Goal: Task Accomplishment & Management: Use online tool/utility

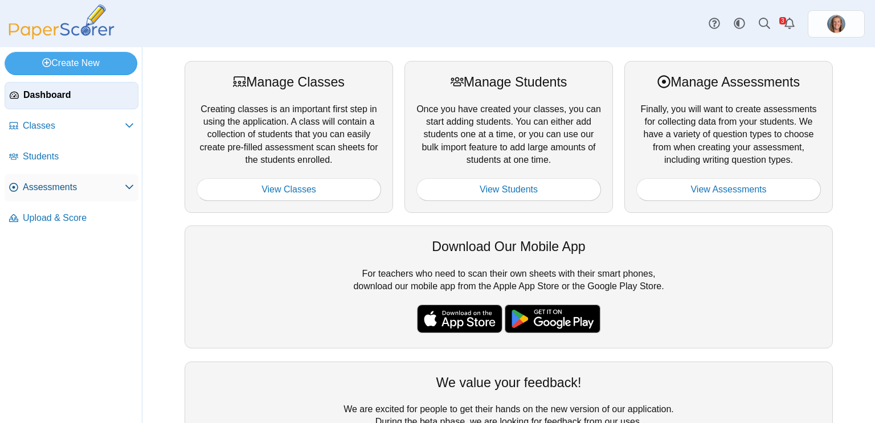
click at [55, 186] on span "Assessments" at bounding box center [74, 187] width 102 height 13
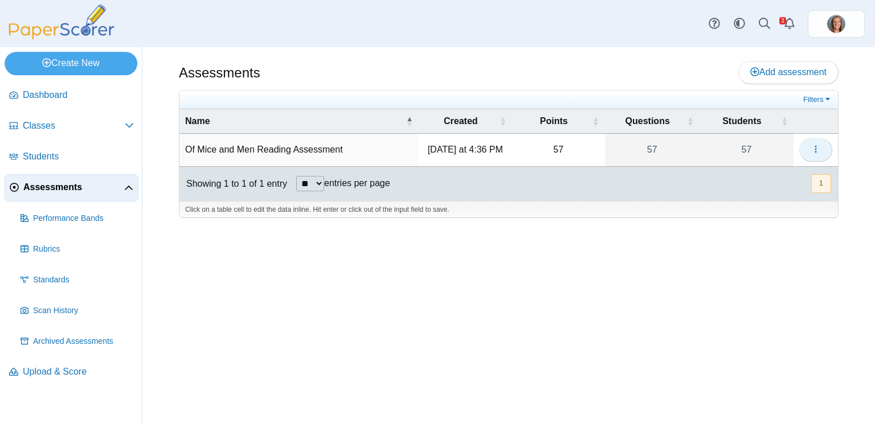
click at [819, 157] on button "button" at bounding box center [815, 149] width 33 height 23
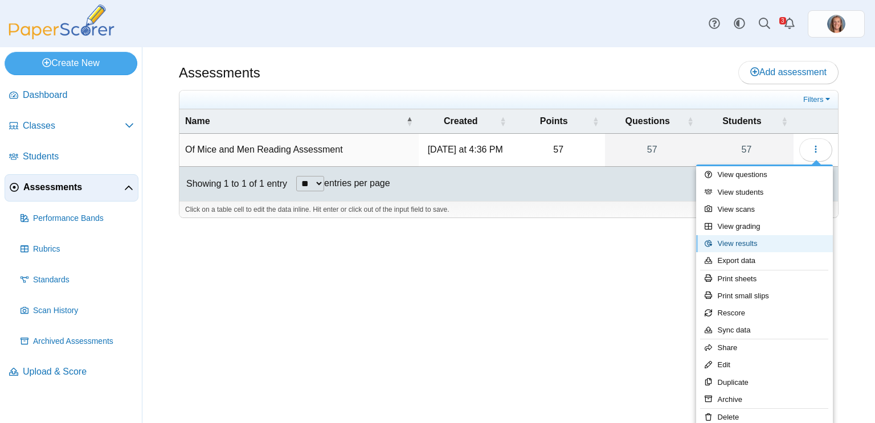
click at [772, 240] on link "View results" at bounding box center [764, 243] width 137 height 17
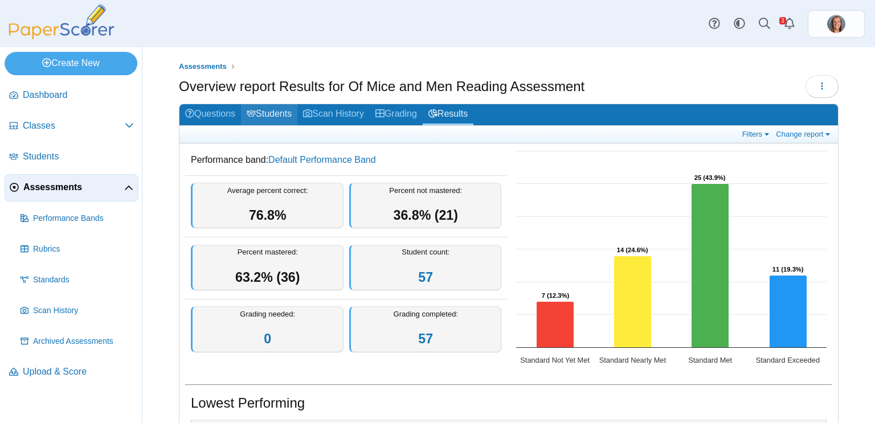
click at [266, 118] on link "Students" at bounding box center [269, 114] width 56 height 21
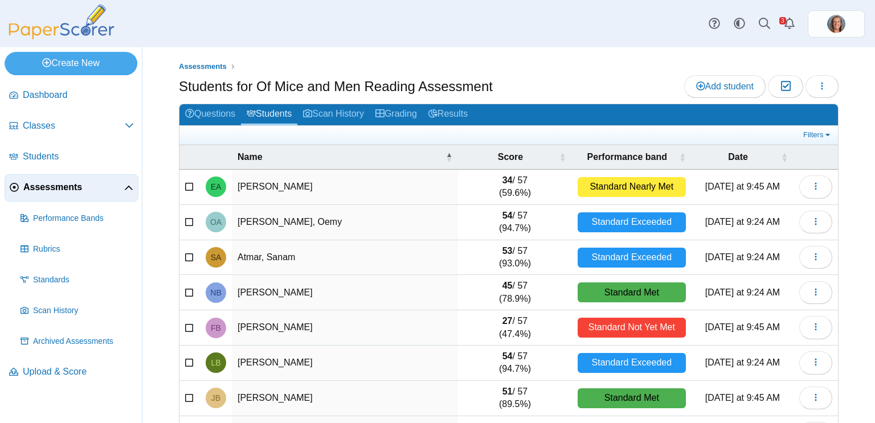
scroll to position [141, 0]
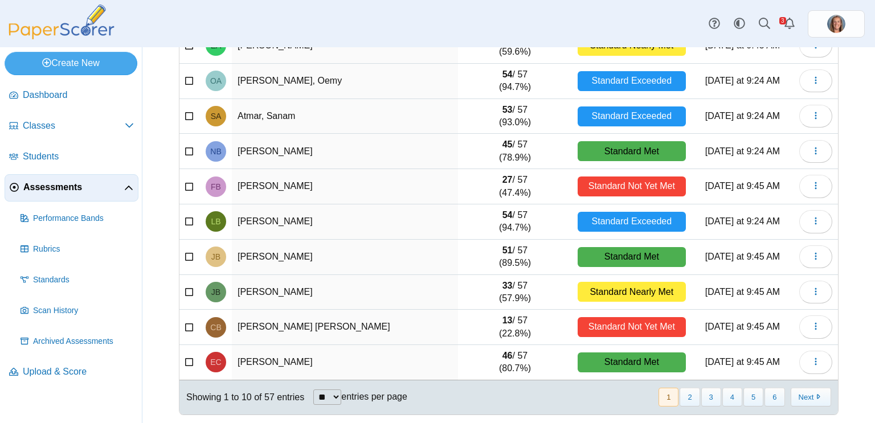
click at [754, 404] on div "« Prev 1 2 3 4 5 6 Next »" at bounding box center [743, 397] width 187 height 32
click at [754, 401] on button "5" at bounding box center [753, 397] width 20 height 19
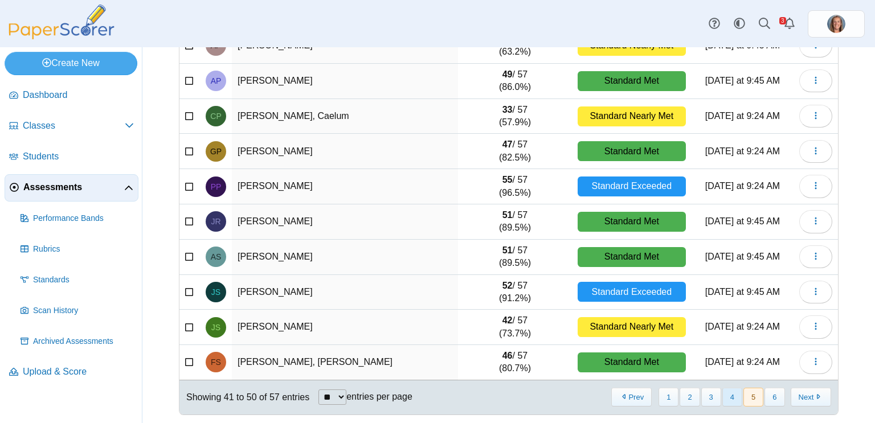
click at [732, 388] on button "4" at bounding box center [732, 397] width 20 height 19
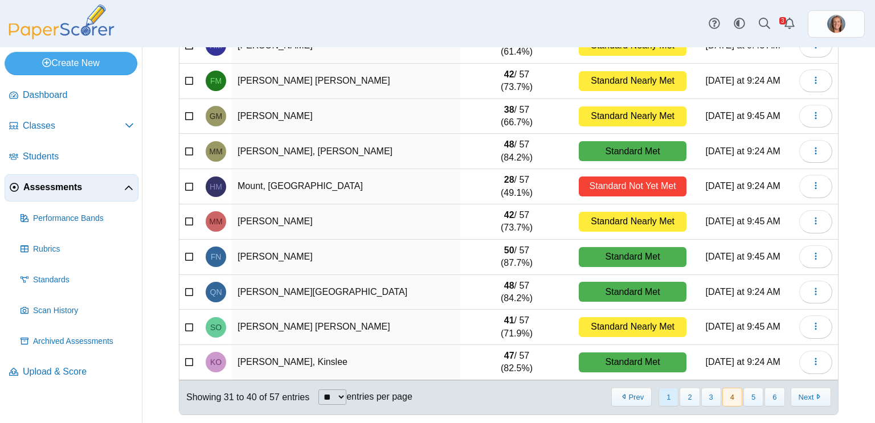
click at [678, 396] on button "1" at bounding box center [668, 397] width 20 height 19
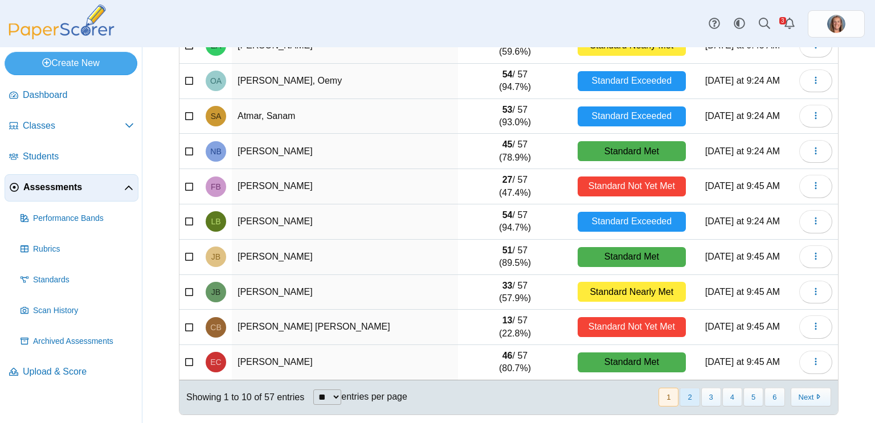
click at [683, 395] on button "2" at bounding box center [689, 397] width 20 height 19
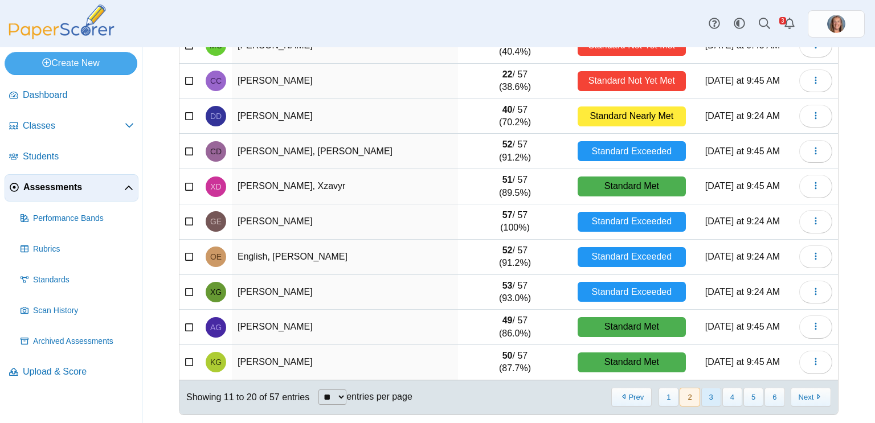
click at [702, 398] on button "3" at bounding box center [711, 397] width 20 height 19
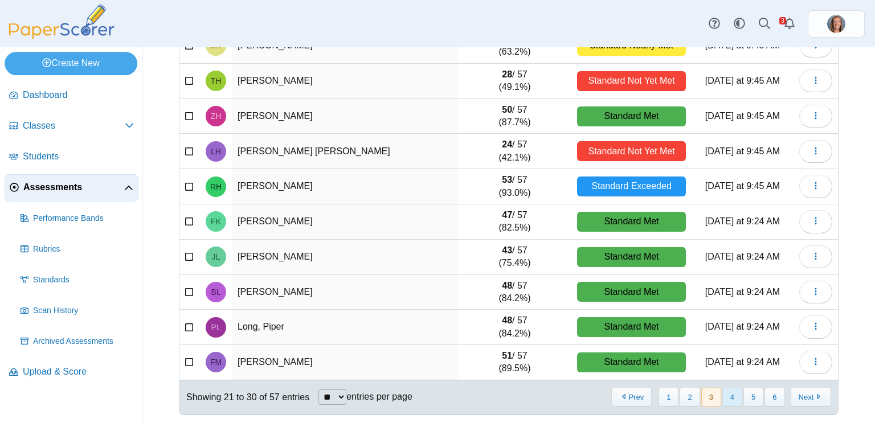
click at [730, 399] on button "4" at bounding box center [732, 397] width 20 height 19
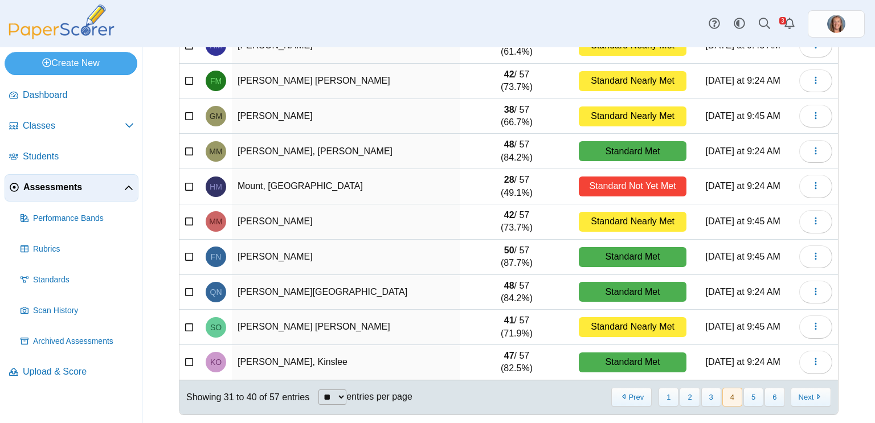
scroll to position [0, 0]
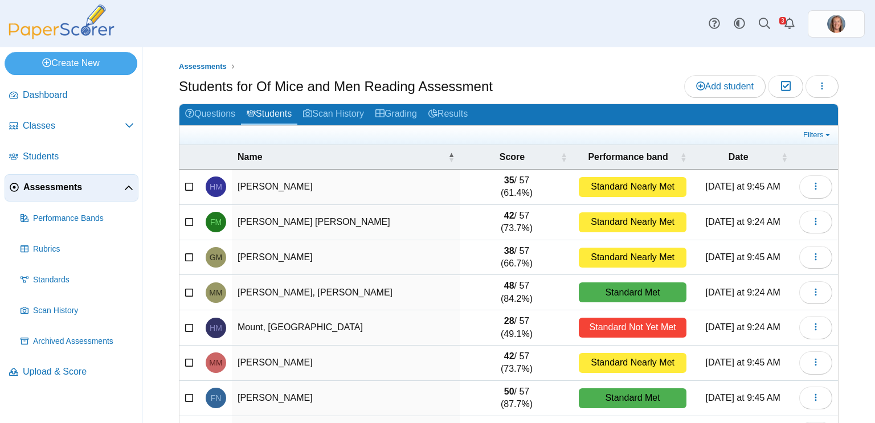
click at [639, 260] on div "Standard Nearly Met" at bounding box center [633, 258] width 108 height 20
click at [808, 253] on button "button" at bounding box center [815, 257] width 33 height 23
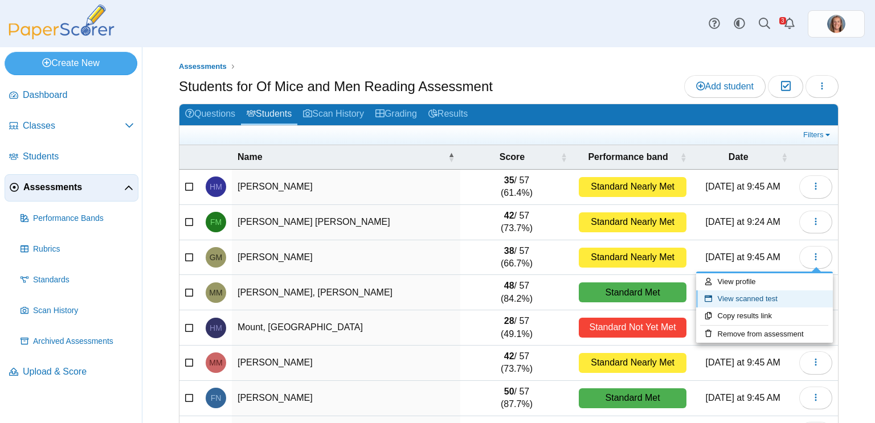
click at [769, 297] on link "View scanned test" at bounding box center [764, 298] width 137 height 17
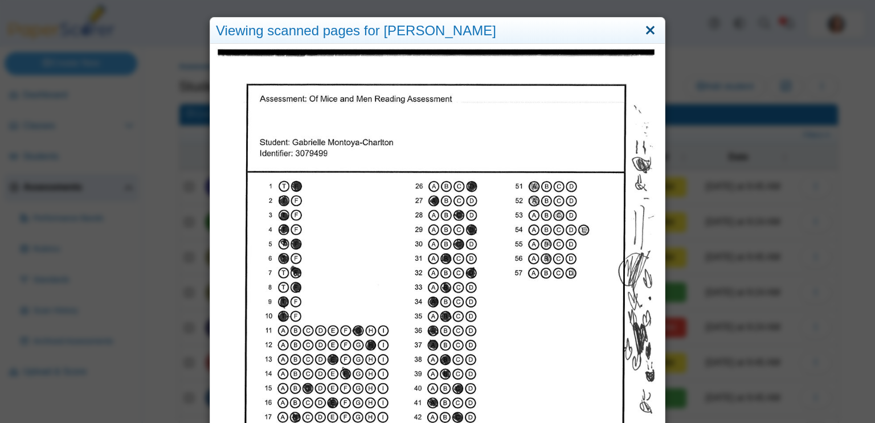
click at [652, 33] on link "Close" at bounding box center [650, 30] width 18 height 19
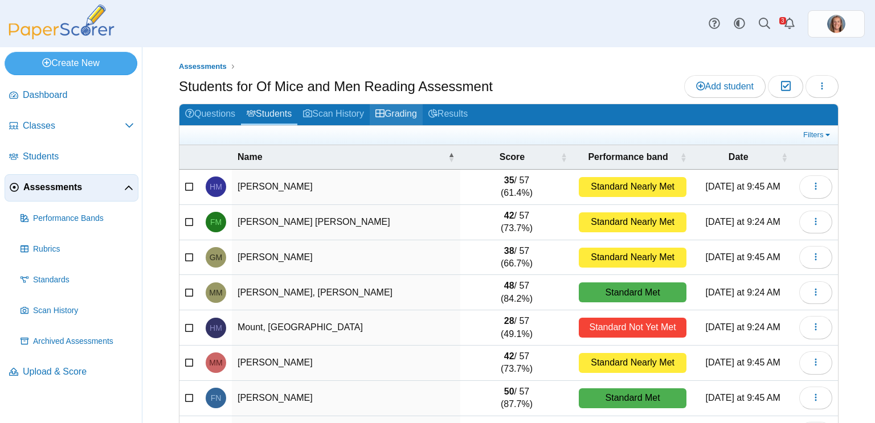
click at [412, 117] on link "Grading" at bounding box center [396, 114] width 53 height 21
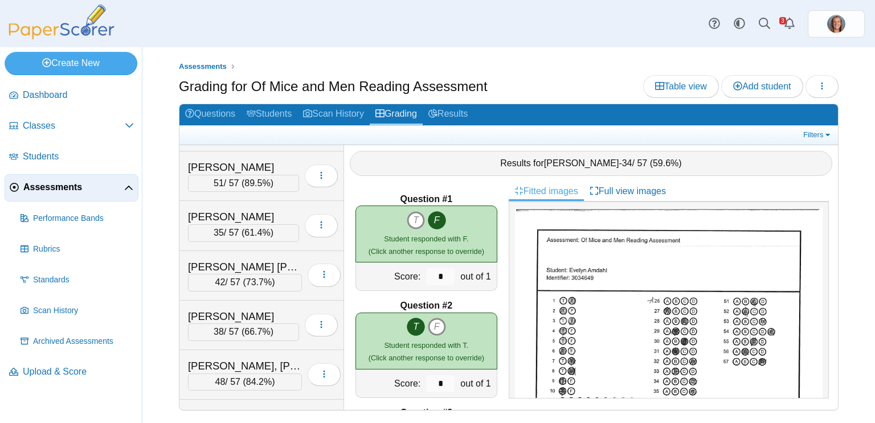
scroll to position [1434, 0]
click at [240, 322] on div "38 / 57 ( 66.7% )" at bounding box center [243, 330] width 111 height 17
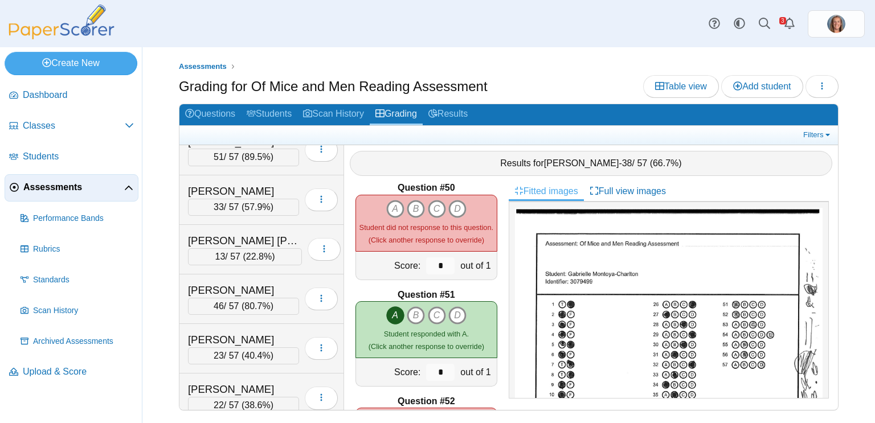
scroll to position [318, 0]
click at [257, 340] on div "[PERSON_NAME]" at bounding box center [243, 338] width 111 height 15
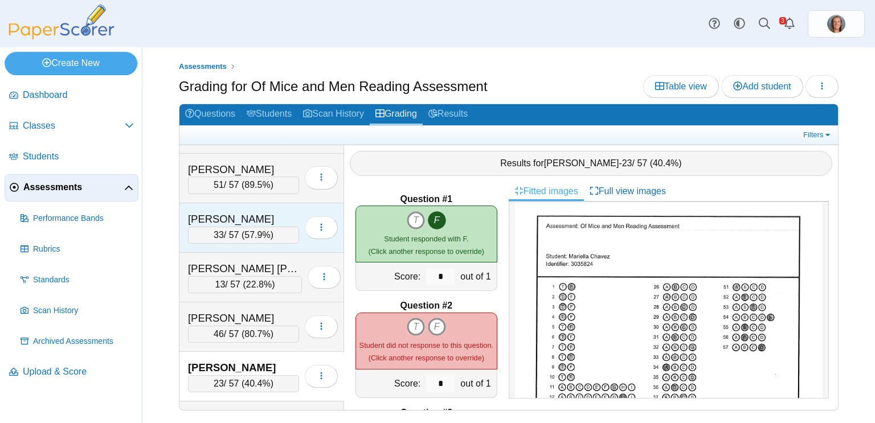
scroll to position [284, 0]
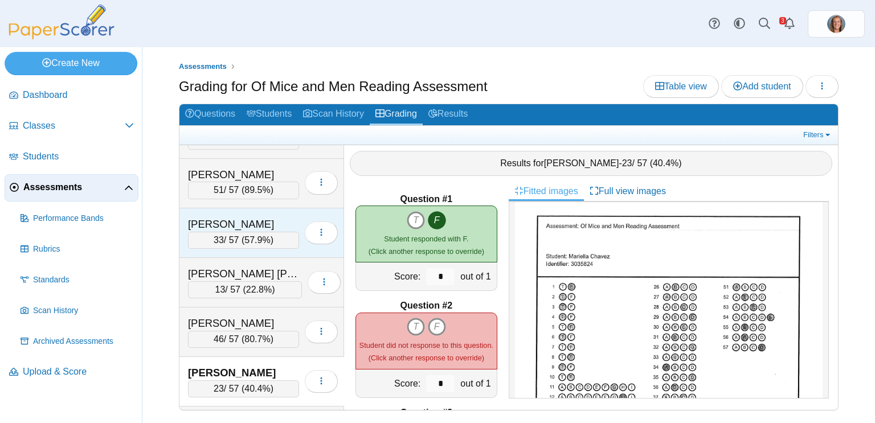
click at [248, 222] on div "[PERSON_NAME]" at bounding box center [243, 224] width 111 height 15
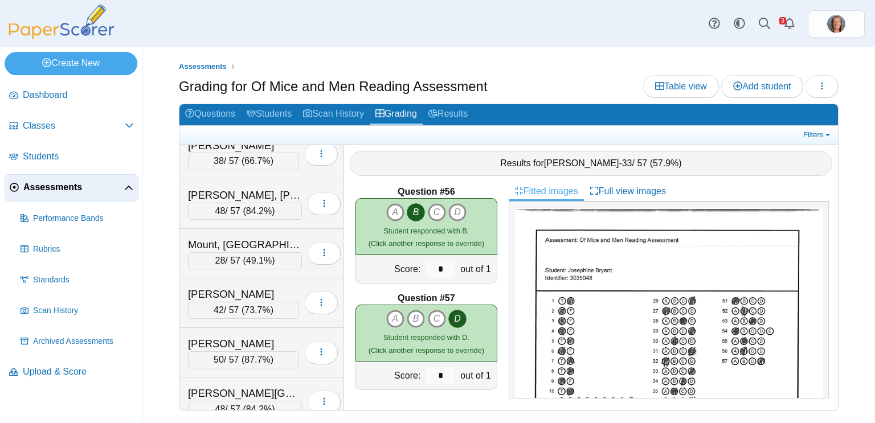
scroll to position [1633, 0]
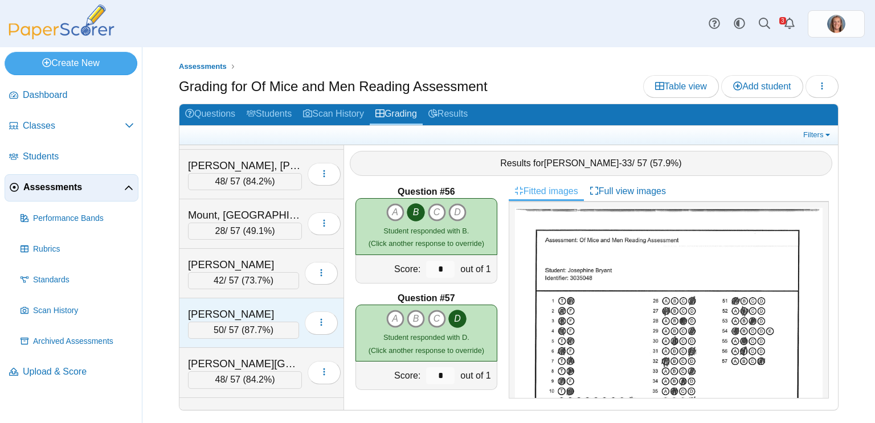
click at [251, 307] on div "[PERSON_NAME]" at bounding box center [243, 314] width 111 height 15
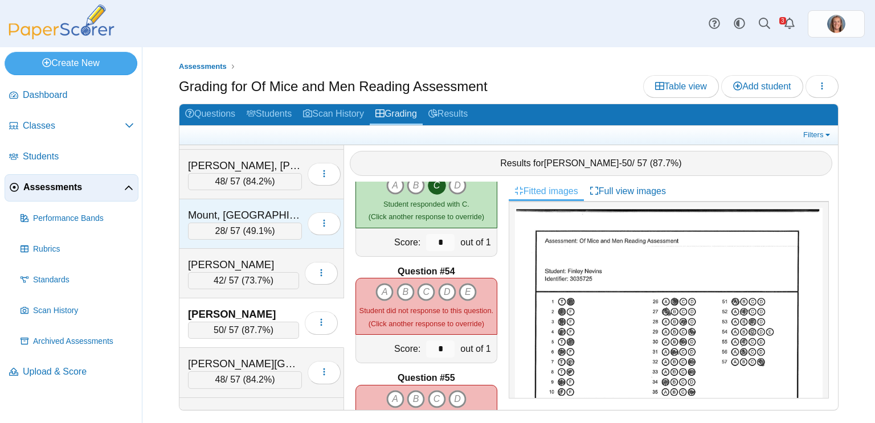
scroll to position [2543, 0]
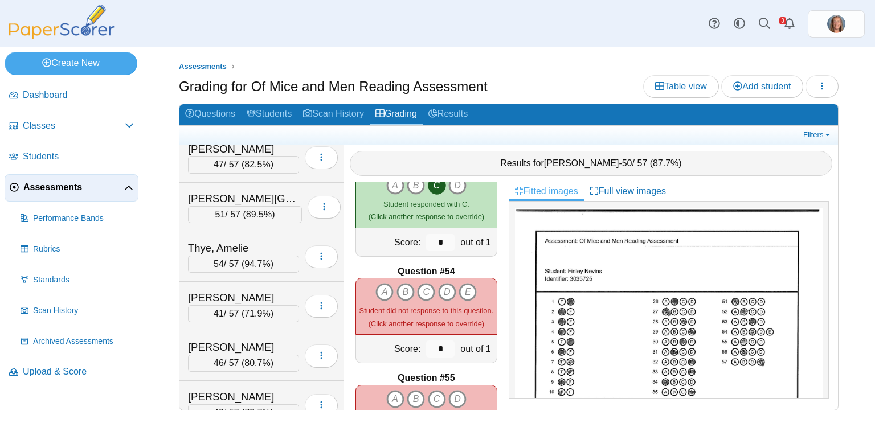
click at [257, 232] on div "Thye, Amelie 54 / 57 ( 94.7% ) Loading…" at bounding box center [261, 257] width 165 height 50
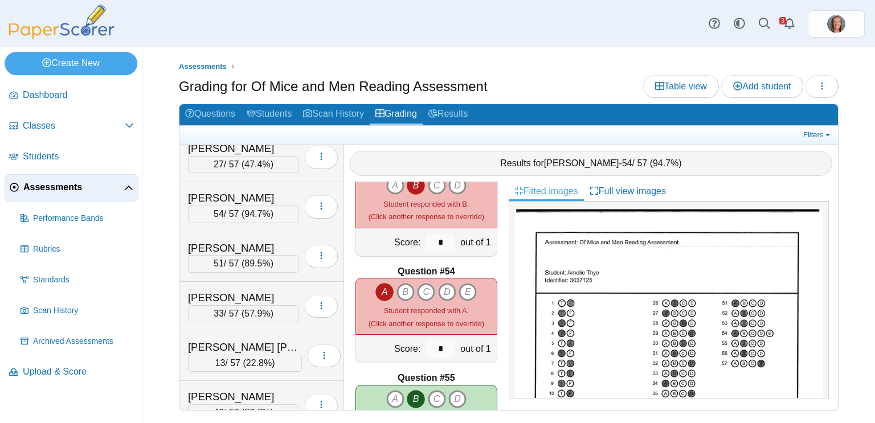
scroll to position [230, 0]
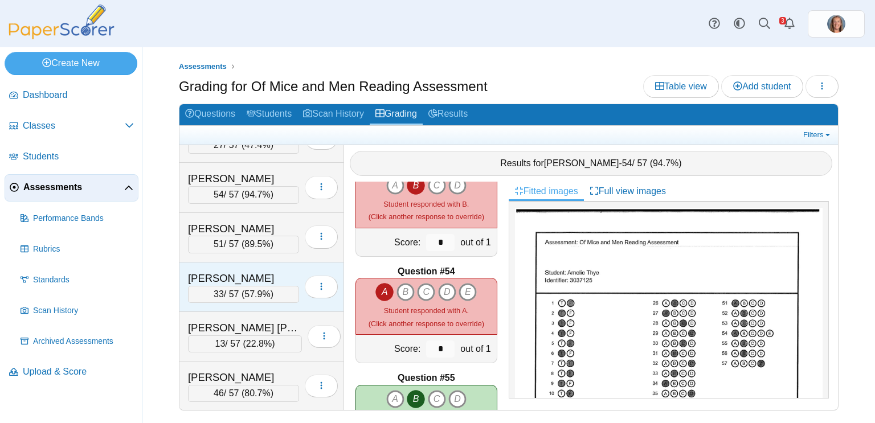
click at [241, 278] on div "[PERSON_NAME]" at bounding box center [243, 278] width 111 height 15
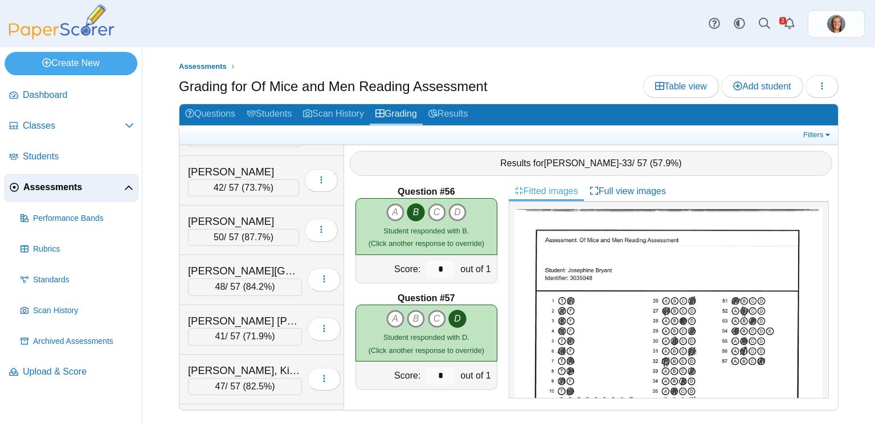
scroll to position [1723, 0]
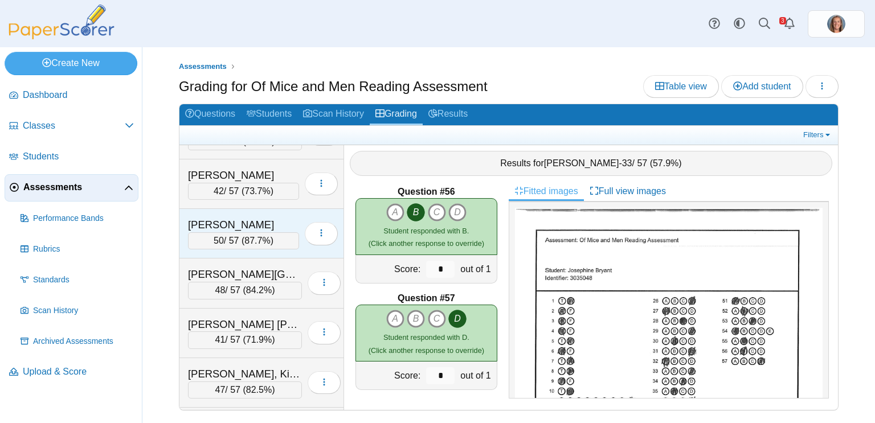
click at [271, 218] on div "[PERSON_NAME]" at bounding box center [243, 225] width 111 height 15
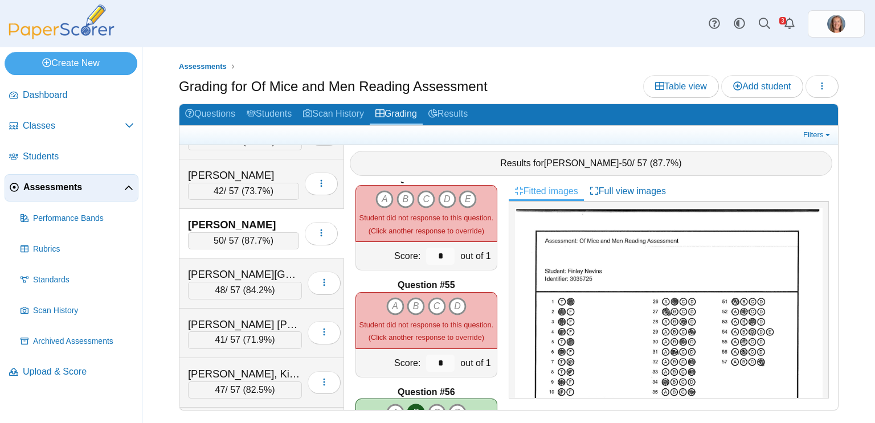
scroll to position [5683, 0]
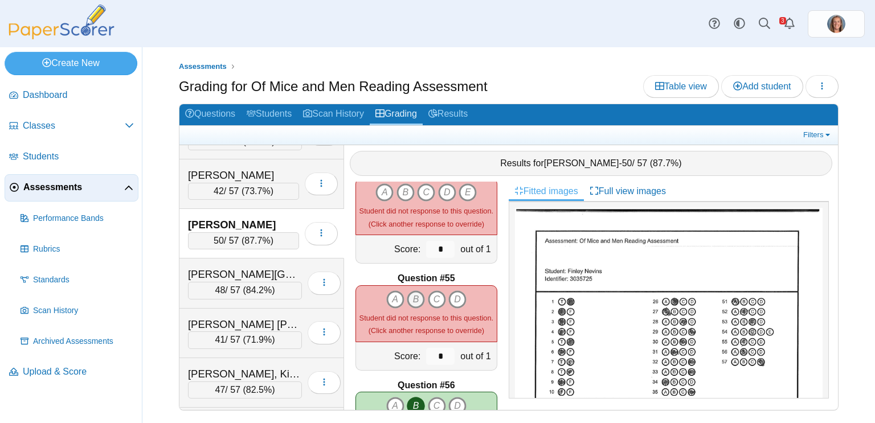
click at [419, 295] on icon "B" at bounding box center [416, 299] width 18 height 18
type input "*"
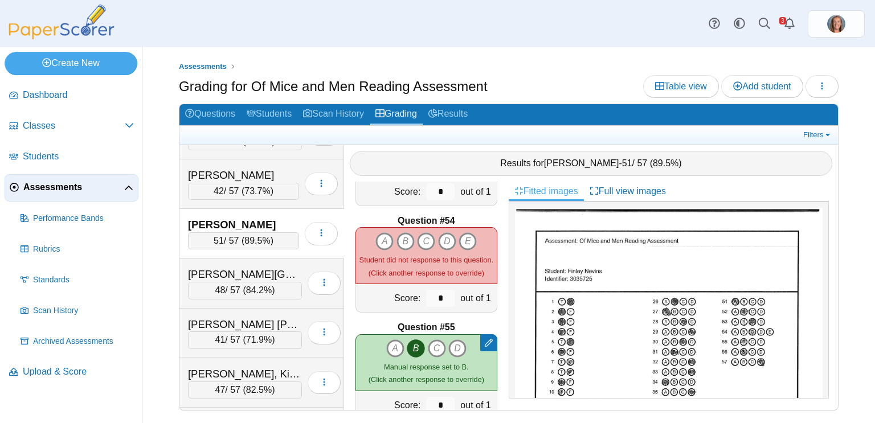
scroll to position [5632, 0]
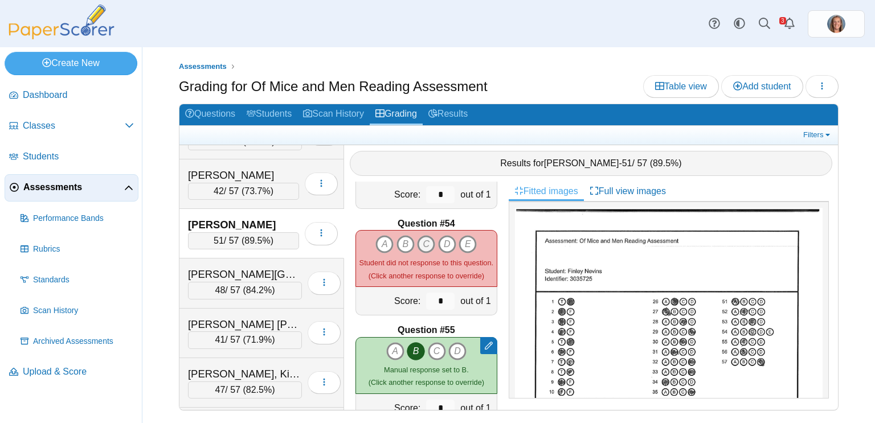
click at [430, 244] on icon "C" at bounding box center [426, 244] width 18 height 18
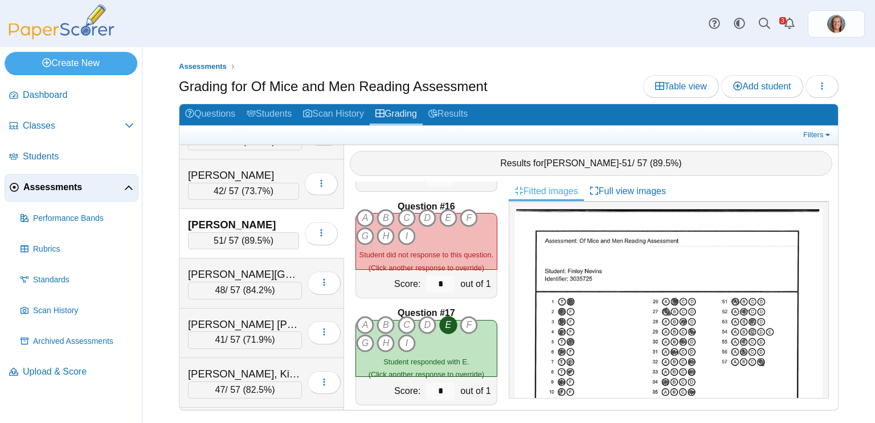
scroll to position [1592, 0]
click at [387, 219] on icon "B" at bounding box center [385, 220] width 18 height 18
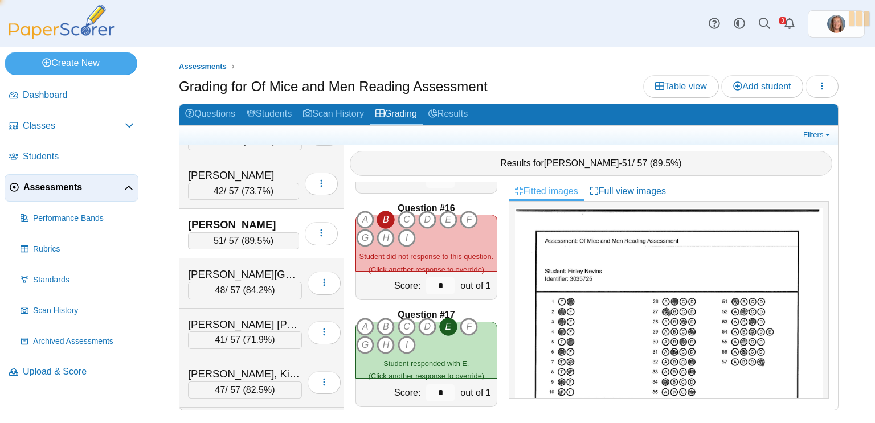
type input "*"
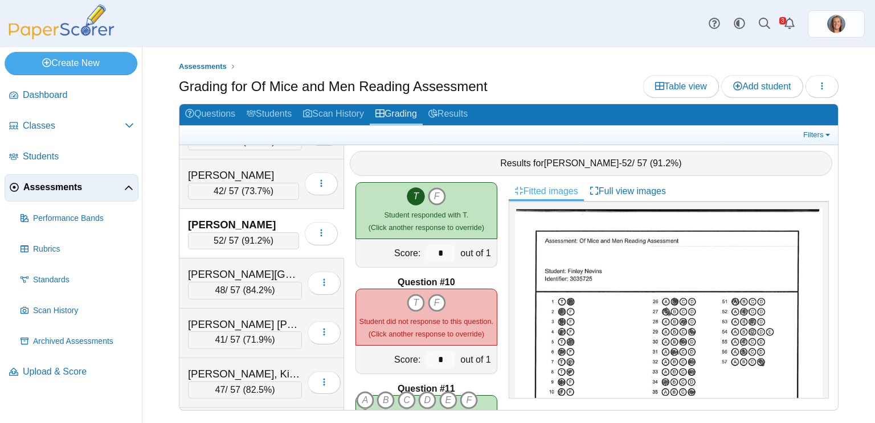
scroll to position [879, 0]
click at [413, 305] on icon "T" at bounding box center [416, 302] width 18 height 18
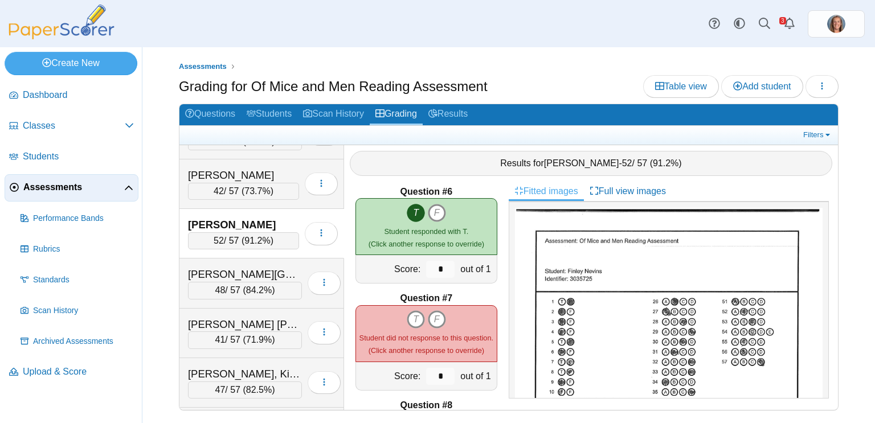
scroll to position [523, 0]
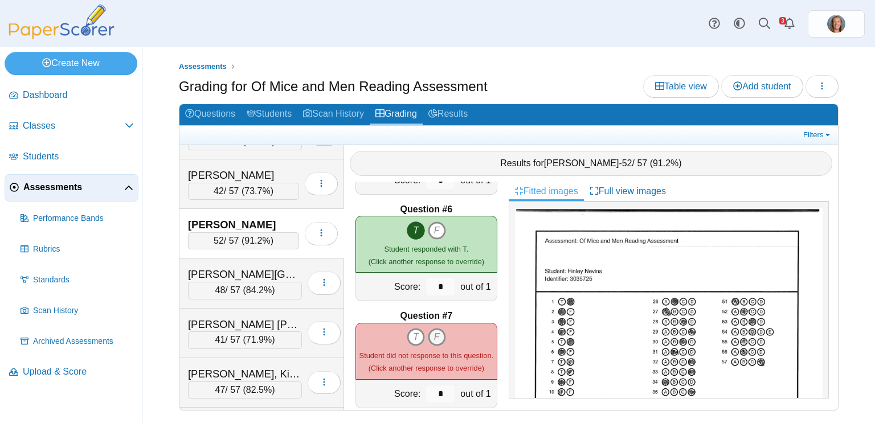
click at [437, 335] on icon "F" at bounding box center [437, 337] width 18 height 18
type input "*"
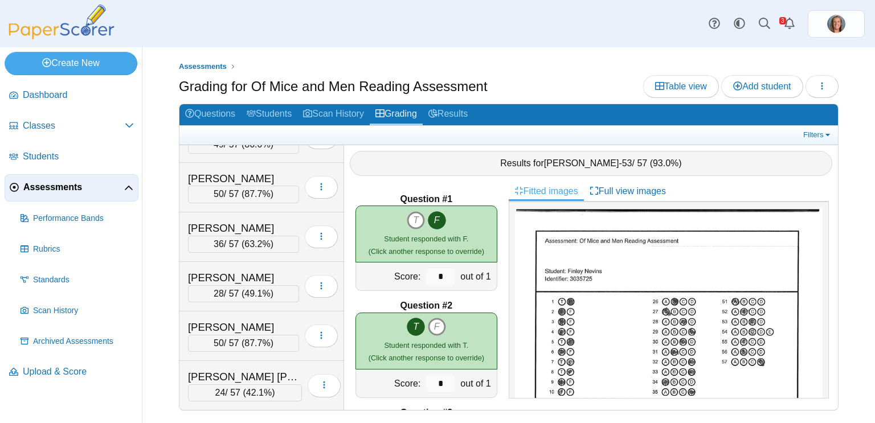
scroll to position [894, 0]
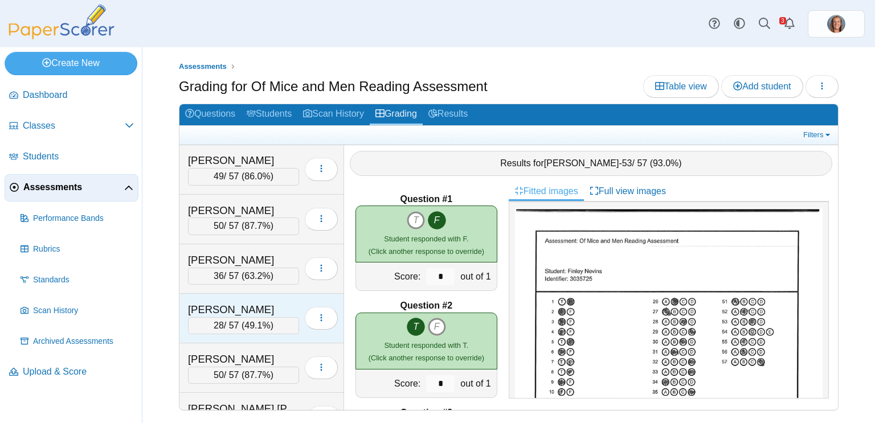
click at [245, 302] on div "[PERSON_NAME]" at bounding box center [243, 309] width 111 height 15
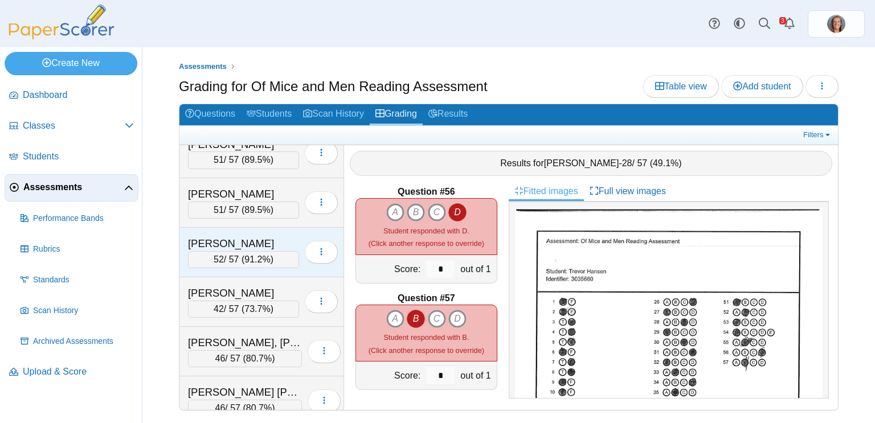
scroll to position [2248, 0]
click at [274, 203] on div "51 / 57 ( 89.5% )" at bounding box center [243, 211] width 111 height 17
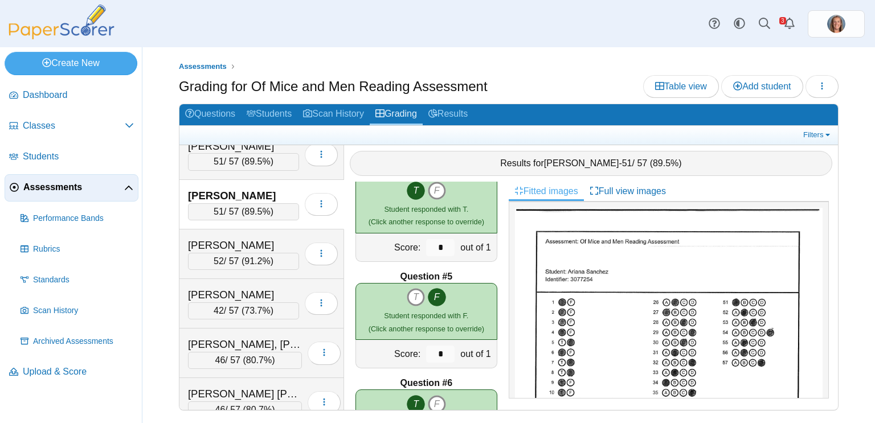
scroll to position [0, 0]
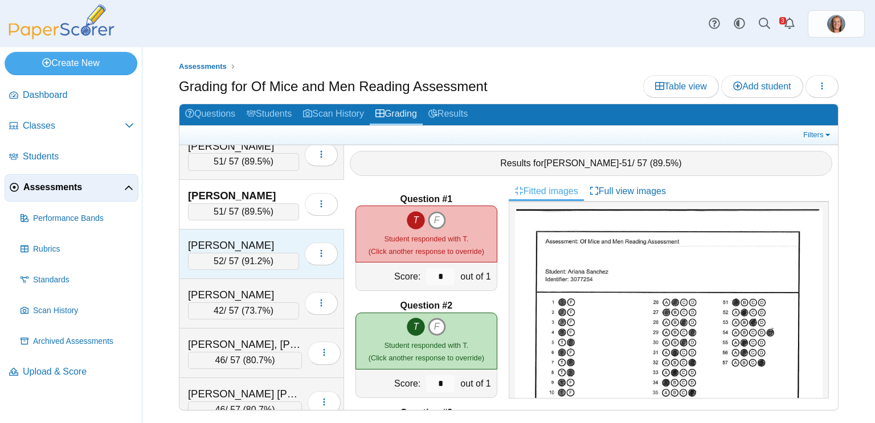
click at [257, 238] on div "[PERSON_NAME]" at bounding box center [243, 245] width 111 height 15
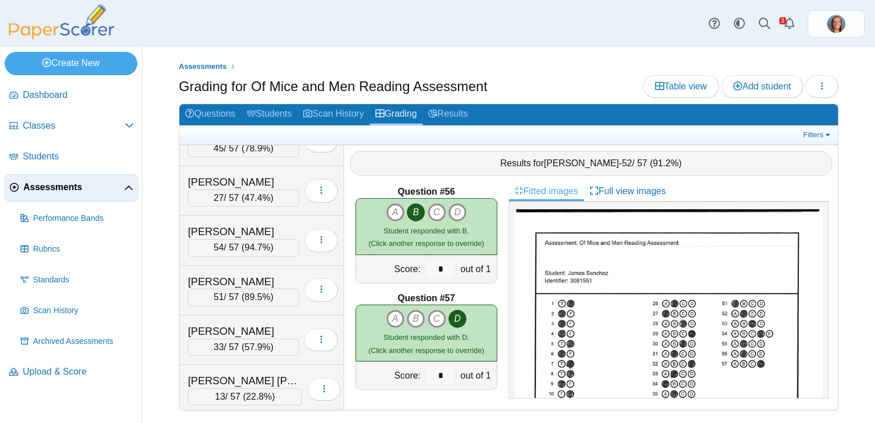
scroll to position [178, 0]
click at [222, 288] on div "51 / 57 ( 89.5% )" at bounding box center [243, 296] width 111 height 17
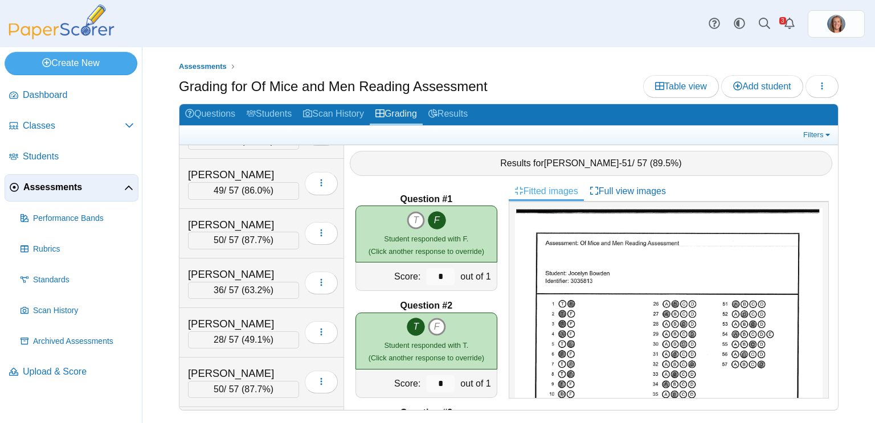
scroll to position [881, 0]
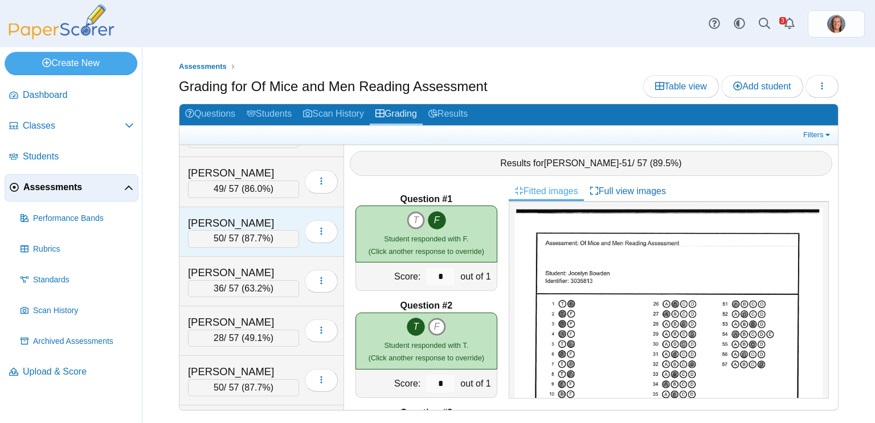
click at [241, 219] on div "[PERSON_NAME]" at bounding box center [243, 223] width 111 height 15
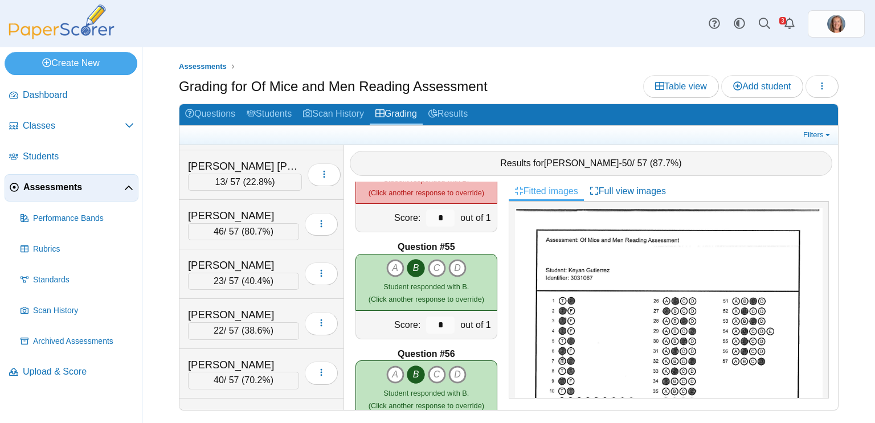
scroll to position [392, 0]
click at [251, 272] on div "23 / 57 ( 40.4% )" at bounding box center [243, 280] width 111 height 17
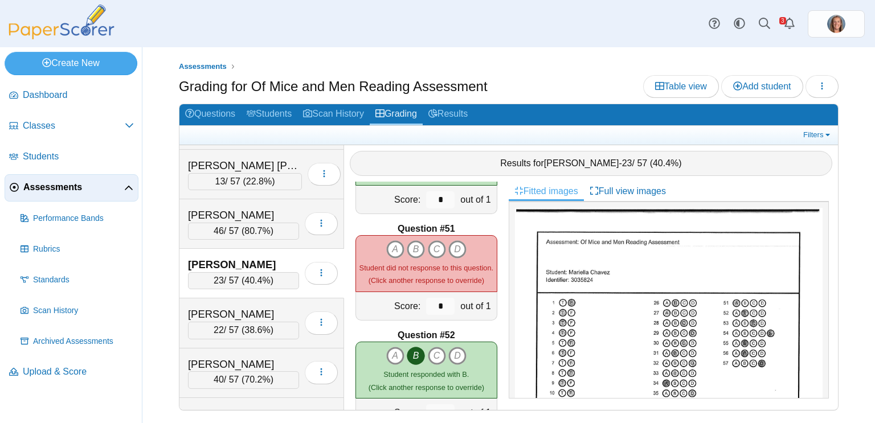
scroll to position [5304, 0]
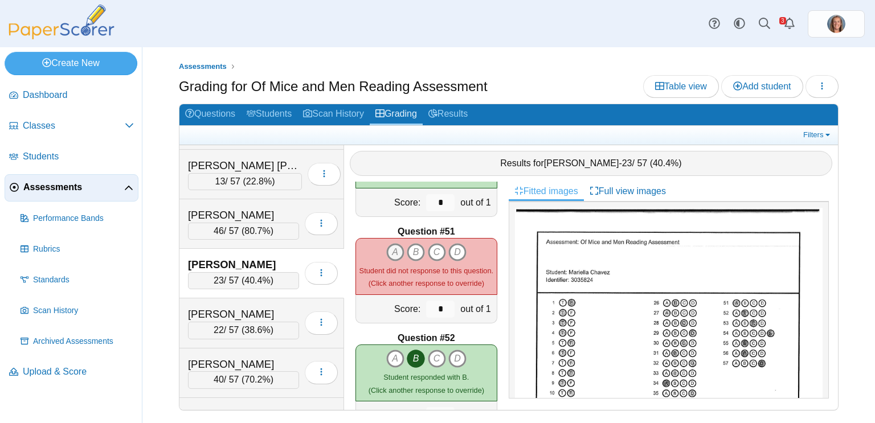
click at [396, 251] on icon "A" at bounding box center [395, 252] width 18 height 18
type input "*"
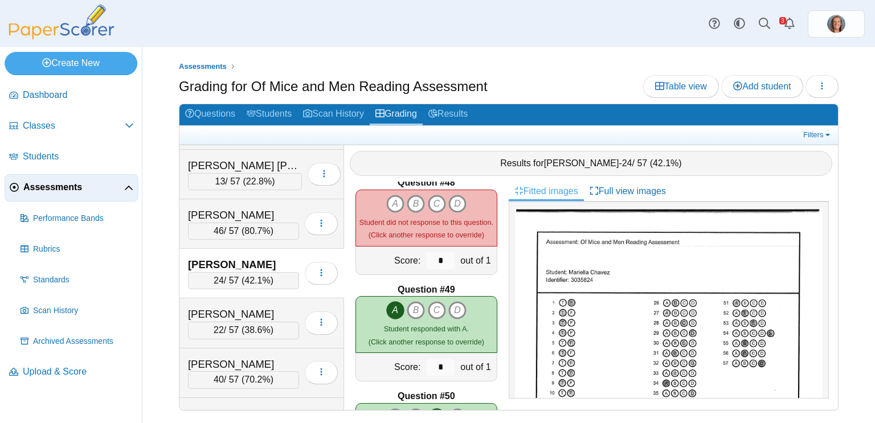
scroll to position [5008, 0]
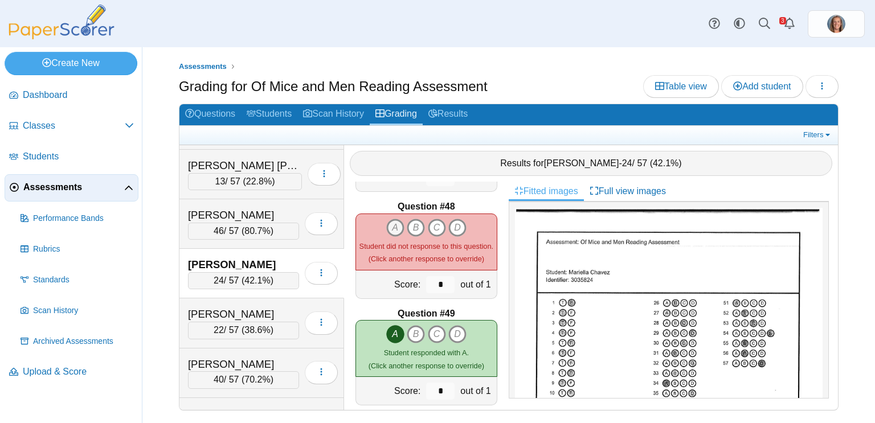
click at [393, 221] on icon "A" at bounding box center [395, 228] width 18 height 18
type input "*"
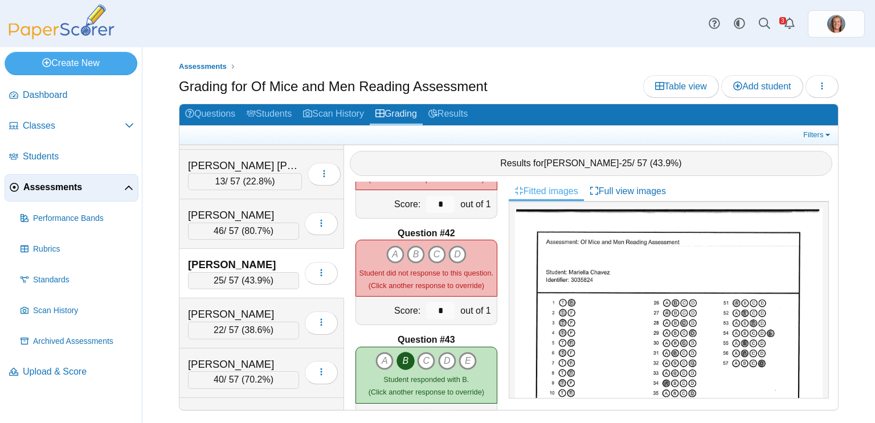
scroll to position [4339, 0]
click at [442, 251] on icon "C" at bounding box center [437, 256] width 18 height 18
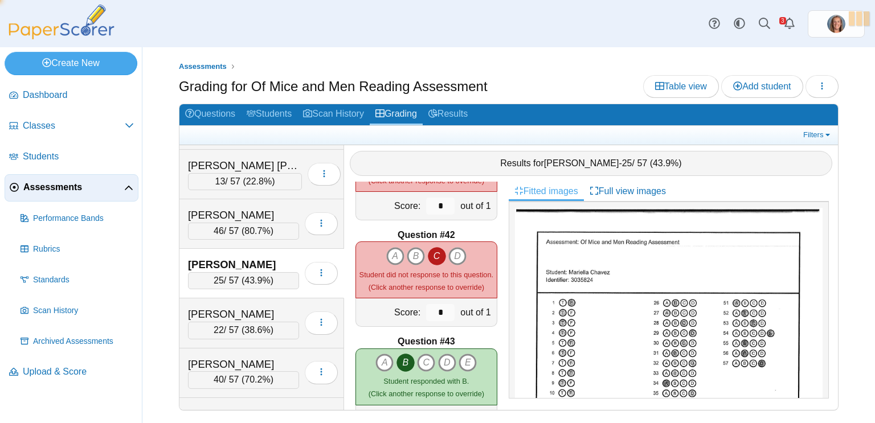
type input "*"
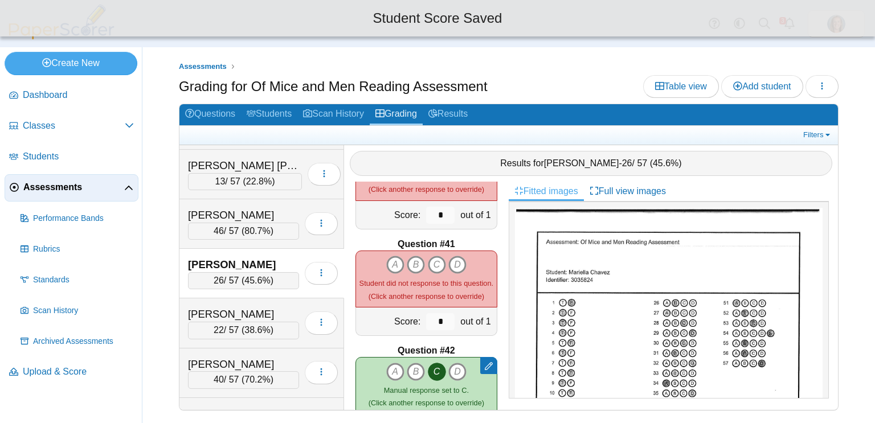
scroll to position [4219, 0]
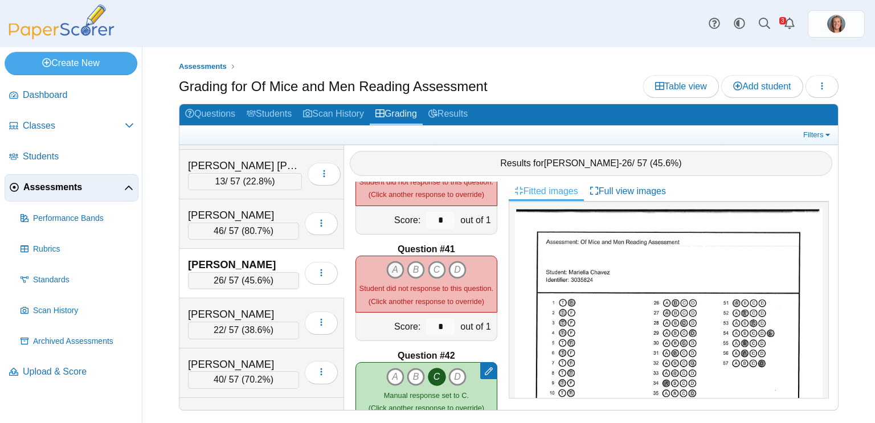
click at [392, 267] on icon "A" at bounding box center [395, 270] width 18 height 18
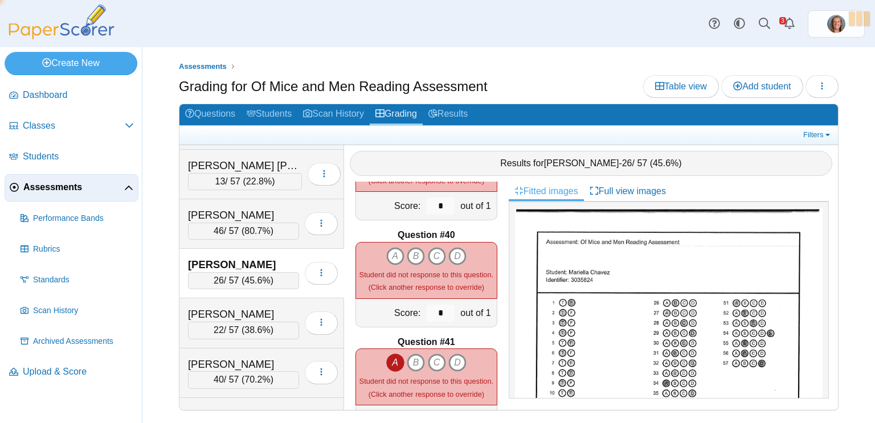
type input "*"
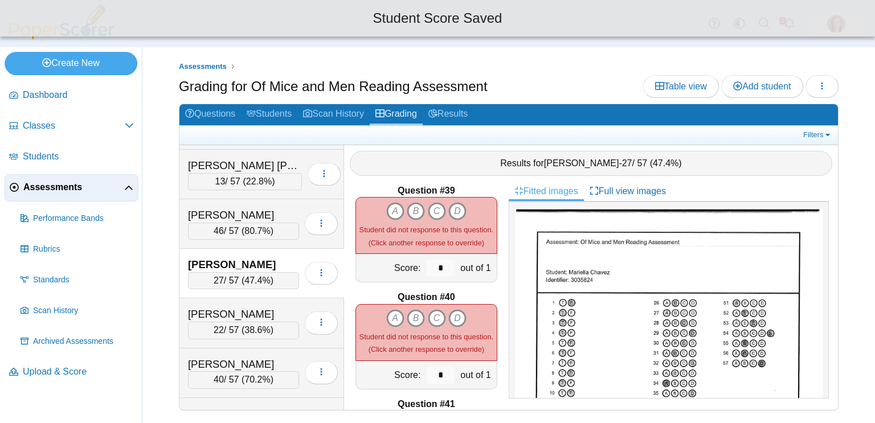
scroll to position [4062, 0]
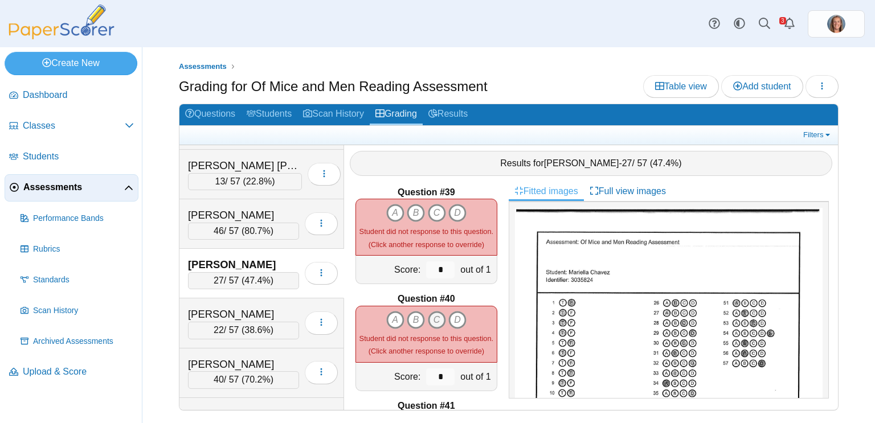
click at [437, 321] on icon "C" at bounding box center [437, 320] width 18 height 18
click at [415, 215] on icon "B" at bounding box center [416, 213] width 18 height 18
type input "*"
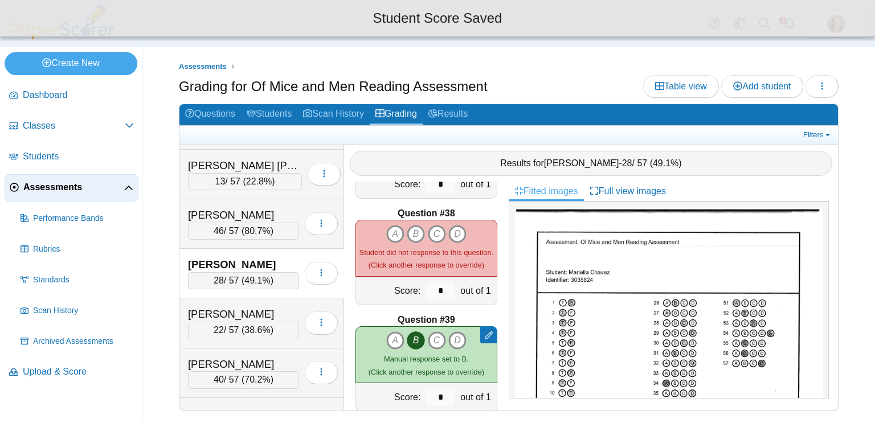
scroll to position [3933, 0]
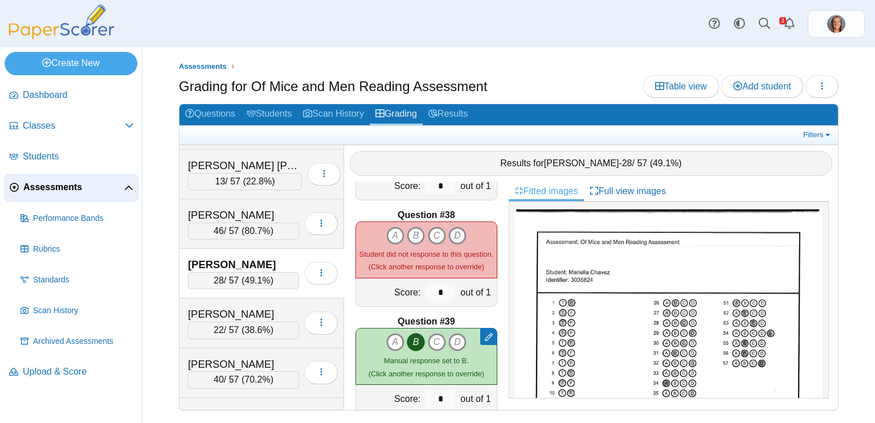
click at [458, 231] on icon "D" at bounding box center [457, 236] width 18 height 18
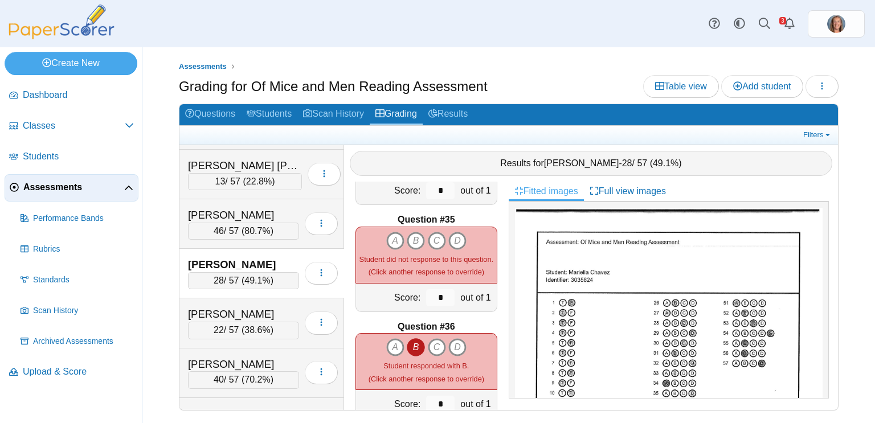
scroll to position [3607, 0]
click at [462, 239] on icon "D" at bounding box center [457, 242] width 18 height 18
type input "*"
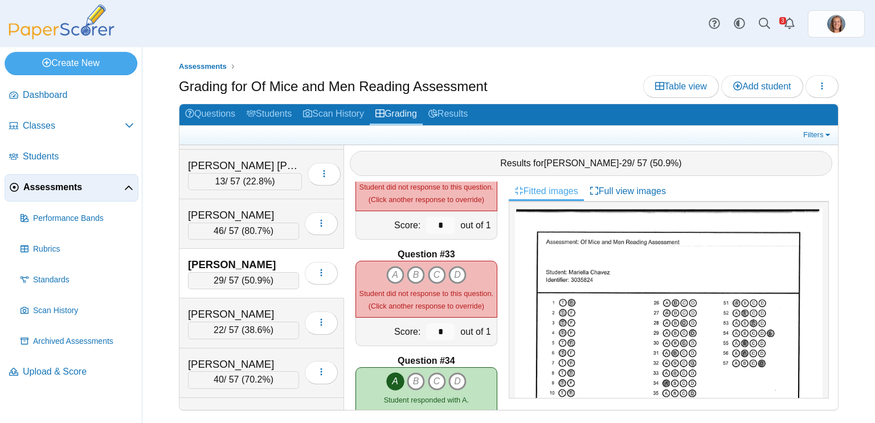
scroll to position [3358, 0]
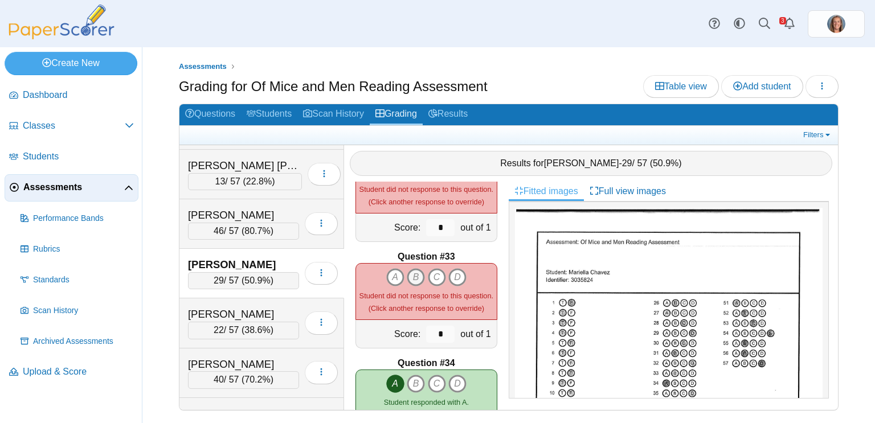
click at [416, 281] on icon "B" at bounding box center [416, 277] width 18 height 18
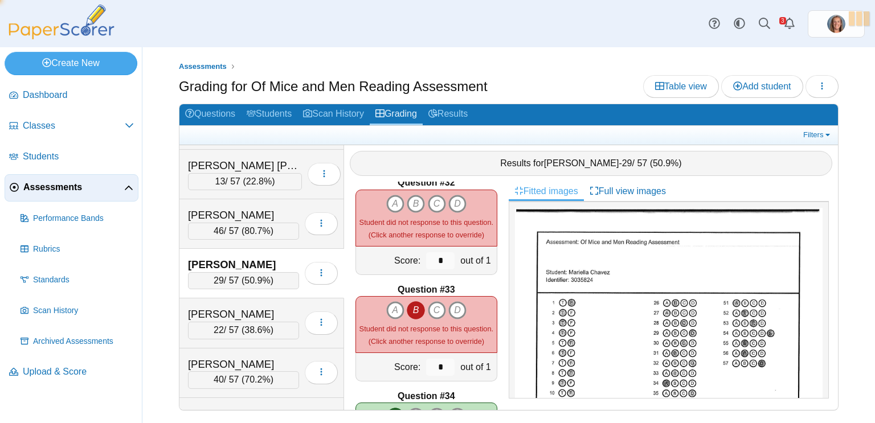
type input "*"
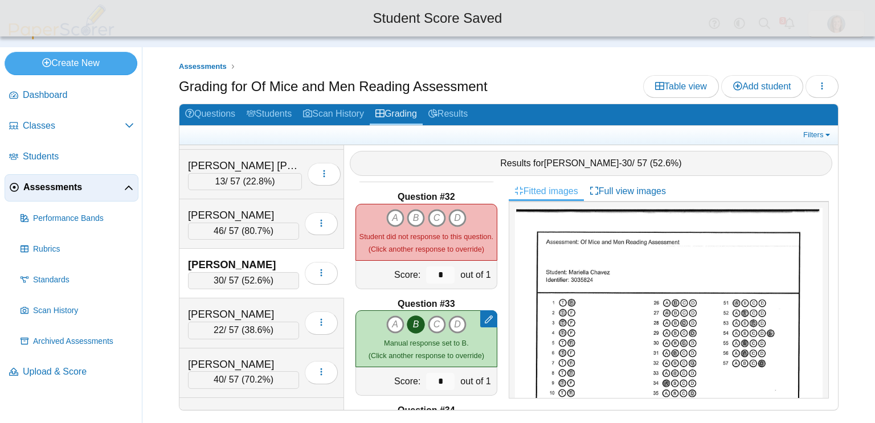
scroll to position [3298, 0]
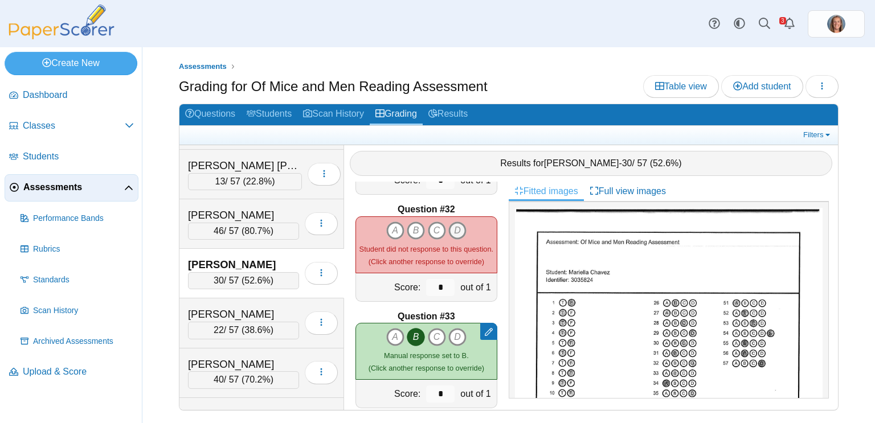
click at [455, 235] on icon "D" at bounding box center [457, 231] width 18 height 18
type input "*"
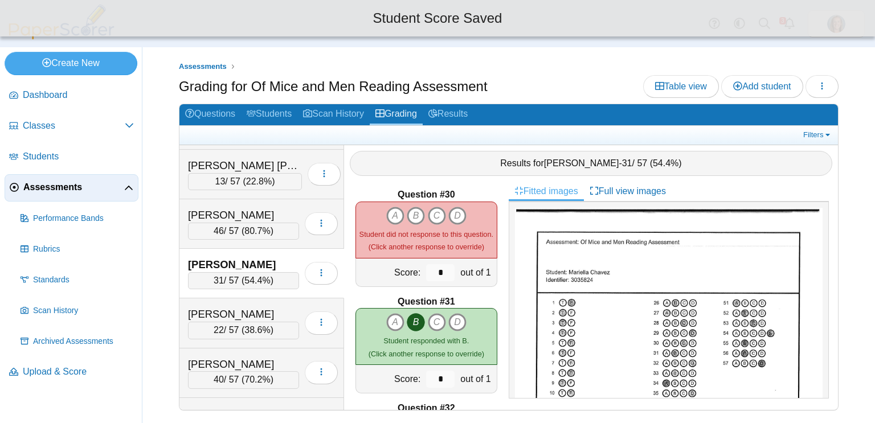
scroll to position [3098, 0]
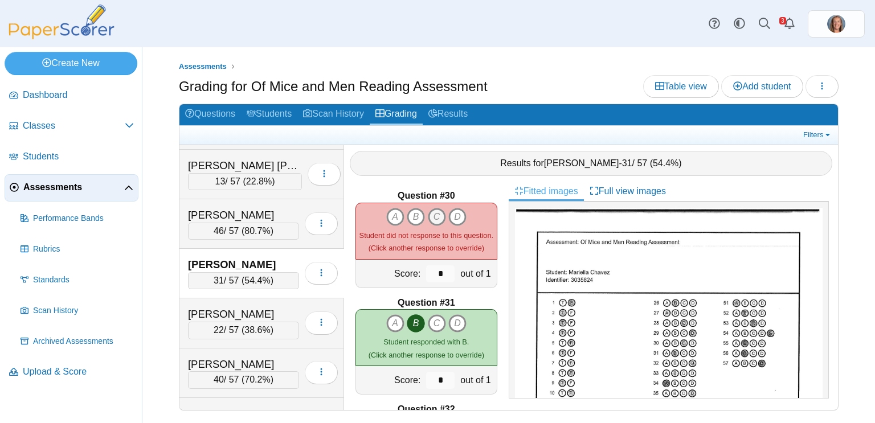
click at [438, 208] on icon "C" at bounding box center [437, 217] width 18 height 18
type input "*"
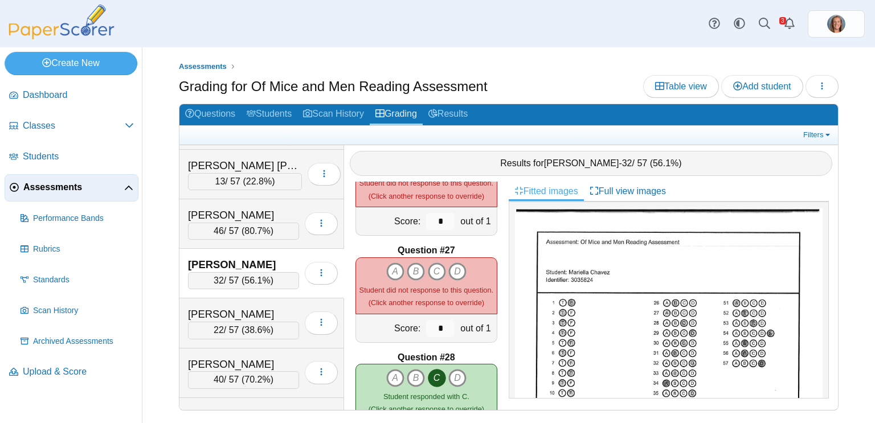
scroll to position [2722, 0]
click at [398, 268] on icon "A" at bounding box center [395, 273] width 18 height 18
type input "*"
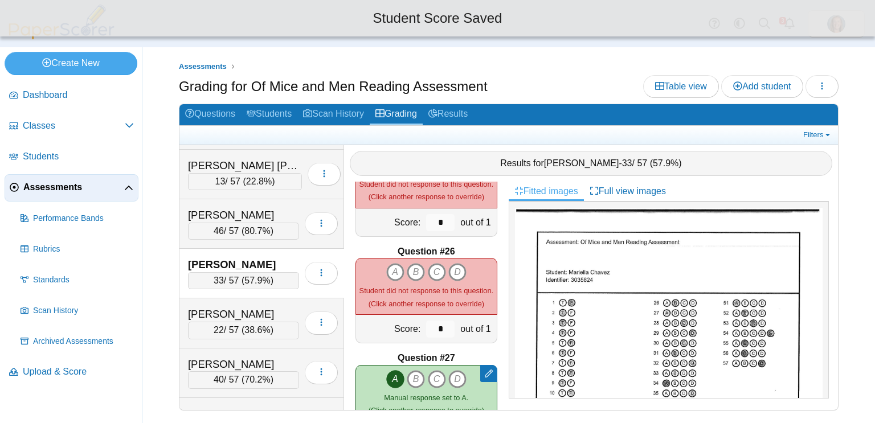
scroll to position [2601, 0]
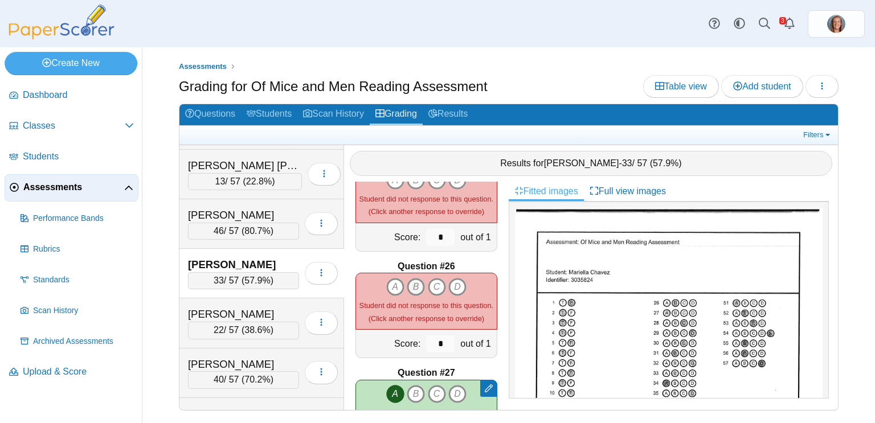
click at [419, 291] on icon "B" at bounding box center [416, 287] width 18 height 18
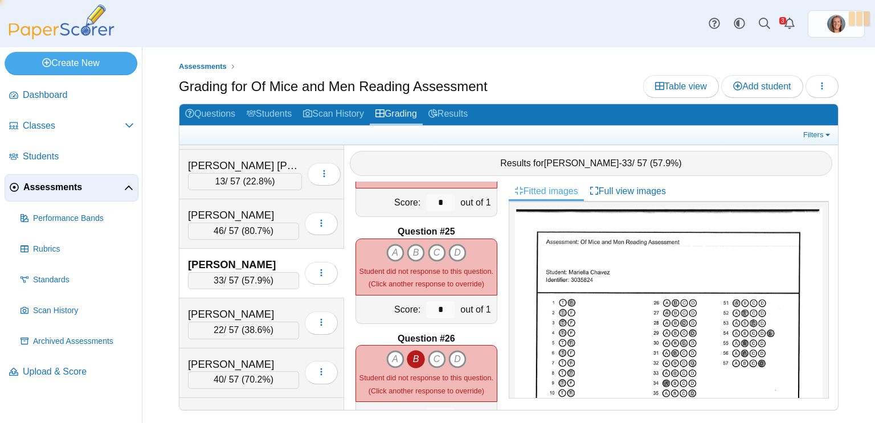
scroll to position [2524, 0]
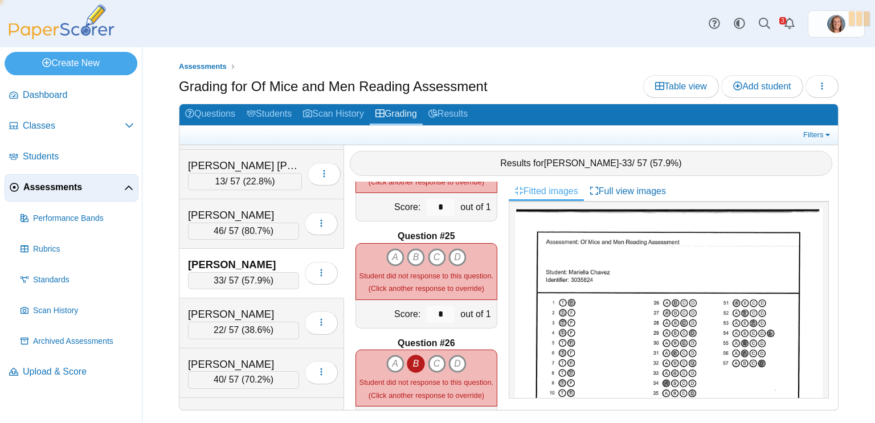
type input "*"
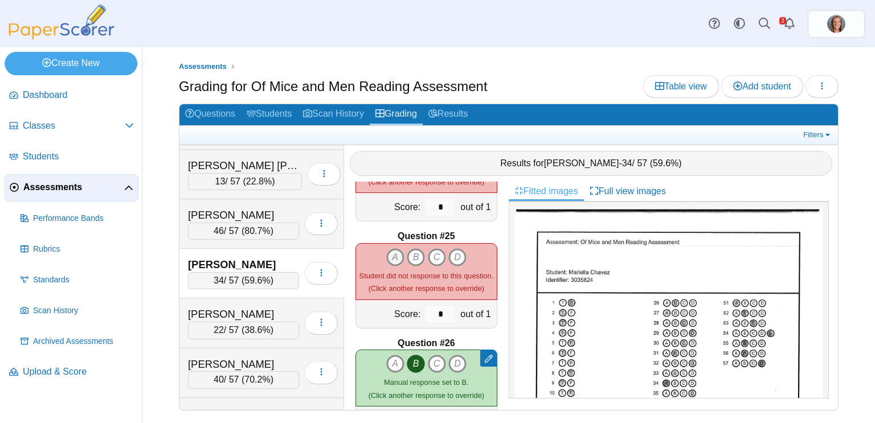
click at [391, 256] on icon "A" at bounding box center [395, 257] width 18 height 18
type input "*"
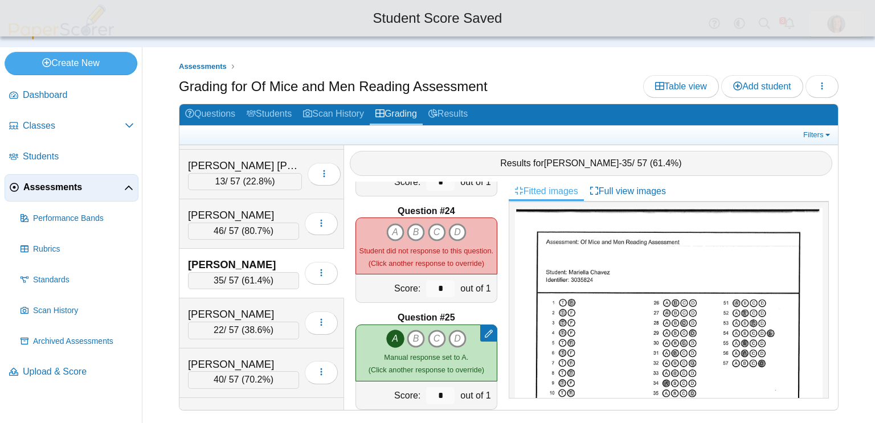
scroll to position [2440, 0]
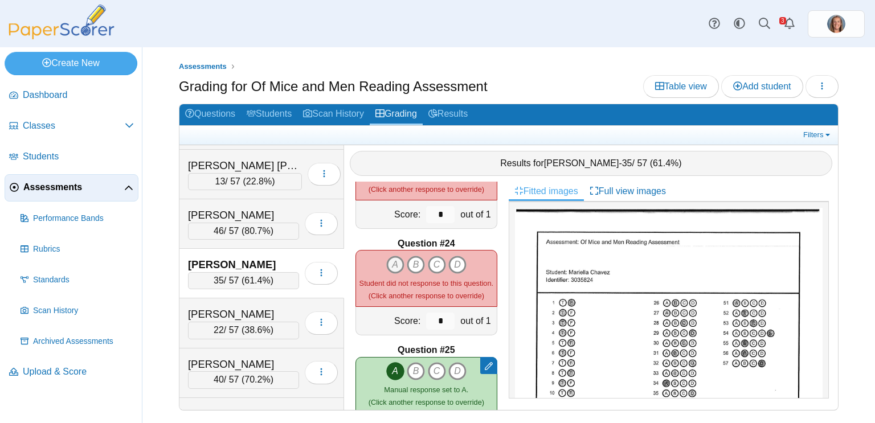
click at [395, 260] on icon "A" at bounding box center [395, 265] width 18 height 18
type input "*"
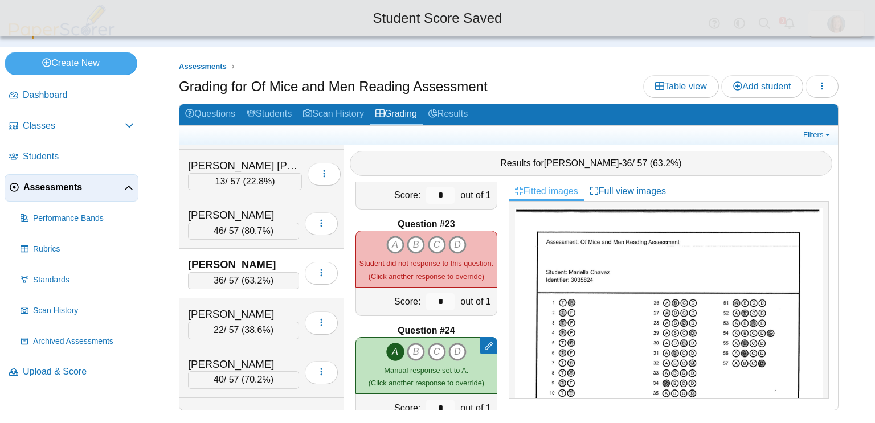
scroll to position [2321, 0]
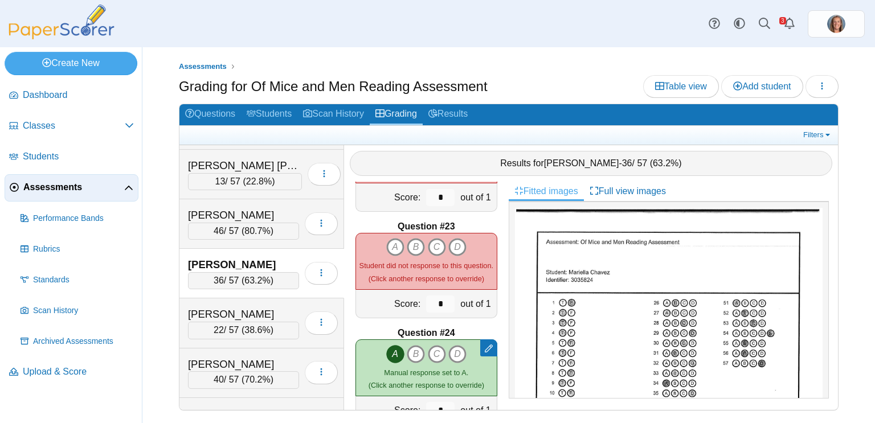
click at [436, 259] on div "Student did not response to this question. (Click another response to override)" at bounding box center [426, 272] width 134 height 26
click at [436, 255] on div "A B C D (Click another response to override)" at bounding box center [426, 261] width 134 height 47
click at [436, 249] on icon "C" at bounding box center [437, 247] width 18 height 18
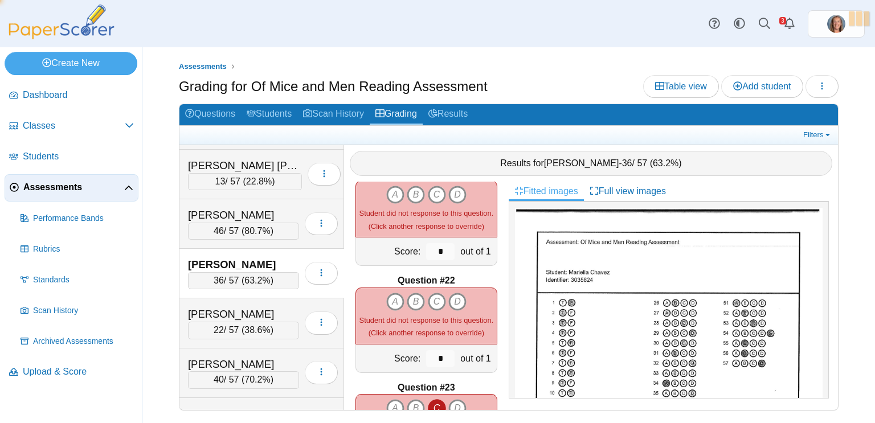
type input "*"
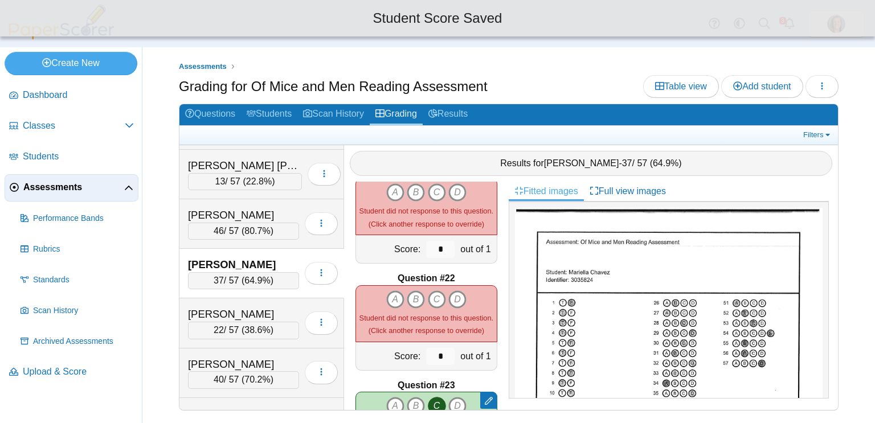
scroll to position [2162, 0]
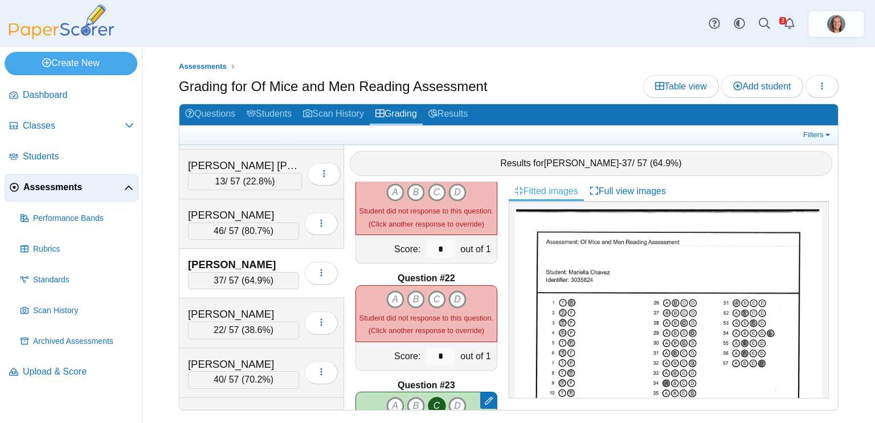
click at [455, 298] on icon "D" at bounding box center [457, 299] width 18 height 18
type input "*"
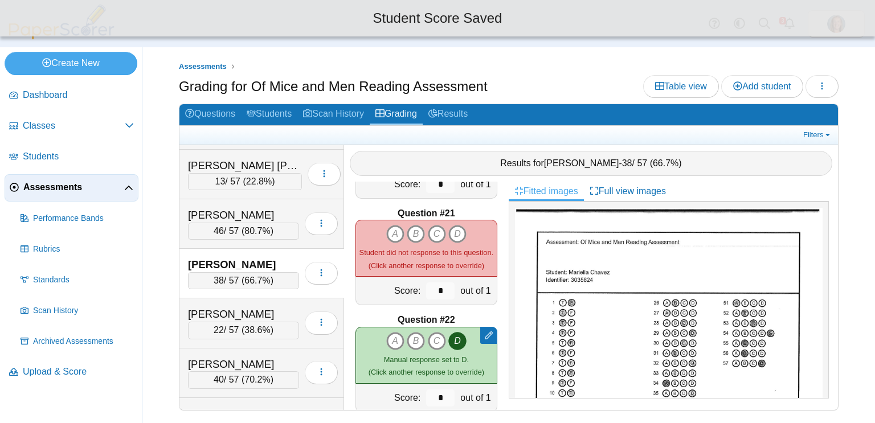
scroll to position [2119, 0]
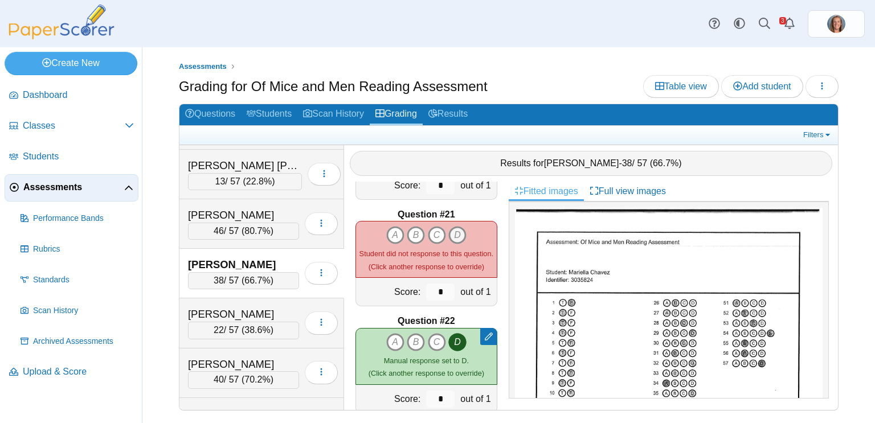
click at [459, 235] on icon "D" at bounding box center [457, 235] width 18 height 18
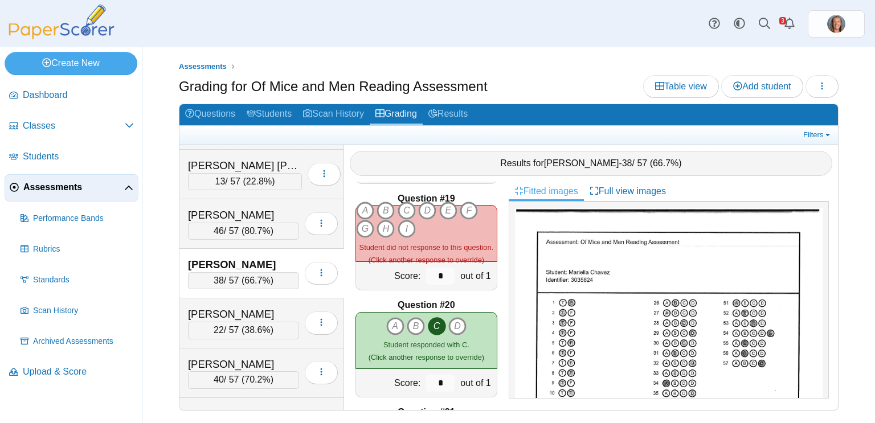
scroll to position [1890, 0]
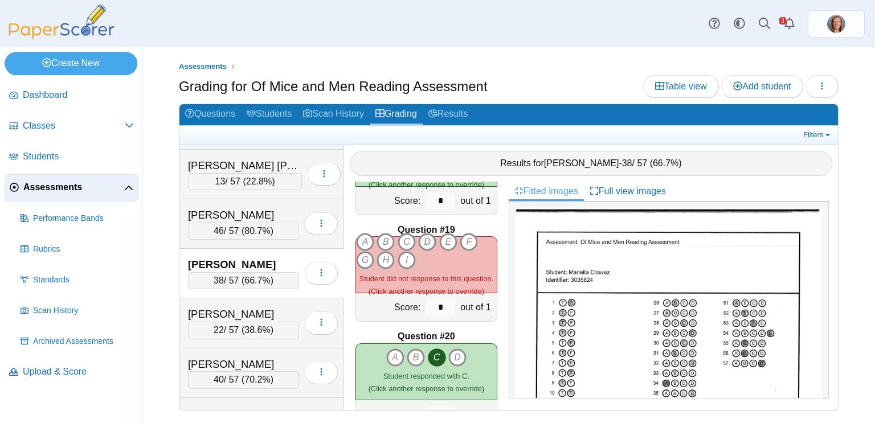
click at [428, 242] on icon "D" at bounding box center [427, 242] width 18 height 18
type input "*"
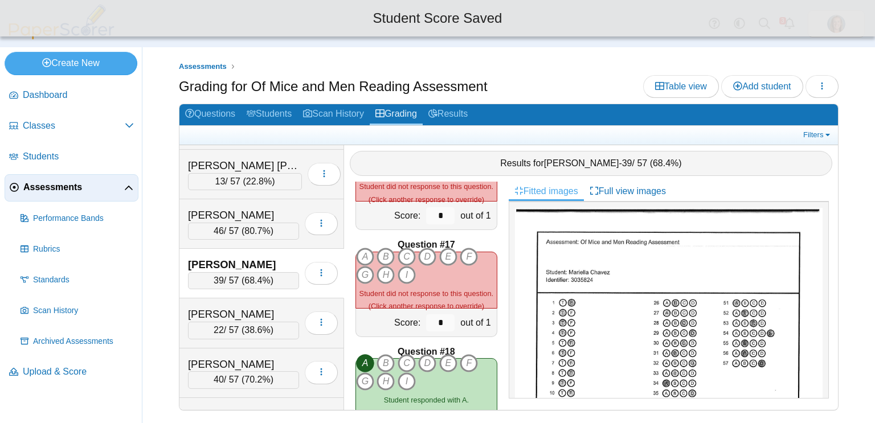
scroll to position [1651, 0]
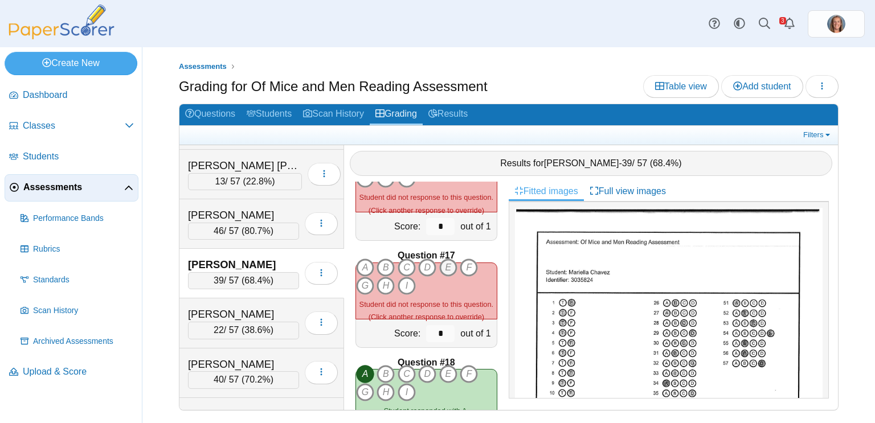
click at [449, 267] on icon "E" at bounding box center [448, 268] width 18 height 18
type input "*"
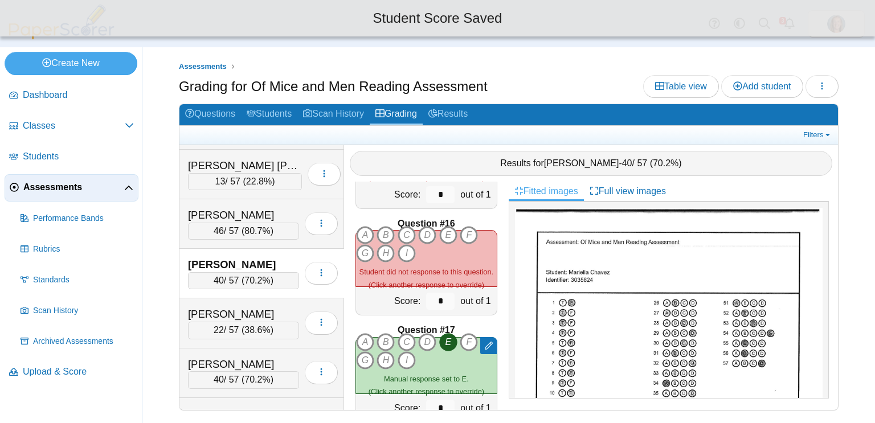
scroll to position [1574, 0]
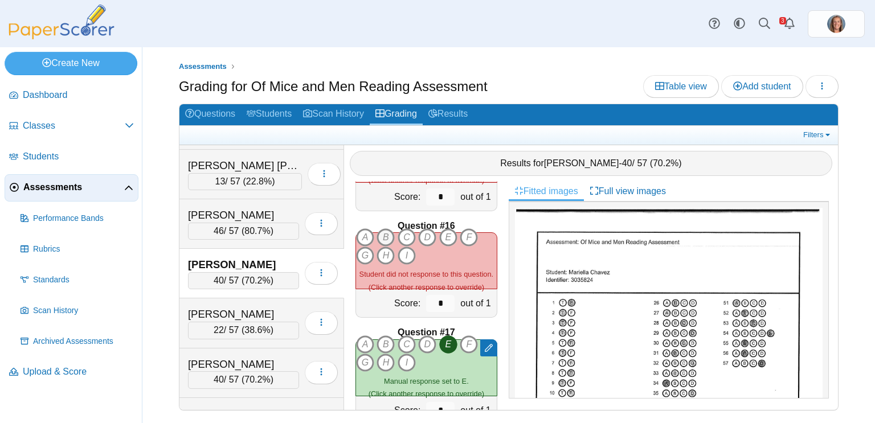
click at [388, 238] on icon "B" at bounding box center [385, 237] width 18 height 18
type input "*"
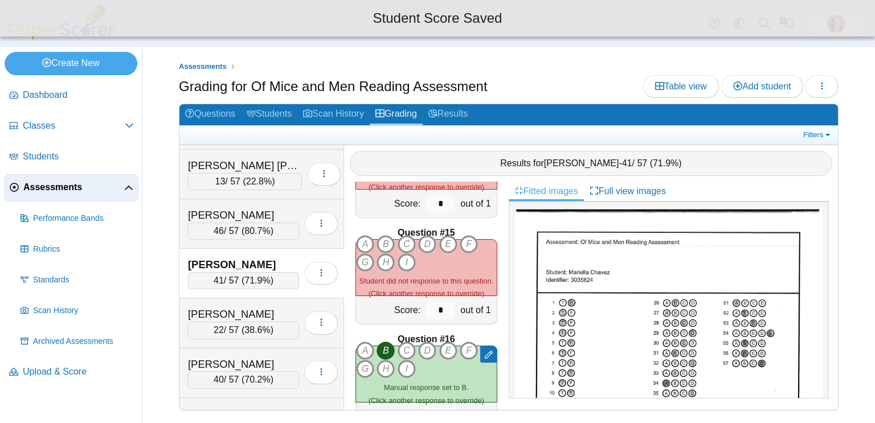
scroll to position [1460, 0]
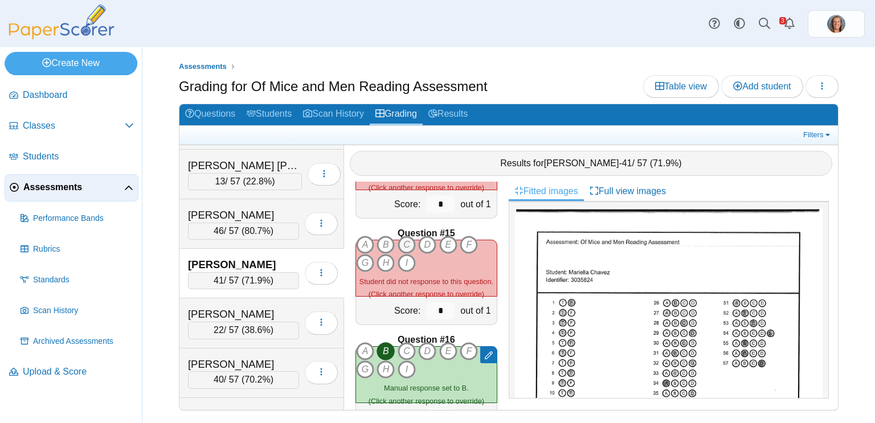
click at [409, 245] on icon "C" at bounding box center [407, 245] width 18 height 18
type input "*"
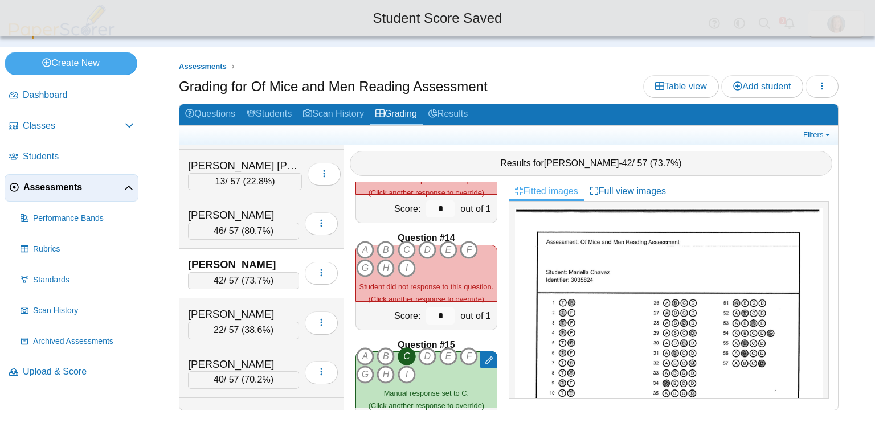
scroll to position [1346, 0]
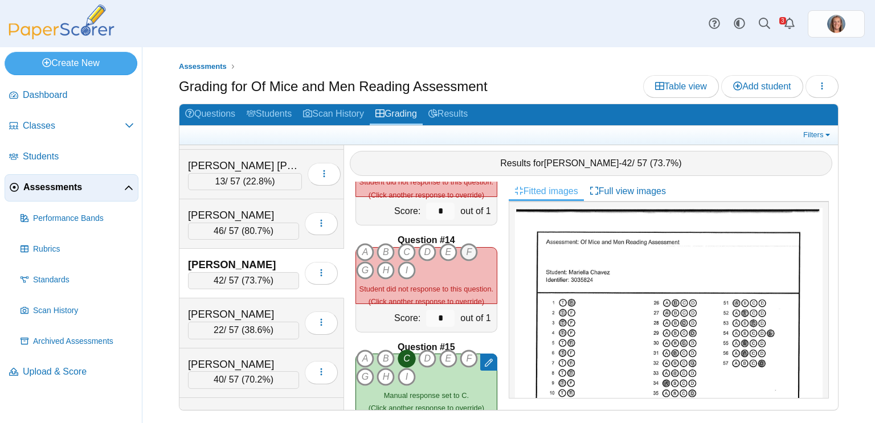
click at [468, 249] on icon "F" at bounding box center [469, 252] width 18 height 18
type input "*"
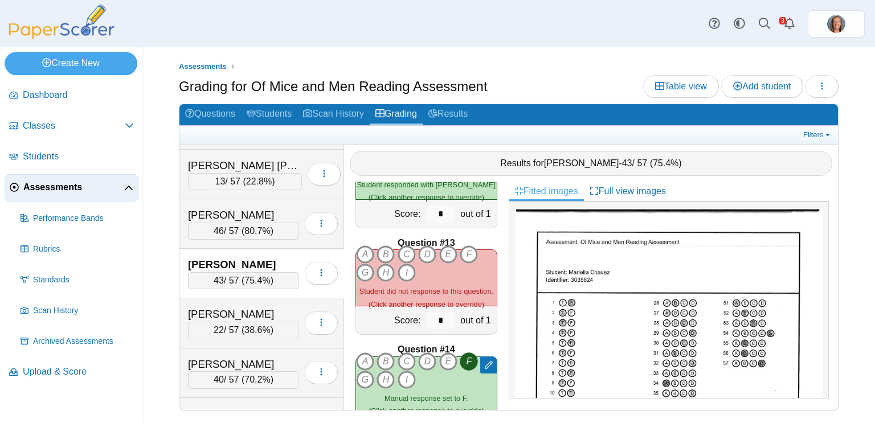
scroll to position [1232, 0]
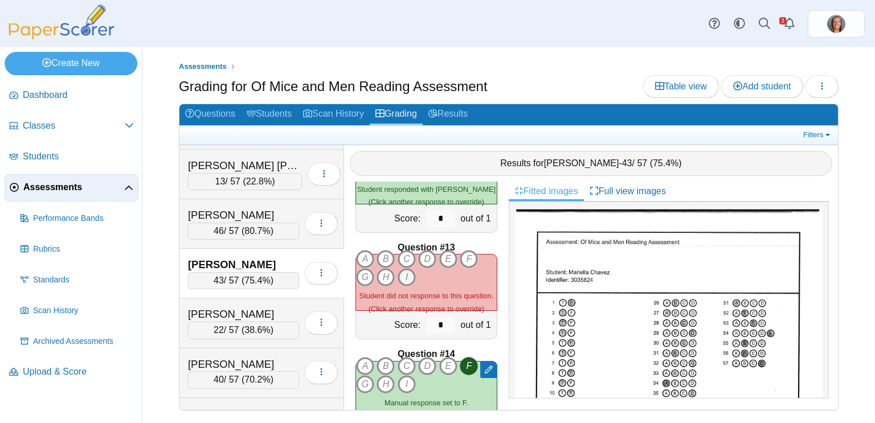
click at [409, 278] on icon "I" at bounding box center [407, 277] width 18 height 18
type input "*"
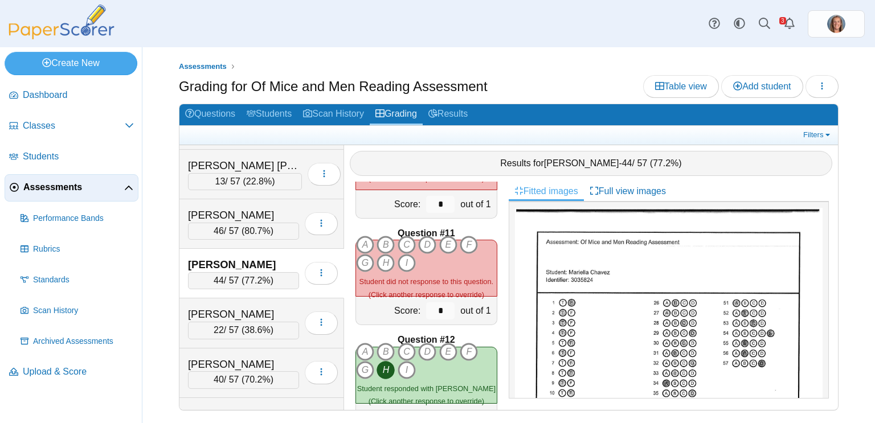
scroll to position [1032, 0]
click at [363, 264] on icon "G" at bounding box center [365, 264] width 18 height 18
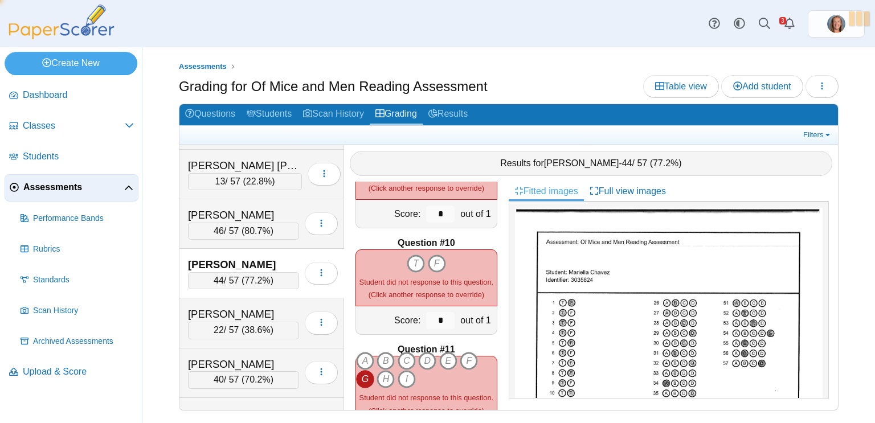
type input "*"
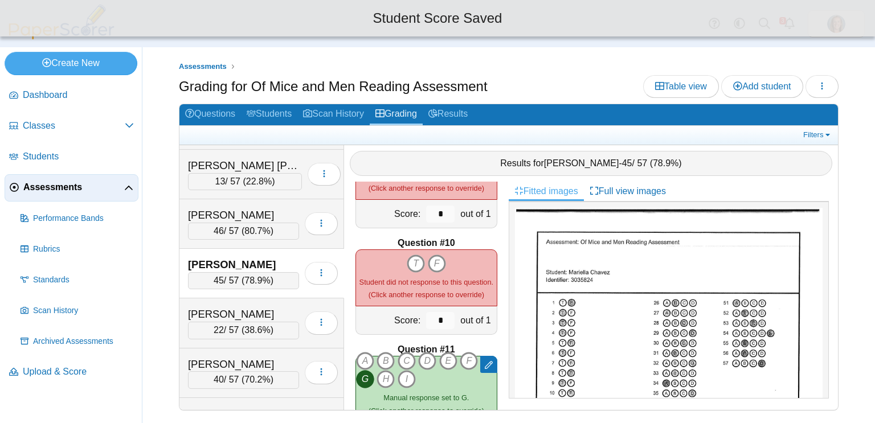
scroll to position [894, 0]
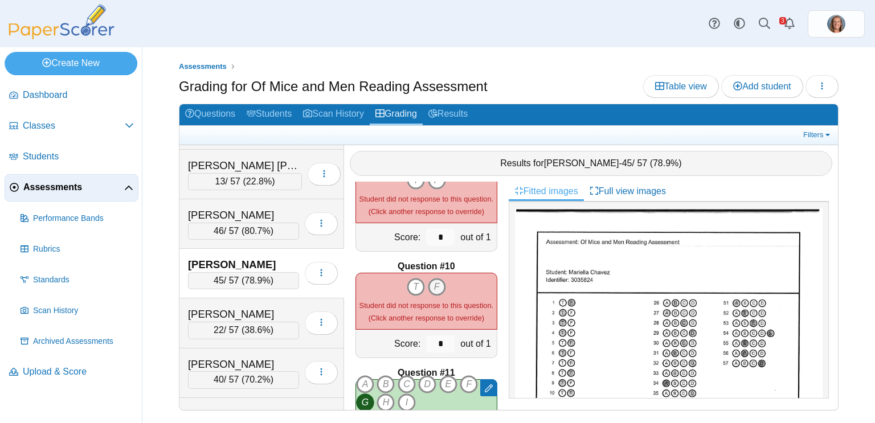
click at [434, 284] on icon "F" at bounding box center [437, 287] width 18 height 18
type input "*"
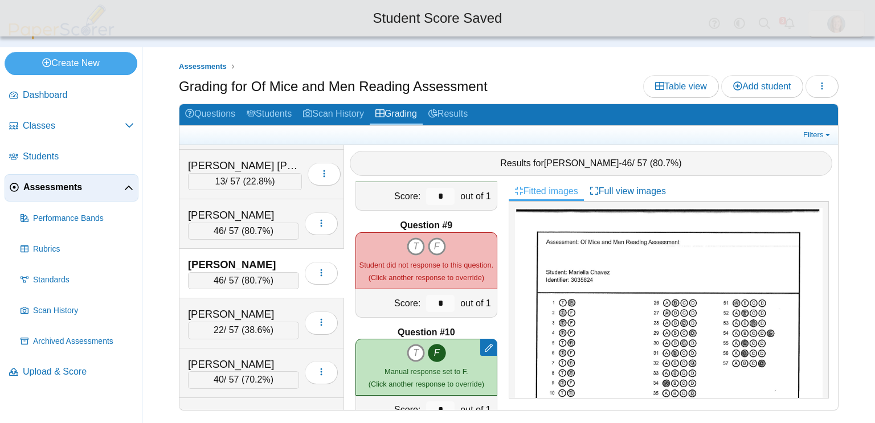
scroll to position [825, 0]
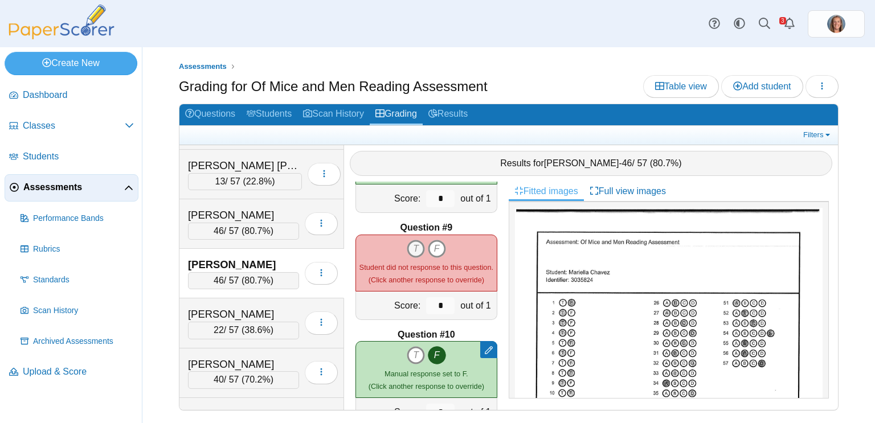
click at [417, 254] on icon "T" at bounding box center [416, 249] width 18 height 18
type input "*"
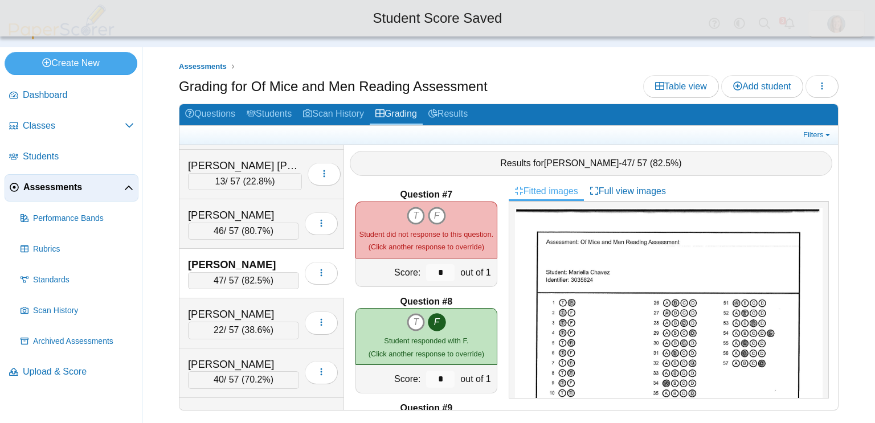
scroll to position [644, 0]
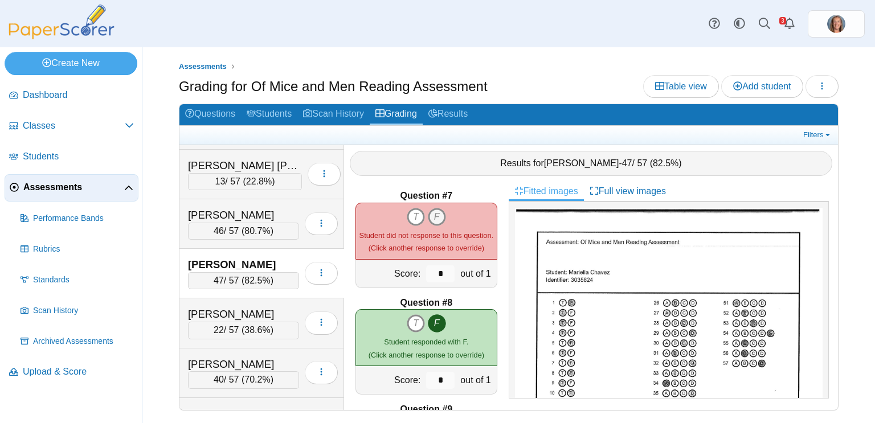
click at [439, 213] on icon "F" at bounding box center [437, 217] width 18 height 18
type input "*"
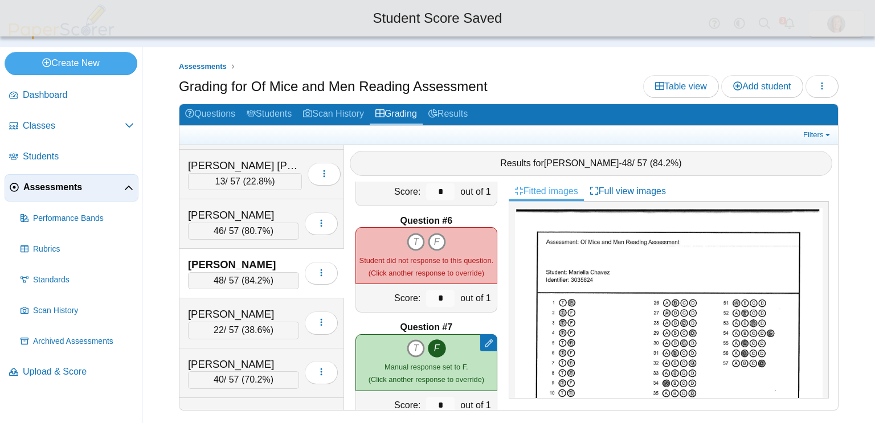
scroll to position [511, 0]
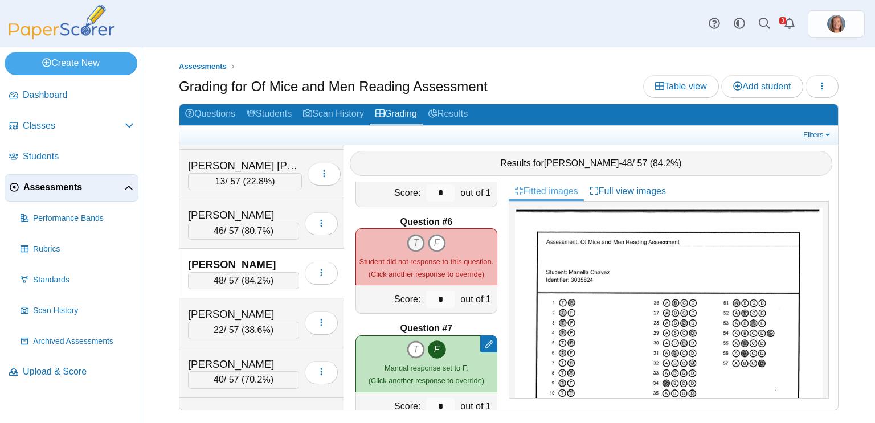
click at [418, 244] on icon "T" at bounding box center [416, 243] width 18 height 18
type input "*"
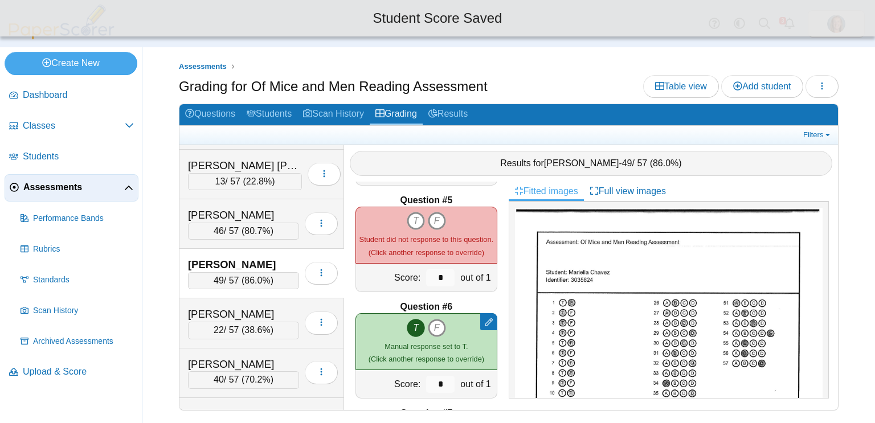
scroll to position [425, 0]
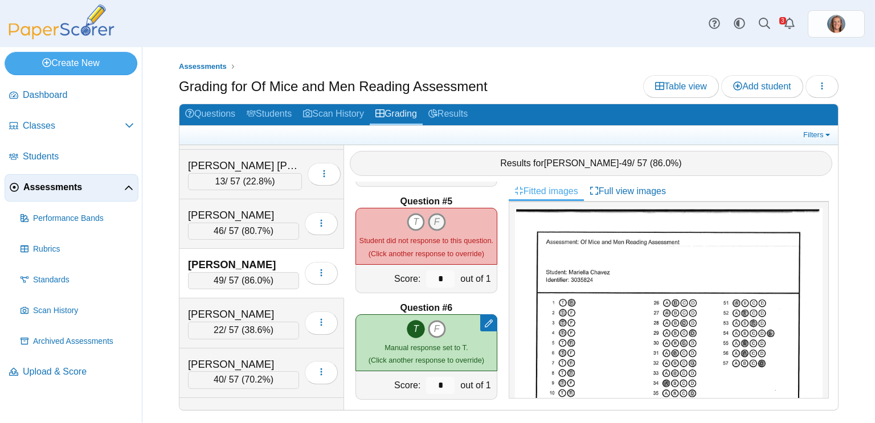
click at [444, 216] on icon "F" at bounding box center [437, 222] width 18 height 18
type input "*"
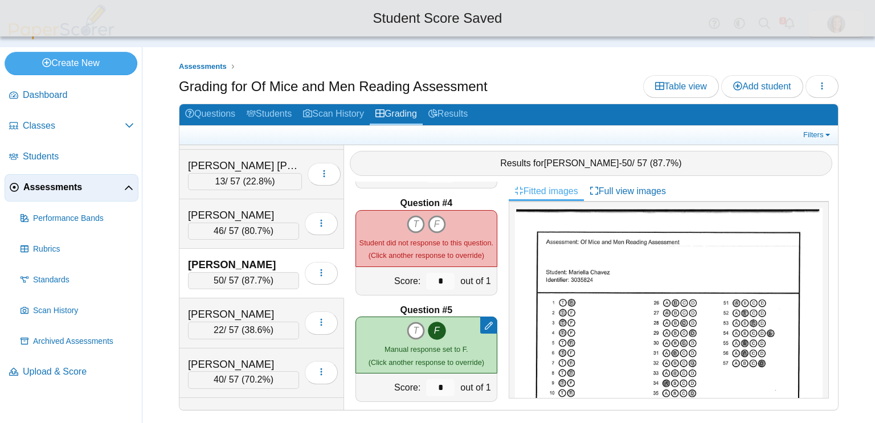
scroll to position [314, 0]
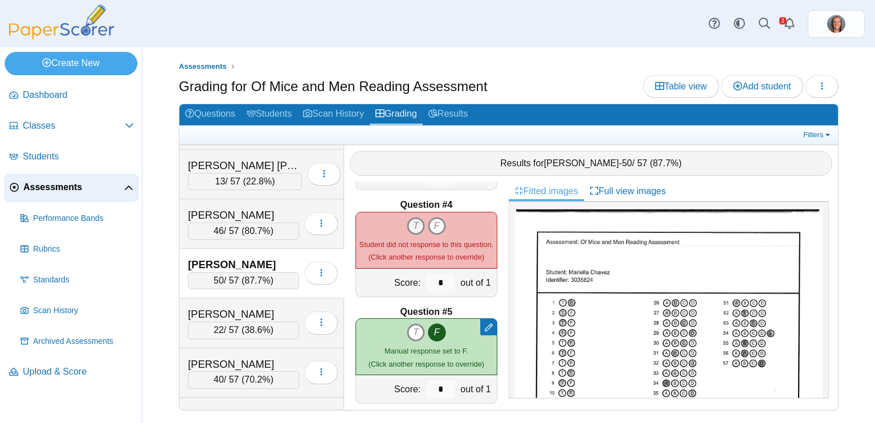
click at [424, 223] on icon "T" at bounding box center [416, 226] width 18 height 18
type input "*"
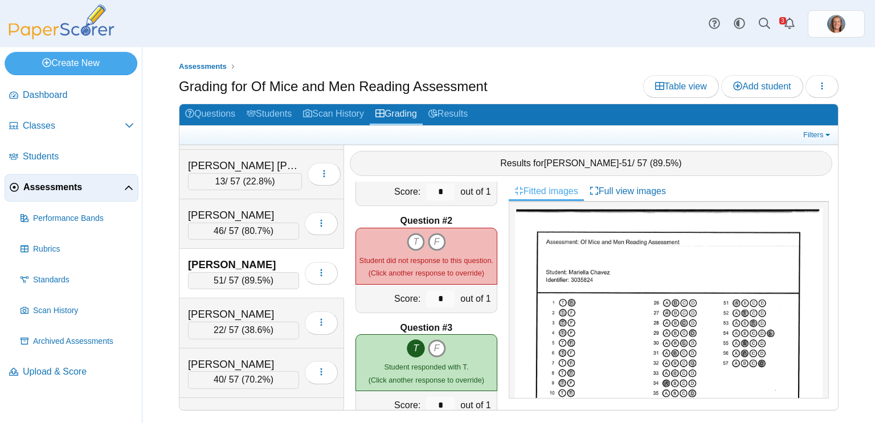
scroll to position [84, 0]
click at [417, 235] on icon "T" at bounding box center [416, 242] width 18 height 18
type input "*"
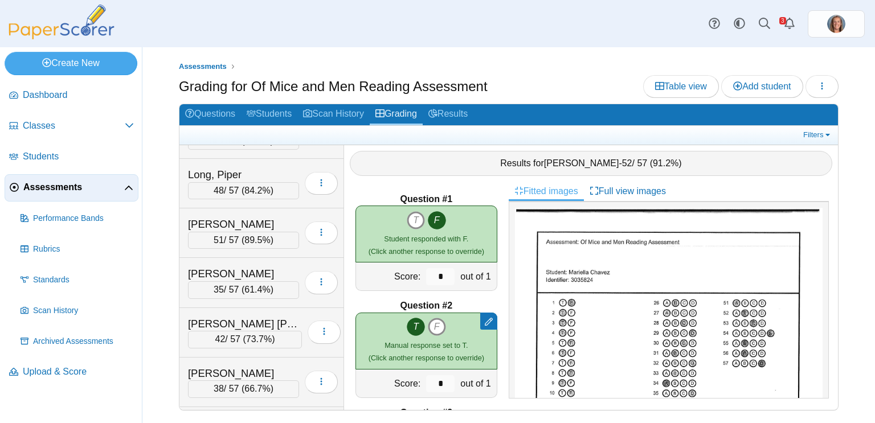
scroll to position [1376, 0]
click at [264, 366] on div "[PERSON_NAME]" at bounding box center [243, 373] width 111 height 15
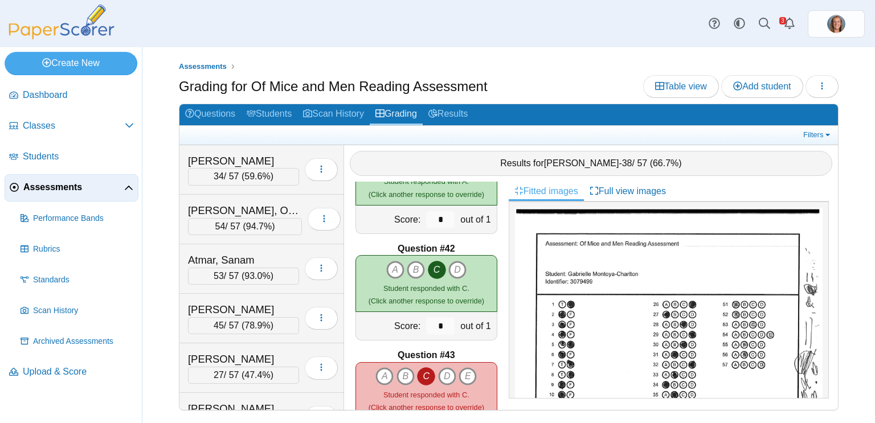
scroll to position [5877, 0]
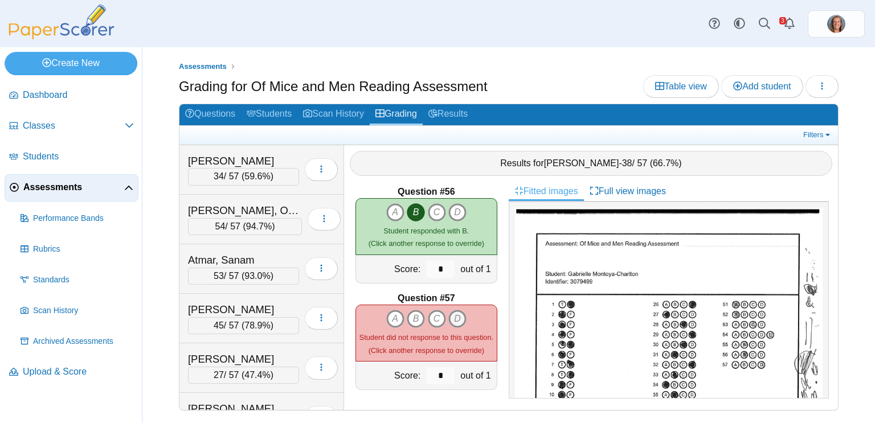
click at [460, 322] on icon "D" at bounding box center [457, 319] width 18 height 18
type input "*"
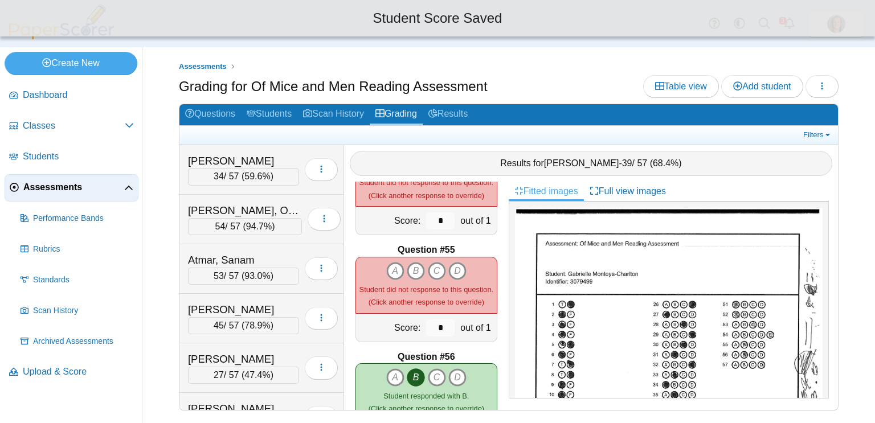
scroll to position [5711, 0]
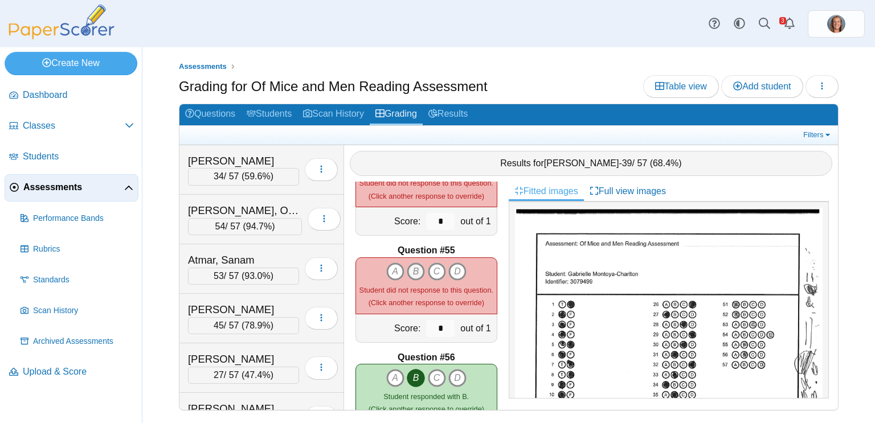
click at [418, 267] on icon "B" at bounding box center [416, 272] width 18 height 18
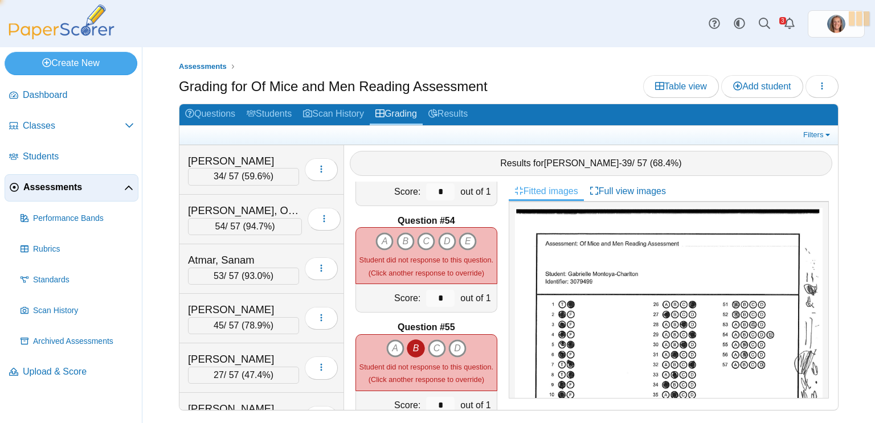
type input "*"
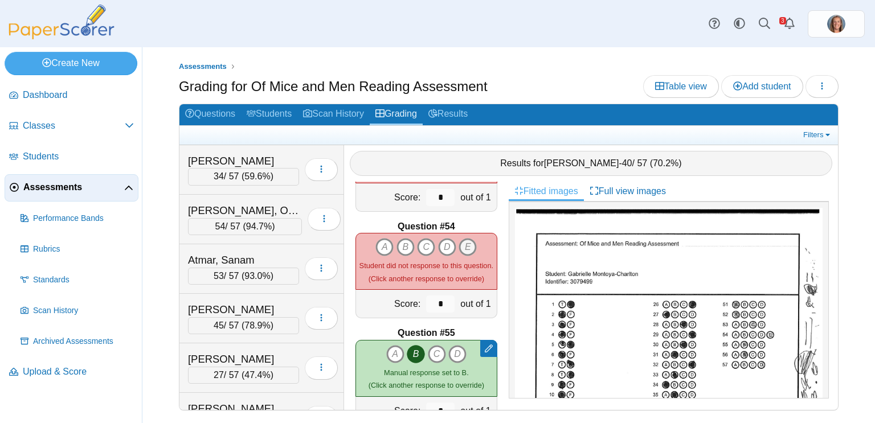
click at [462, 245] on icon "E" at bounding box center [467, 247] width 18 height 18
type input "*"
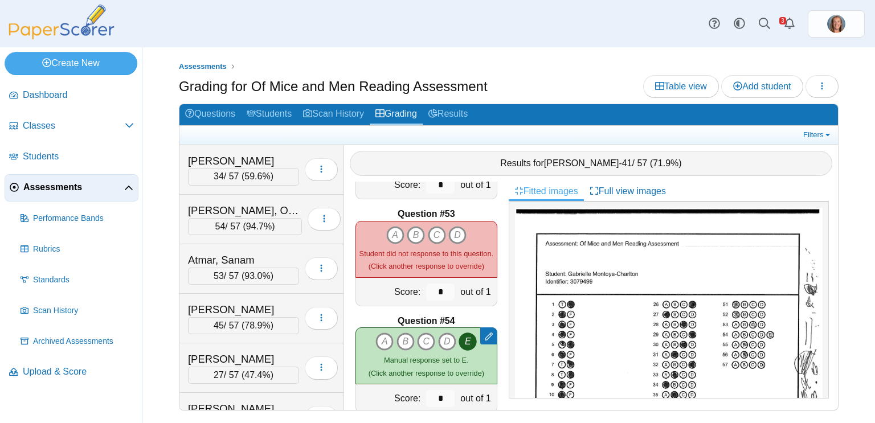
scroll to position [5534, 0]
click at [438, 235] on icon "C" at bounding box center [437, 236] width 18 height 18
type input "*"
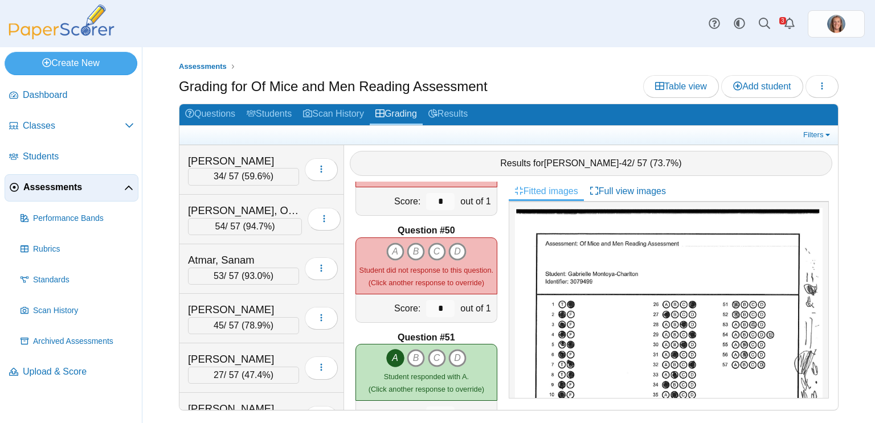
scroll to position [5194, 0]
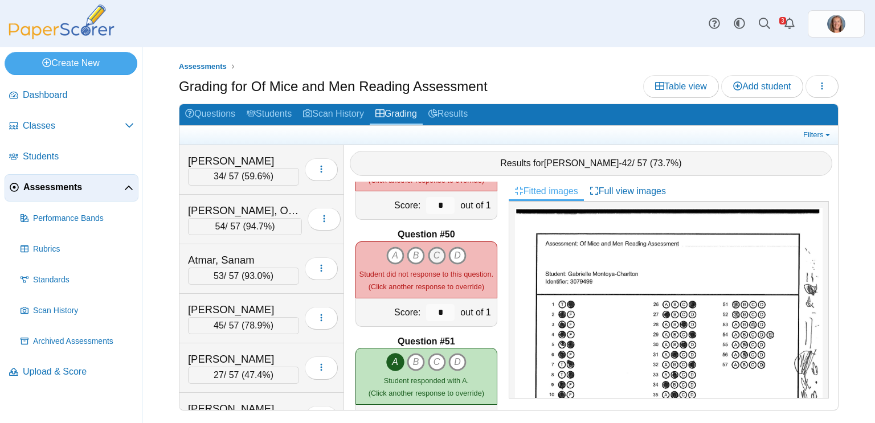
click at [435, 253] on icon "C" at bounding box center [437, 256] width 18 height 18
type input "*"
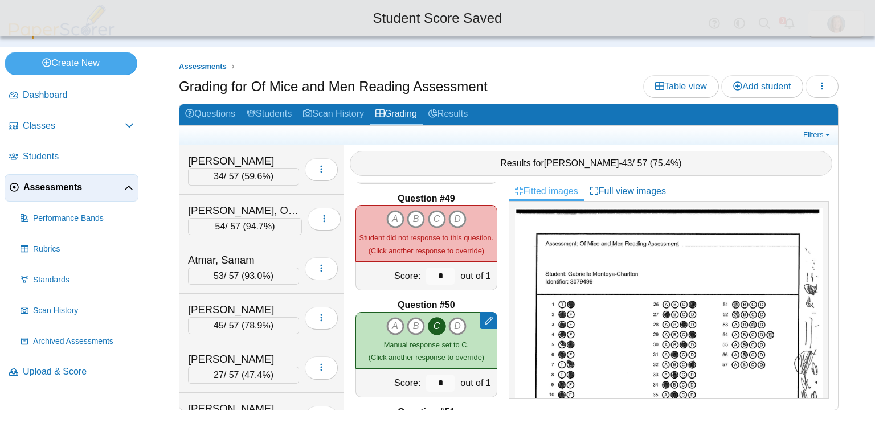
scroll to position [5119, 0]
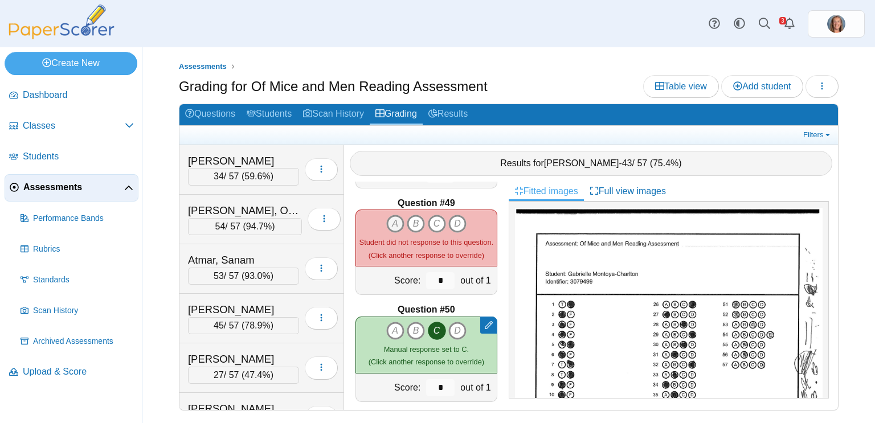
click at [396, 223] on icon "A" at bounding box center [395, 224] width 18 height 18
type input "*"
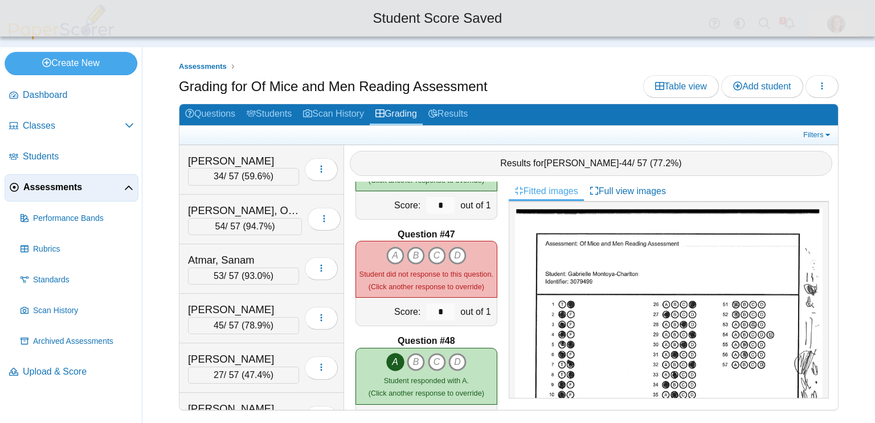
scroll to position [4873, 0]
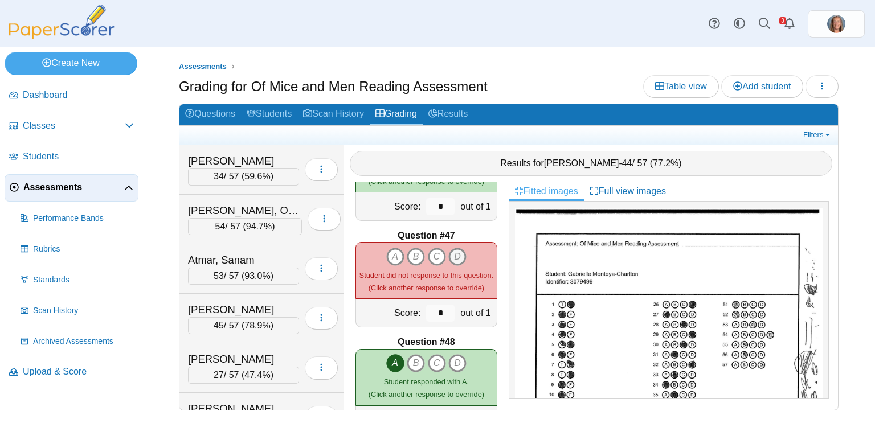
click at [453, 252] on icon "D" at bounding box center [457, 257] width 18 height 18
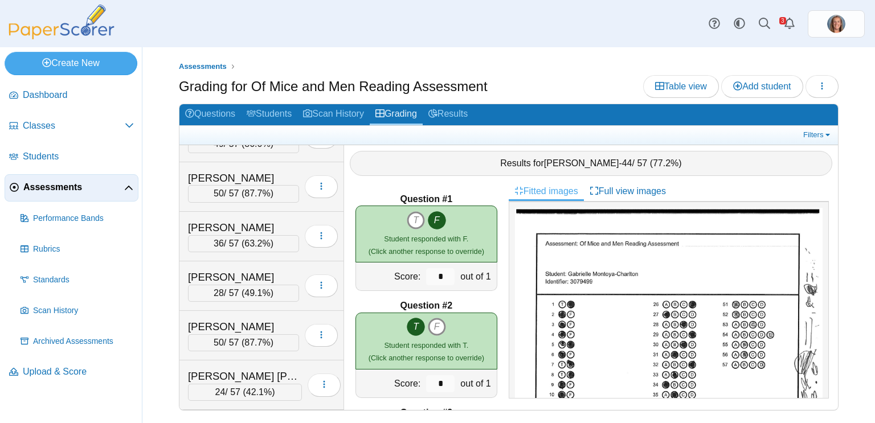
scroll to position [928, 0]
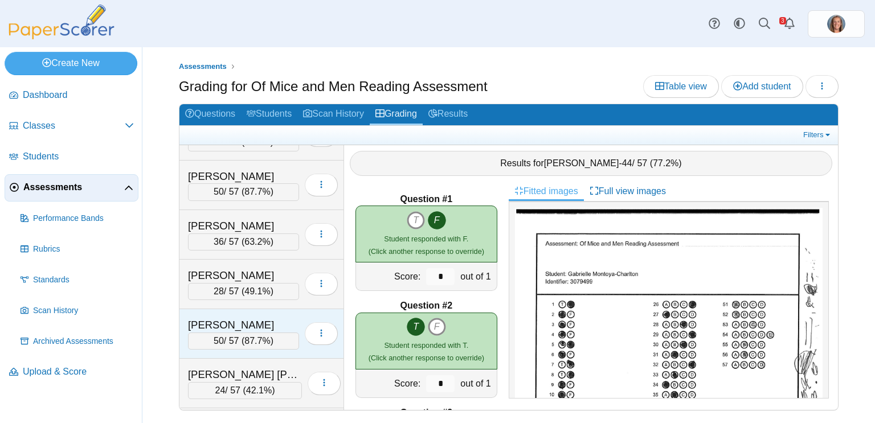
click at [269, 318] on div "[PERSON_NAME]" at bounding box center [243, 325] width 111 height 15
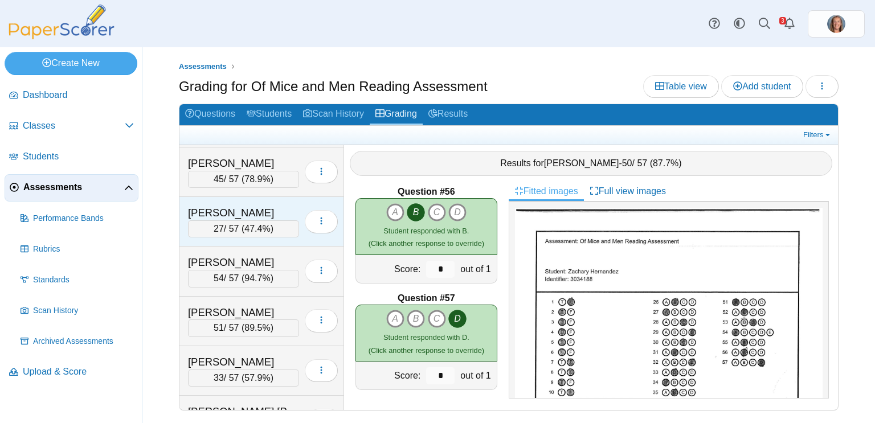
scroll to position [148, 0]
click at [264, 222] on span "47.4%" at bounding box center [257, 227] width 26 height 10
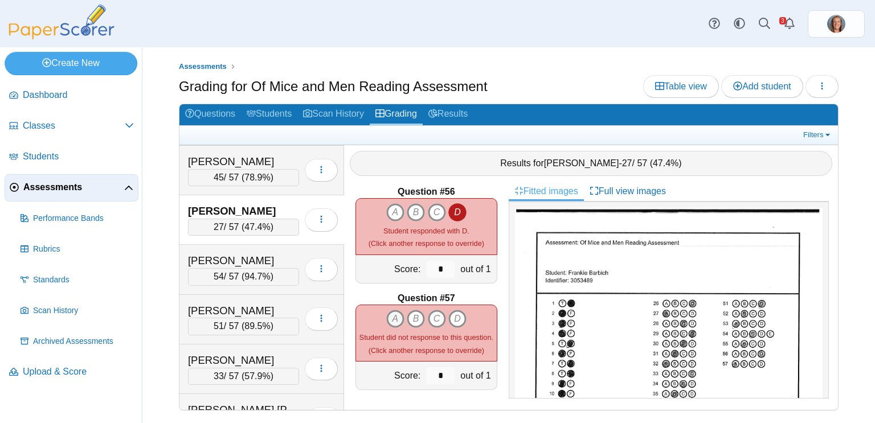
click at [395, 317] on icon "A" at bounding box center [395, 319] width 18 height 18
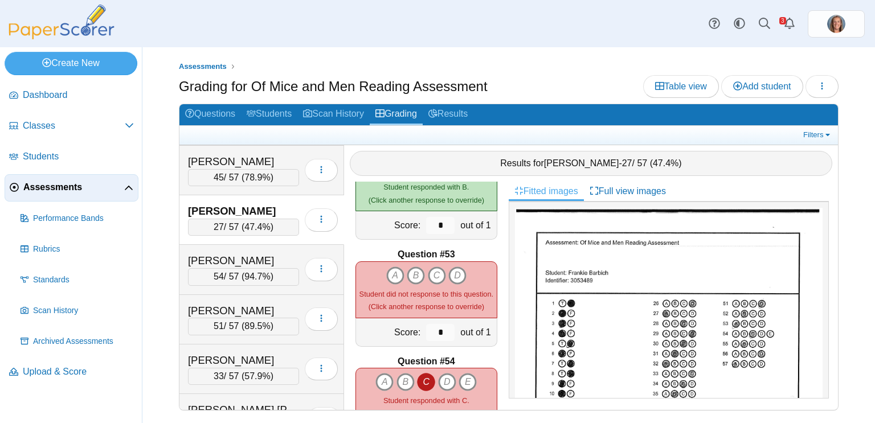
scroll to position [5493, 0]
click at [394, 278] on icon "A" at bounding box center [395, 276] width 18 height 18
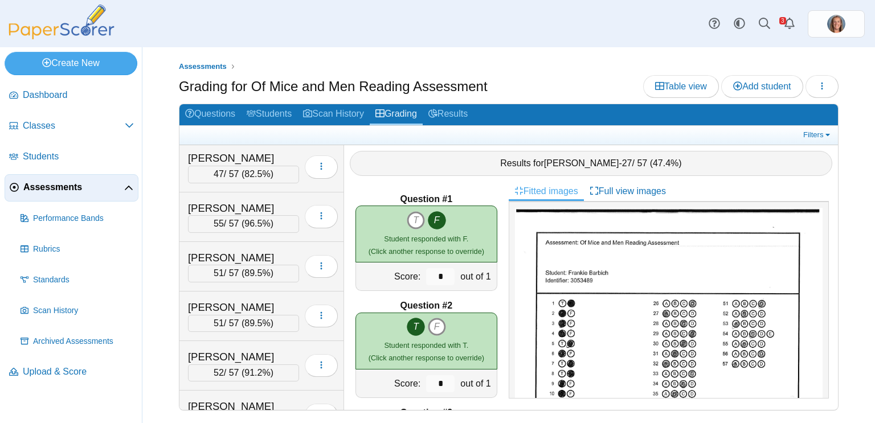
scroll to position [2543, 0]
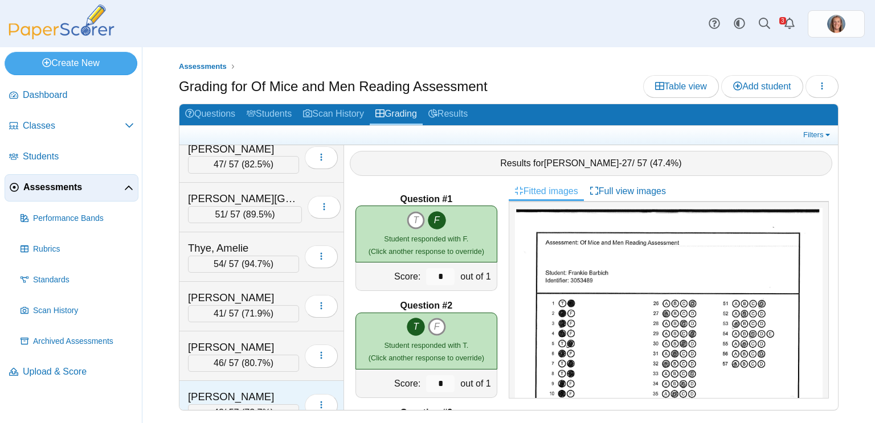
click at [243, 404] on div "42 / 57 ( 73.7% )" at bounding box center [243, 412] width 111 height 17
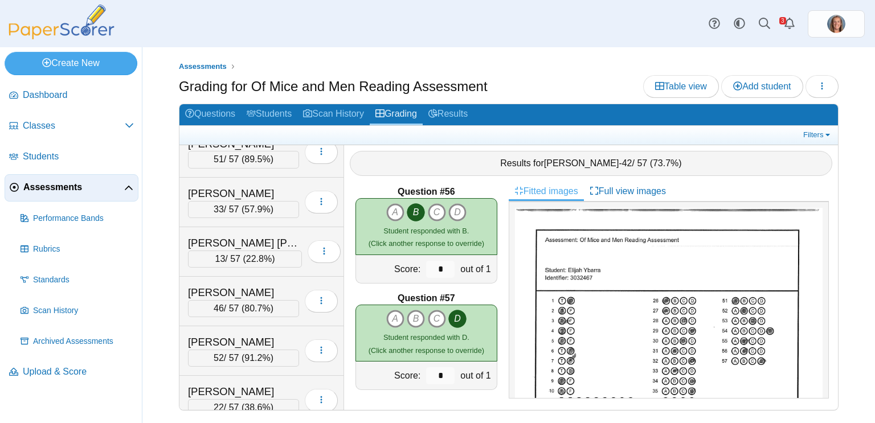
scroll to position [315, 0]
click at [253, 285] on div "[PERSON_NAME]" at bounding box center [243, 292] width 111 height 15
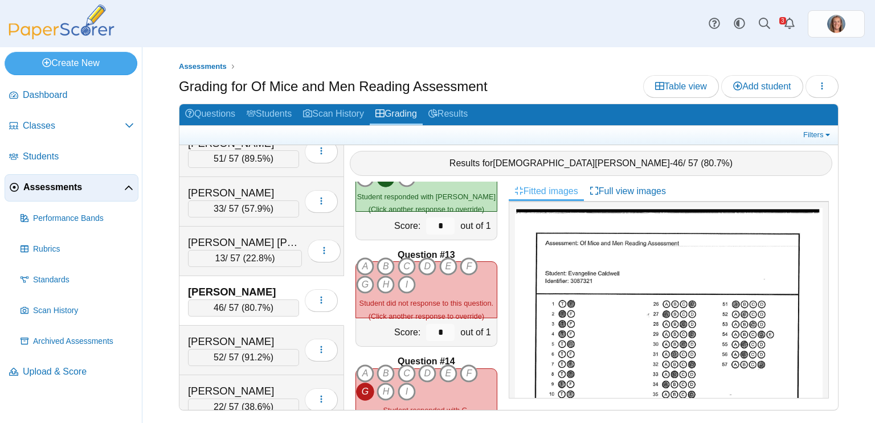
scroll to position [1227, 0]
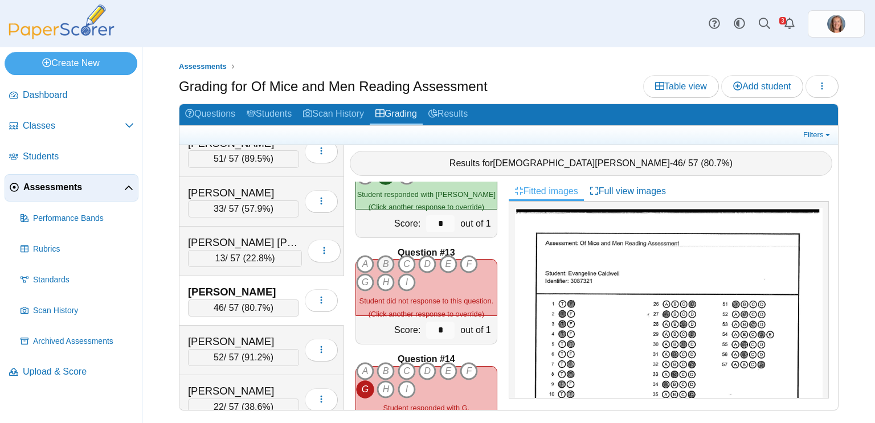
click at [386, 266] on icon "B" at bounding box center [385, 264] width 18 height 18
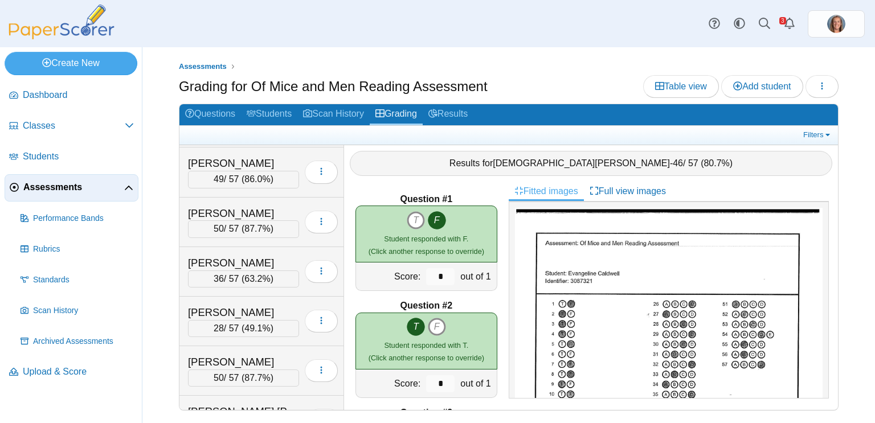
scroll to position [891, 0]
click at [248, 273] on span "63.2%" at bounding box center [257, 278] width 26 height 10
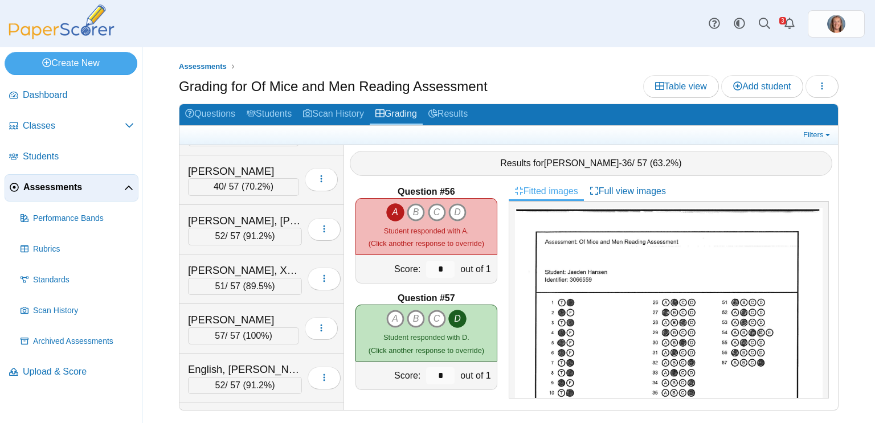
scroll to position [581, 0]
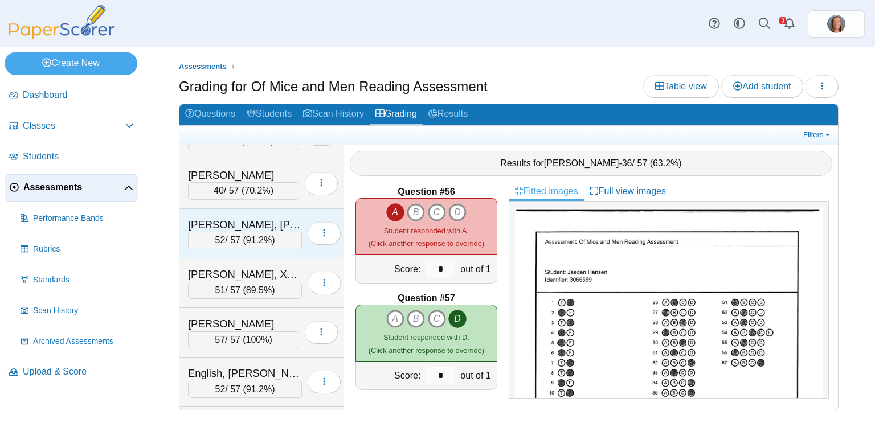
click at [251, 224] on div "[PERSON_NAME], [PERSON_NAME]" at bounding box center [245, 225] width 114 height 15
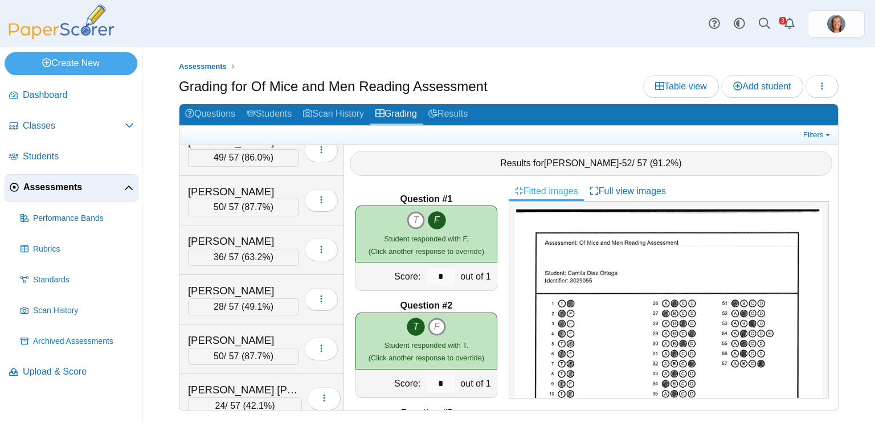
scroll to position [913, 0]
click at [252, 382] on div "[PERSON_NAME] [PERSON_NAME]" at bounding box center [245, 389] width 114 height 15
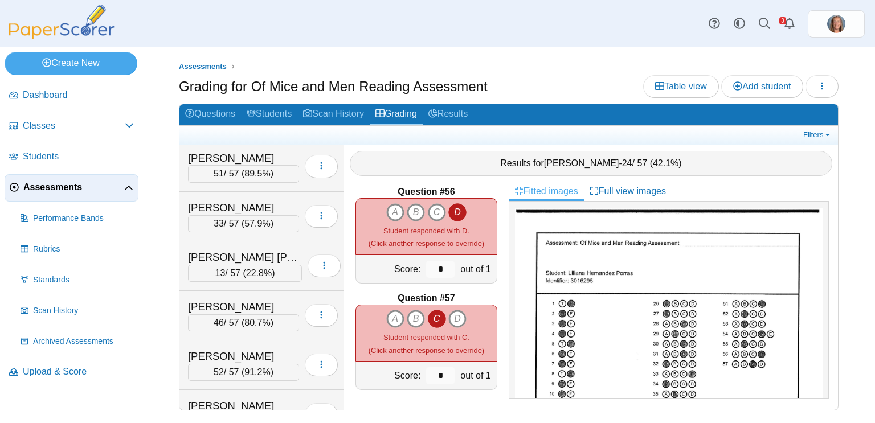
scroll to position [0, 0]
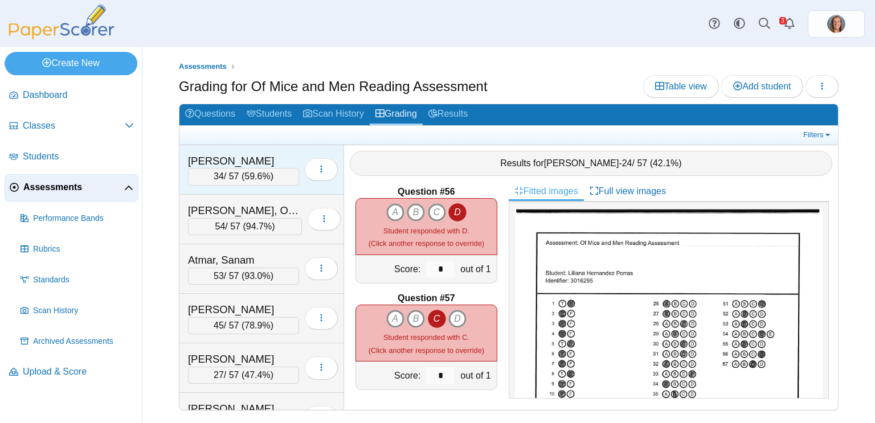
click at [235, 162] on div "[PERSON_NAME]" at bounding box center [243, 161] width 111 height 15
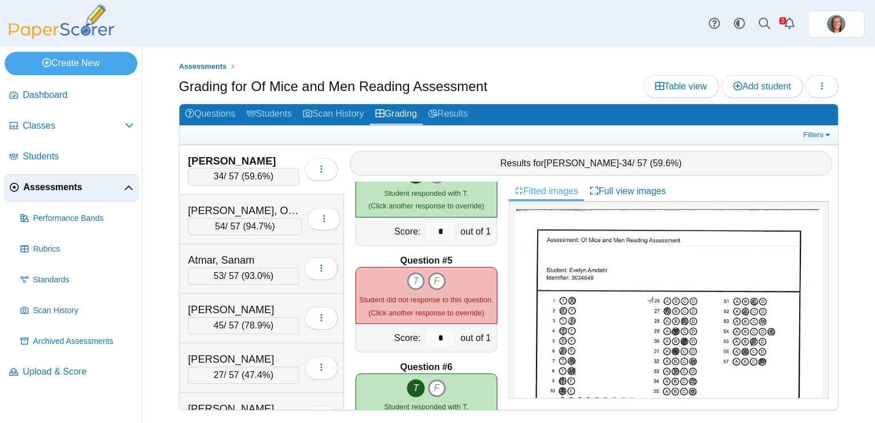
scroll to position [368, 0]
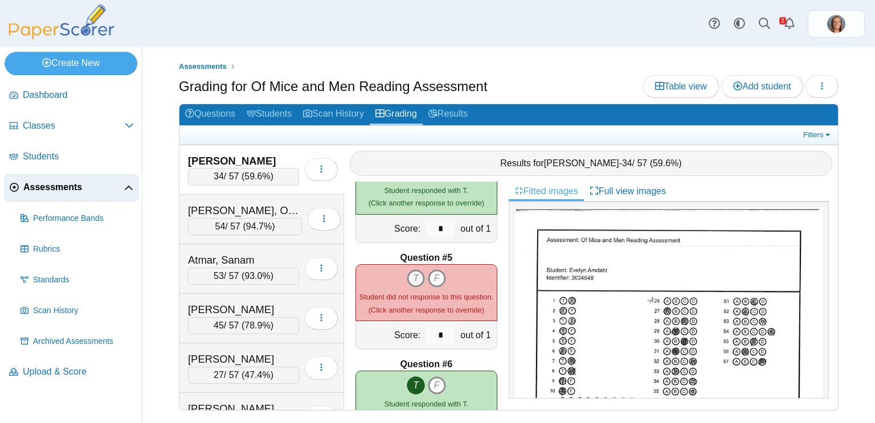
click at [417, 276] on icon "T" at bounding box center [416, 278] width 18 height 18
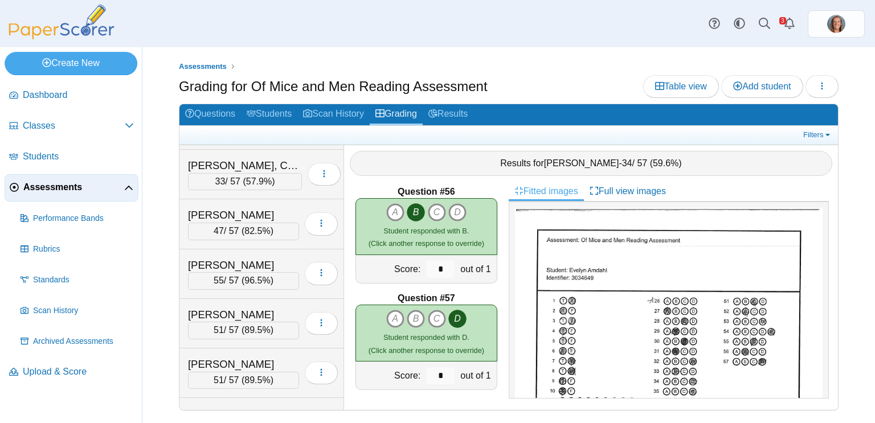
scroll to position [2129, 0]
click at [240, 273] on div "51 / 57 ( 89.5% )" at bounding box center [243, 281] width 111 height 17
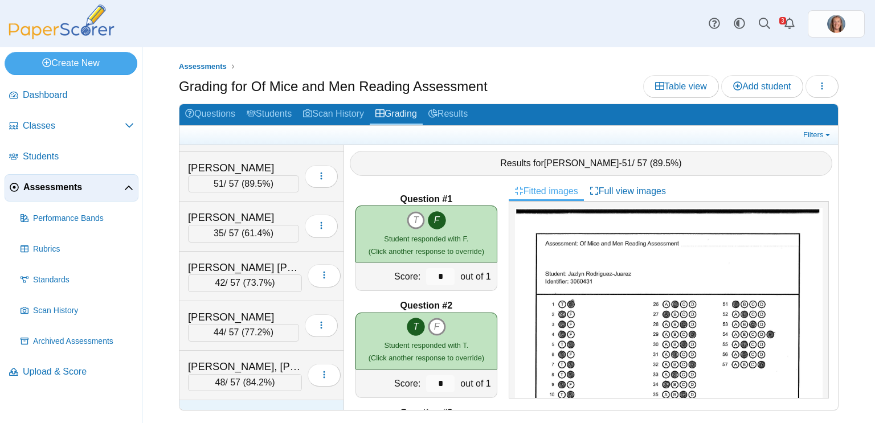
scroll to position [1431, 0]
click at [256, 226] on div "35 / 57 ( 61.4% )" at bounding box center [243, 234] width 111 height 17
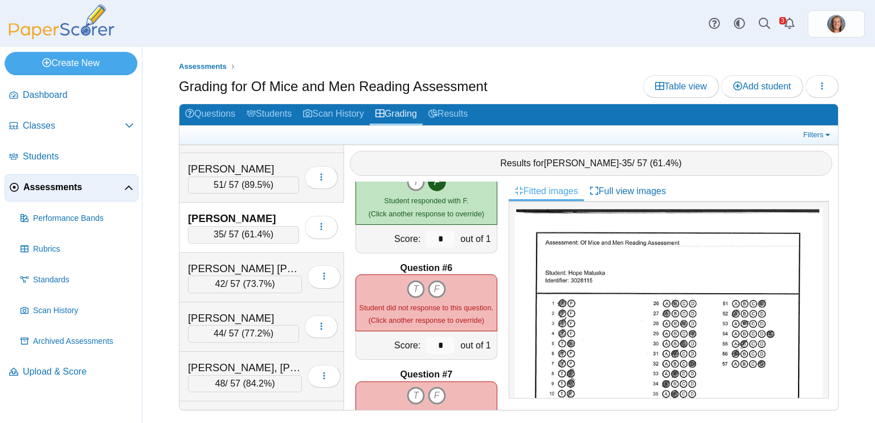
scroll to position [465, 0]
click at [415, 283] on icon "T" at bounding box center [416, 289] width 18 height 18
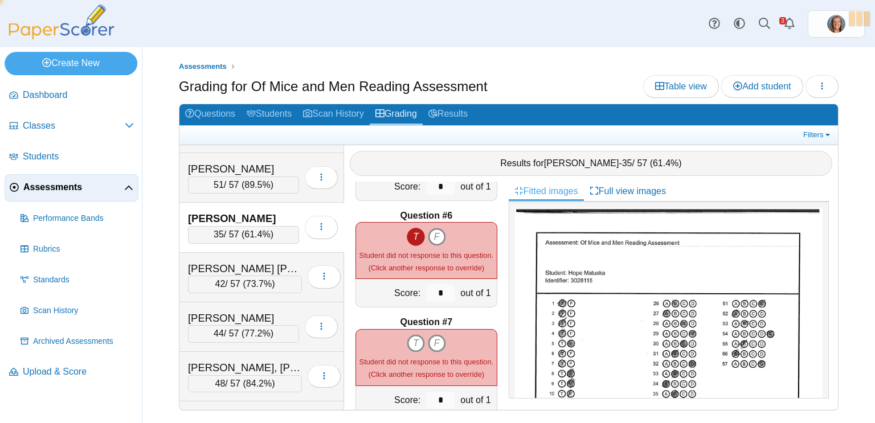
type input "*"
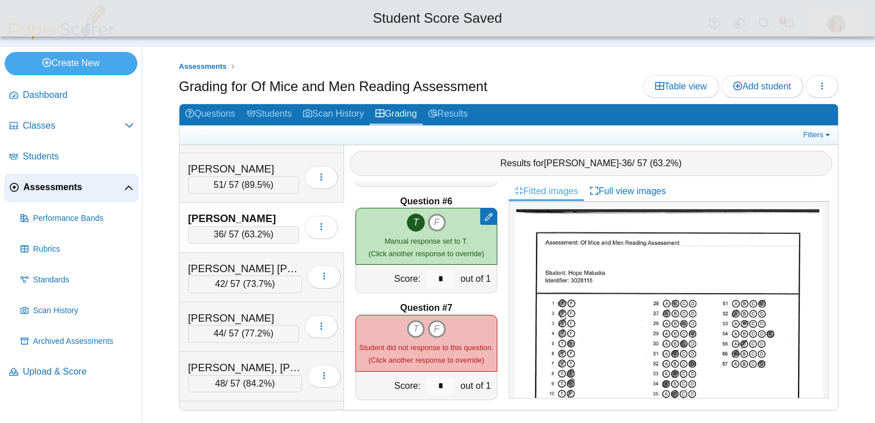
scroll to position [554, 0]
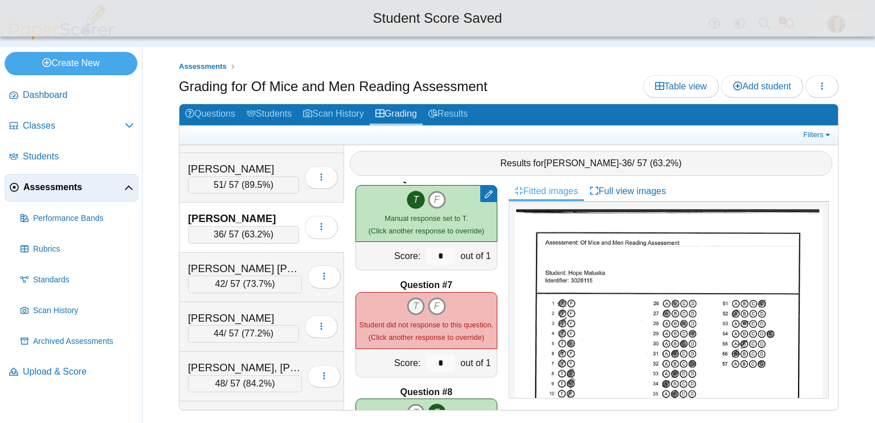
click at [413, 301] on icon "T" at bounding box center [416, 306] width 18 height 18
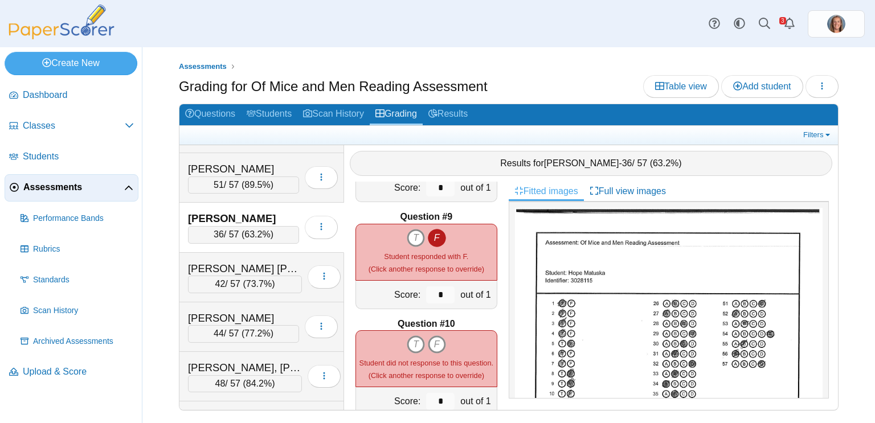
scroll to position [841, 0]
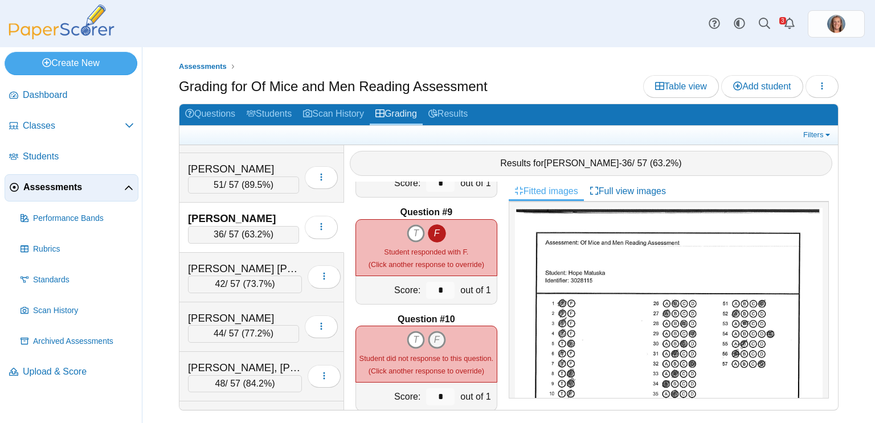
click at [429, 338] on icon "F" at bounding box center [437, 340] width 18 height 18
type input "*"
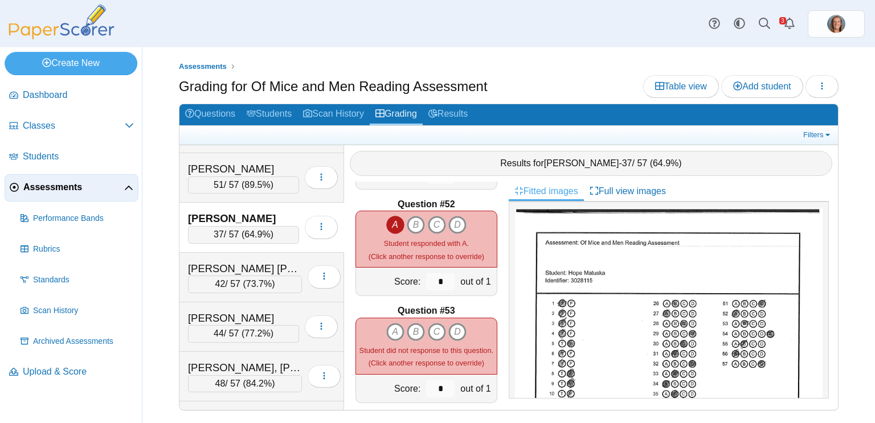
scroll to position [5440, 0]
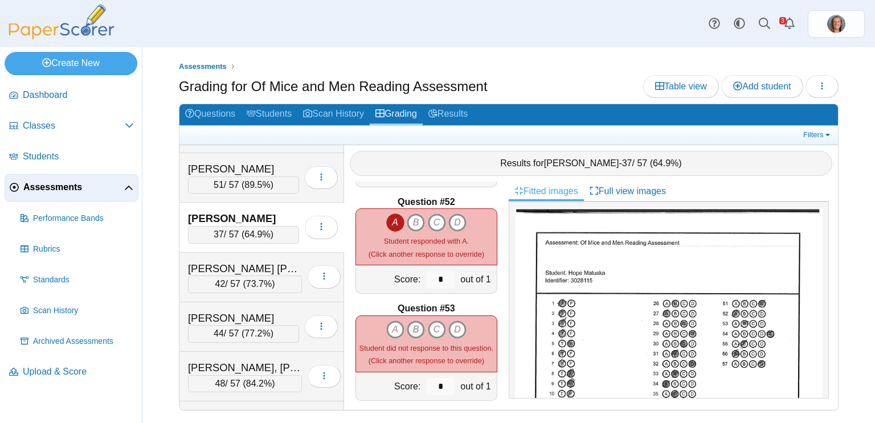
click at [419, 326] on icon "B" at bounding box center [416, 330] width 18 height 18
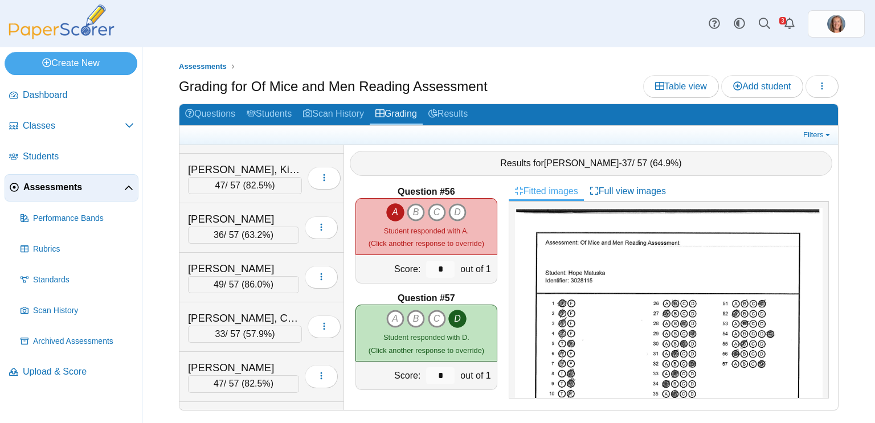
scroll to position [1926, 0]
click at [246, 263] on div "[PERSON_NAME]" at bounding box center [243, 270] width 111 height 15
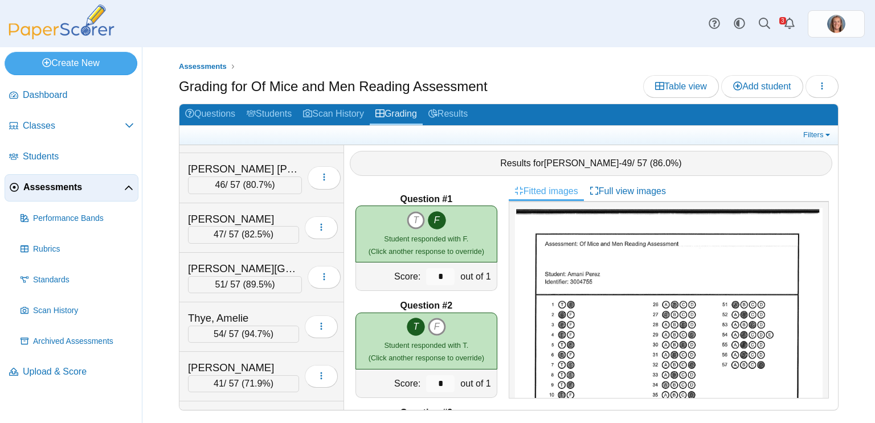
scroll to position [2472, 0]
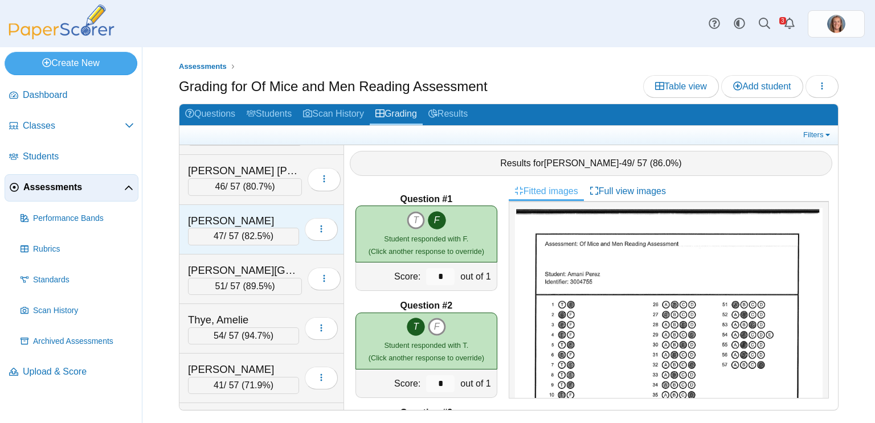
click at [258, 214] on div "[PERSON_NAME]" at bounding box center [243, 221] width 111 height 15
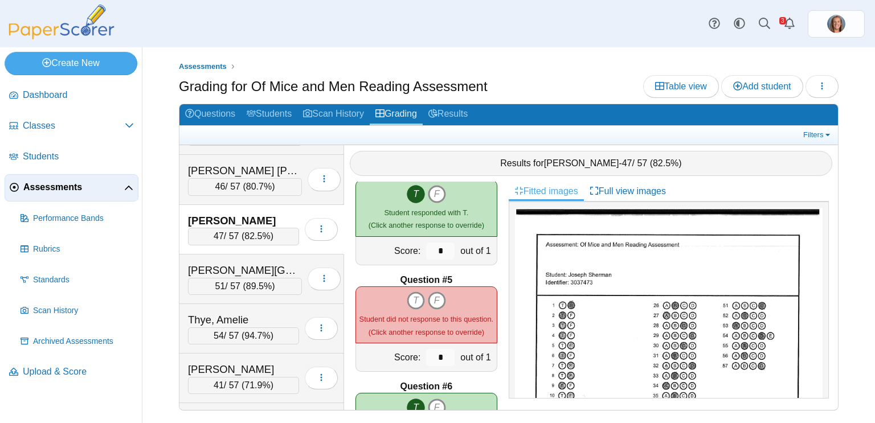
scroll to position [347, 0]
click at [438, 303] on icon "F" at bounding box center [437, 299] width 18 height 18
type input "*"
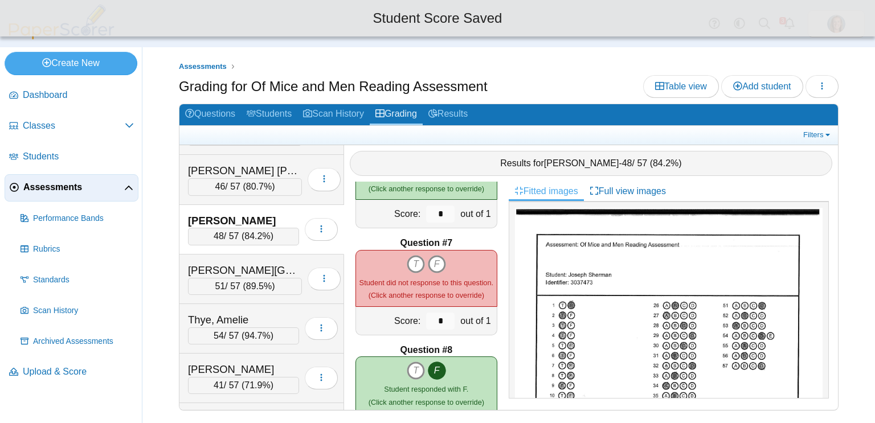
scroll to position [598, 0]
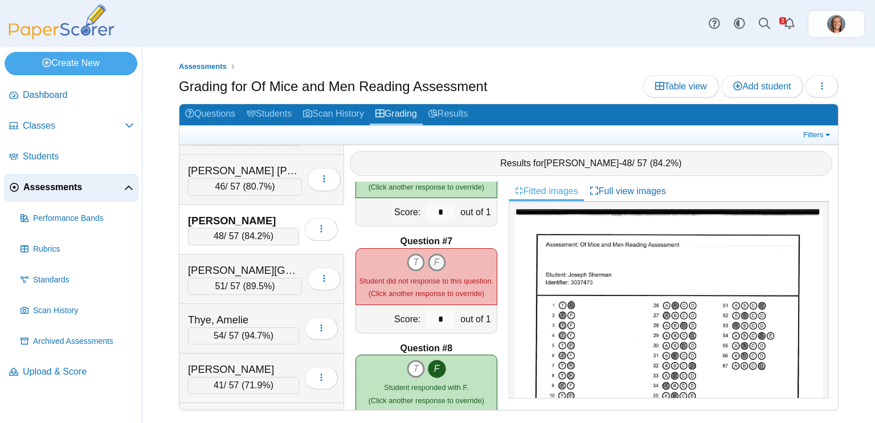
click at [439, 268] on icon "F" at bounding box center [437, 262] width 18 height 18
type input "*"
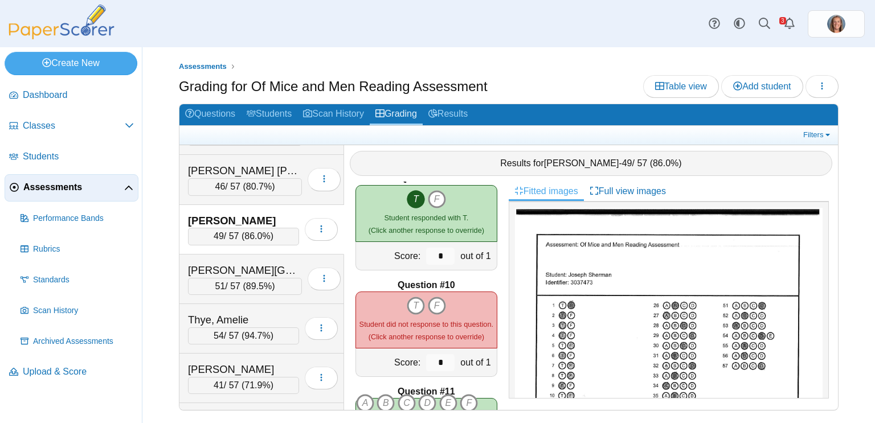
scroll to position [881, 0]
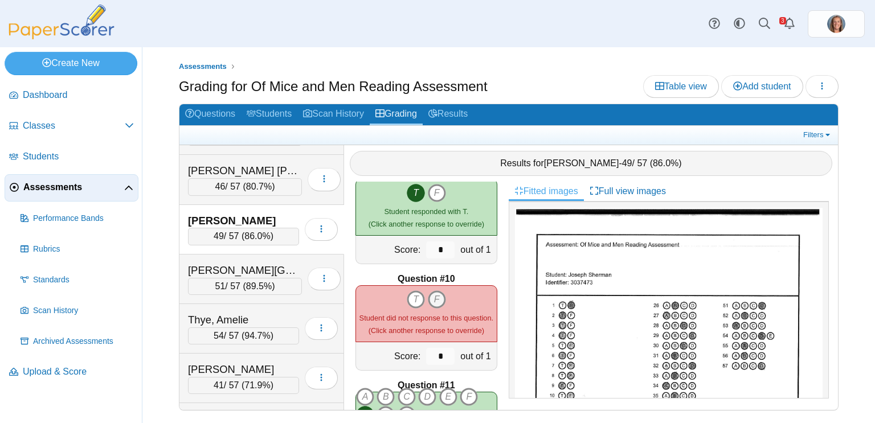
click at [439, 301] on icon "F" at bounding box center [437, 299] width 18 height 18
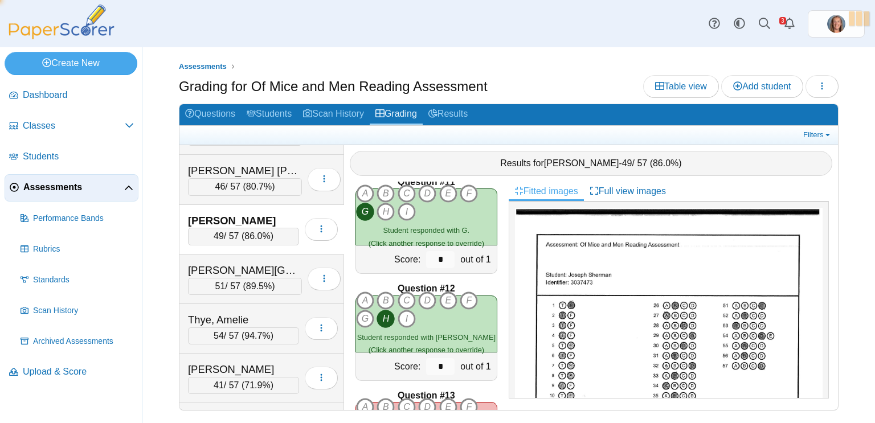
type input "*"
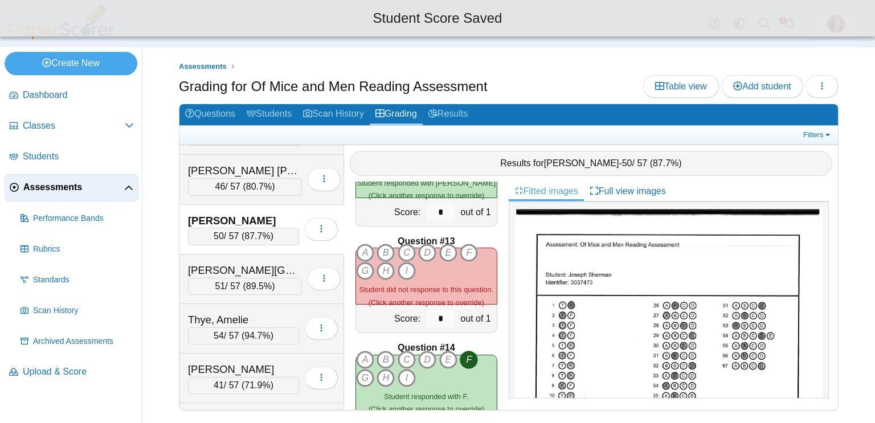
scroll to position [1240, 0]
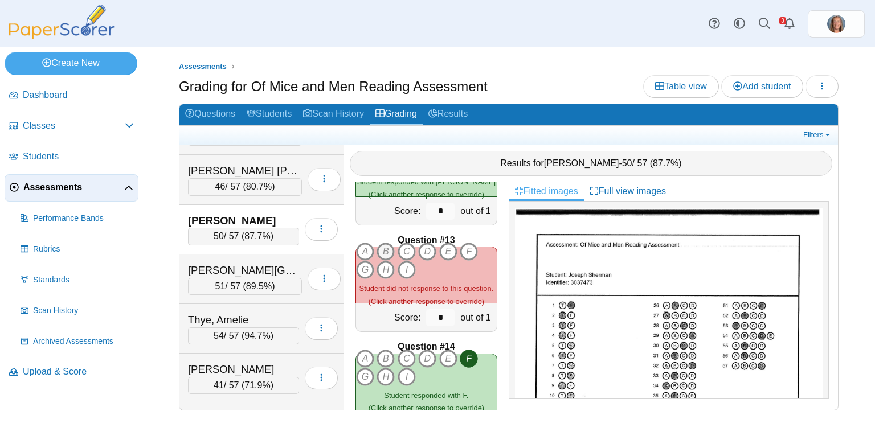
click at [387, 247] on icon "B" at bounding box center [385, 252] width 18 height 18
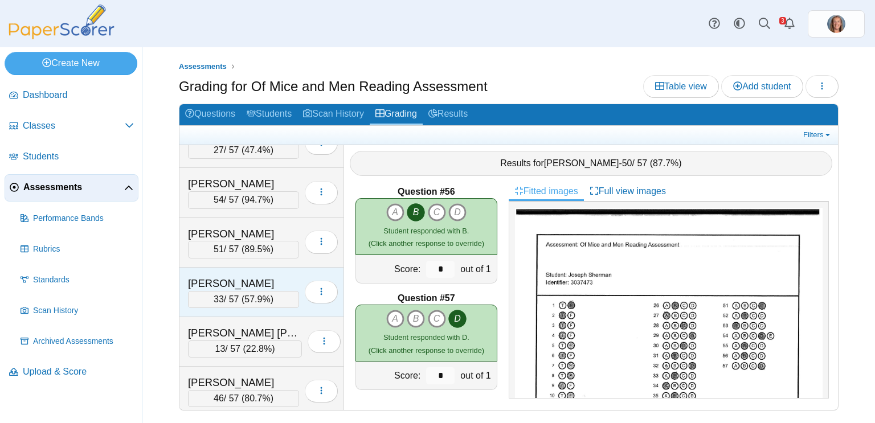
scroll to position [226, 0]
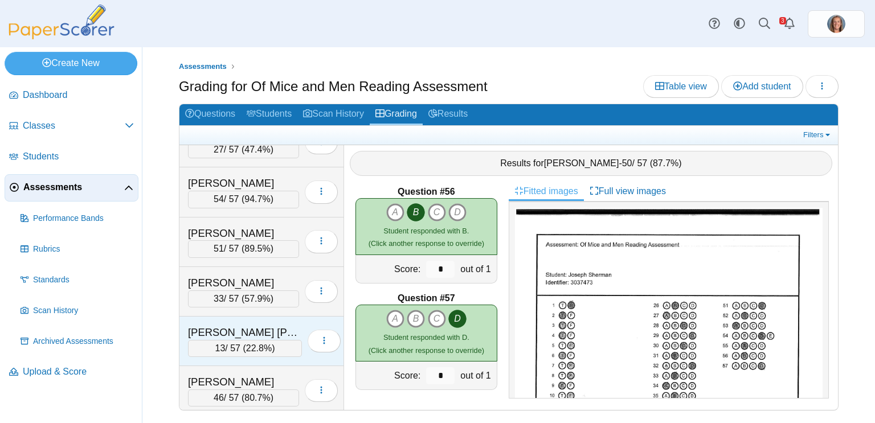
click at [252, 330] on div "[PERSON_NAME] [PERSON_NAME]" at bounding box center [245, 332] width 114 height 15
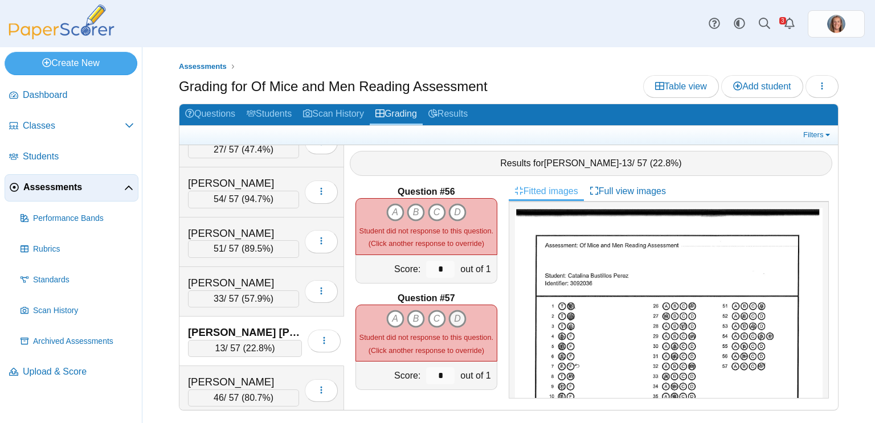
click at [454, 326] on icon "D" at bounding box center [457, 319] width 18 height 18
type input "*"
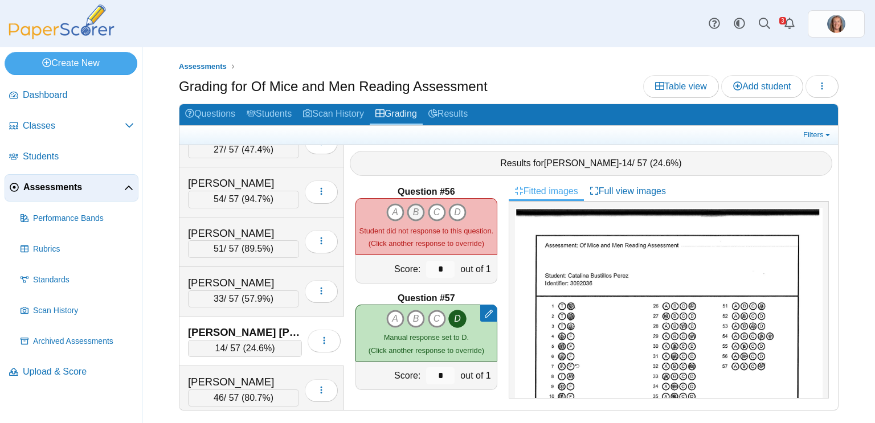
click at [419, 210] on icon "B" at bounding box center [416, 212] width 18 height 18
type input "*"
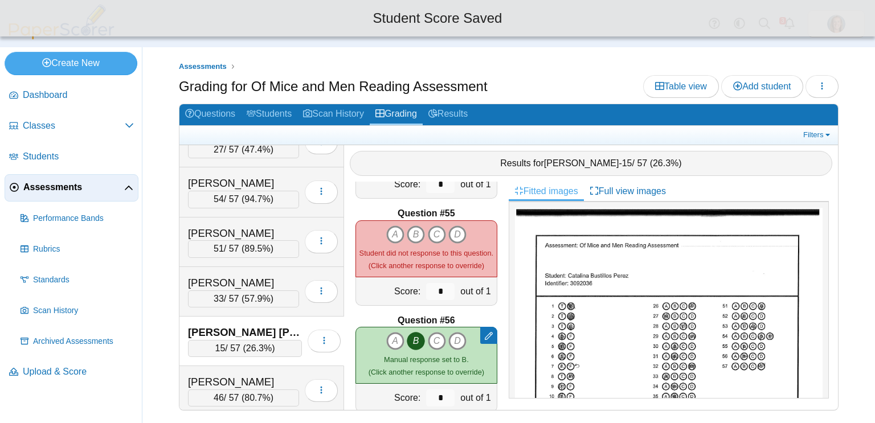
scroll to position [5745, 0]
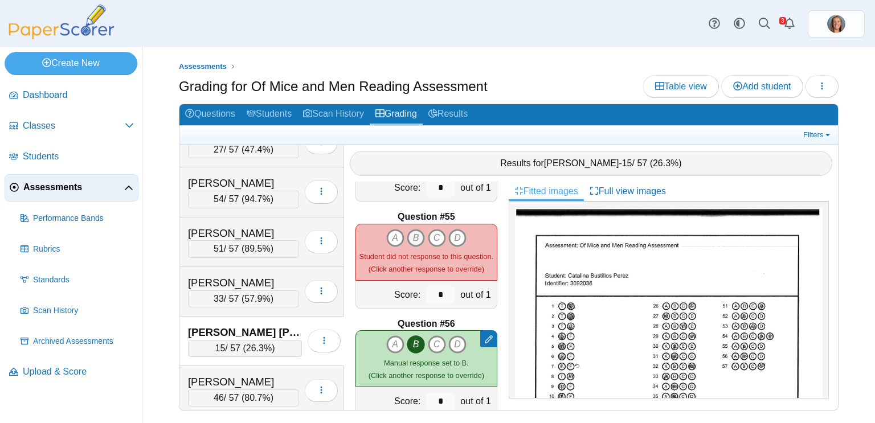
click at [419, 235] on icon "B" at bounding box center [416, 238] width 18 height 18
type input "*"
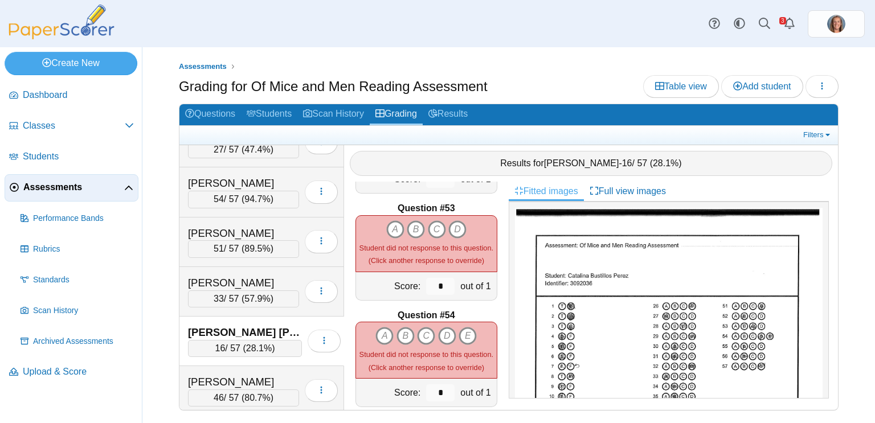
scroll to position [5539, 0]
click at [433, 232] on icon "C" at bounding box center [437, 230] width 18 height 18
type input "*"
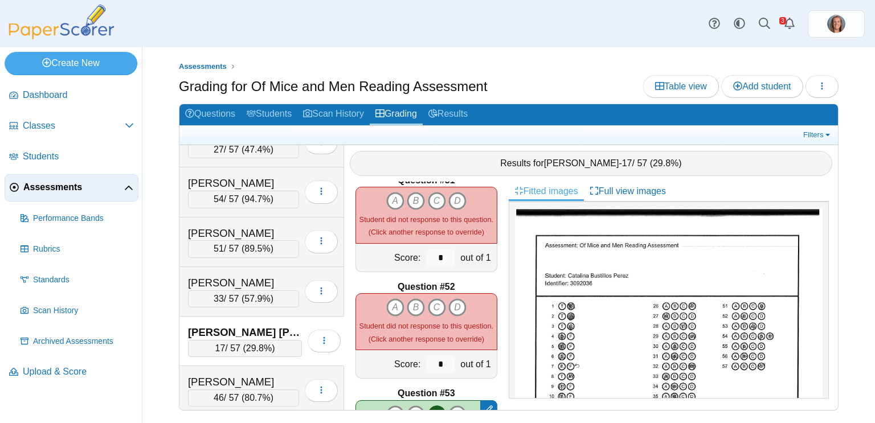
scroll to position [5353, 0]
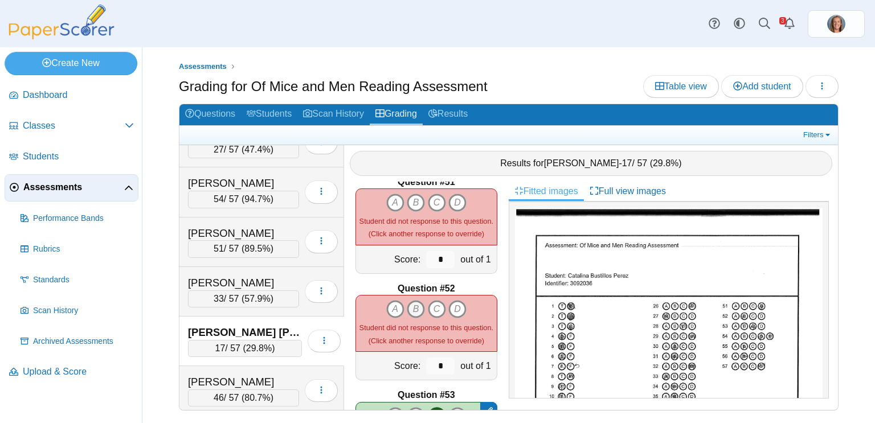
click at [417, 313] on icon "B" at bounding box center [416, 309] width 18 height 18
type input "*"
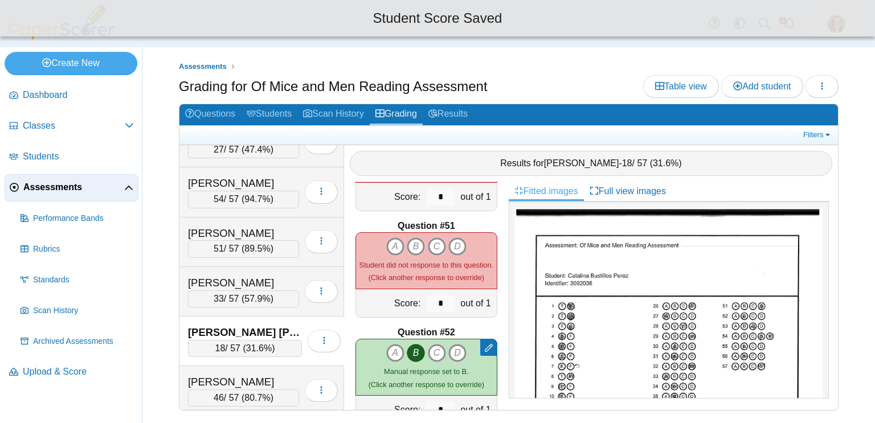
scroll to position [5295, 0]
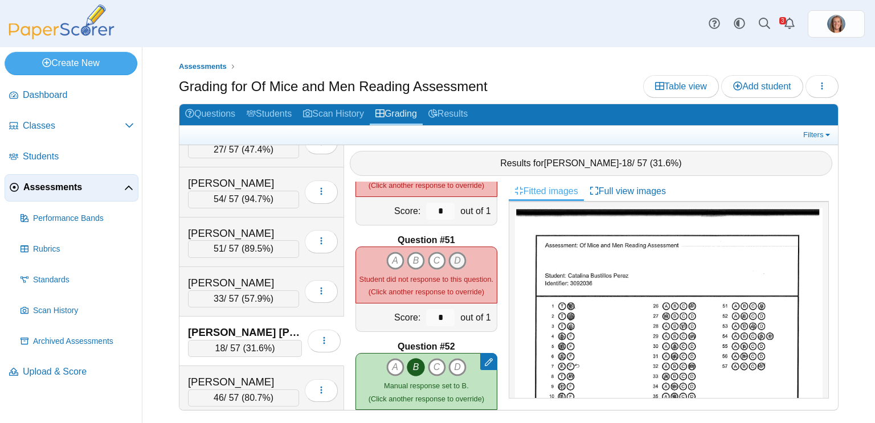
click at [458, 260] on icon "D" at bounding box center [457, 261] width 18 height 18
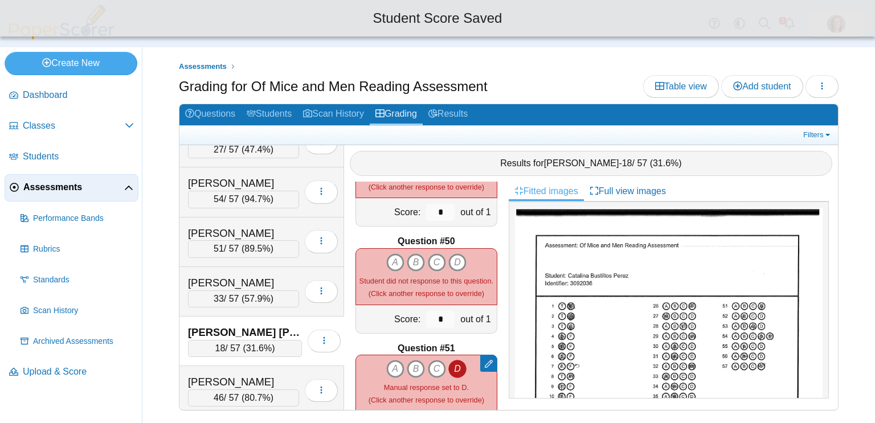
scroll to position [5185, 0]
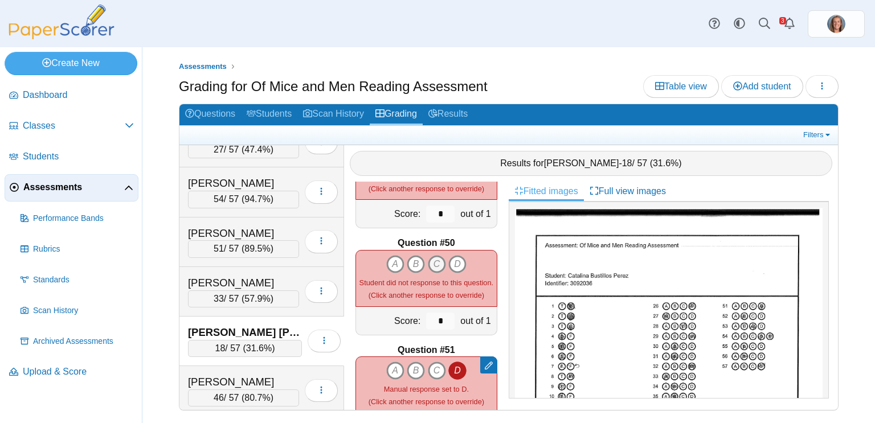
click at [441, 260] on icon "C" at bounding box center [437, 264] width 18 height 18
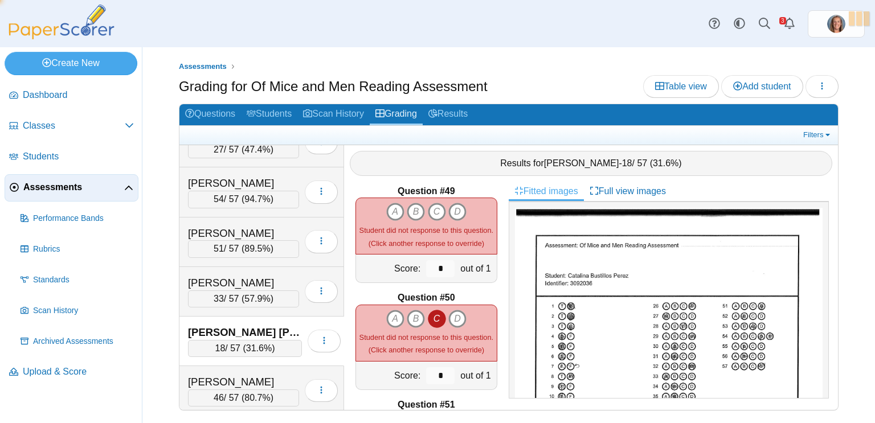
type input "*"
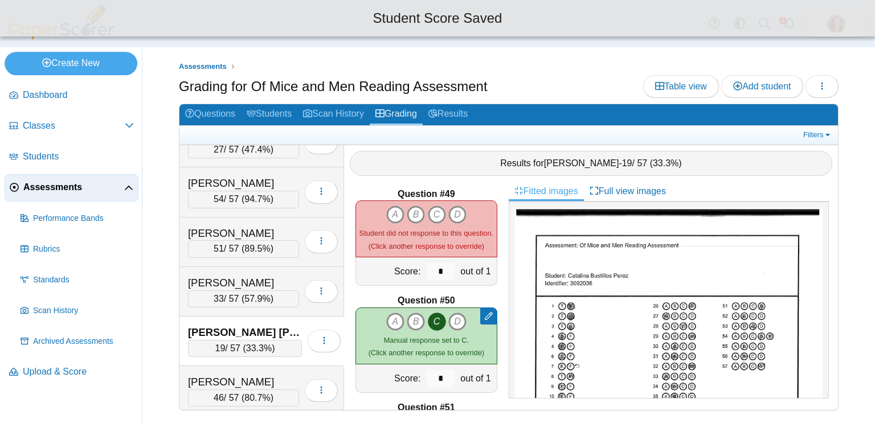
scroll to position [5127, 0]
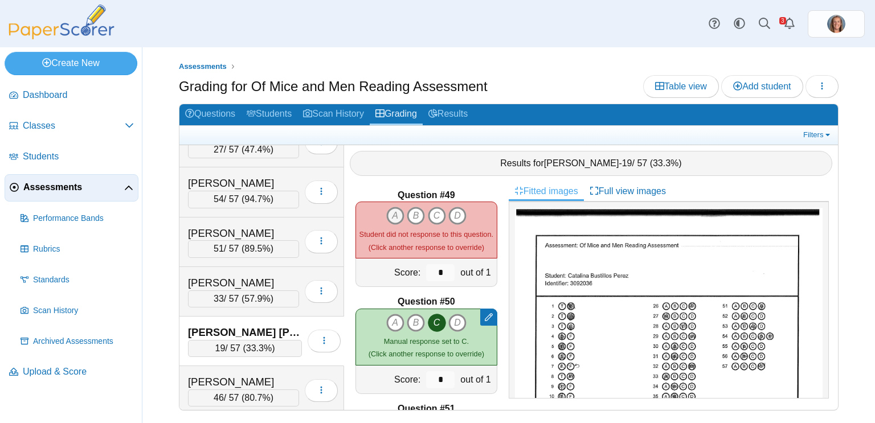
click at [398, 222] on icon "A" at bounding box center [395, 216] width 18 height 18
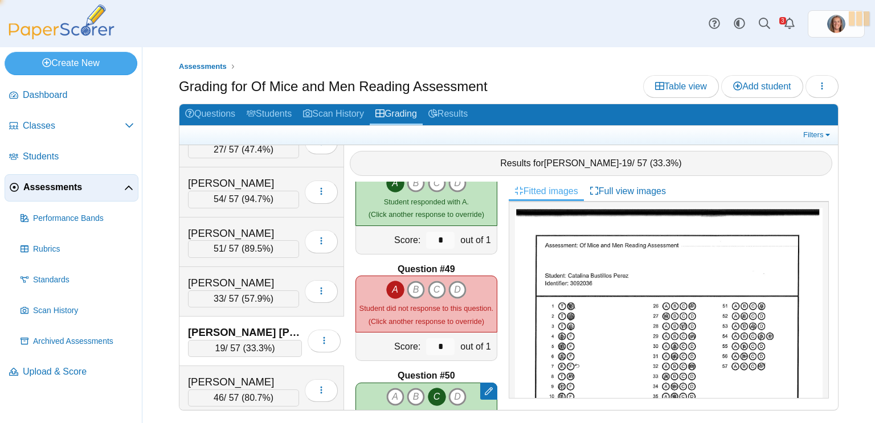
type input "*"
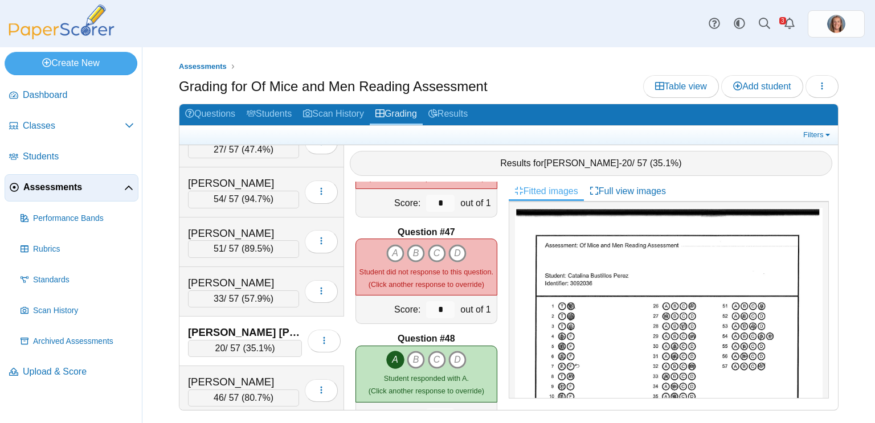
scroll to position [4867, 0]
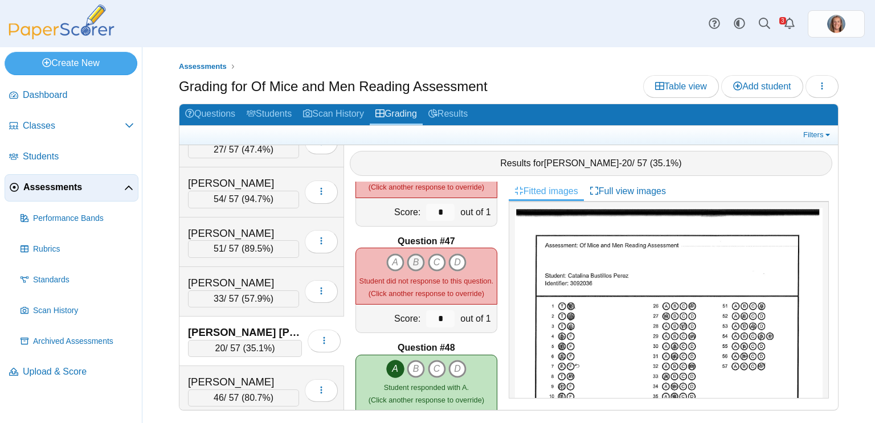
click at [420, 260] on icon "B" at bounding box center [416, 262] width 18 height 18
type input "*"
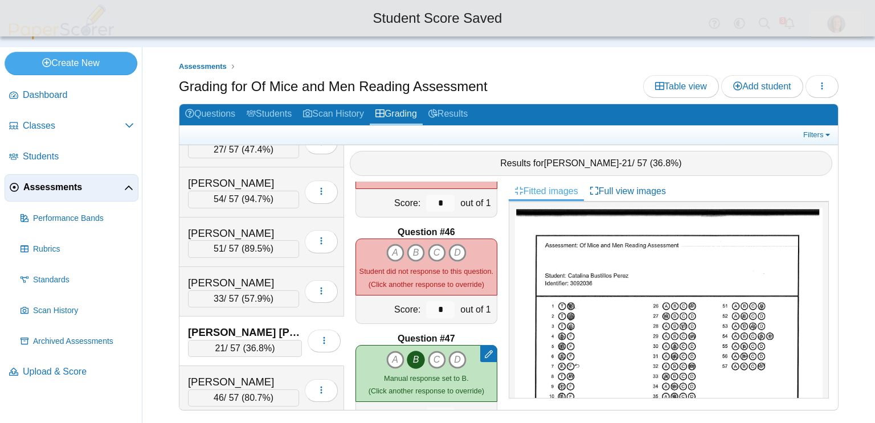
scroll to position [4765, 0]
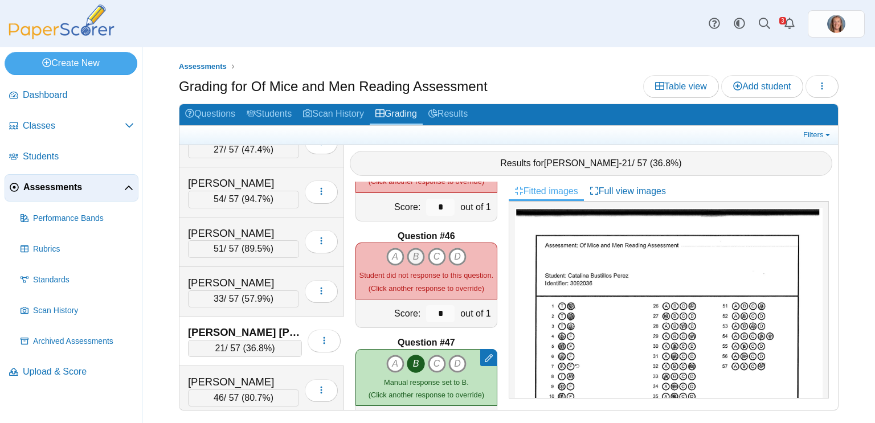
click at [415, 252] on icon "B" at bounding box center [416, 257] width 18 height 18
type input "*"
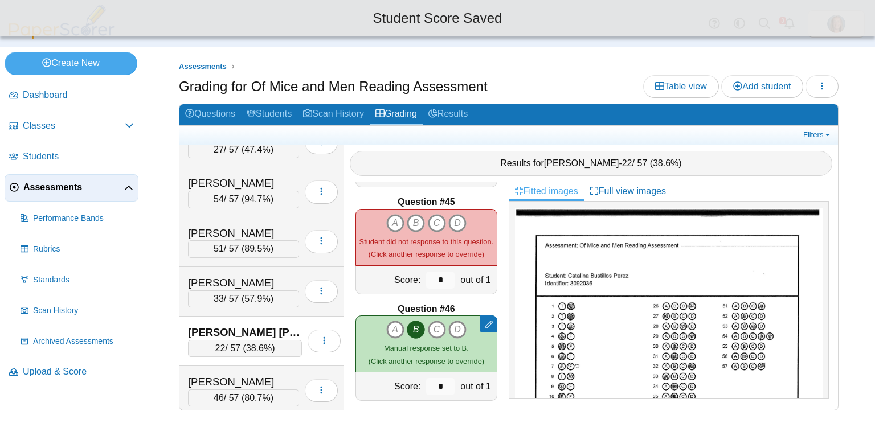
scroll to position [4691, 0]
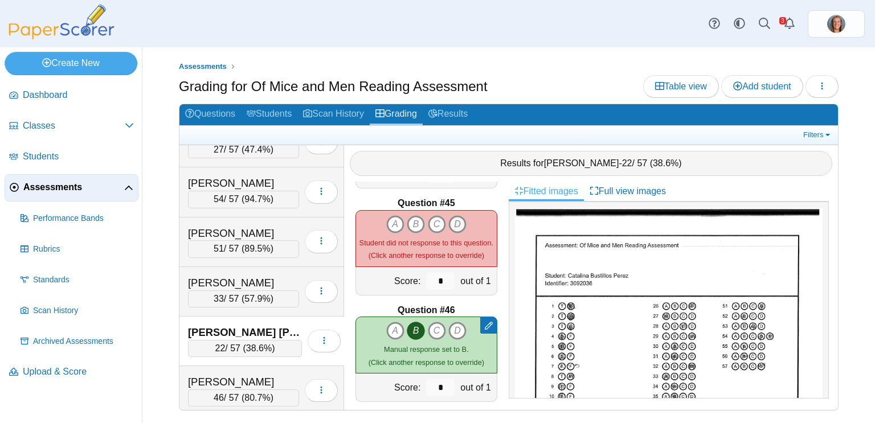
click at [456, 218] on icon "D" at bounding box center [457, 224] width 18 height 18
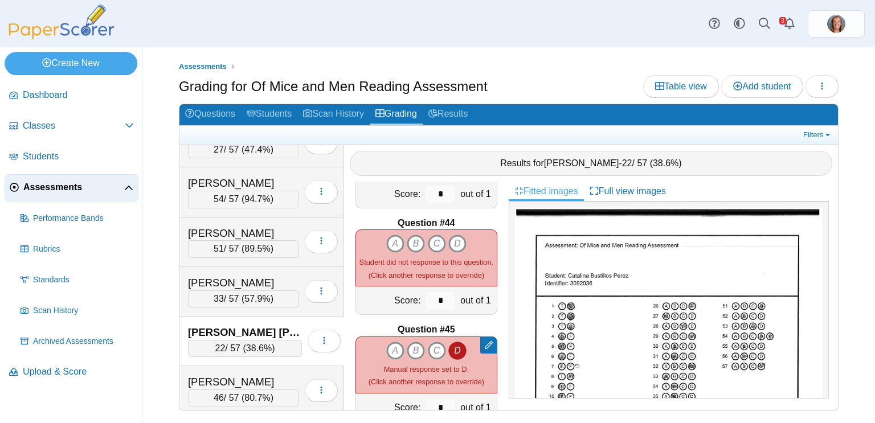
scroll to position [4563, 0]
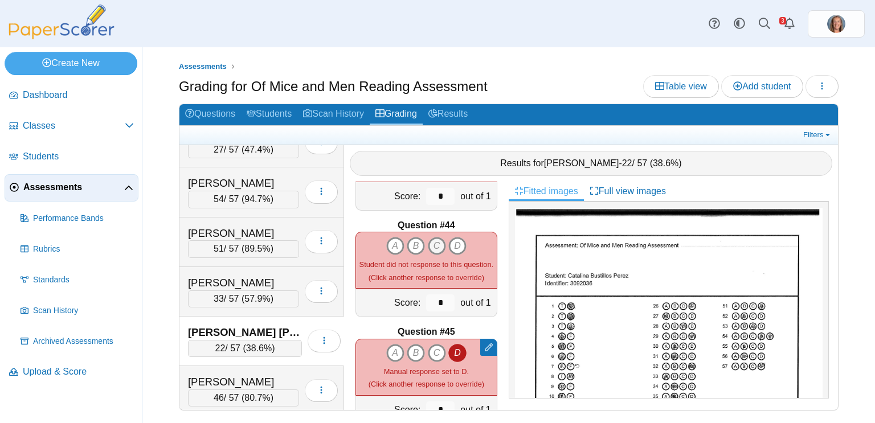
click at [437, 244] on icon "C" at bounding box center [437, 246] width 18 height 18
type input "*"
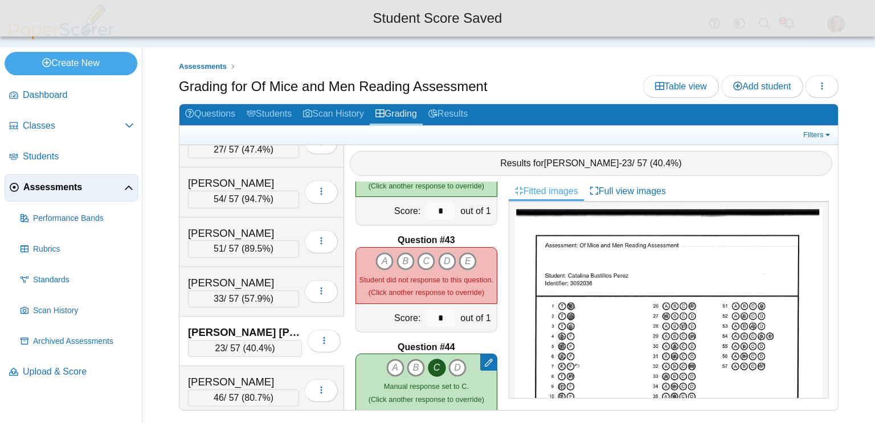
scroll to position [4424, 0]
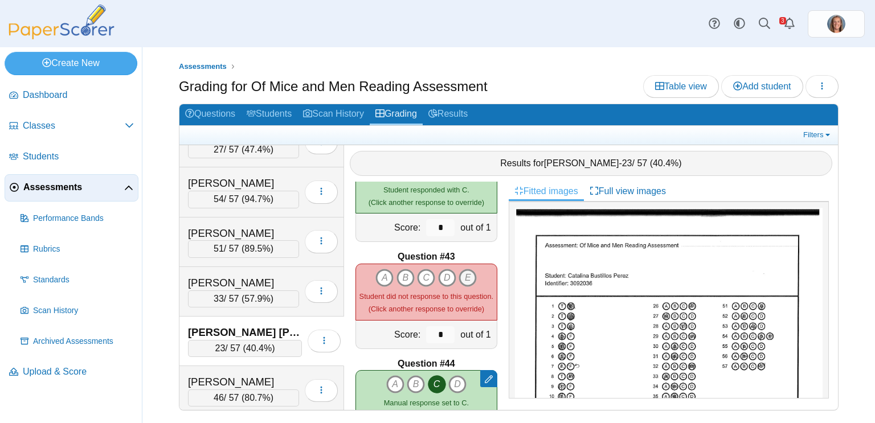
click at [466, 278] on icon "E" at bounding box center [467, 278] width 18 height 18
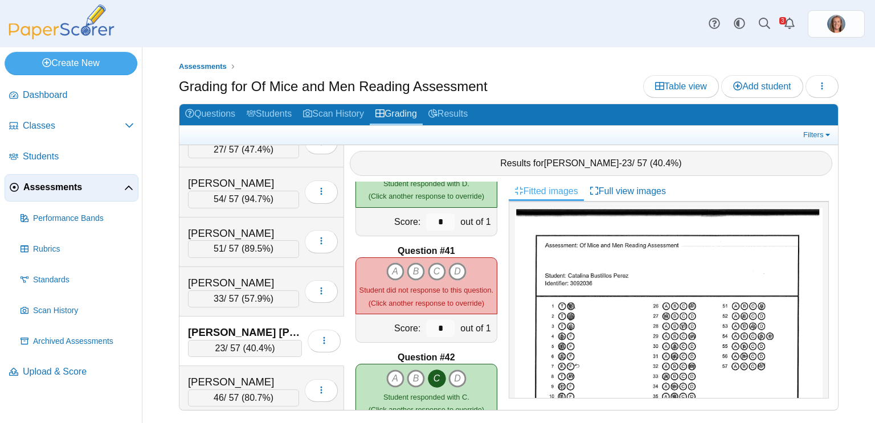
scroll to position [4218, 0]
click at [398, 268] on icon "A" at bounding box center [395, 270] width 18 height 18
type input "*"
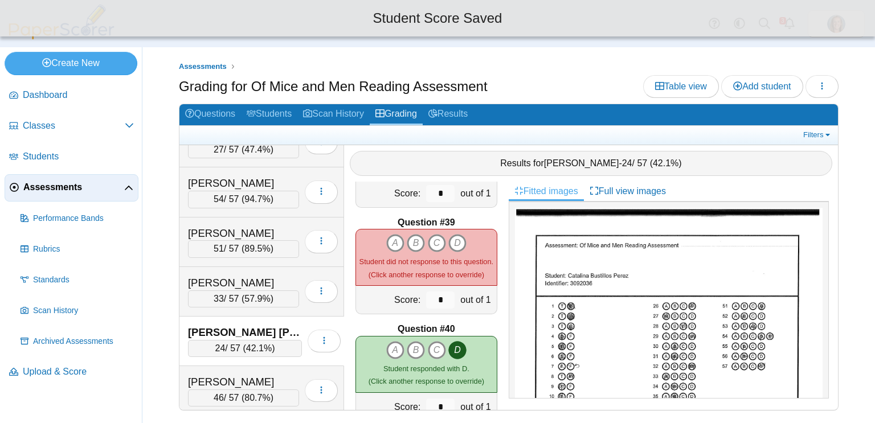
scroll to position [4019, 0]
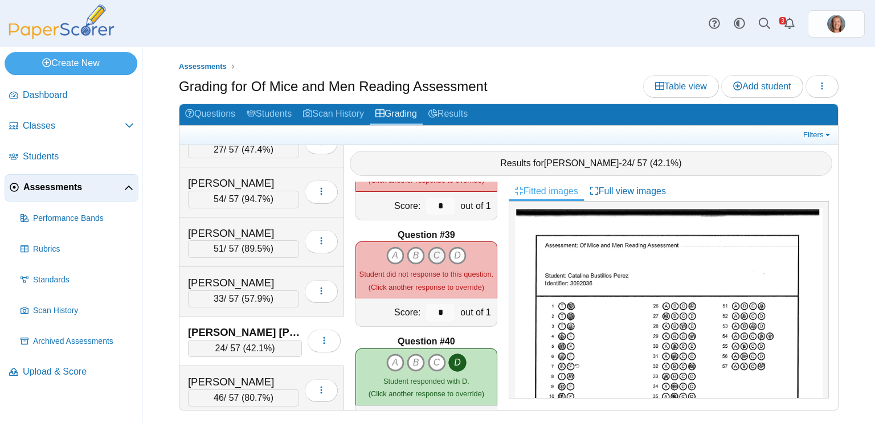
click at [433, 253] on icon "C" at bounding box center [437, 256] width 18 height 18
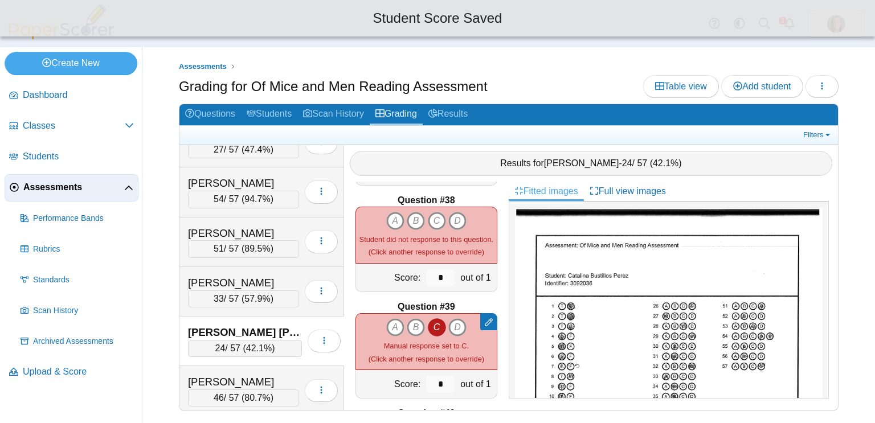
scroll to position [3948, 0]
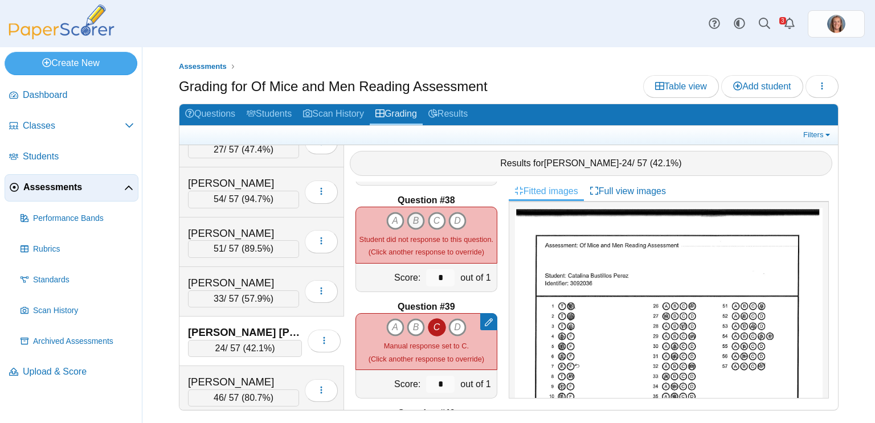
click at [415, 221] on icon "B" at bounding box center [416, 221] width 18 height 18
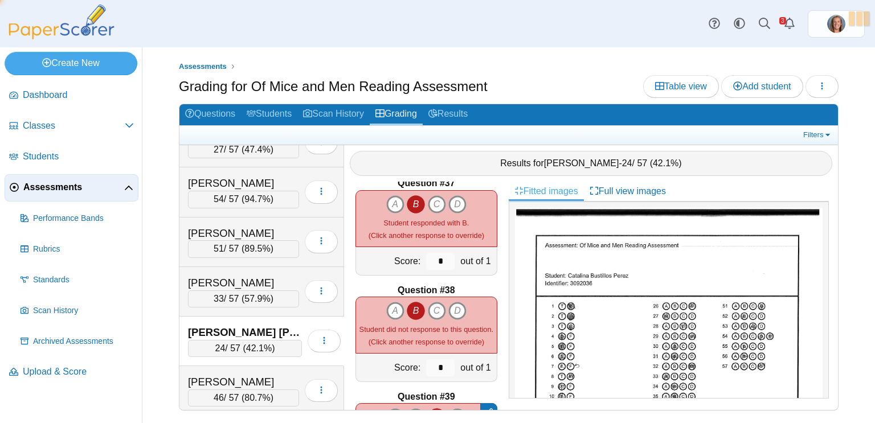
type input "*"
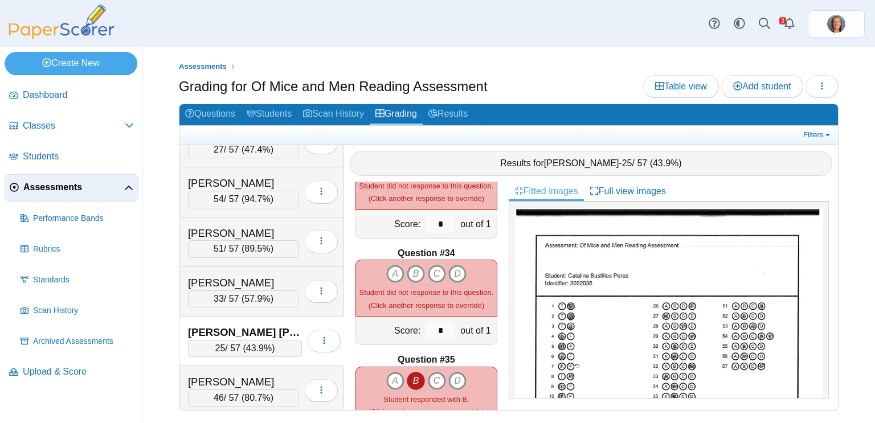
scroll to position [3467, 0]
click at [416, 269] on icon "B" at bounding box center [416, 274] width 18 height 18
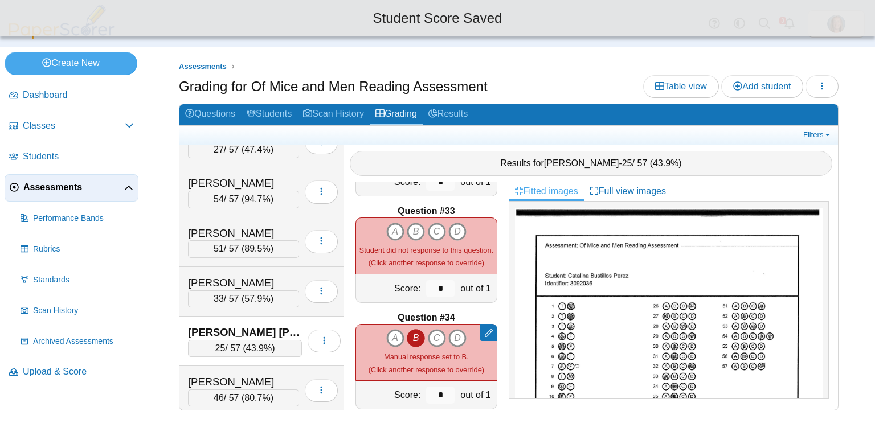
scroll to position [3403, 0]
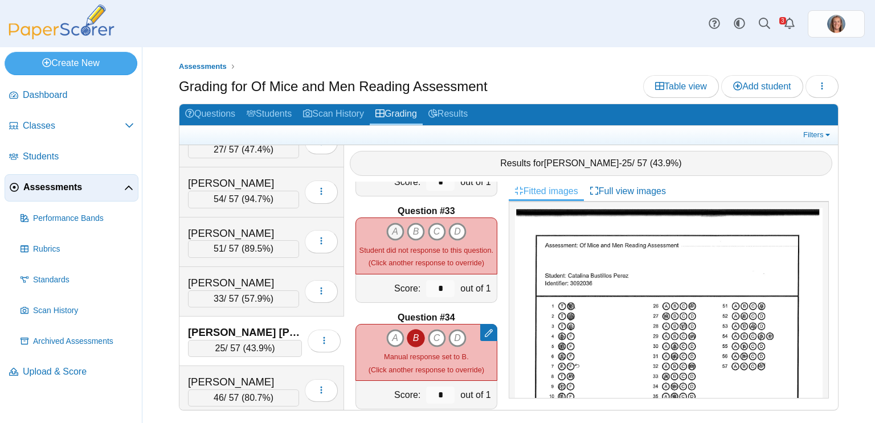
click at [398, 229] on icon "A" at bounding box center [395, 232] width 18 height 18
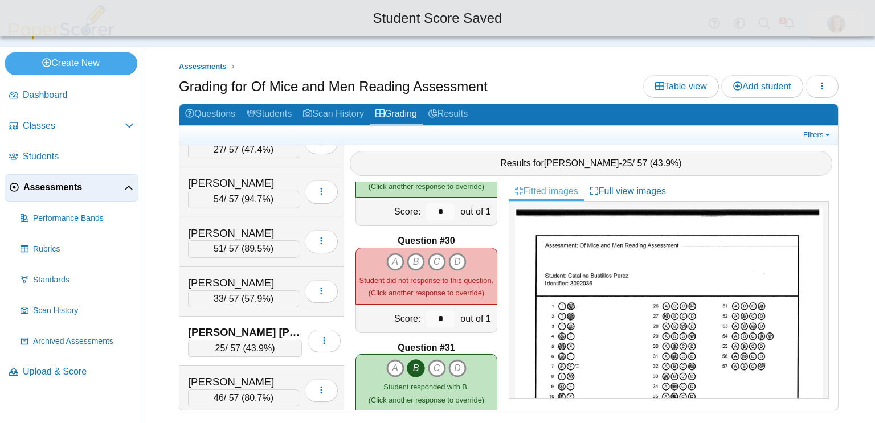
scroll to position [3050, 0]
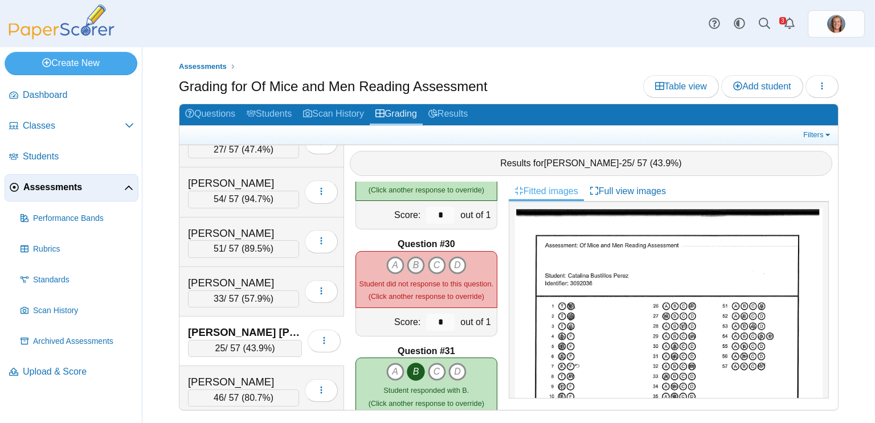
click at [415, 263] on icon "B" at bounding box center [416, 265] width 18 height 18
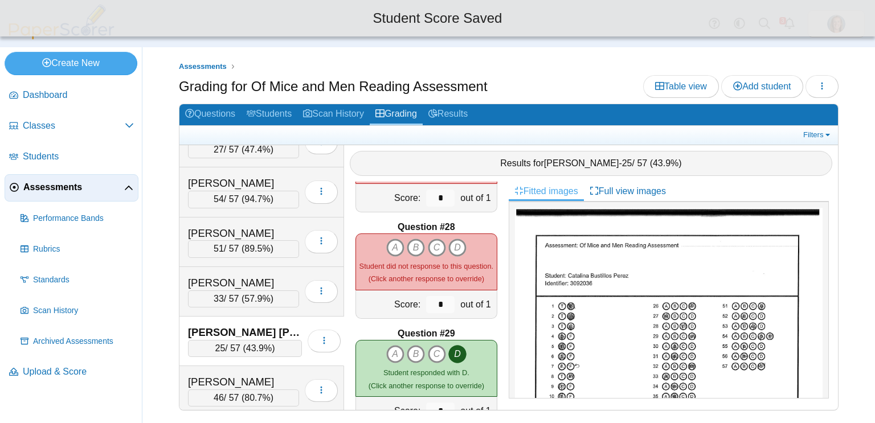
scroll to position [2853, 0]
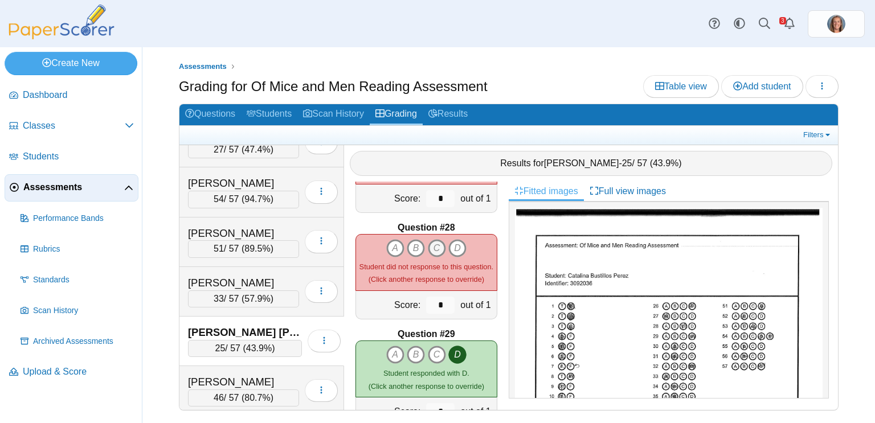
click at [439, 249] on icon "C" at bounding box center [437, 248] width 18 height 18
type input "*"
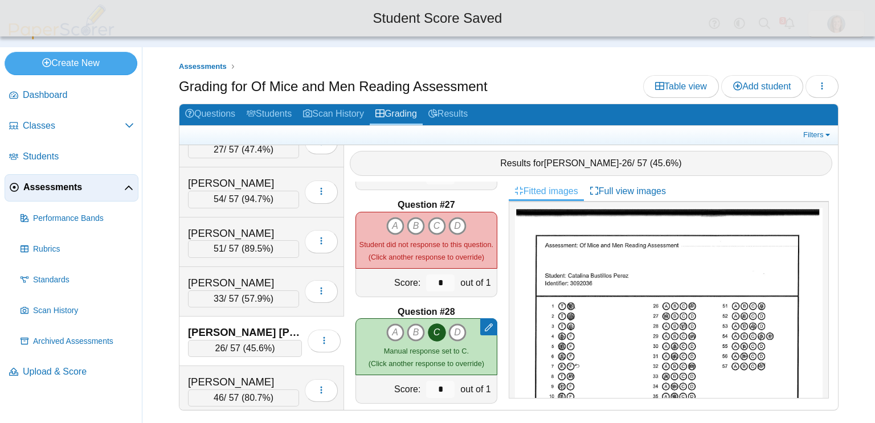
scroll to position [2765, 0]
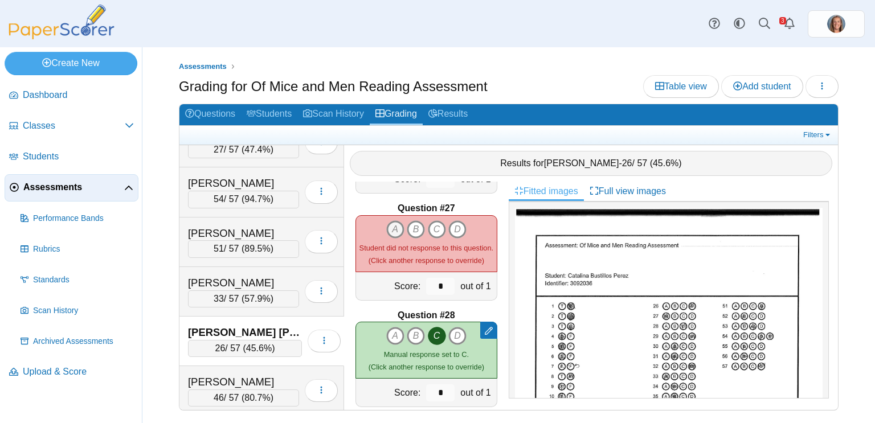
click at [395, 229] on icon "A" at bounding box center [395, 229] width 18 height 18
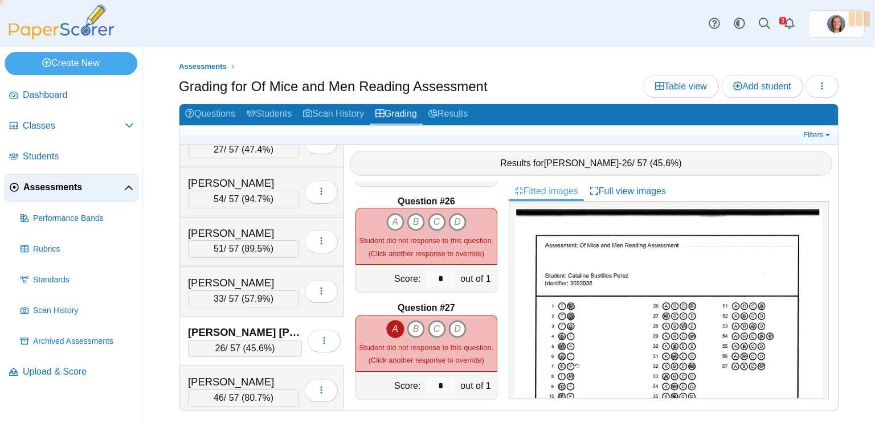
type input "*"
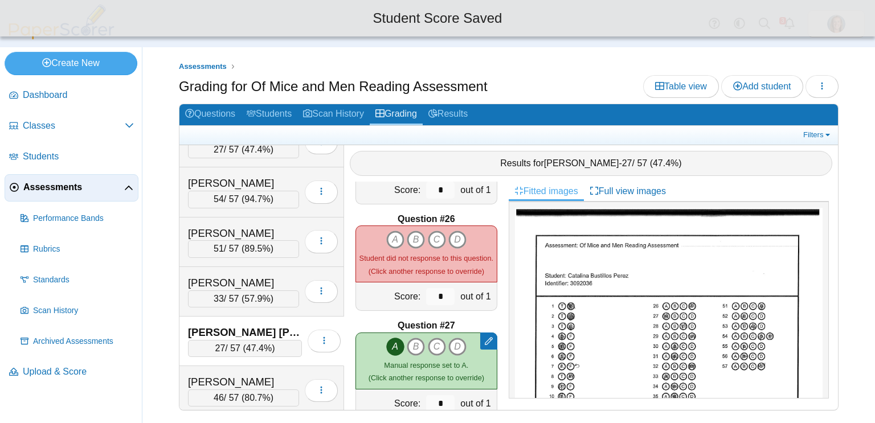
scroll to position [2648, 0]
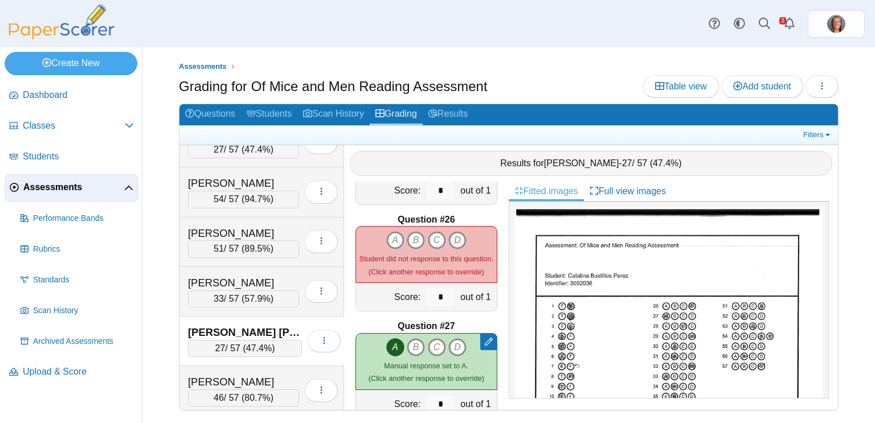
click at [461, 241] on icon "D" at bounding box center [457, 240] width 18 height 18
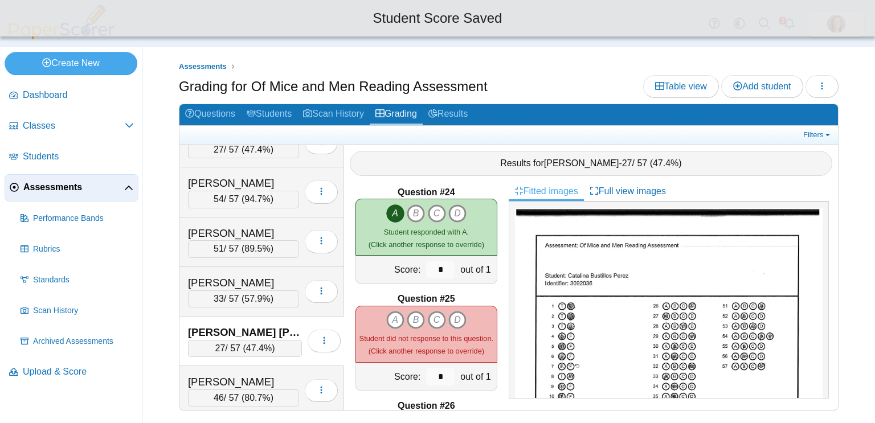
scroll to position [2458, 0]
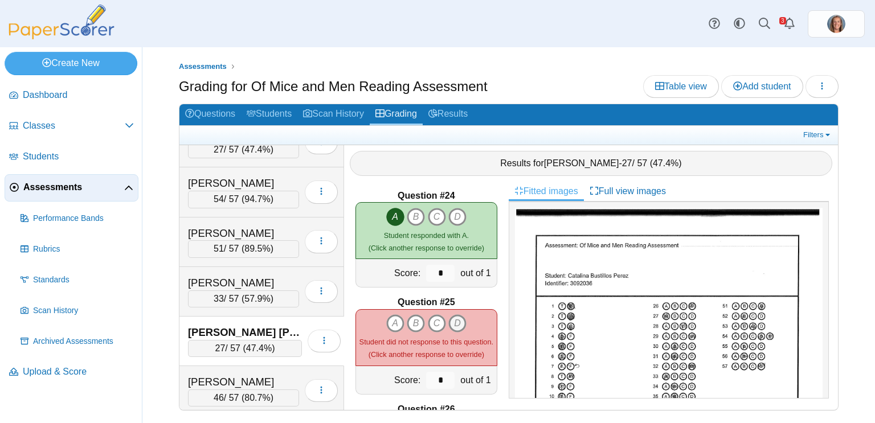
click at [458, 326] on icon "D" at bounding box center [457, 323] width 18 height 18
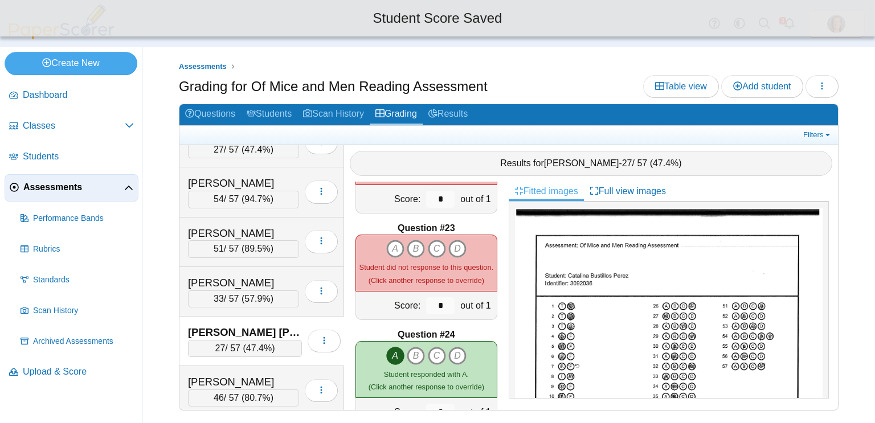
scroll to position [2318, 0]
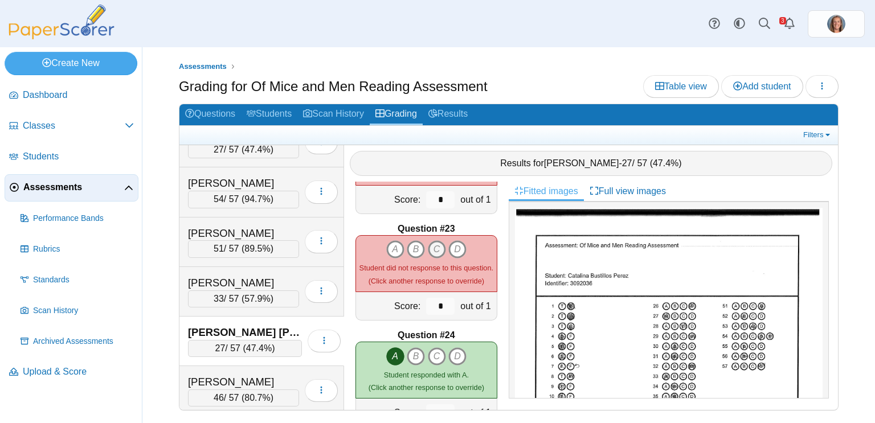
click at [438, 254] on icon "C" at bounding box center [437, 249] width 18 height 18
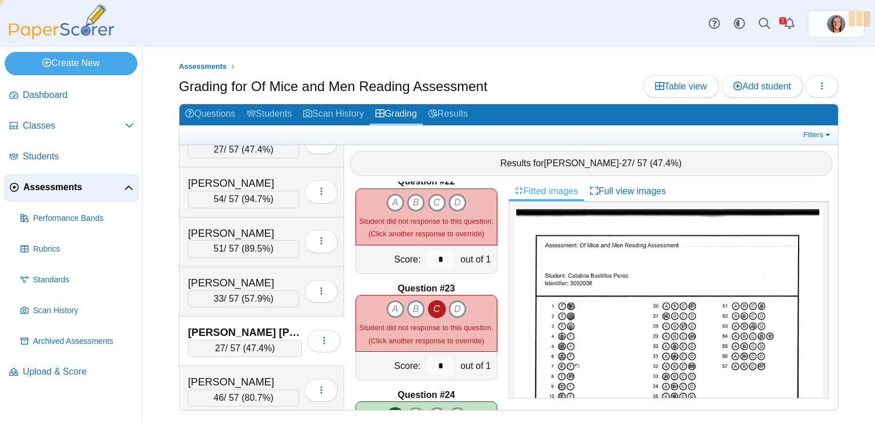
type input "*"
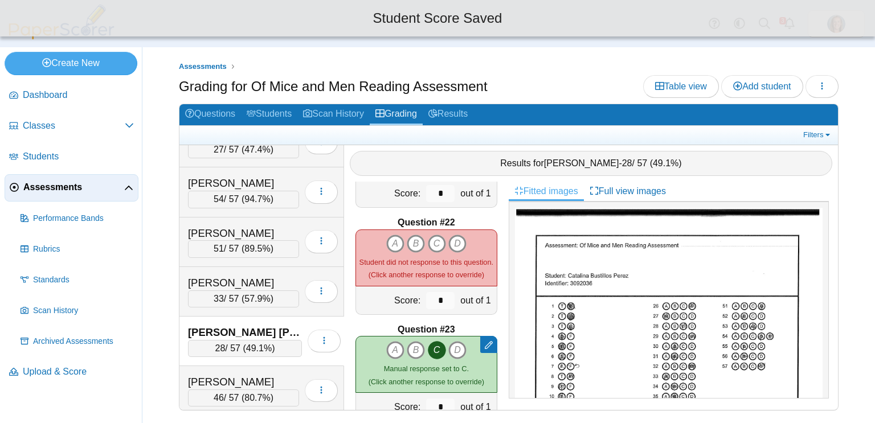
scroll to position [2214, 0]
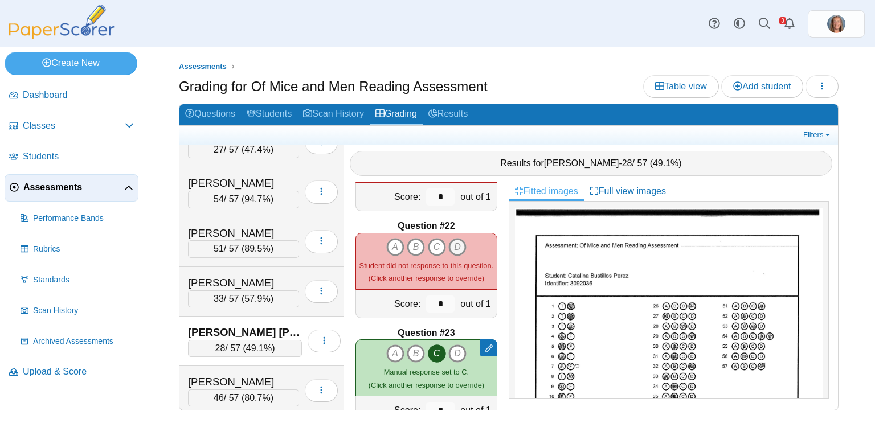
click at [453, 252] on icon "D" at bounding box center [457, 247] width 18 height 18
type input "*"
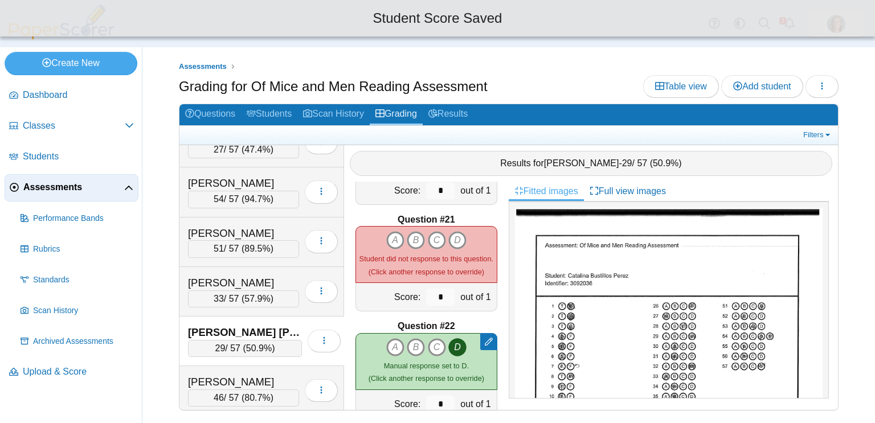
scroll to position [2113, 0]
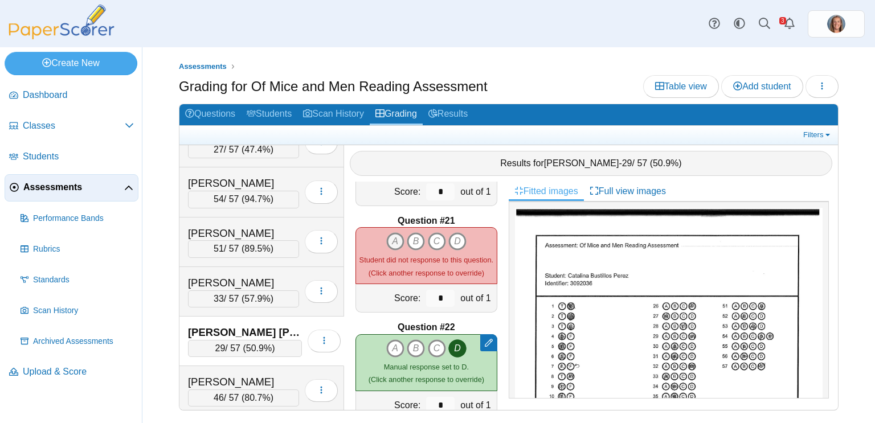
click at [403, 243] on icon "A" at bounding box center [395, 241] width 18 height 18
type input "*"
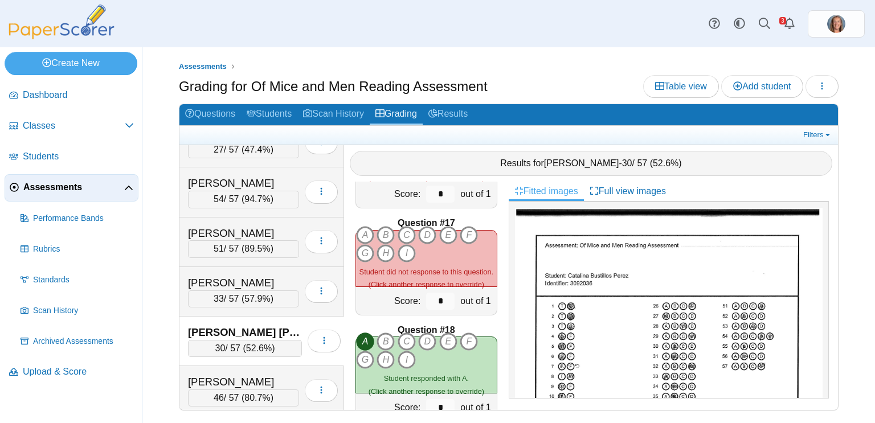
scroll to position [1682, 0]
click at [409, 260] on icon "I" at bounding box center [407, 255] width 18 height 18
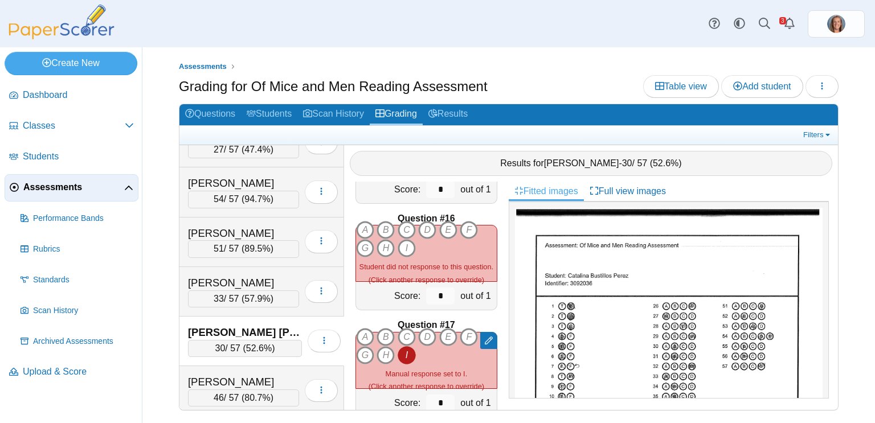
scroll to position [1581, 0]
click at [440, 231] on icon "E" at bounding box center [448, 231] width 18 height 18
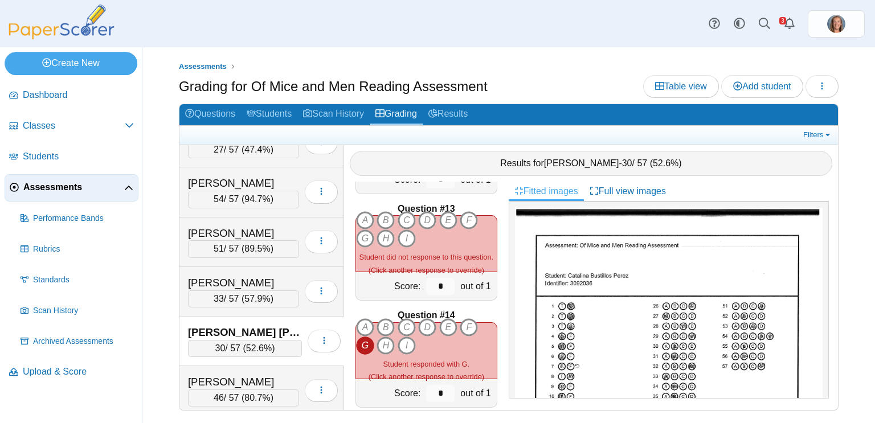
scroll to position [1271, 0]
click at [391, 219] on icon "B" at bounding box center [385, 221] width 18 height 18
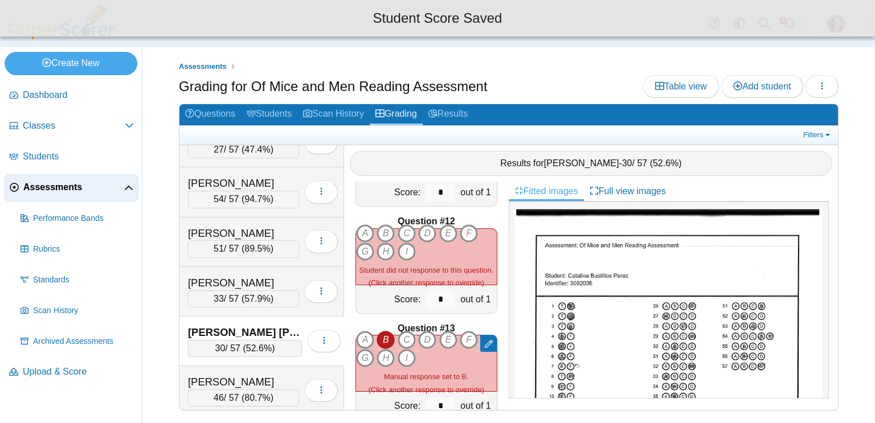
scroll to position [1149, 0]
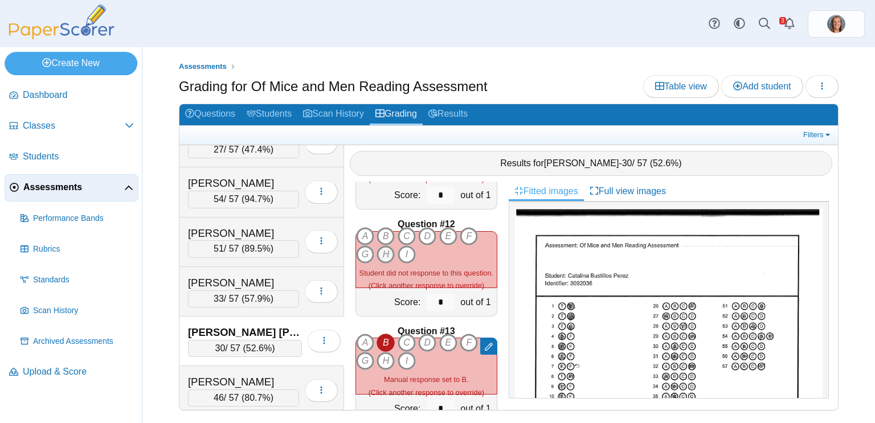
click at [389, 251] on icon "H" at bounding box center [385, 254] width 18 height 18
type input "*"
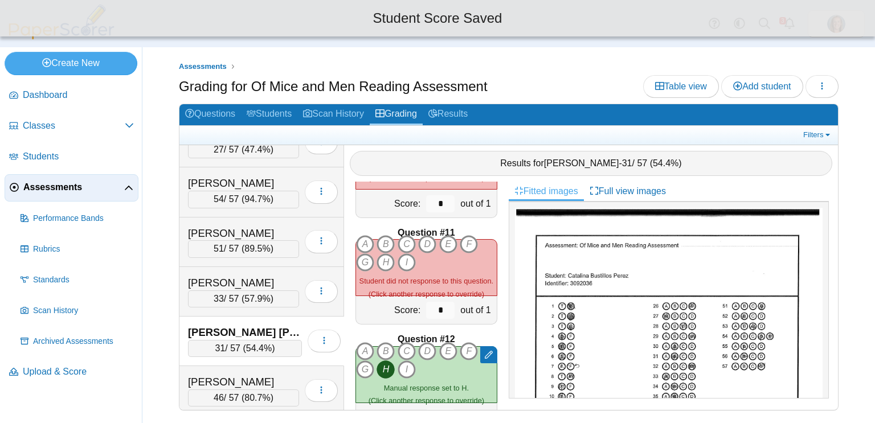
scroll to position [1030, 0]
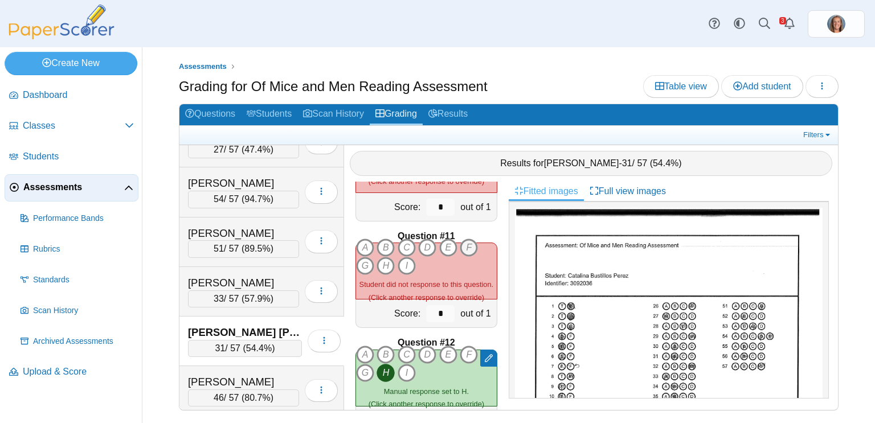
click at [461, 245] on icon "F" at bounding box center [469, 248] width 18 height 18
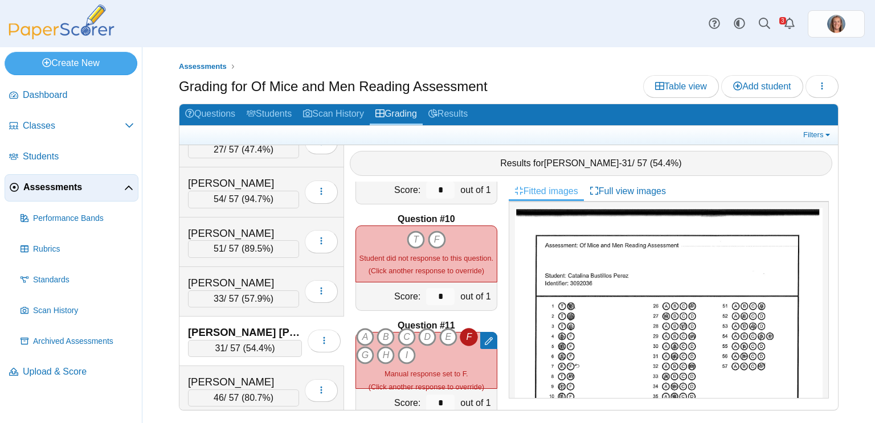
scroll to position [941, 0]
click at [413, 239] on icon "T" at bounding box center [416, 240] width 18 height 18
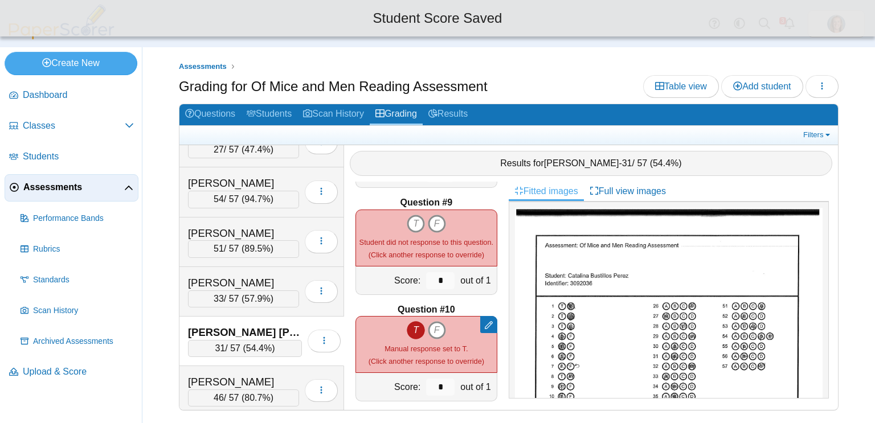
scroll to position [849, 0]
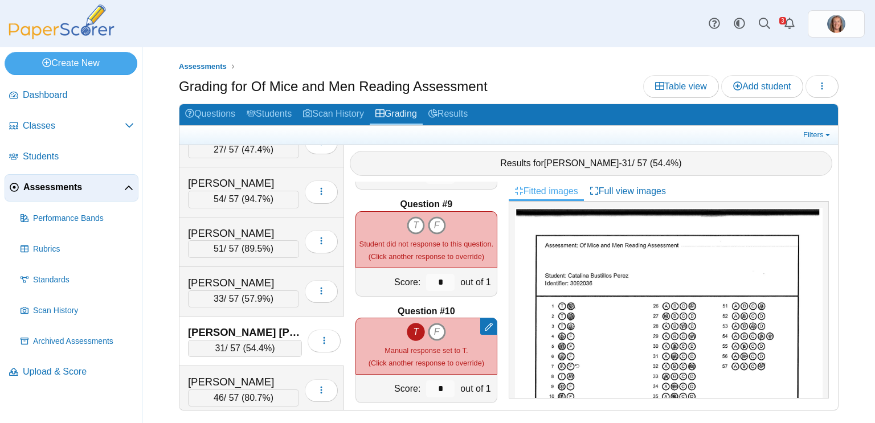
click at [413, 237] on div "Student did not response to this question. (Click another response to override)" at bounding box center [426, 250] width 134 height 26
click at [413, 235] on div "T F Student did not response to this question. (Click another response to overr…" at bounding box center [426, 239] width 134 height 47
click at [416, 228] on icon "T" at bounding box center [416, 225] width 18 height 18
type input "*"
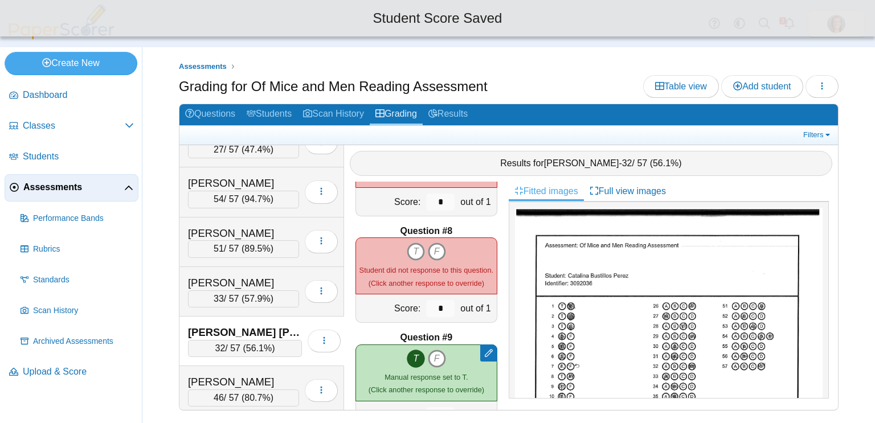
scroll to position [713, 0]
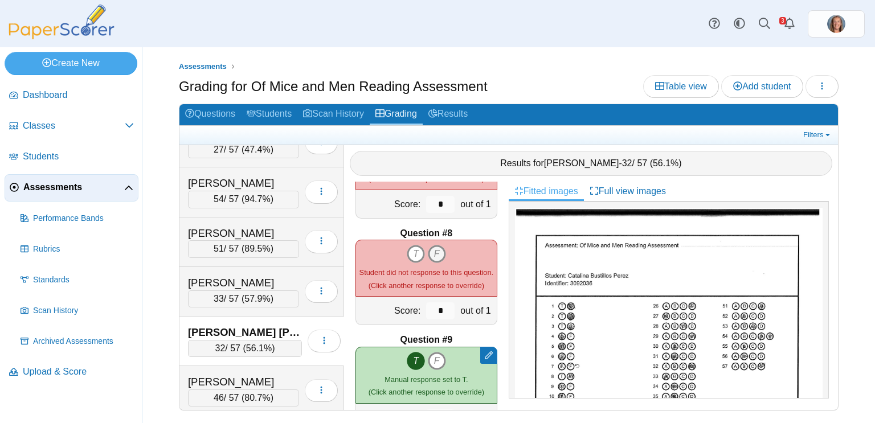
click at [439, 259] on icon "F" at bounding box center [437, 254] width 18 height 18
type input "*"
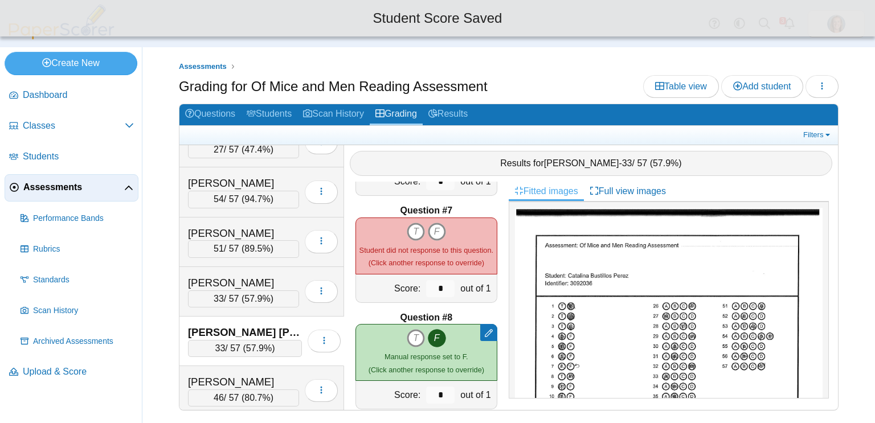
scroll to position [616, 0]
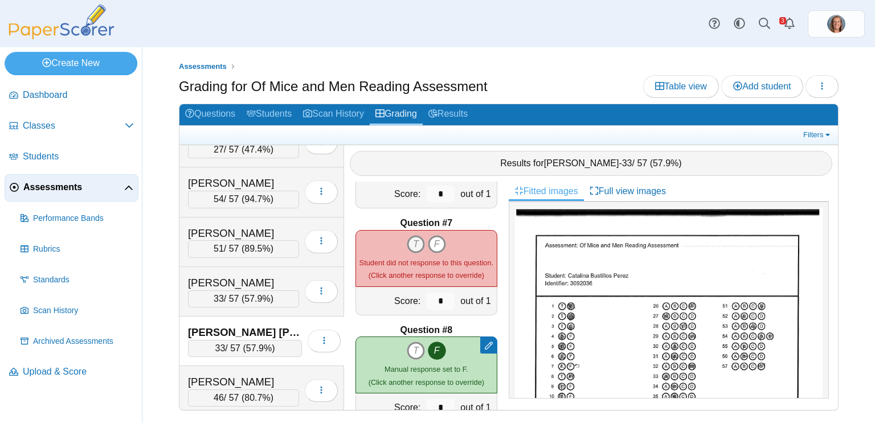
click at [420, 244] on icon "T" at bounding box center [416, 244] width 18 height 18
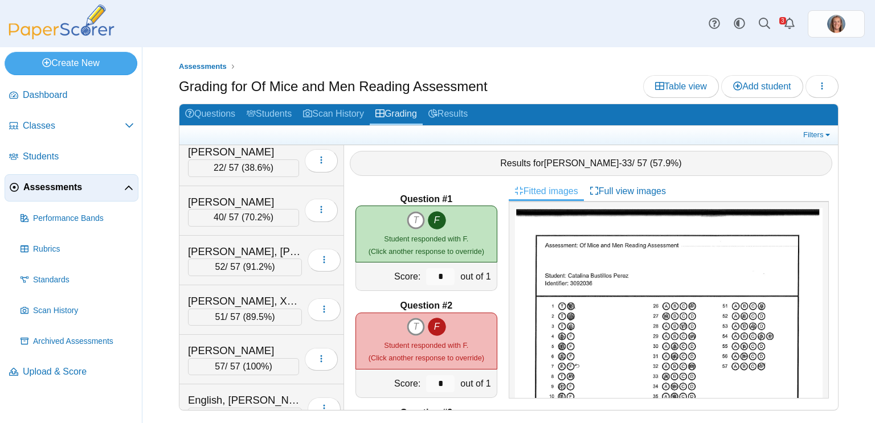
scroll to position [557, 0]
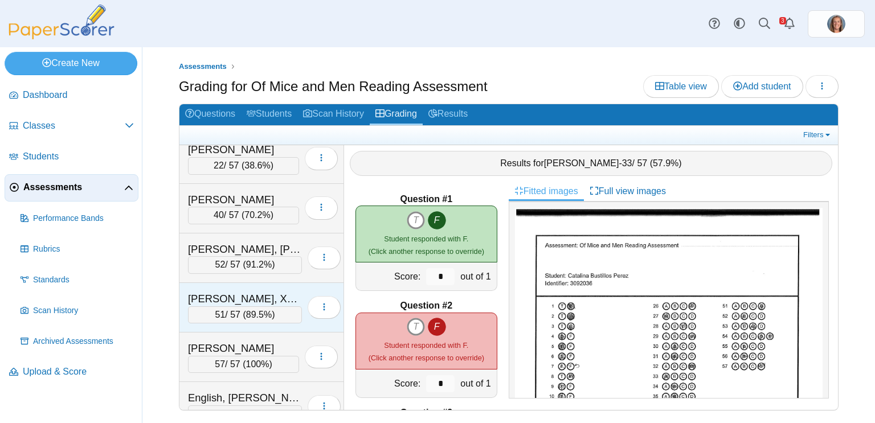
click at [256, 292] on div "[PERSON_NAME], Xzavyr" at bounding box center [245, 299] width 114 height 15
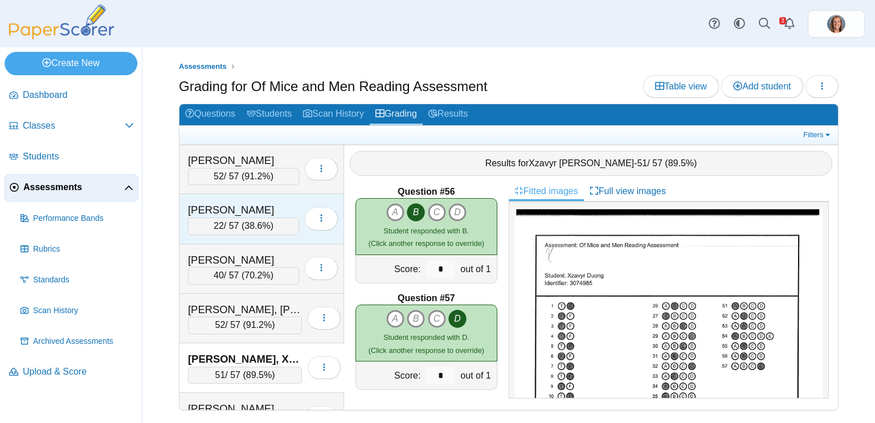
scroll to position [495, 0]
click at [268, 219] on div "22 / 57 ( 38.6% )" at bounding box center [243, 227] width 111 height 17
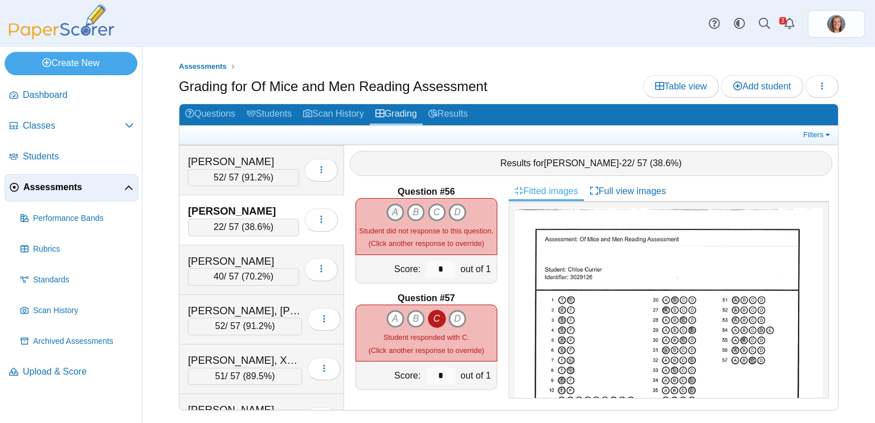
click at [397, 213] on icon "A" at bounding box center [395, 212] width 18 height 18
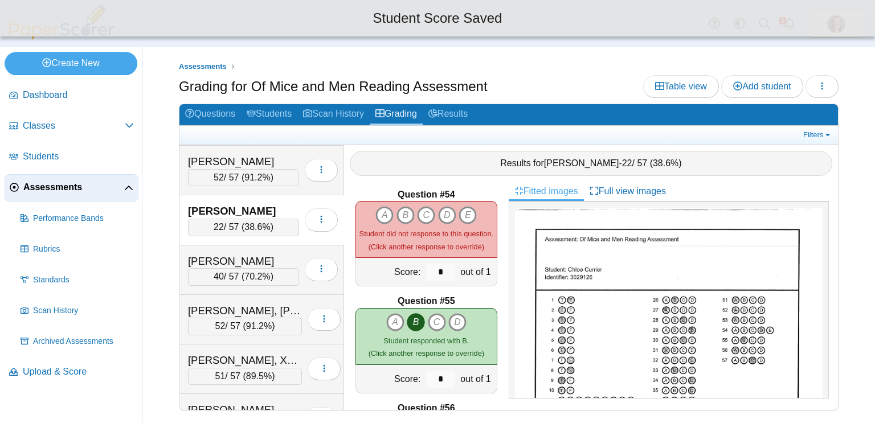
scroll to position [5654, 0]
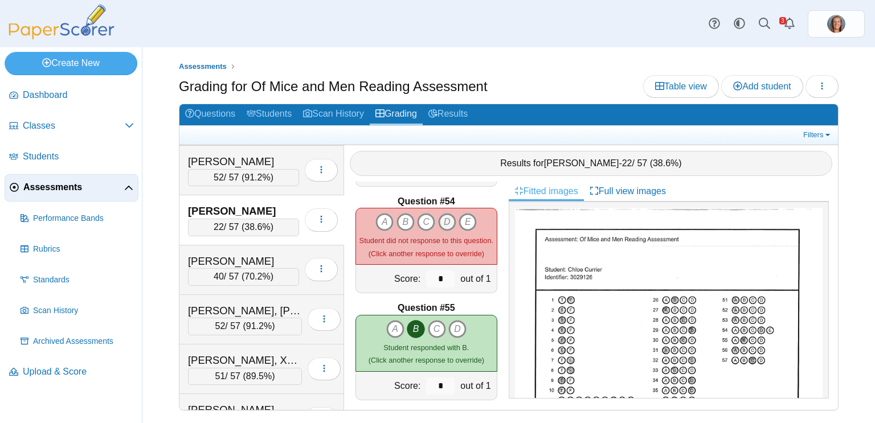
click at [448, 222] on icon "D" at bounding box center [447, 222] width 18 height 18
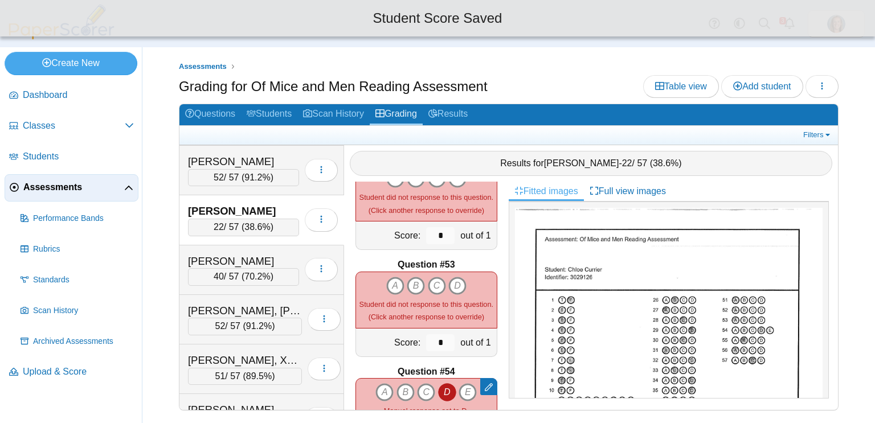
scroll to position [5481, 0]
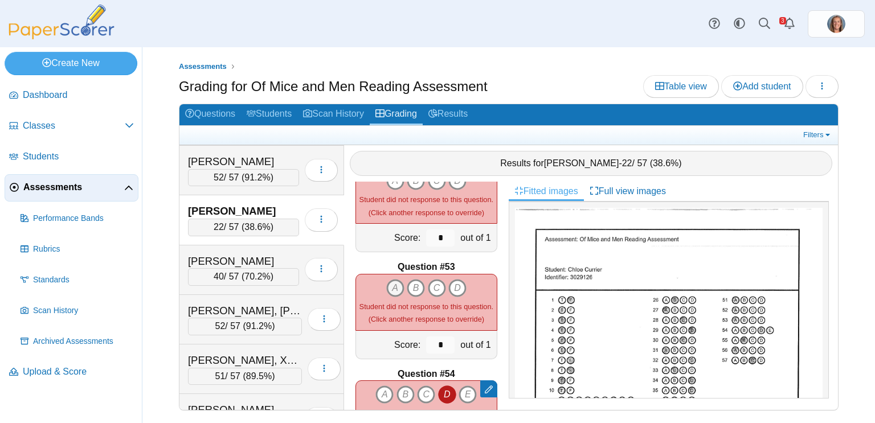
click at [395, 281] on icon "A" at bounding box center [395, 288] width 18 height 18
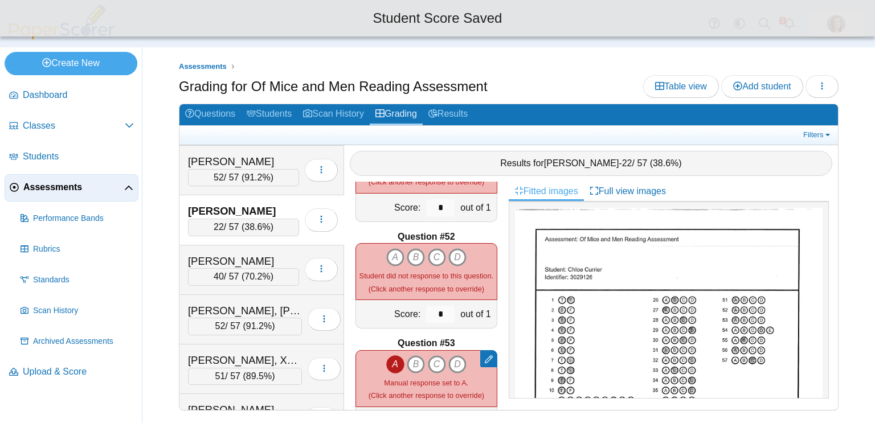
scroll to position [5402, 0]
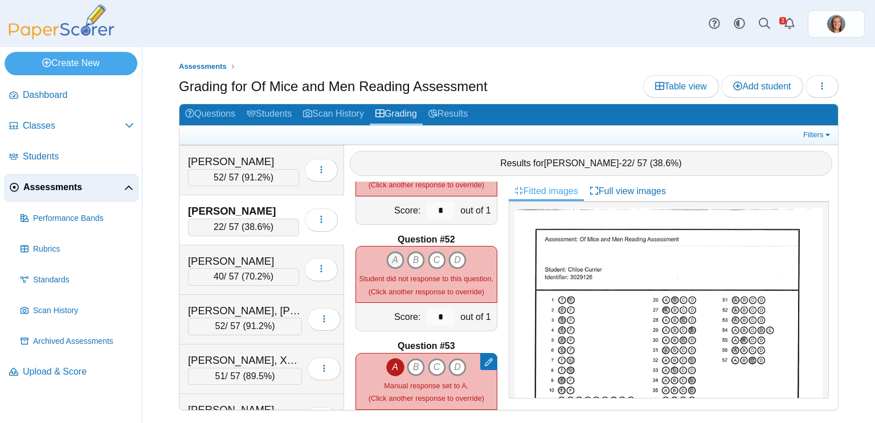
click at [395, 263] on icon "A" at bounding box center [395, 260] width 18 height 18
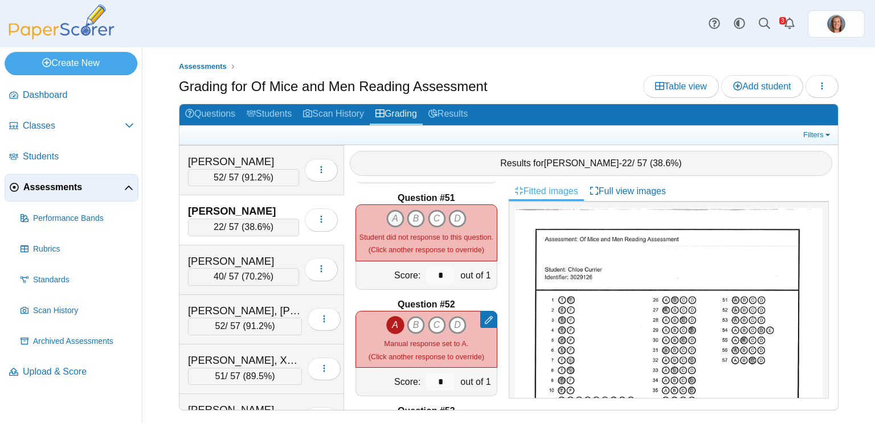
click at [395, 212] on icon "A" at bounding box center [395, 219] width 18 height 18
type input "*"
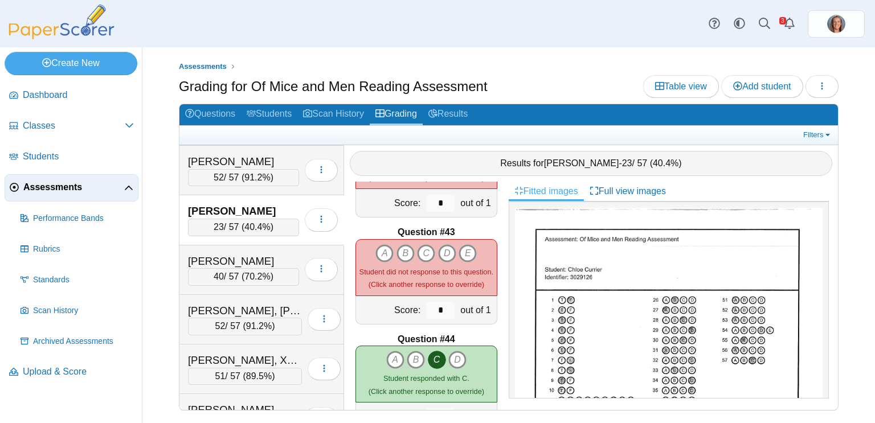
scroll to position [4447, 0]
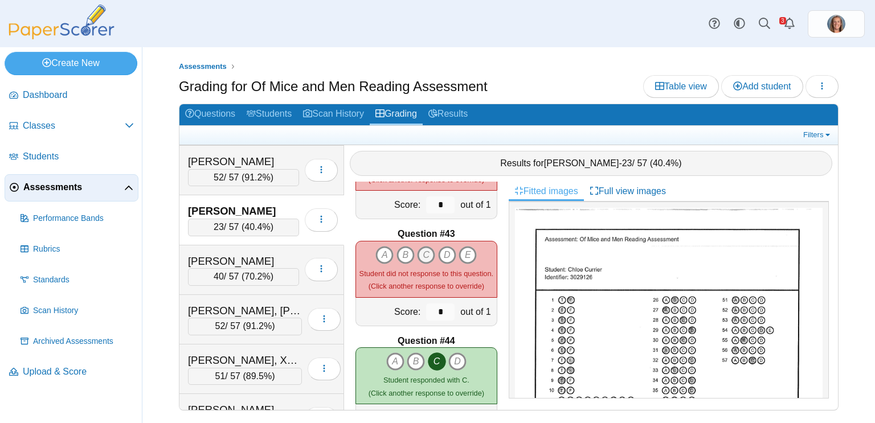
click at [427, 252] on icon "C" at bounding box center [426, 255] width 18 height 18
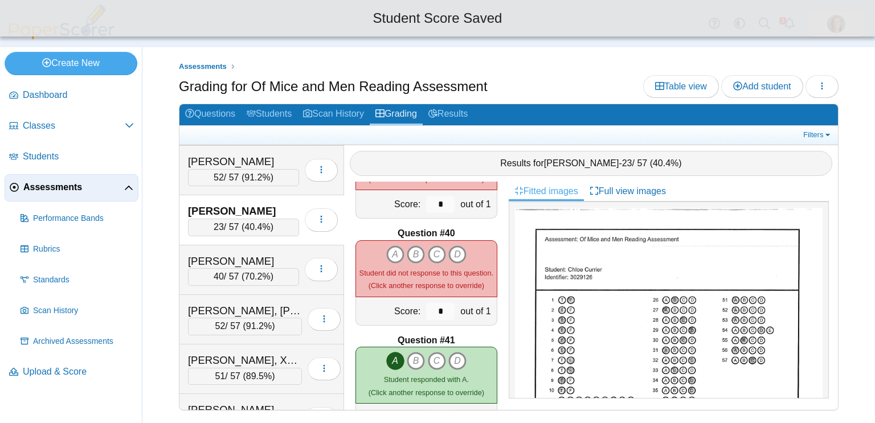
scroll to position [4127, 0]
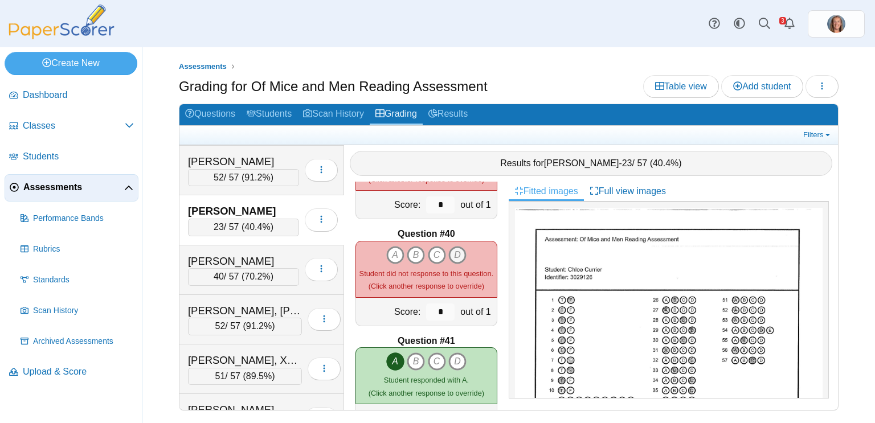
click at [461, 256] on icon "D" at bounding box center [457, 255] width 18 height 18
type input "*"
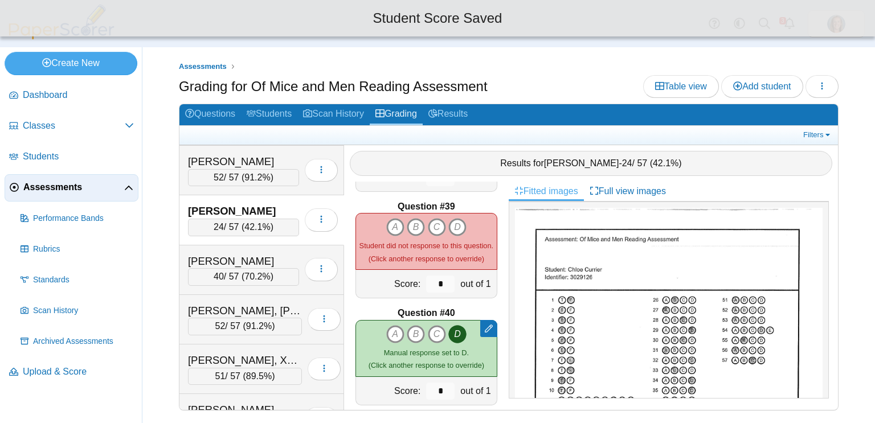
scroll to position [4046, 0]
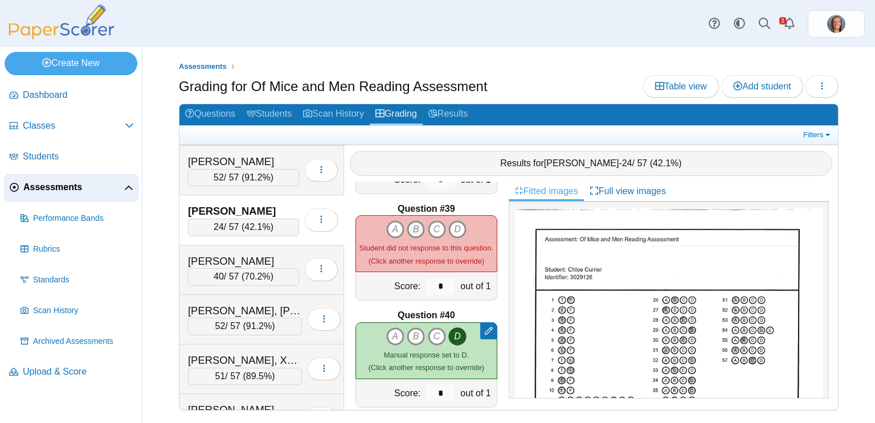
click at [419, 228] on icon "B" at bounding box center [416, 229] width 18 height 18
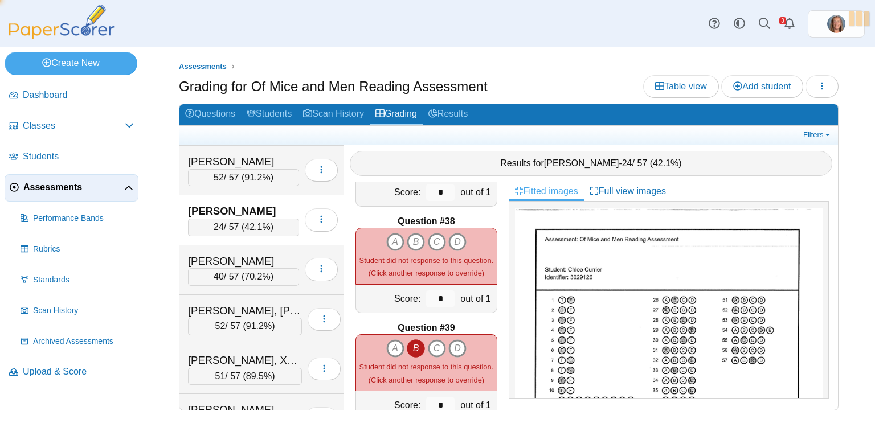
type input "*"
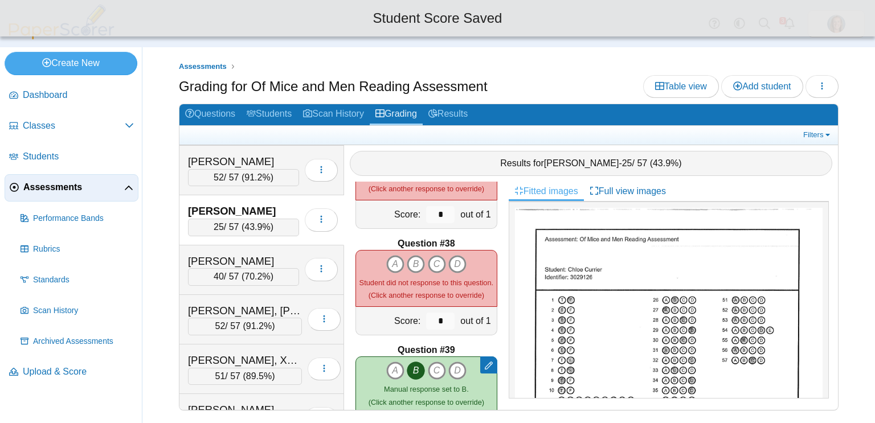
scroll to position [3904, 0]
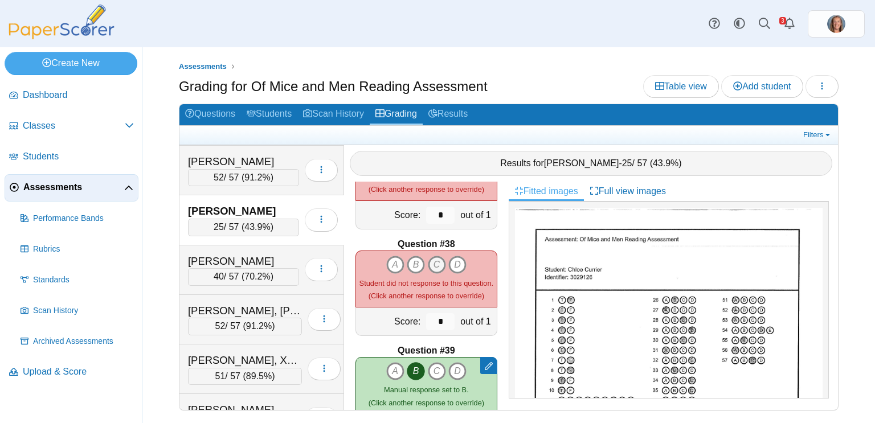
click at [440, 264] on icon "C" at bounding box center [437, 265] width 18 height 18
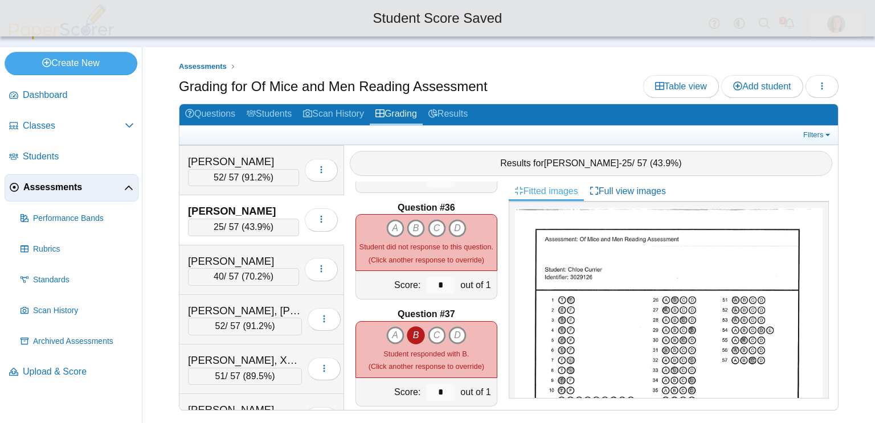
scroll to position [3724, 0]
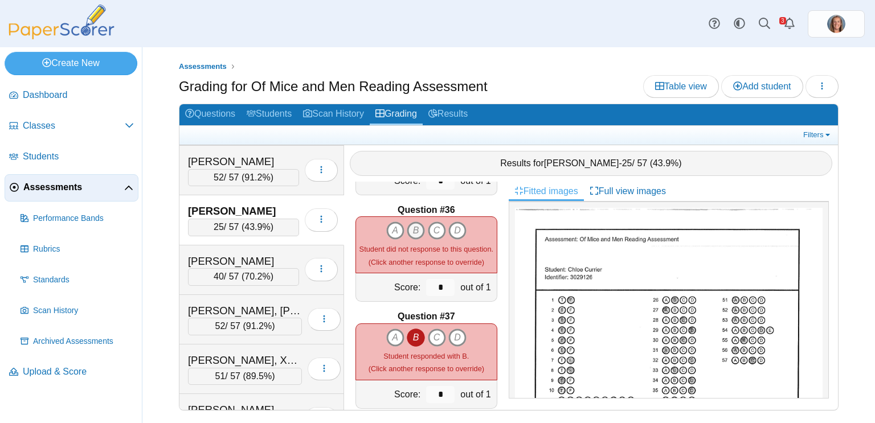
click at [412, 233] on icon "B" at bounding box center [416, 231] width 18 height 18
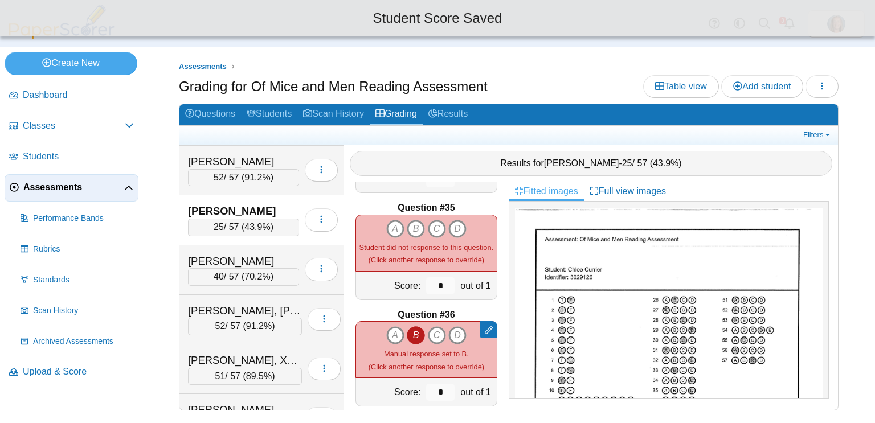
scroll to position [3620, 0]
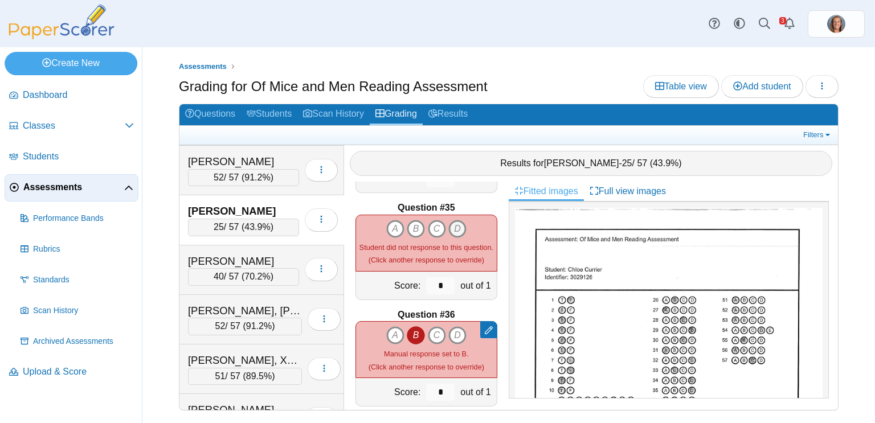
click at [453, 226] on icon "D" at bounding box center [457, 229] width 18 height 18
type input "*"
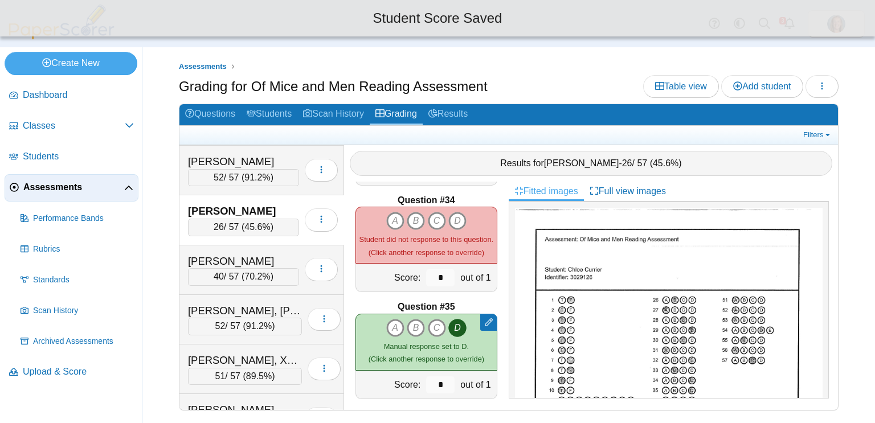
scroll to position [3519, 0]
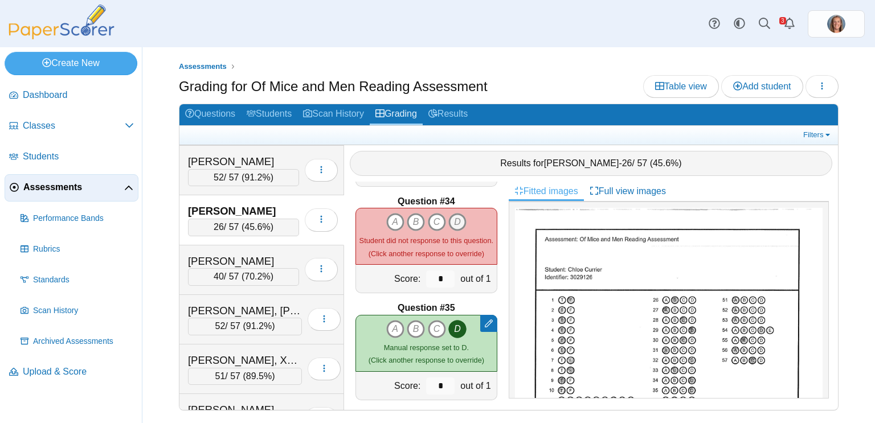
click at [457, 224] on icon "D" at bounding box center [457, 222] width 18 height 18
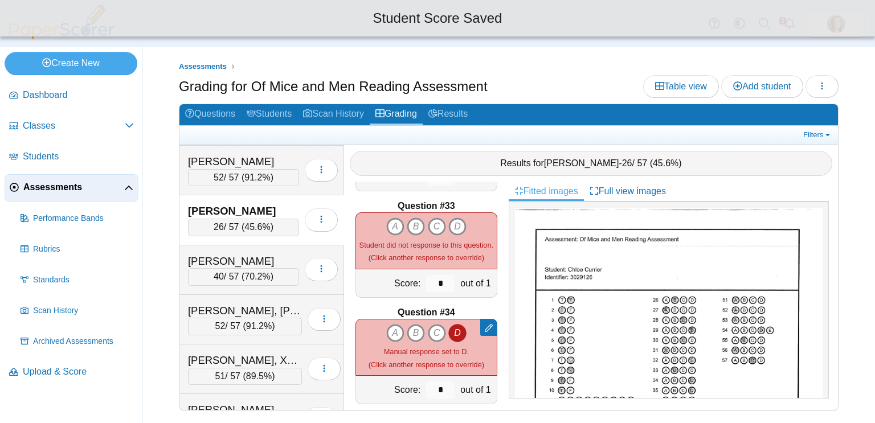
scroll to position [3407, 0]
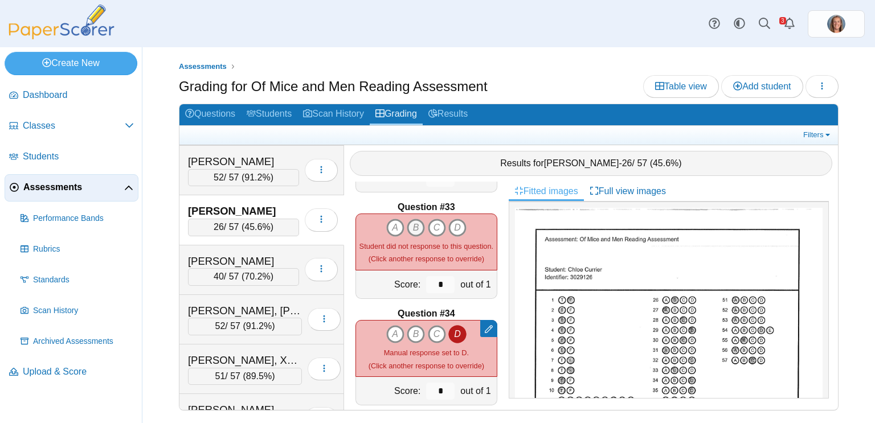
click at [417, 224] on icon "B" at bounding box center [416, 228] width 18 height 18
type input "*"
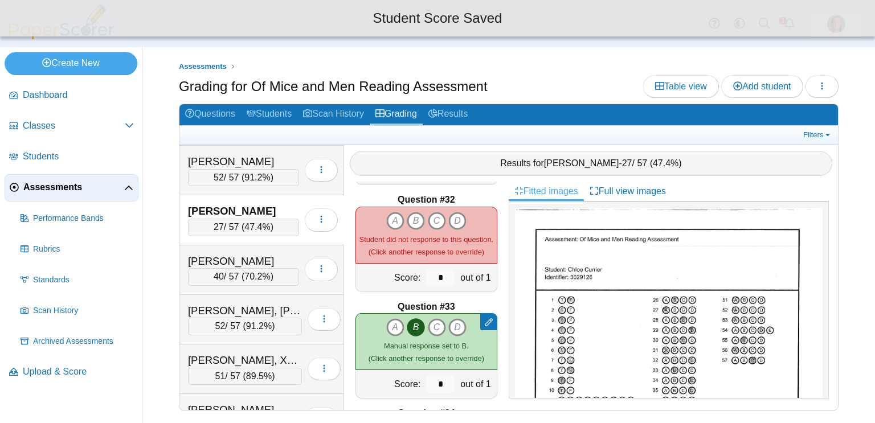
scroll to position [3305, 0]
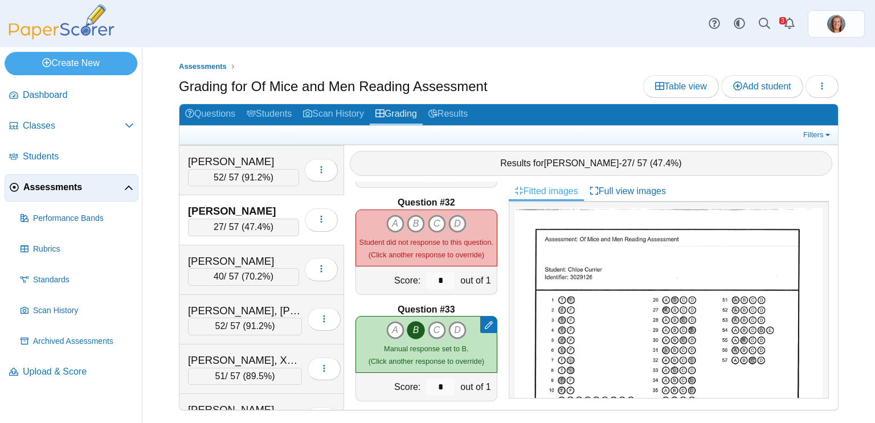
click at [455, 223] on icon "D" at bounding box center [457, 224] width 18 height 18
type input "*"
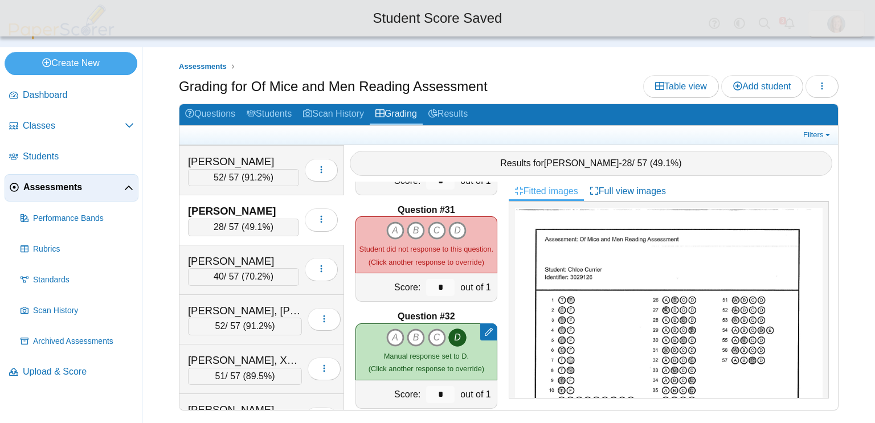
scroll to position [3190, 0]
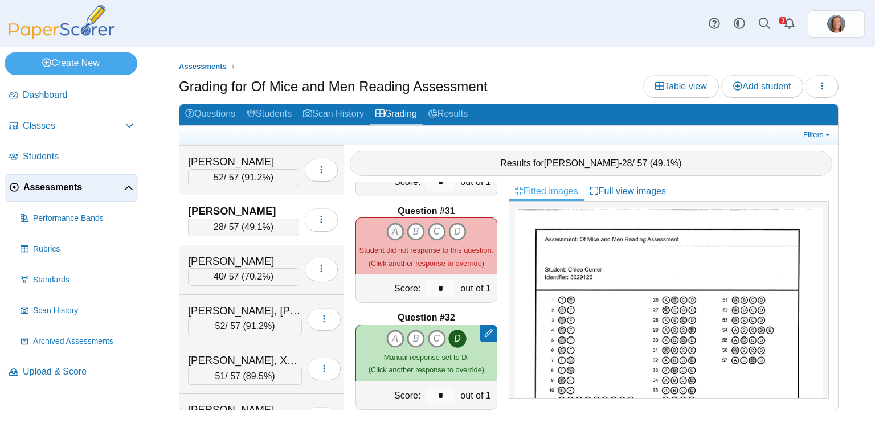
click at [402, 228] on icon "A" at bounding box center [395, 232] width 18 height 18
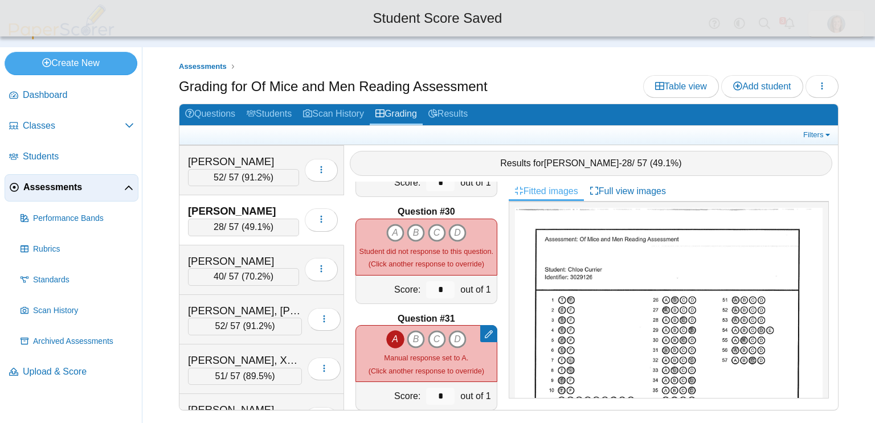
scroll to position [3081, 0]
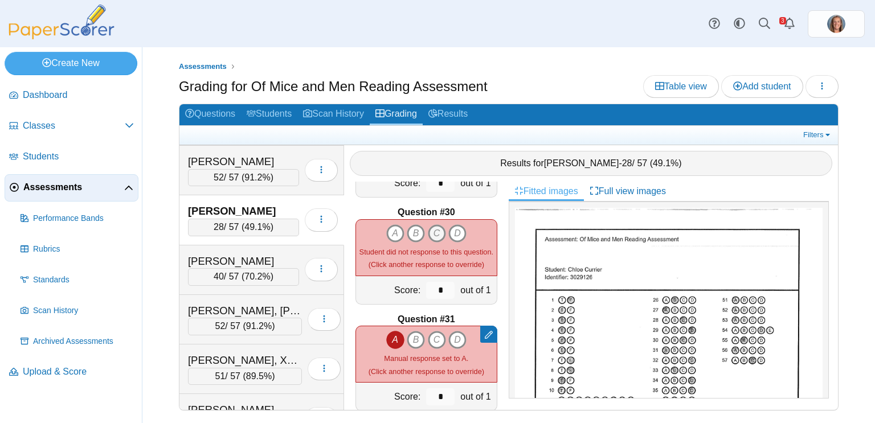
click at [439, 234] on icon "C" at bounding box center [437, 233] width 18 height 18
type input "*"
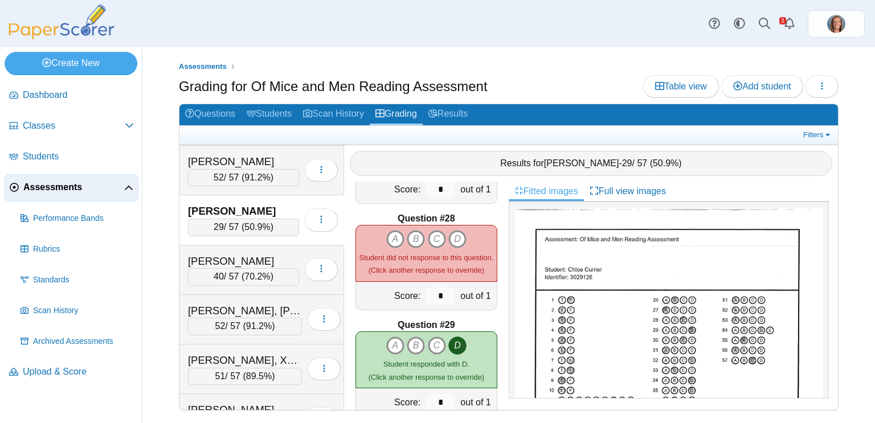
scroll to position [2862, 0]
click at [432, 234] on icon "C" at bounding box center [437, 240] width 18 height 18
type input "*"
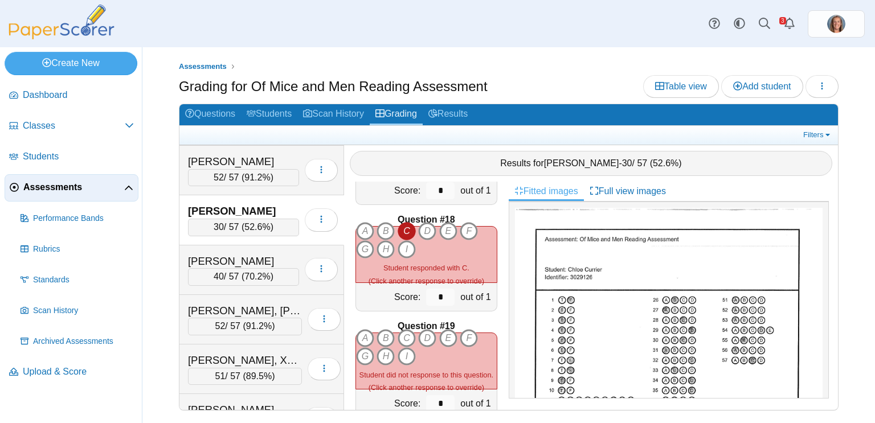
scroll to position [1793, 0]
click at [373, 358] on icon "G" at bounding box center [365, 358] width 18 height 18
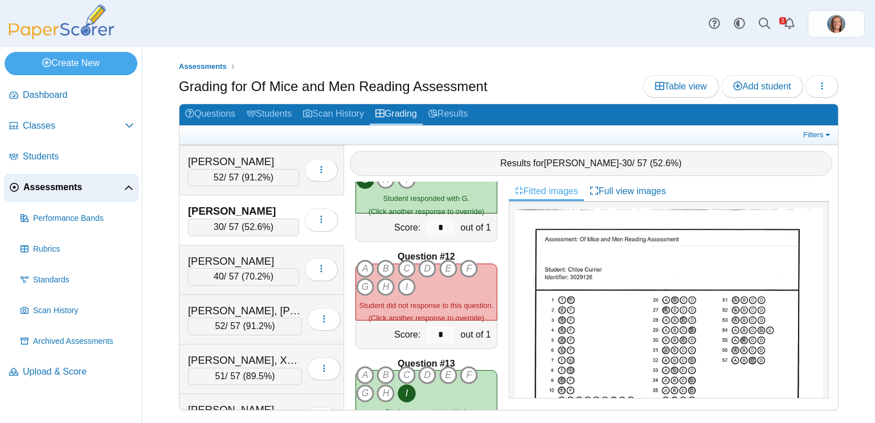
scroll to position [1103, 0]
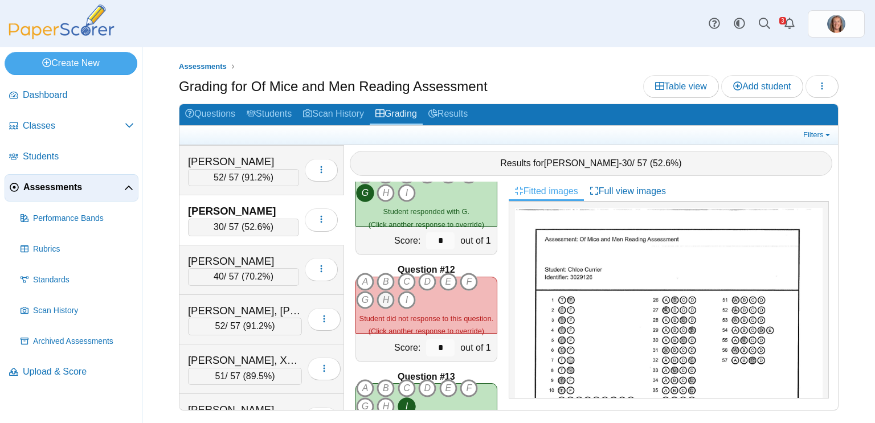
click at [389, 305] on icon "H" at bounding box center [385, 300] width 18 height 18
type input "*"
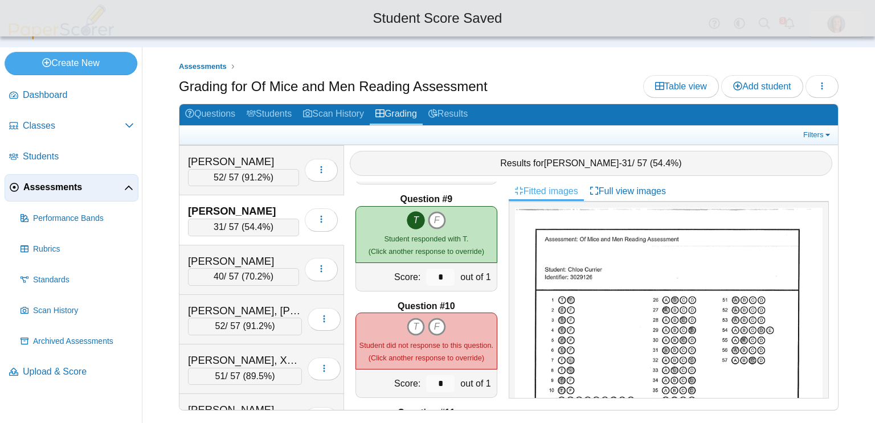
scroll to position [853, 0]
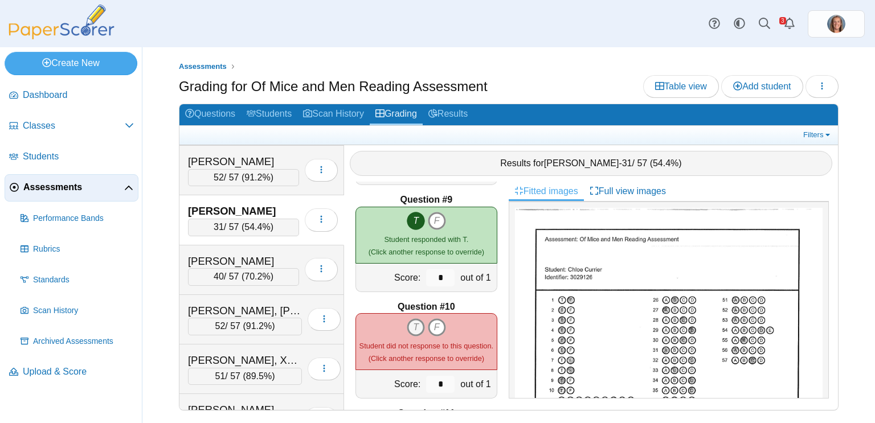
click at [418, 319] on icon "T" at bounding box center [416, 327] width 18 height 18
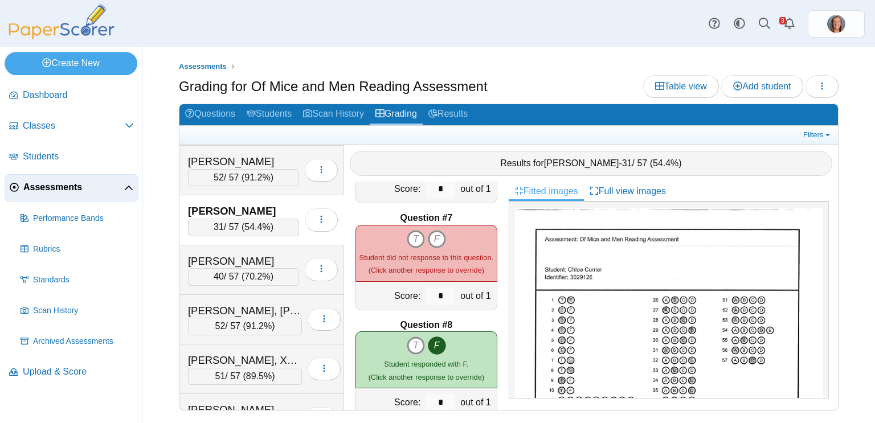
scroll to position [617, 0]
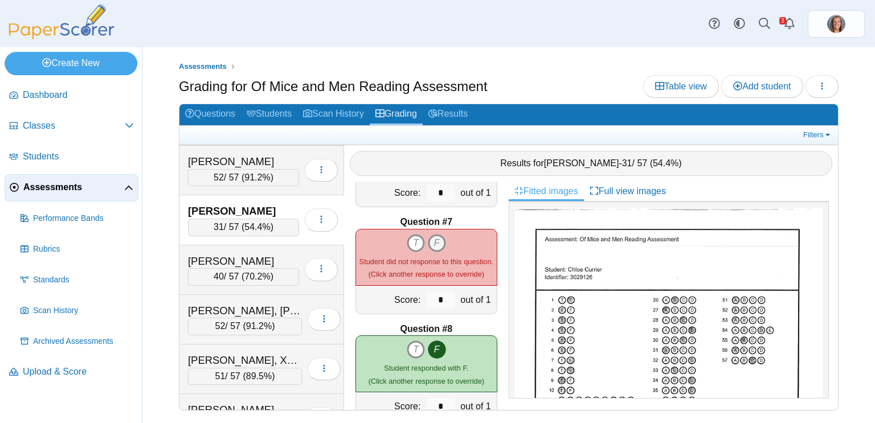
click at [436, 237] on icon "F" at bounding box center [437, 243] width 18 height 18
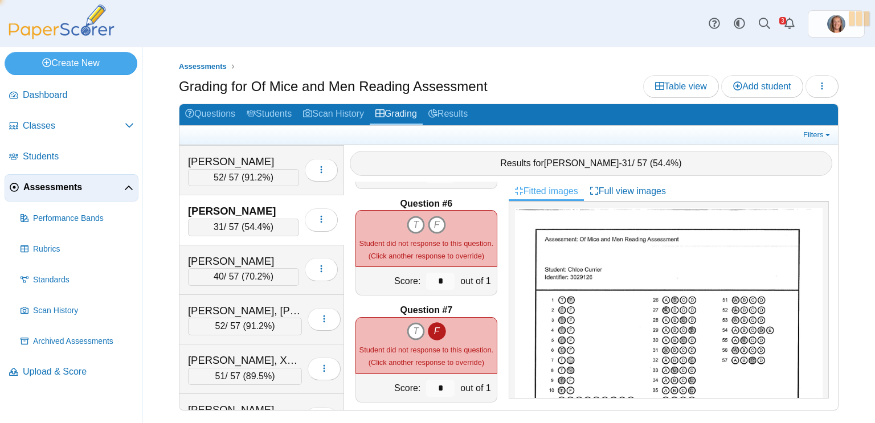
type input "*"
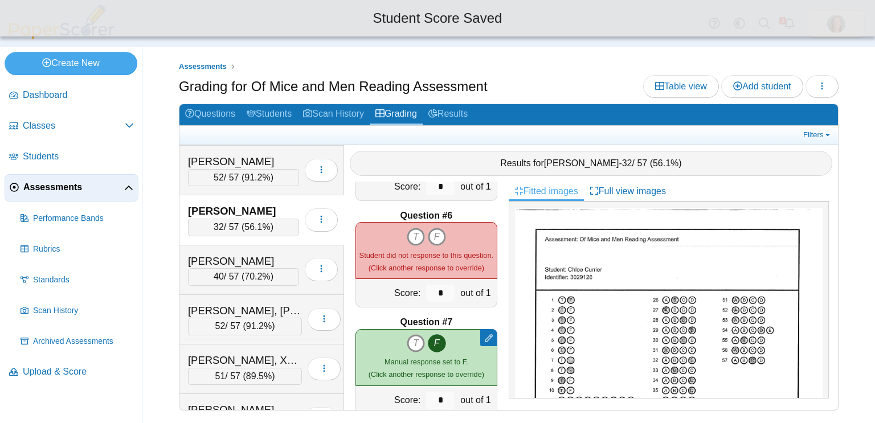
scroll to position [515, 0]
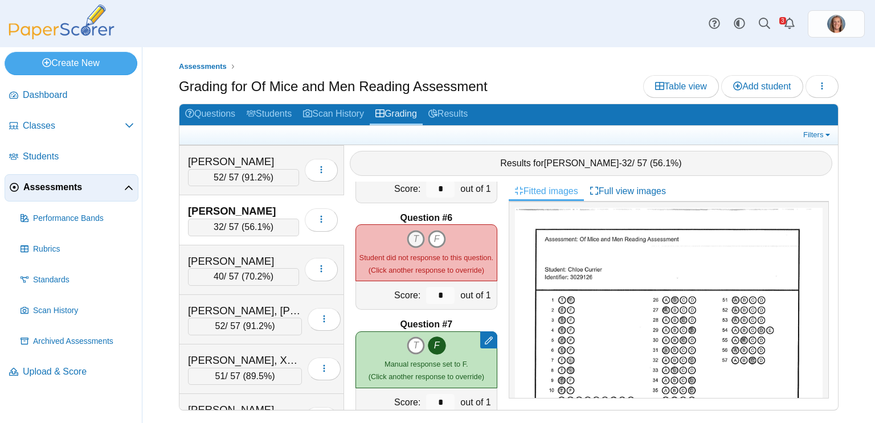
click at [413, 238] on icon "T" at bounding box center [416, 239] width 18 height 18
type input "*"
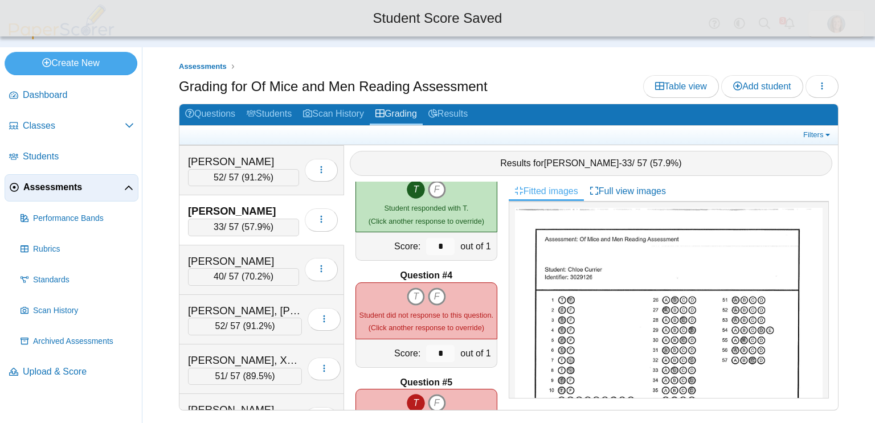
scroll to position [244, 0]
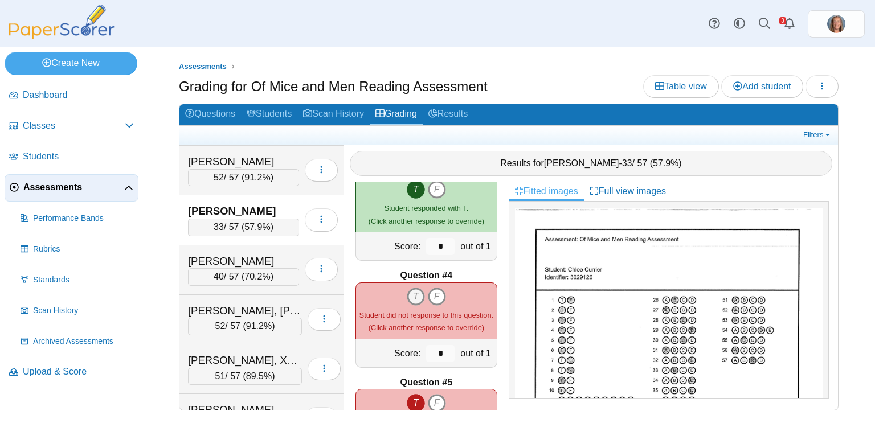
click at [416, 295] on icon "T" at bounding box center [416, 297] width 18 height 18
type input "*"
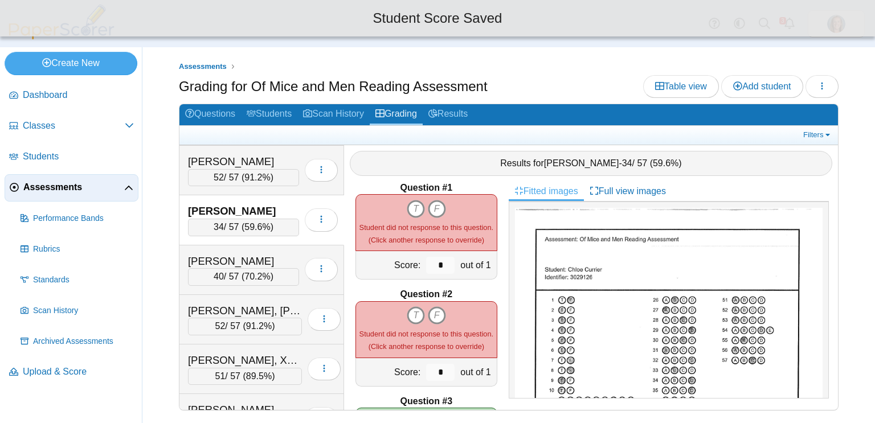
scroll to position [11, 0]
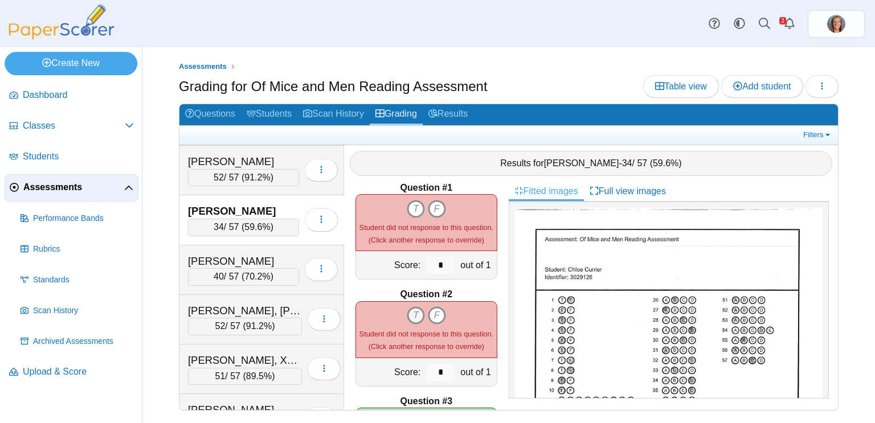
click at [414, 313] on icon "T" at bounding box center [416, 315] width 18 height 18
type input "*"
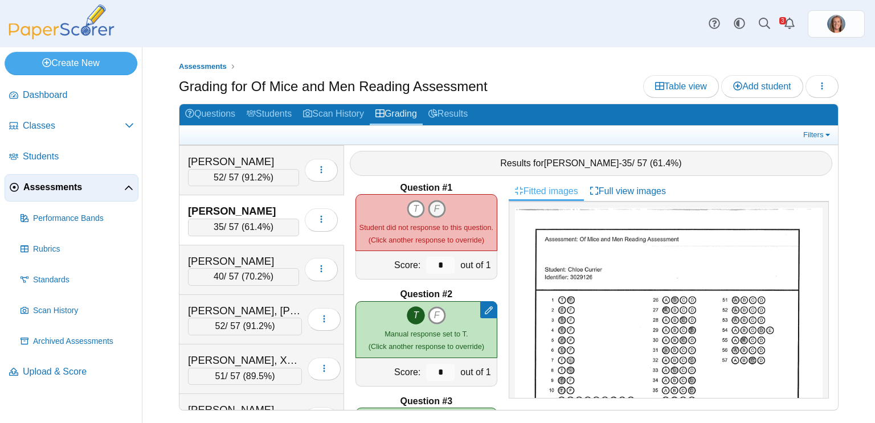
click at [441, 207] on icon "F" at bounding box center [437, 209] width 18 height 18
type input "*"
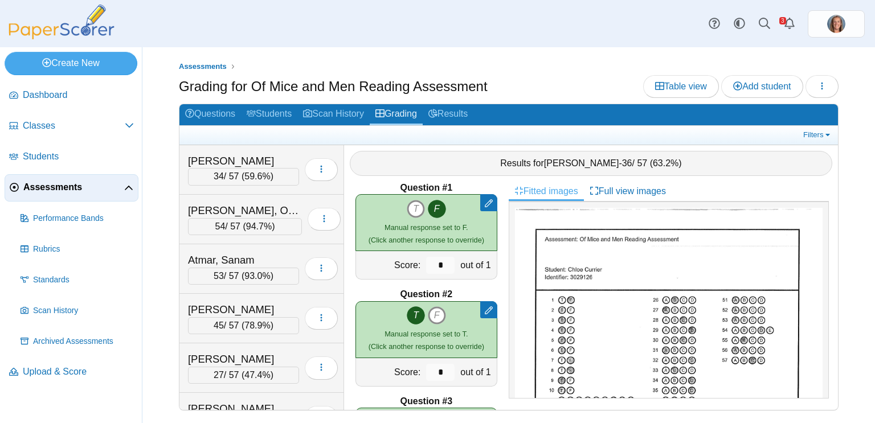
scroll to position [2543, 0]
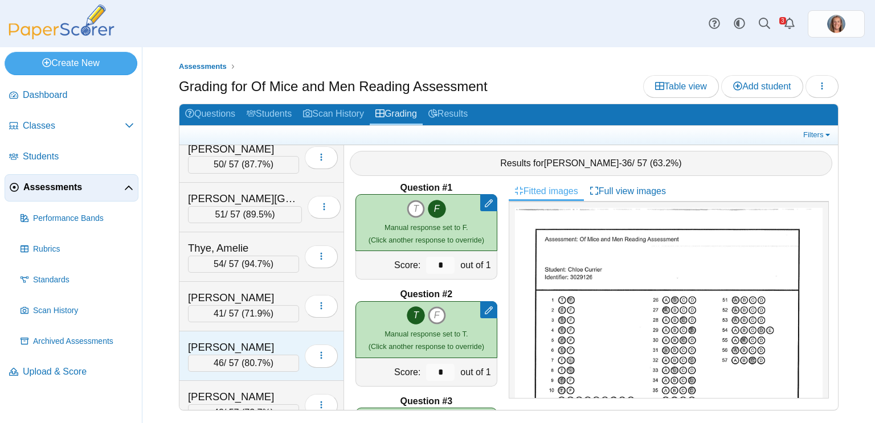
click at [245, 340] on div "[PERSON_NAME]" at bounding box center [243, 347] width 111 height 15
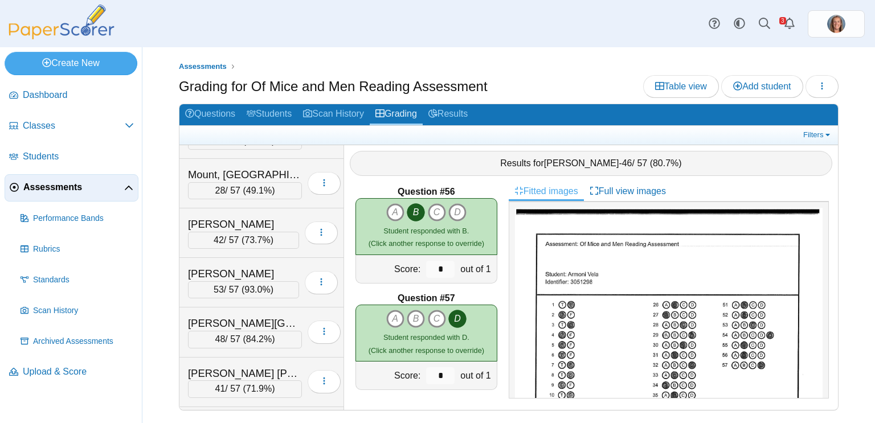
scroll to position [1652, 0]
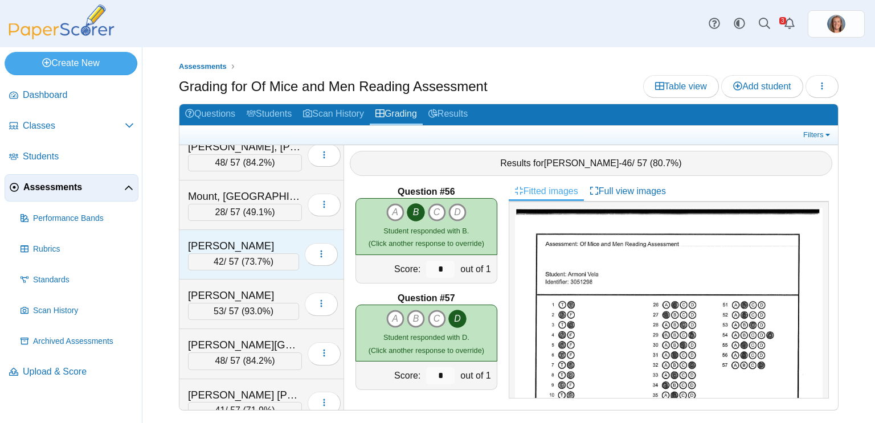
click at [272, 239] on div "[PERSON_NAME]" at bounding box center [243, 246] width 111 height 15
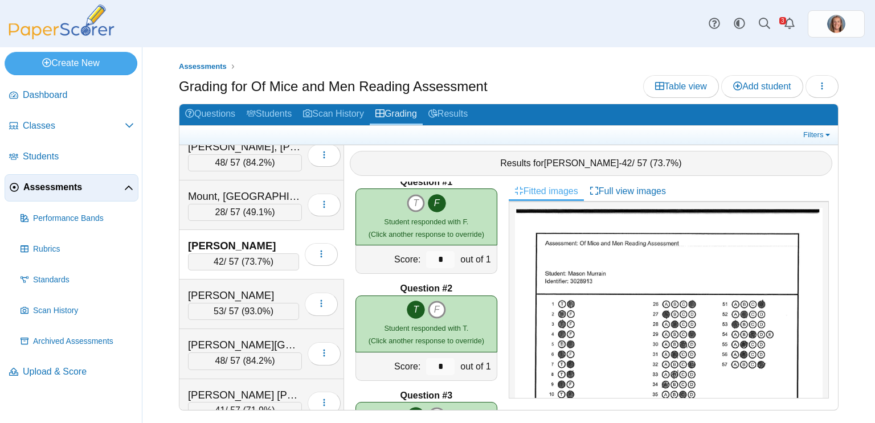
scroll to position [0, 0]
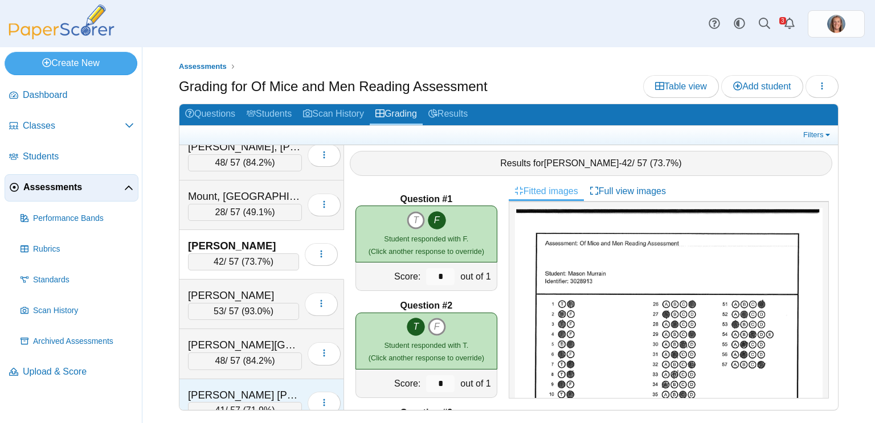
click at [257, 388] on div "[PERSON_NAME] [PERSON_NAME]" at bounding box center [245, 395] width 114 height 15
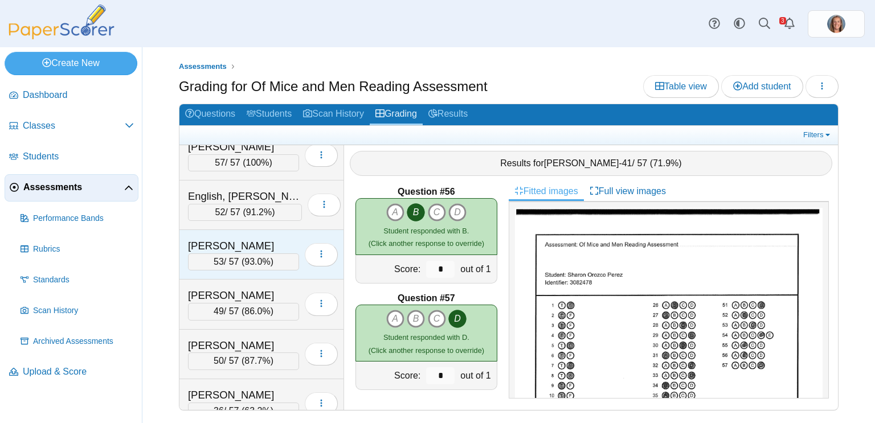
scroll to position [760, 0]
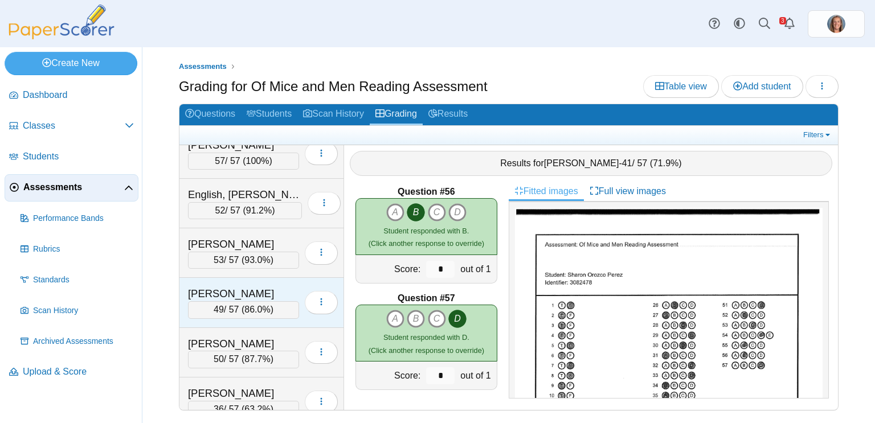
click at [243, 286] on div "[PERSON_NAME]" at bounding box center [243, 293] width 111 height 15
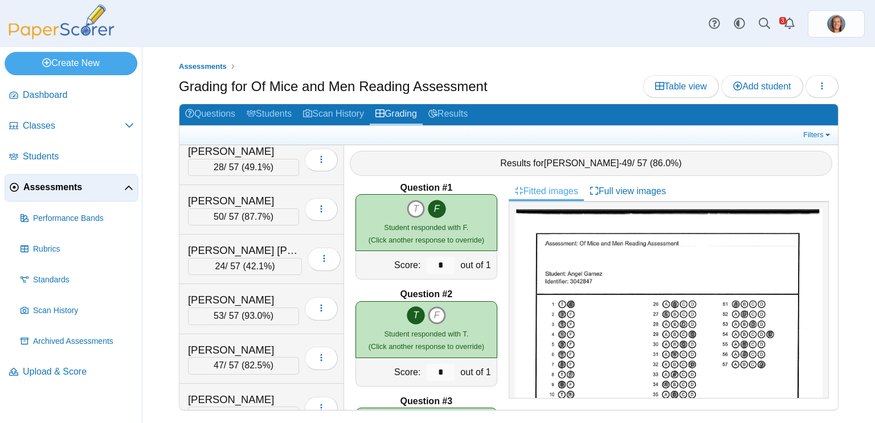
scroll to position [1052, 0]
click at [246, 284] on div "[PERSON_NAME] 53 / 57 ( 93.0% ) Loading…" at bounding box center [261, 309] width 165 height 50
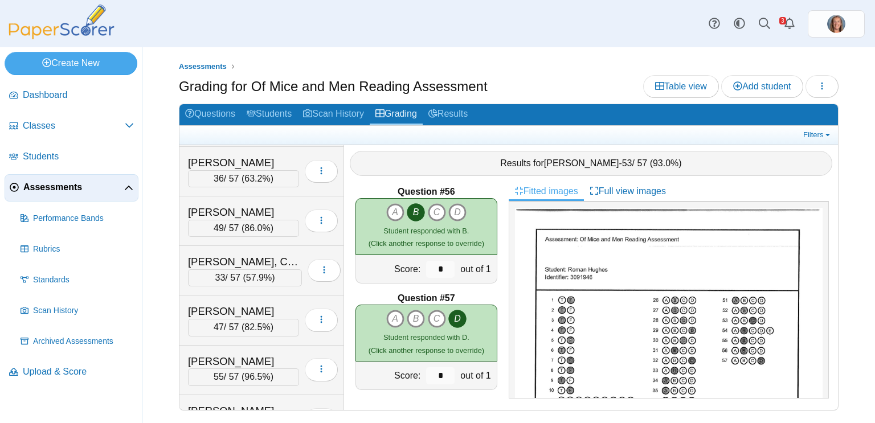
scroll to position [1981, 0]
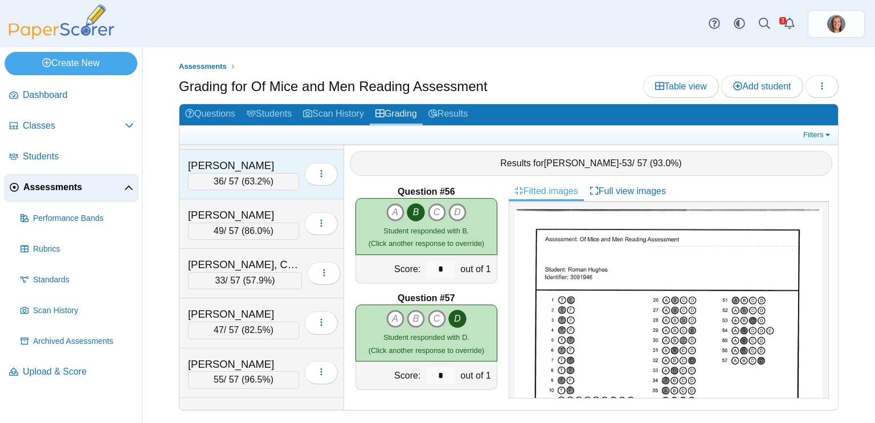
click at [250, 177] on span "63.2%" at bounding box center [257, 182] width 26 height 10
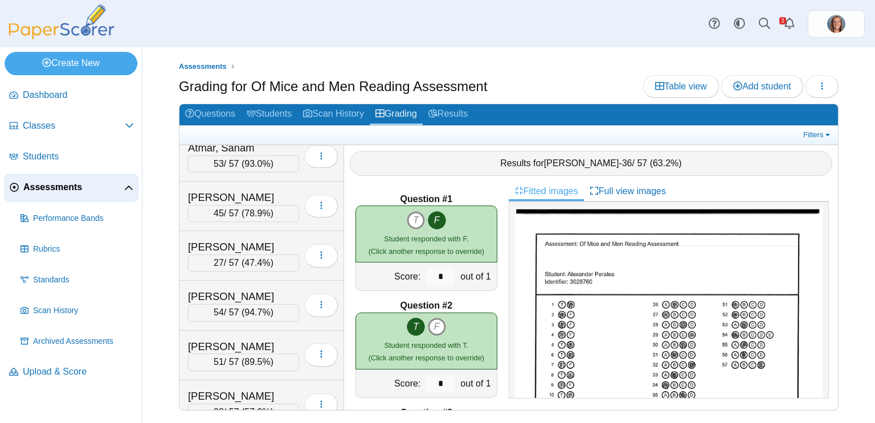
scroll to position [0, 0]
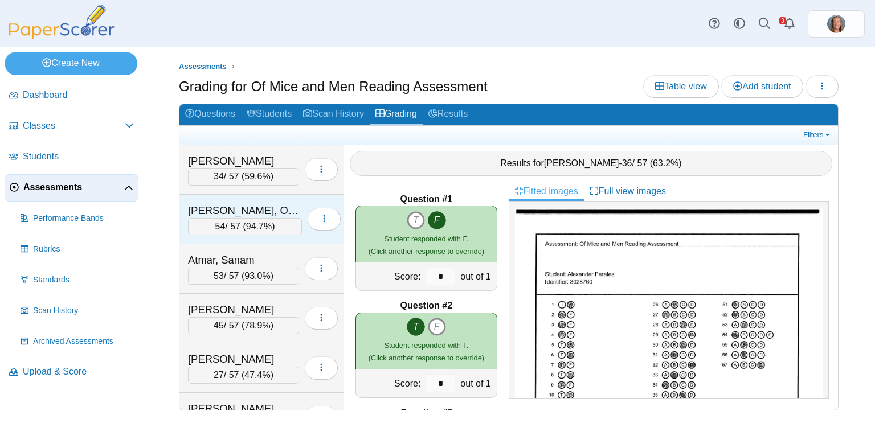
click at [247, 208] on div "[PERSON_NAME], Oemy" at bounding box center [245, 210] width 114 height 15
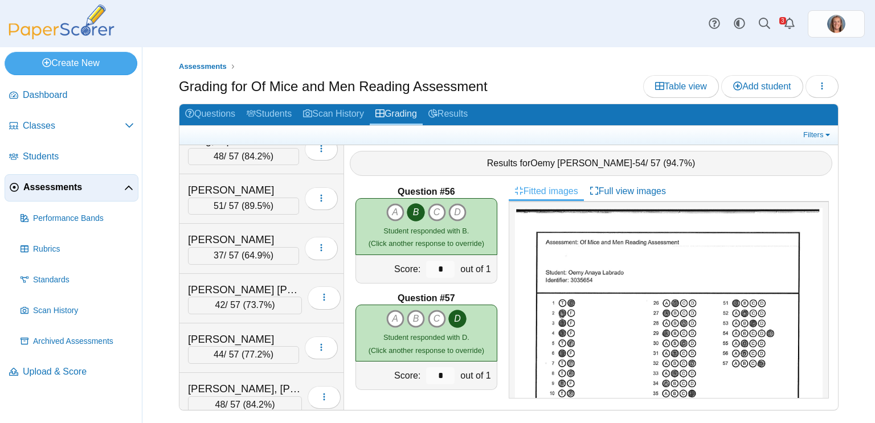
scroll to position [1412, 0]
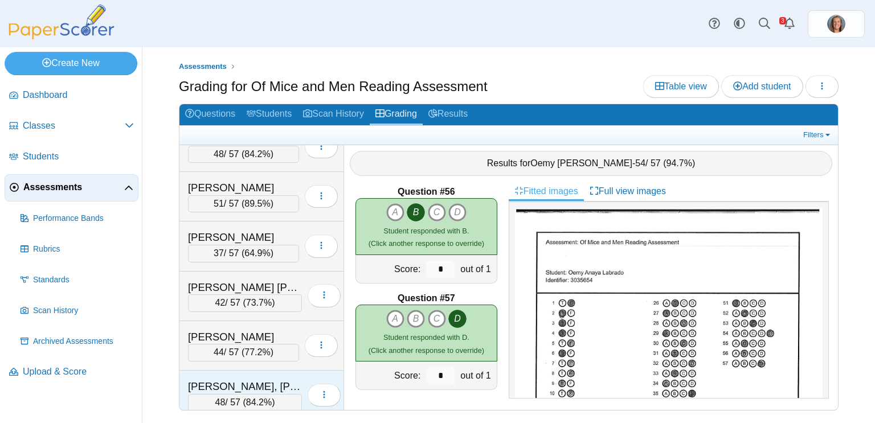
click at [240, 379] on div "[PERSON_NAME], [PERSON_NAME]" at bounding box center [245, 386] width 114 height 15
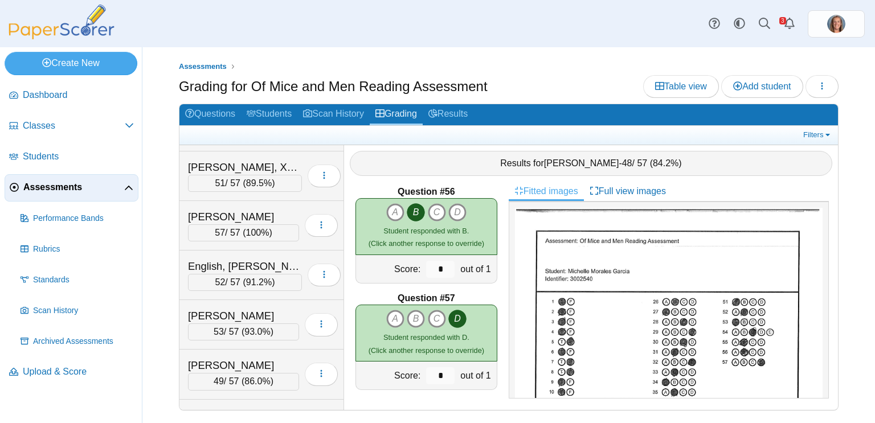
scroll to position [648, 0]
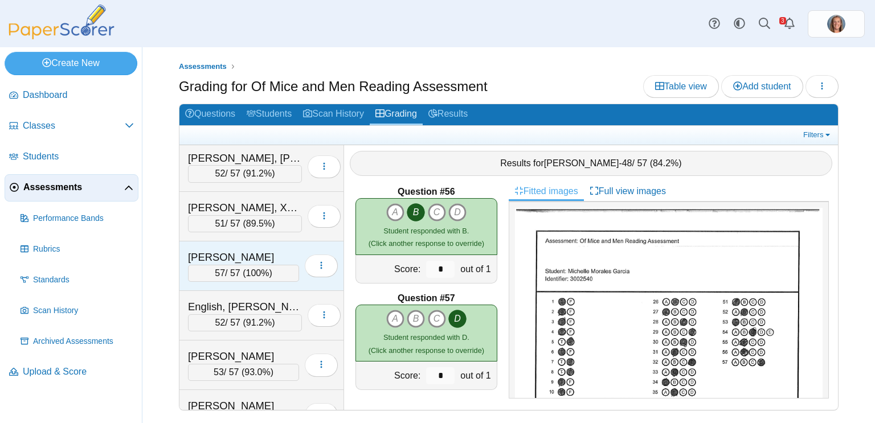
click at [252, 250] on div "[PERSON_NAME]" at bounding box center [243, 257] width 111 height 15
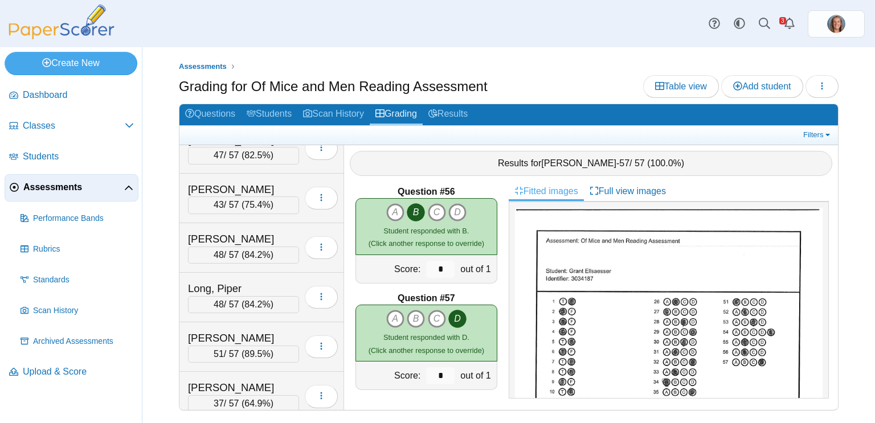
scroll to position [1273, 0]
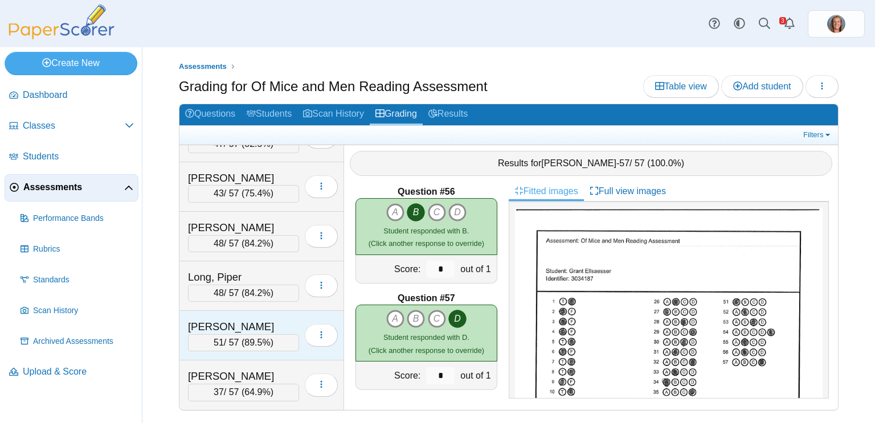
click at [263, 321] on div "[PERSON_NAME]" at bounding box center [243, 326] width 111 height 15
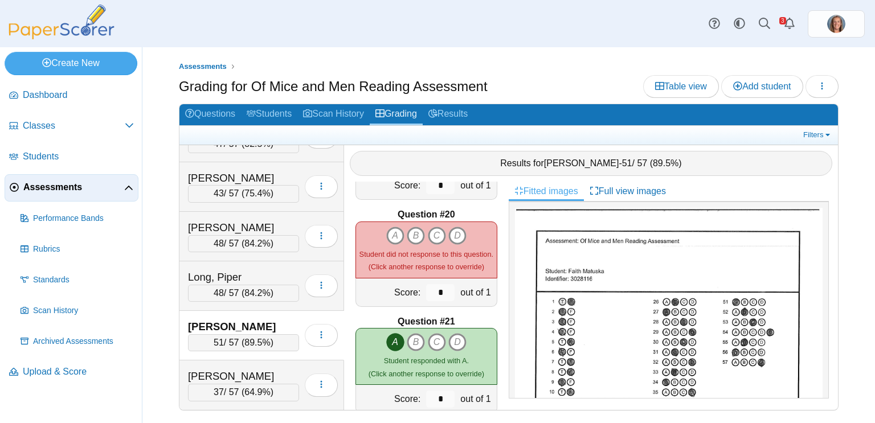
scroll to position [1996, 0]
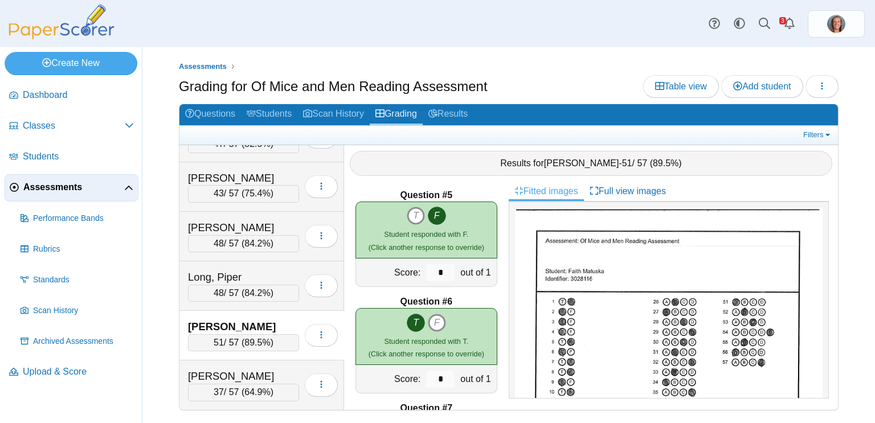
click at [441, 252] on div "Student responded with F. (Click another response to override)" at bounding box center [426, 241] width 116 height 26
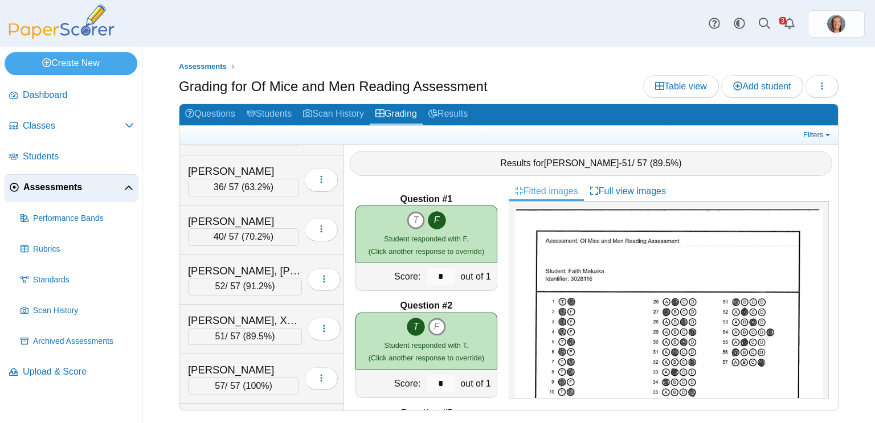
scroll to position [545, 0]
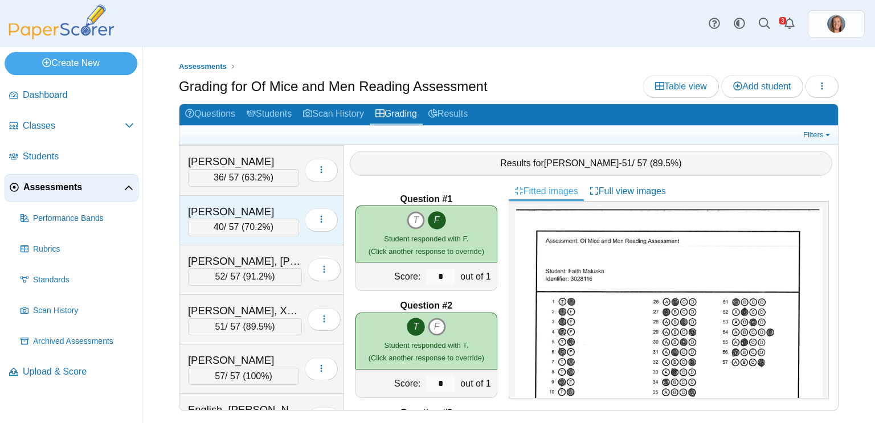
click at [266, 211] on div "[PERSON_NAME]" at bounding box center [243, 211] width 111 height 15
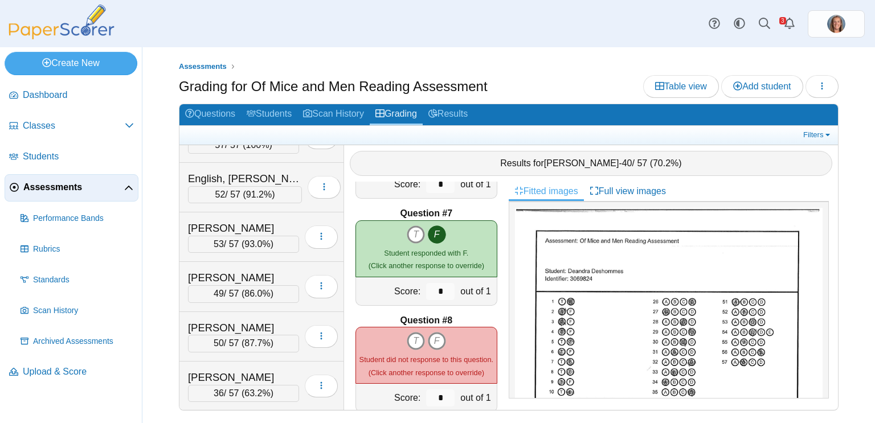
scroll to position [624, 0]
click at [433, 338] on icon "F" at bounding box center [437, 343] width 18 height 18
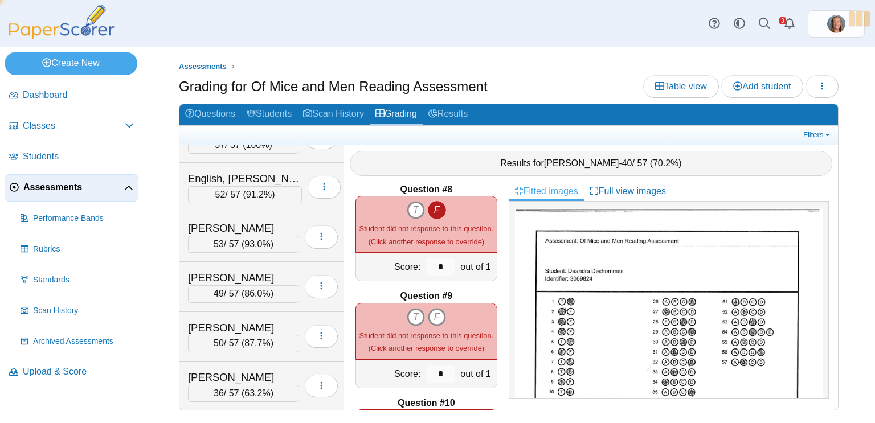
type input "*"
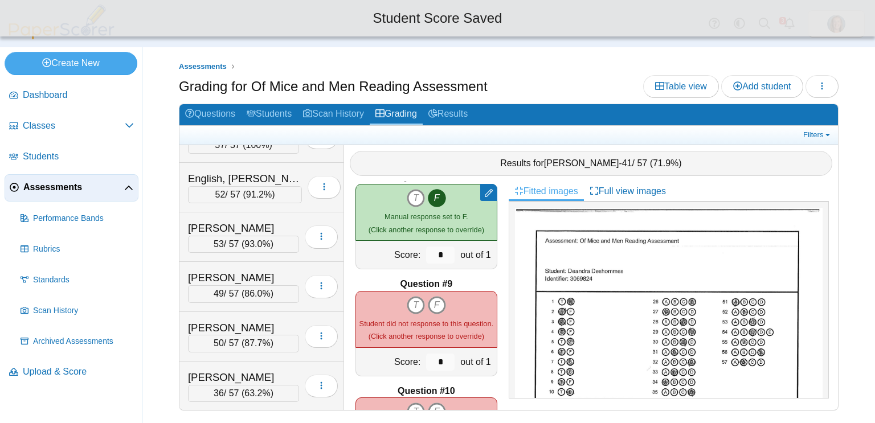
scroll to position [769, 0]
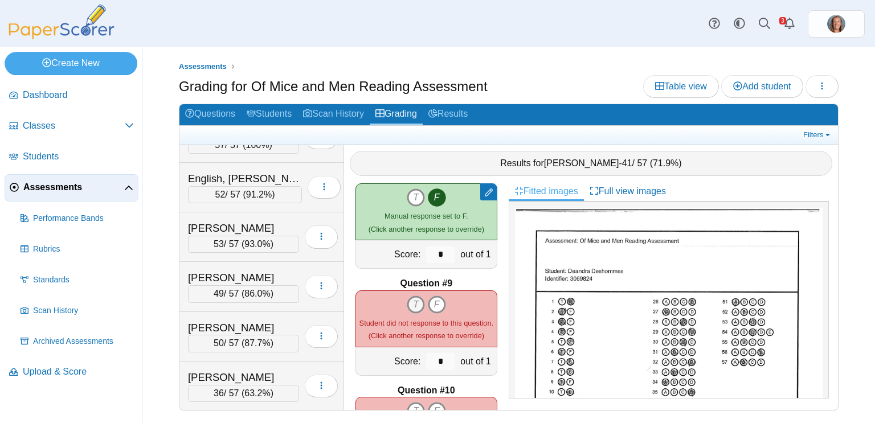
click at [419, 301] on icon "T" at bounding box center [416, 305] width 18 height 18
type input "*"
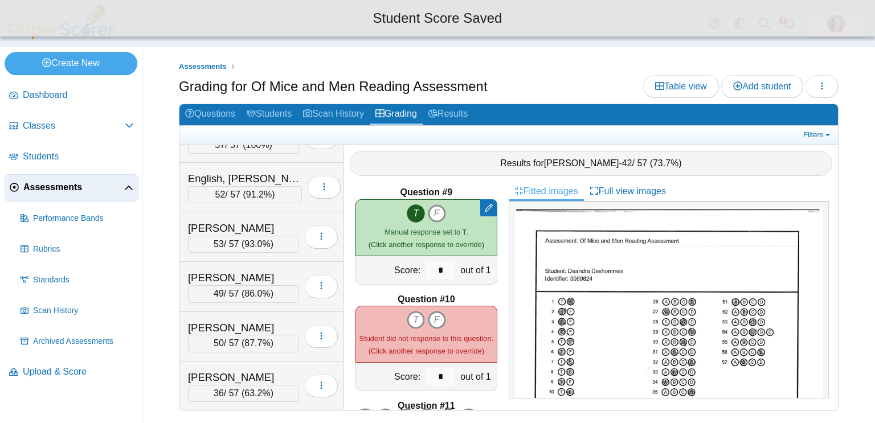
scroll to position [862, 0]
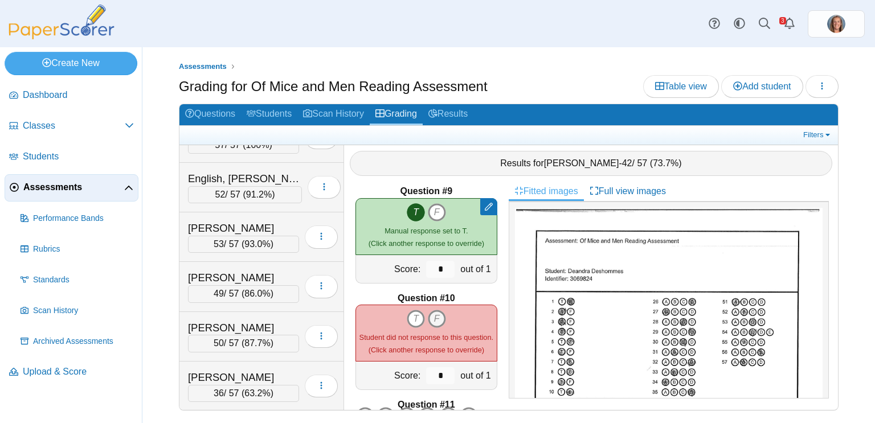
click at [437, 316] on icon "F" at bounding box center [437, 319] width 18 height 18
type input "*"
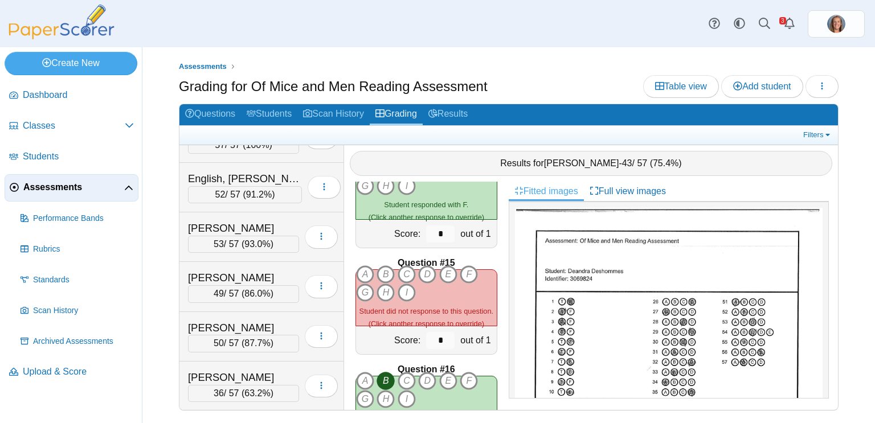
scroll to position [1432, 0]
click at [405, 276] on icon "C" at bounding box center [407, 273] width 18 height 18
type input "*"
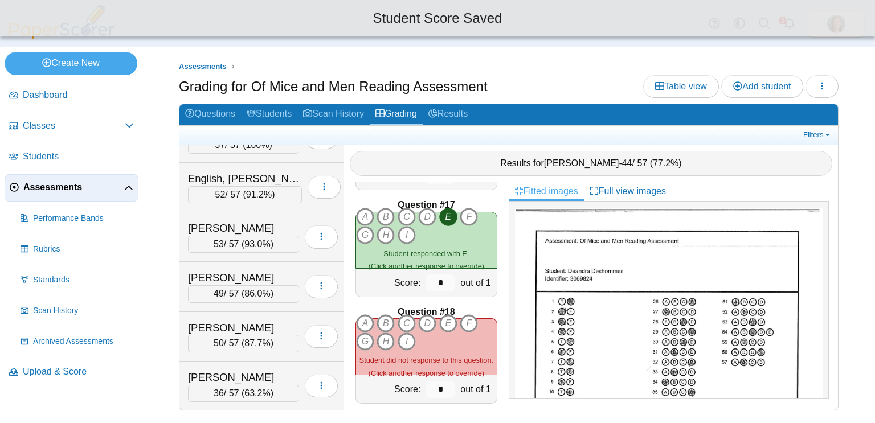
scroll to position [1702, 0]
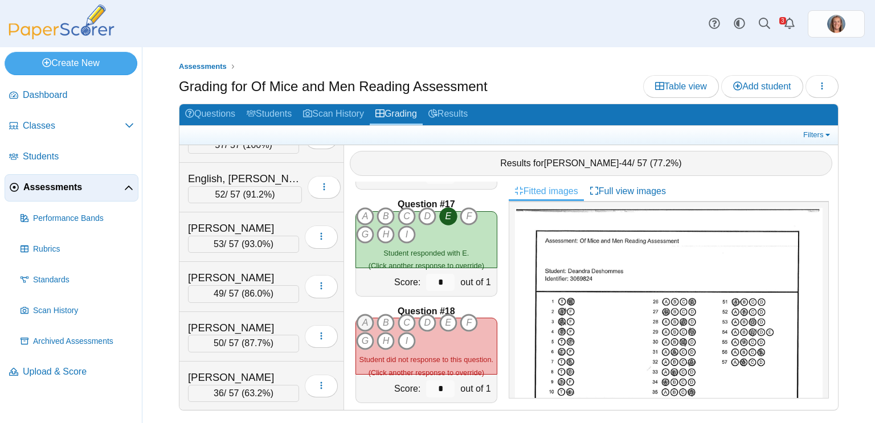
click at [367, 322] on icon "A" at bounding box center [365, 323] width 18 height 18
type input "*"
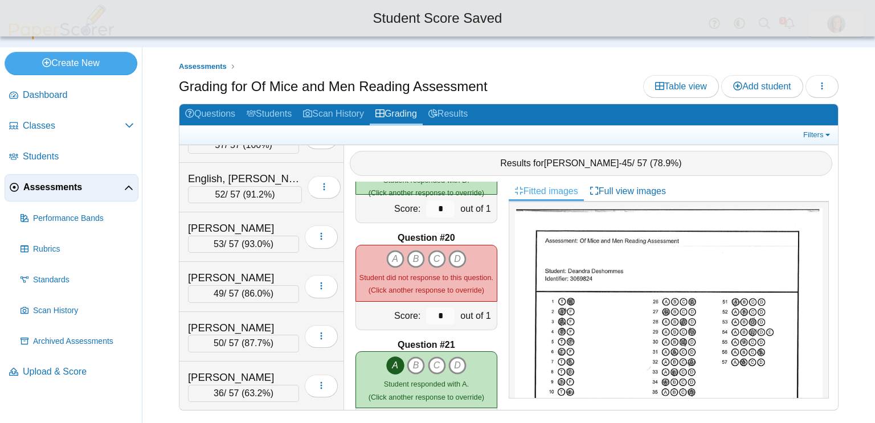
scroll to position [1990, 0]
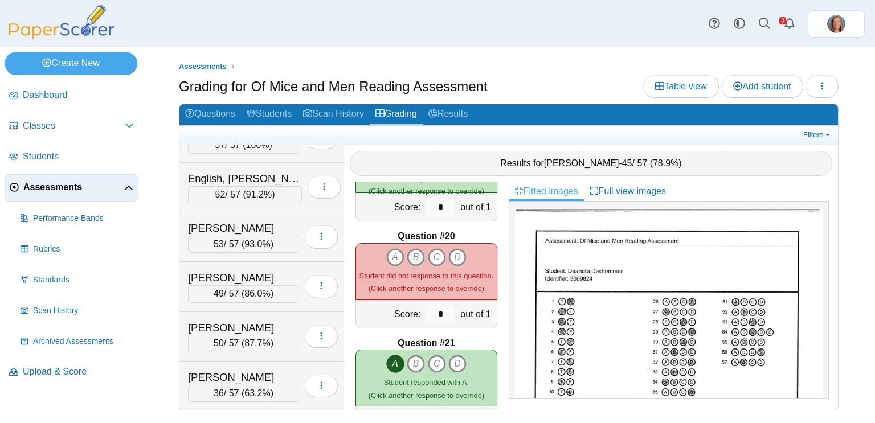
click at [412, 257] on icon "B" at bounding box center [416, 257] width 18 height 18
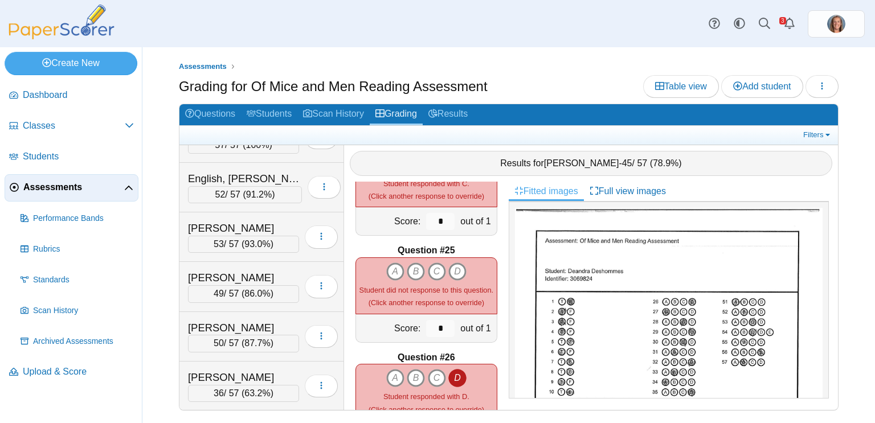
scroll to position [2508, 0]
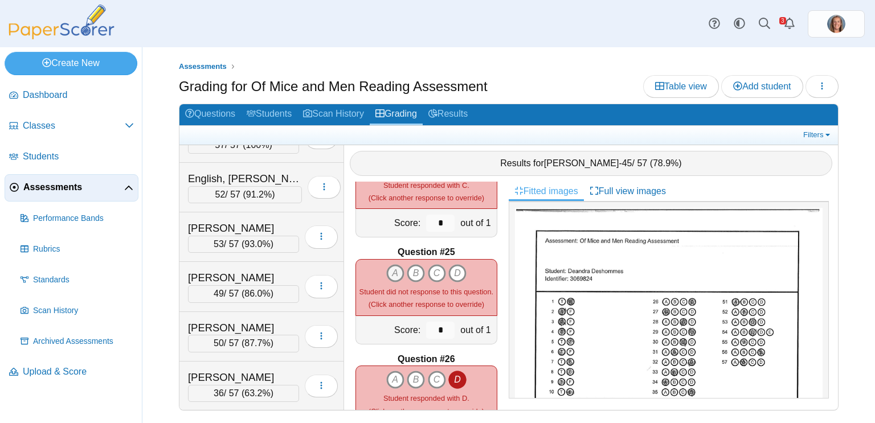
click at [399, 268] on icon "A" at bounding box center [395, 273] width 18 height 18
type input "*"
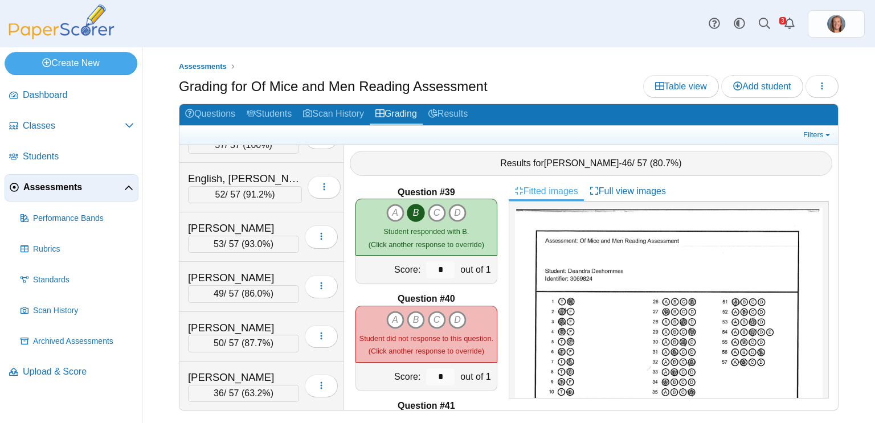
scroll to position [4065, 0]
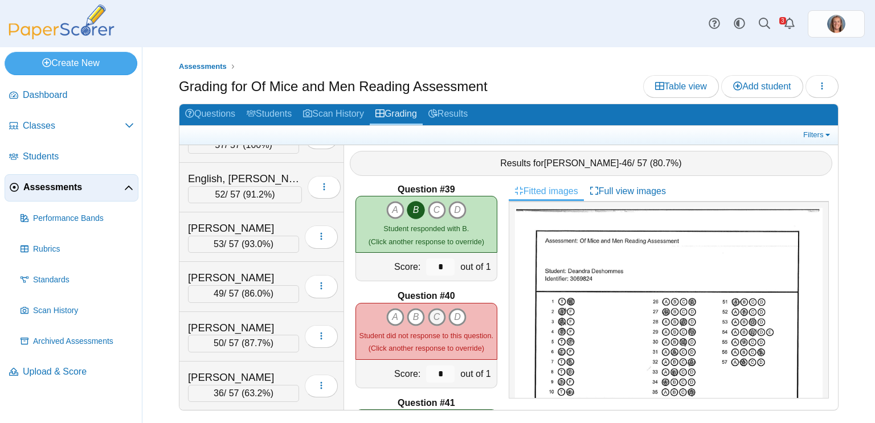
click at [436, 319] on icon "C" at bounding box center [437, 317] width 18 height 18
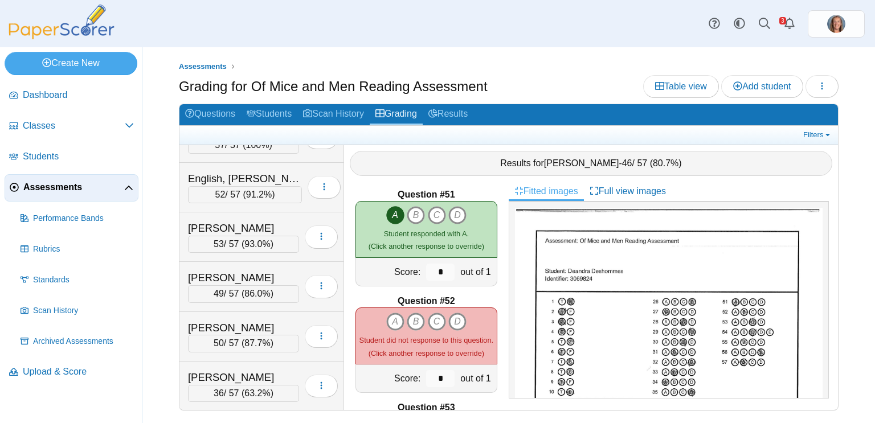
scroll to position [5337, 0]
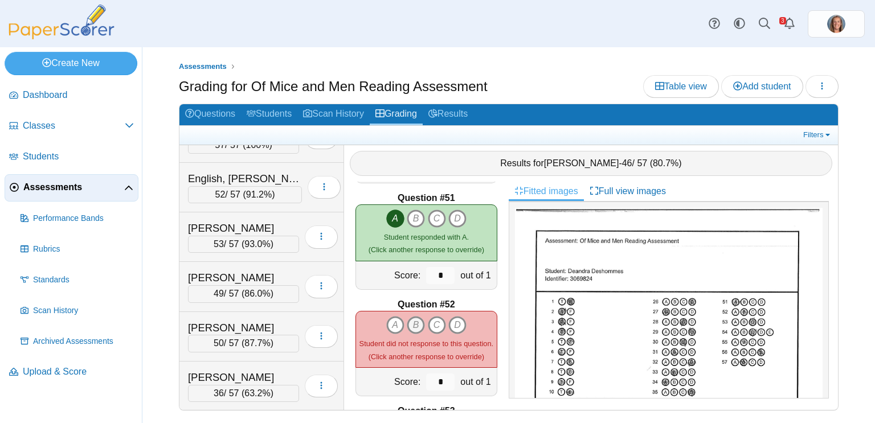
click at [415, 329] on icon "B" at bounding box center [416, 325] width 18 height 18
type input "*"
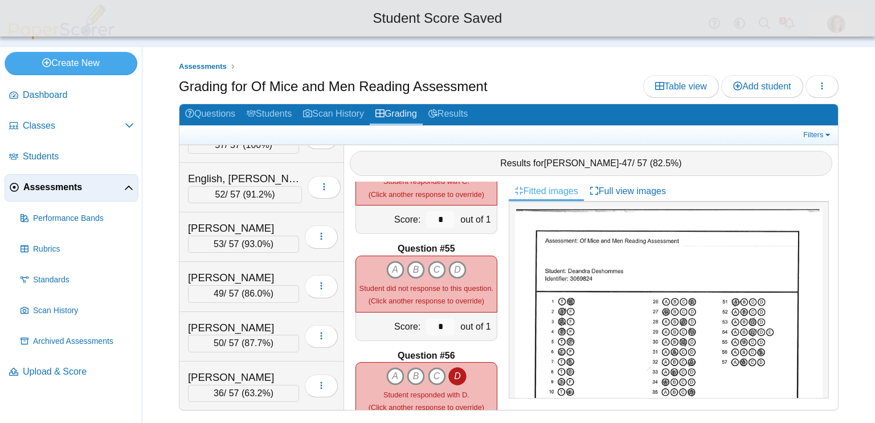
scroll to position [5714, 0]
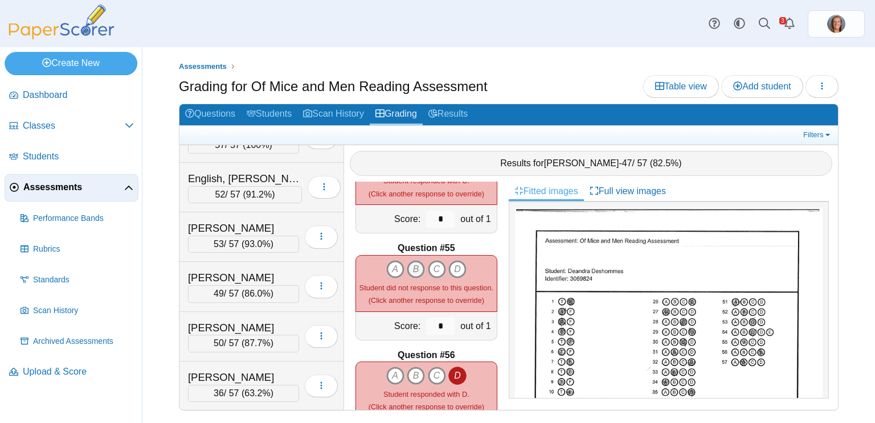
click at [415, 274] on icon "B" at bounding box center [416, 269] width 18 height 18
type input "*"
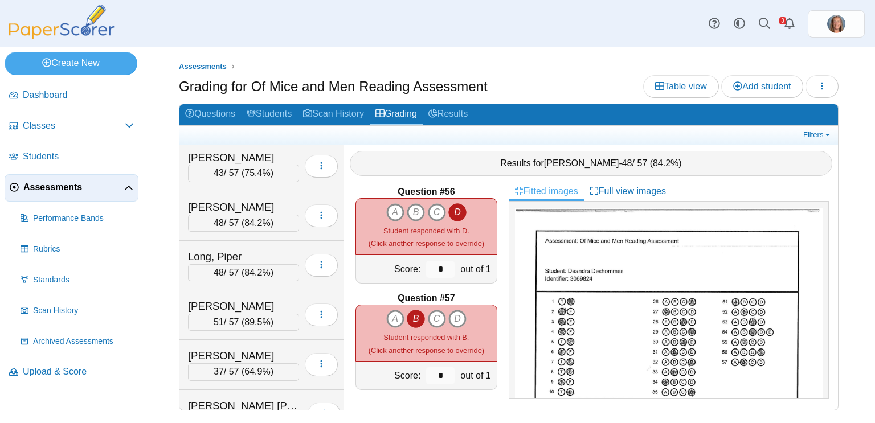
scroll to position [1313, 0]
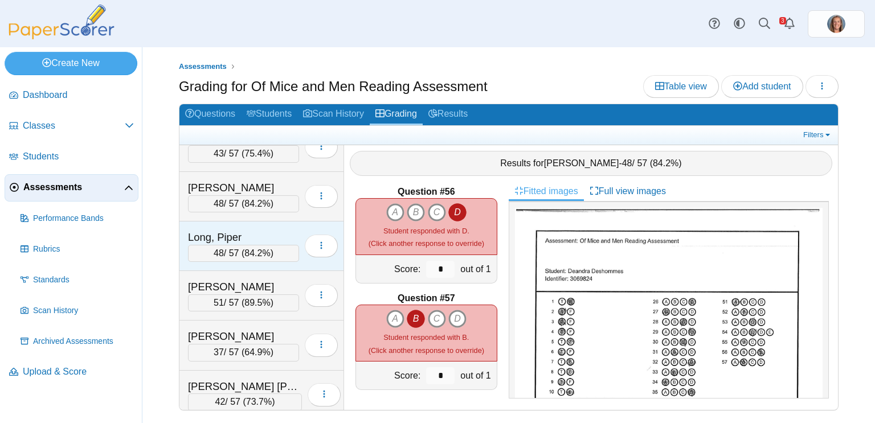
click at [243, 245] on div "48 / 57 ( 84.2% )" at bounding box center [243, 253] width 111 height 17
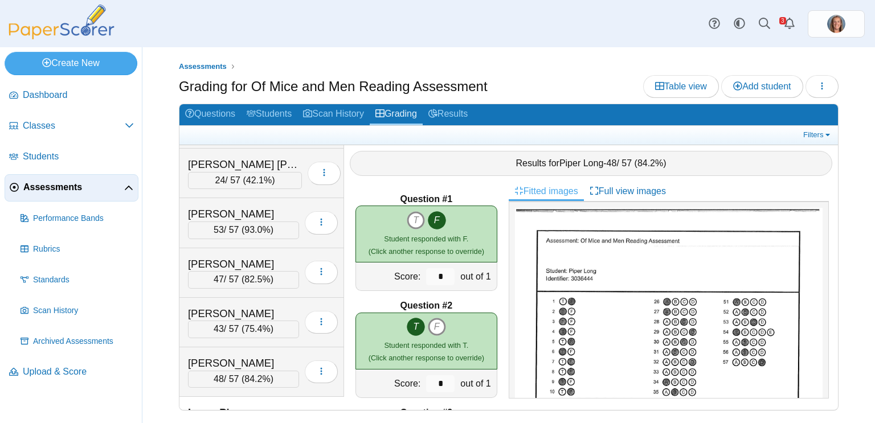
scroll to position [1113, 0]
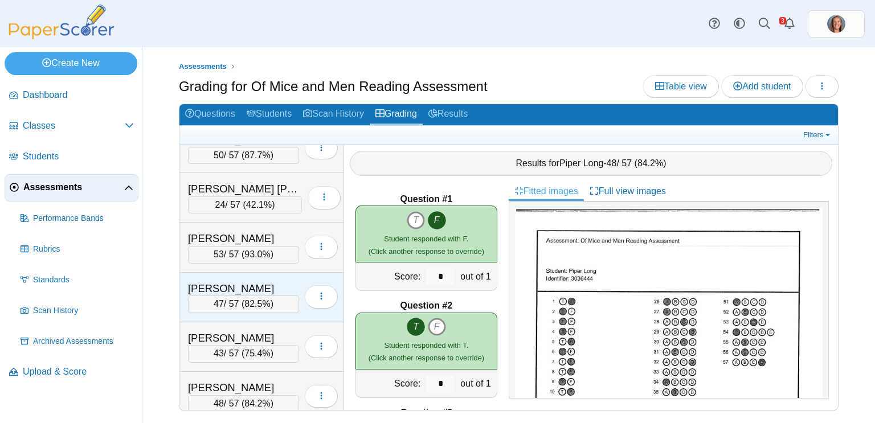
click at [246, 281] on div "[PERSON_NAME]" at bounding box center [243, 288] width 111 height 15
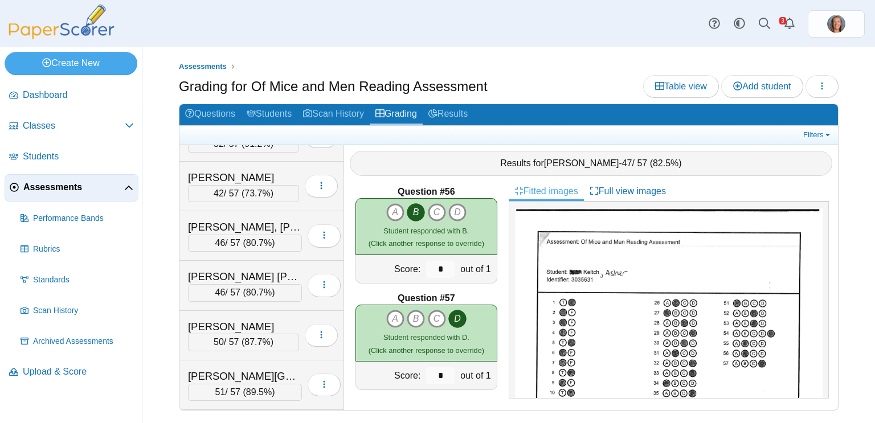
scroll to position [2365, 0]
click at [263, 289] on span "80.7%" at bounding box center [259, 294] width 26 height 10
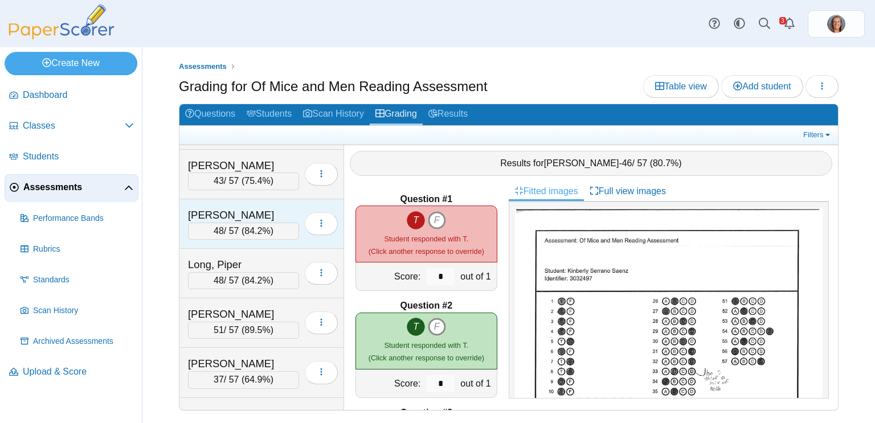
scroll to position [1285, 0]
click at [227, 223] on div "48 / 57 ( 84.2% )" at bounding box center [243, 231] width 111 height 17
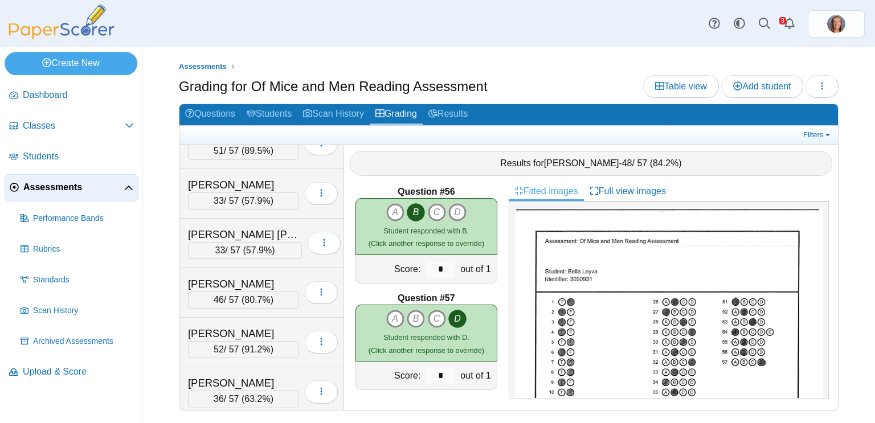
scroll to position [0, 0]
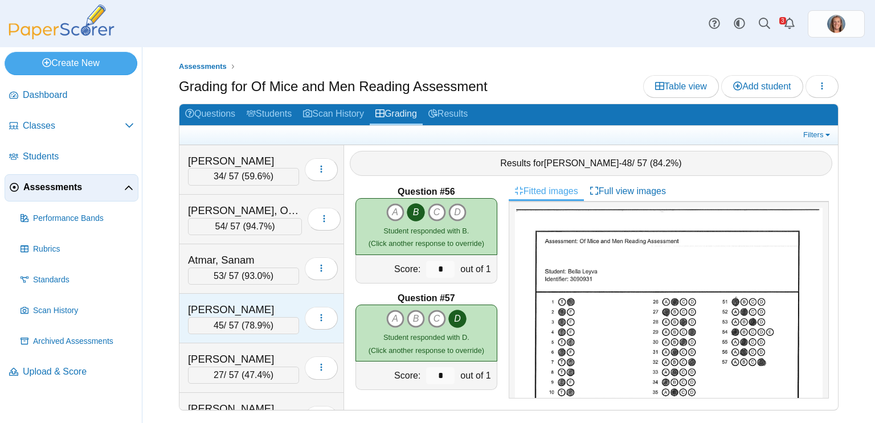
click at [251, 306] on div "[PERSON_NAME]" at bounding box center [243, 309] width 111 height 15
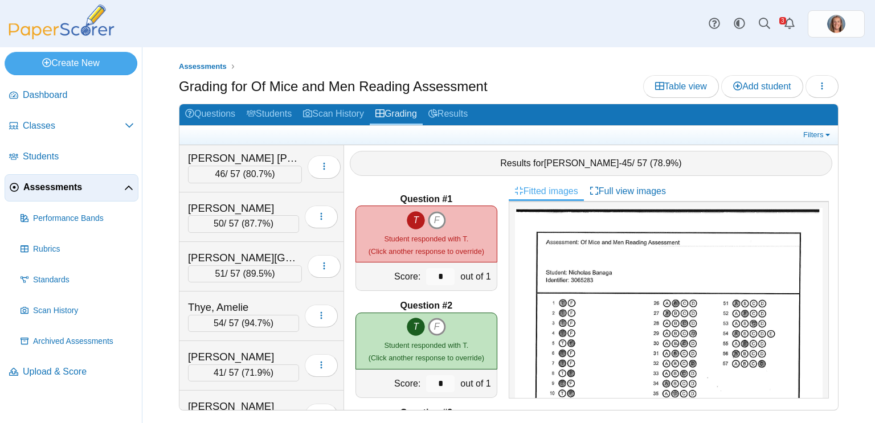
scroll to position [2481, 0]
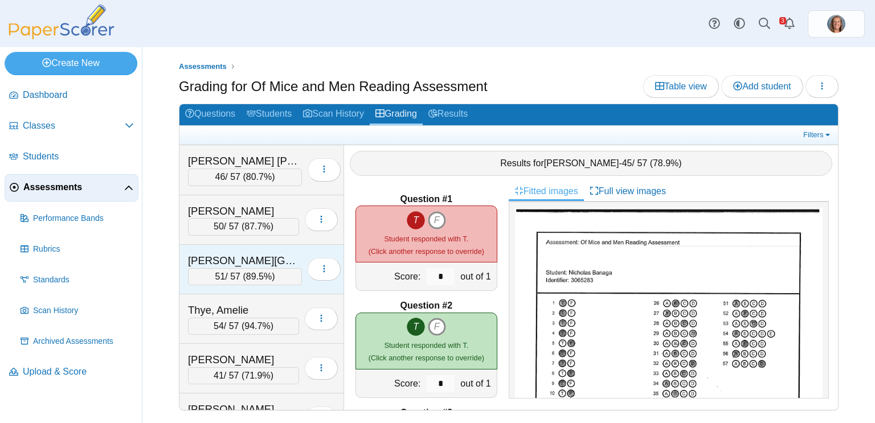
click at [249, 268] on div "51 / 57 ( 89.5% )" at bounding box center [245, 276] width 114 height 17
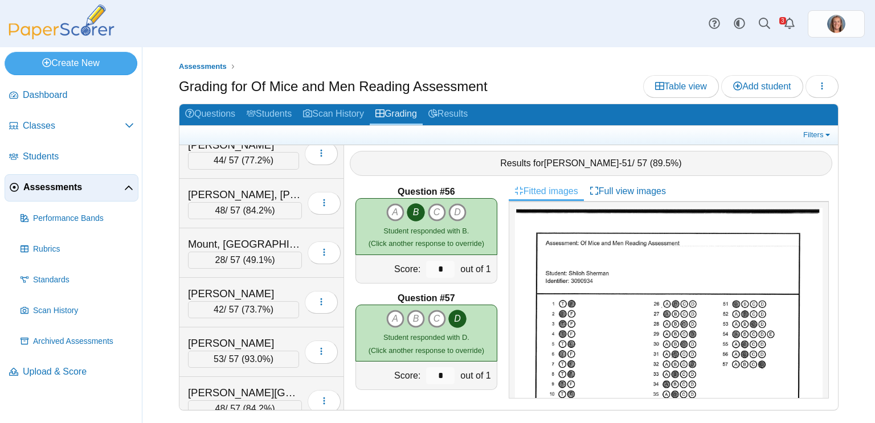
scroll to position [1588, 0]
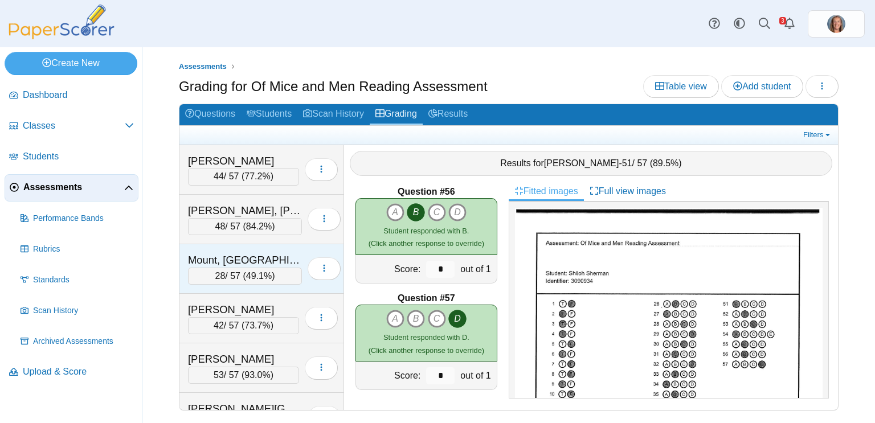
click at [268, 253] on div "Mount, [GEOGRAPHIC_DATA]" at bounding box center [245, 260] width 114 height 15
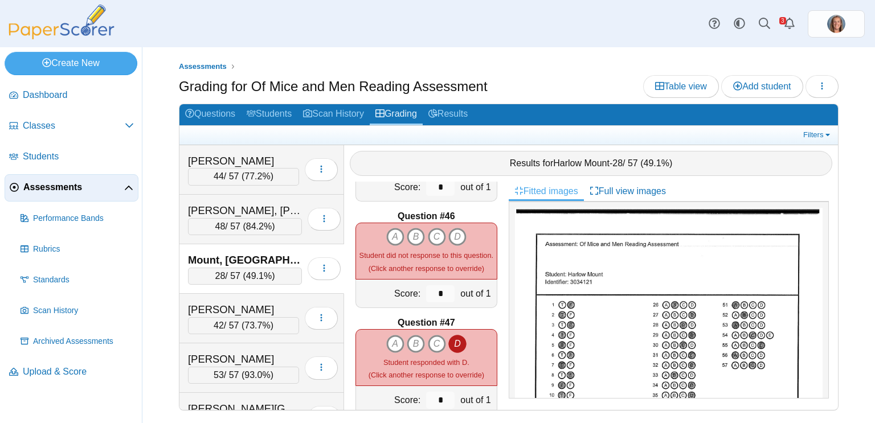
scroll to position [4785, 0]
click at [419, 232] on icon "B" at bounding box center [416, 237] width 18 height 18
type input "*"
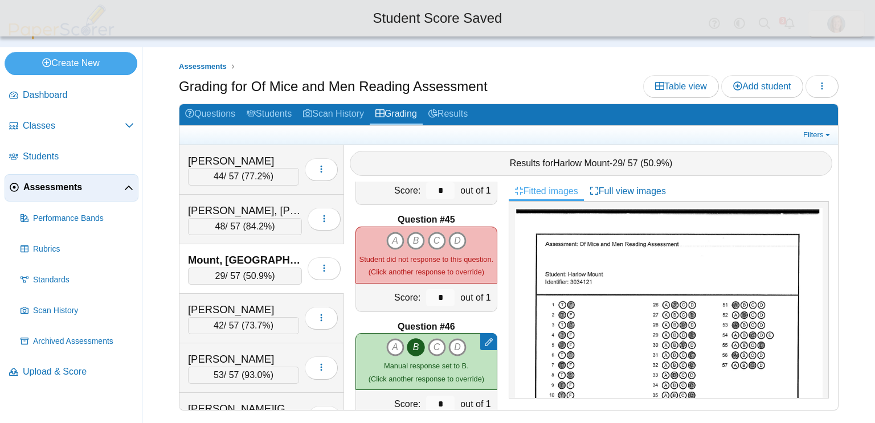
scroll to position [4674, 0]
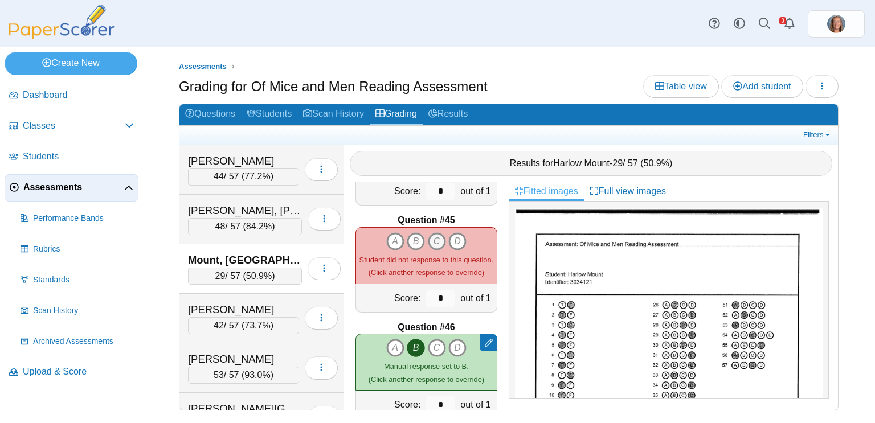
click at [440, 238] on icon "C" at bounding box center [437, 241] width 18 height 18
type input "*"
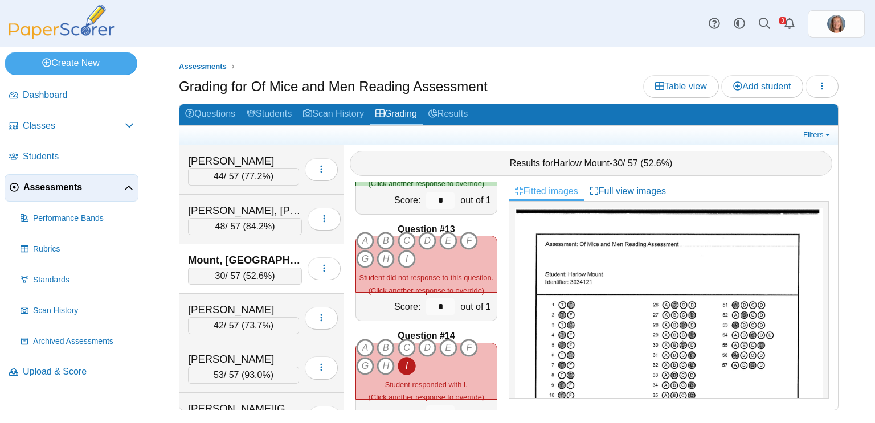
scroll to position [1248, 0]
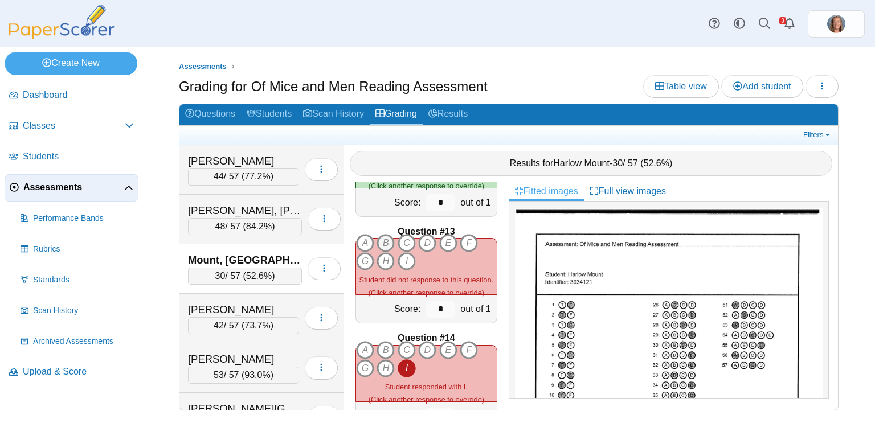
click at [392, 239] on icon "B" at bounding box center [385, 243] width 18 height 18
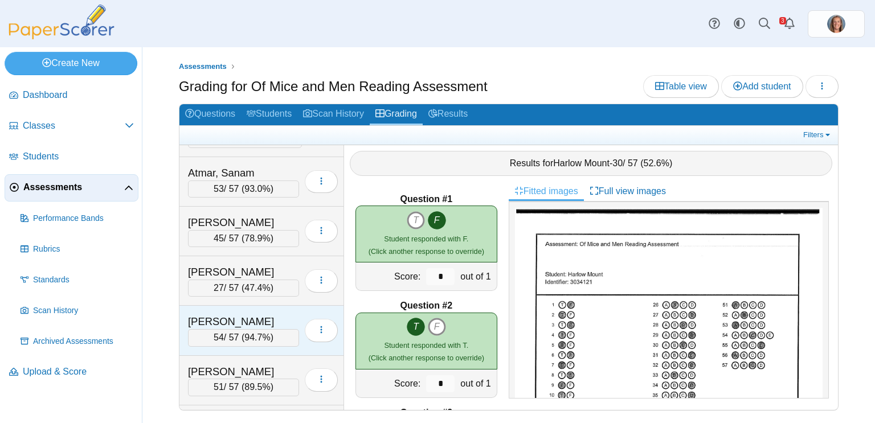
scroll to position [92, 0]
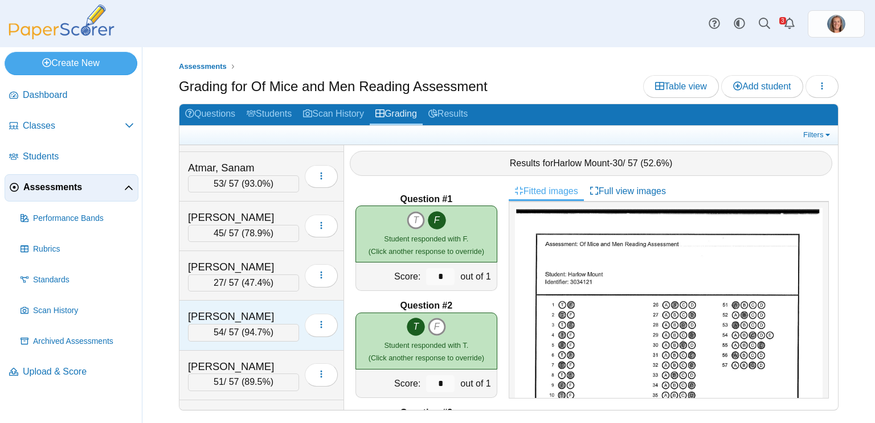
click at [248, 313] on div "[PERSON_NAME]" at bounding box center [243, 316] width 111 height 15
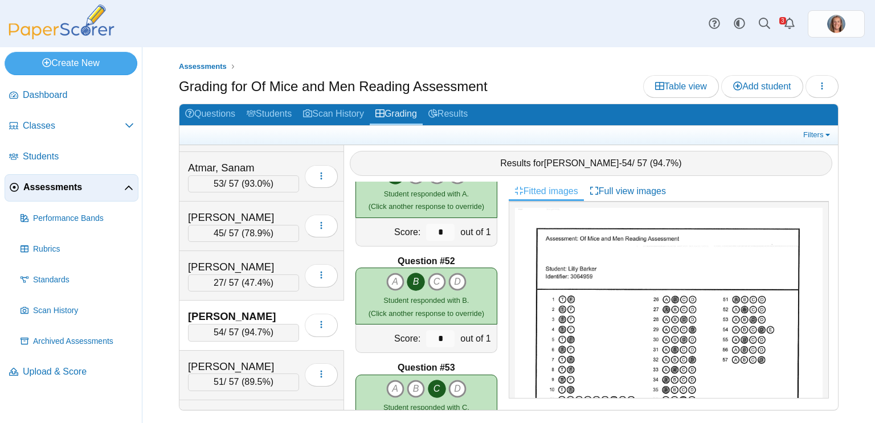
scroll to position [5877, 0]
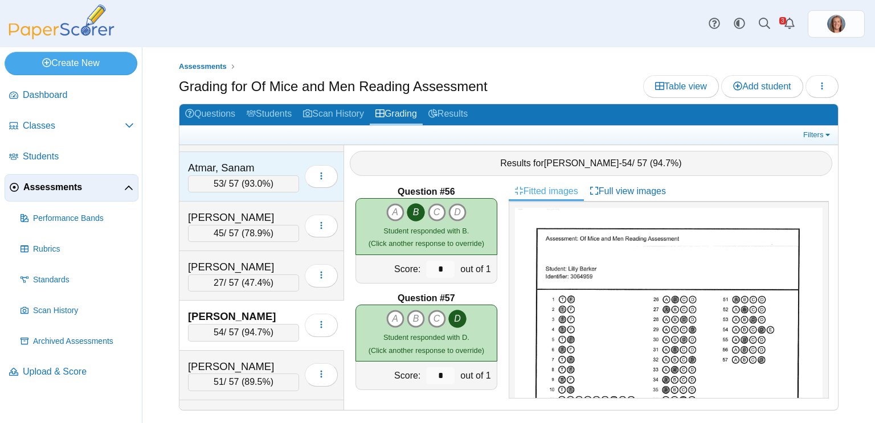
click at [269, 182] on span "93.0%" at bounding box center [257, 184] width 26 height 10
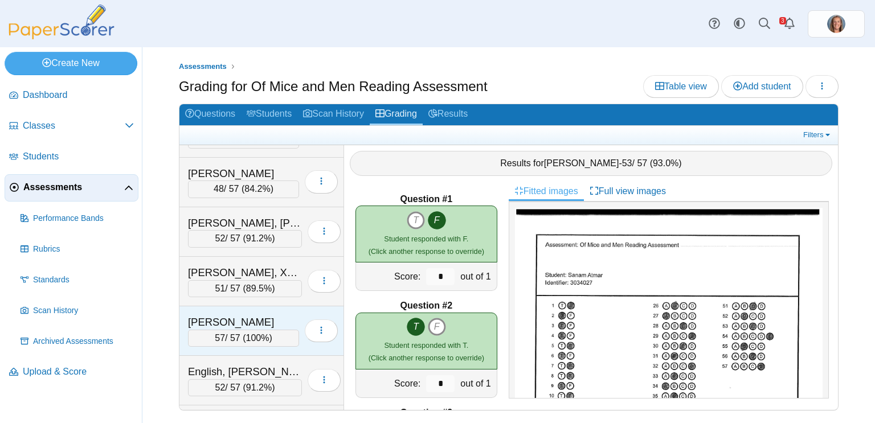
scroll to position [583, 0]
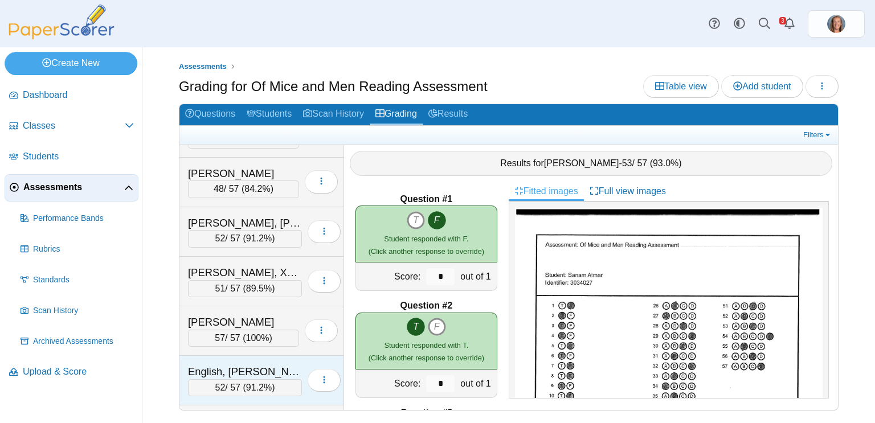
click at [221, 364] on div "English, [PERSON_NAME]" at bounding box center [245, 371] width 114 height 15
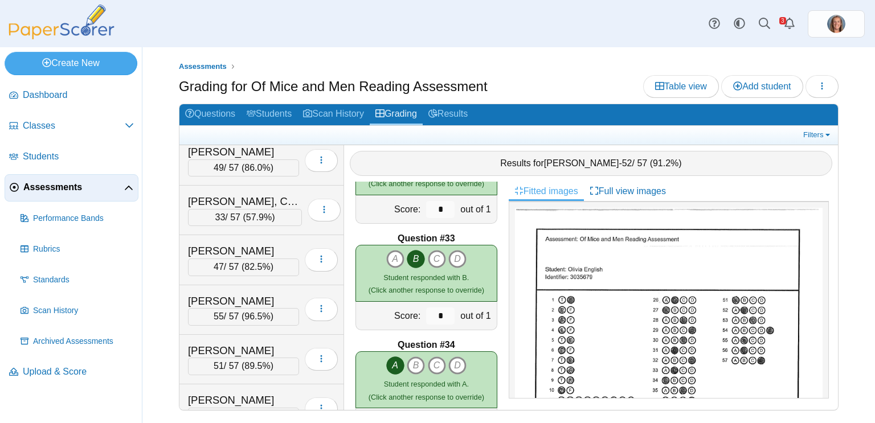
scroll to position [2044, 0]
click at [269, 293] on div "[PERSON_NAME]" at bounding box center [243, 300] width 111 height 15
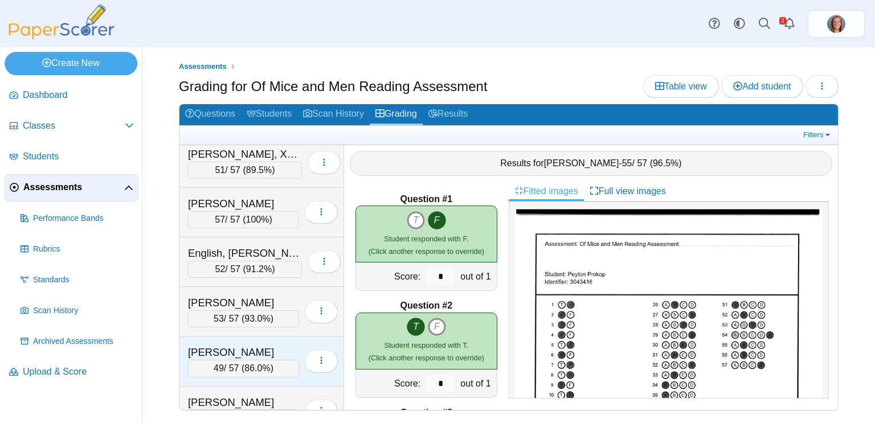
scroll to position [711, 0]
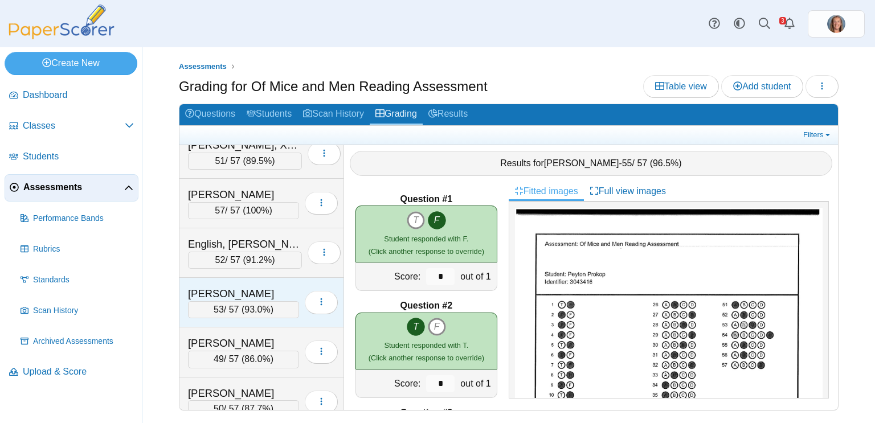
click at [253, 306] on span "93.0%" at bounding box center [257, 310] width 26 height 10
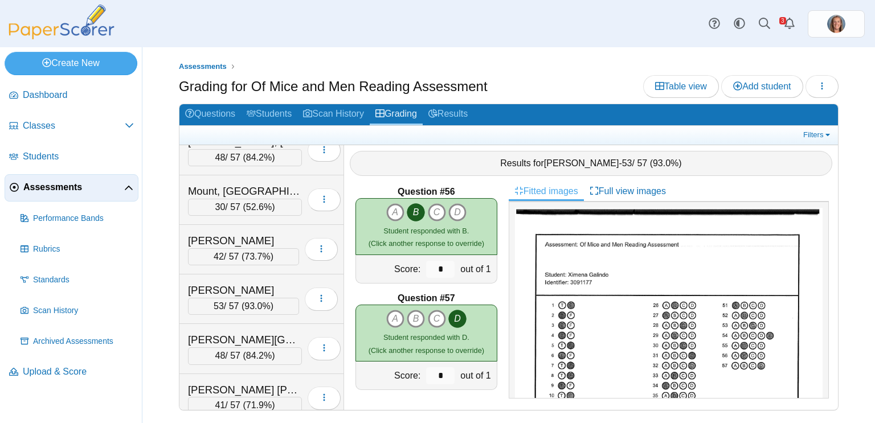
scroll to position [1661, 0]
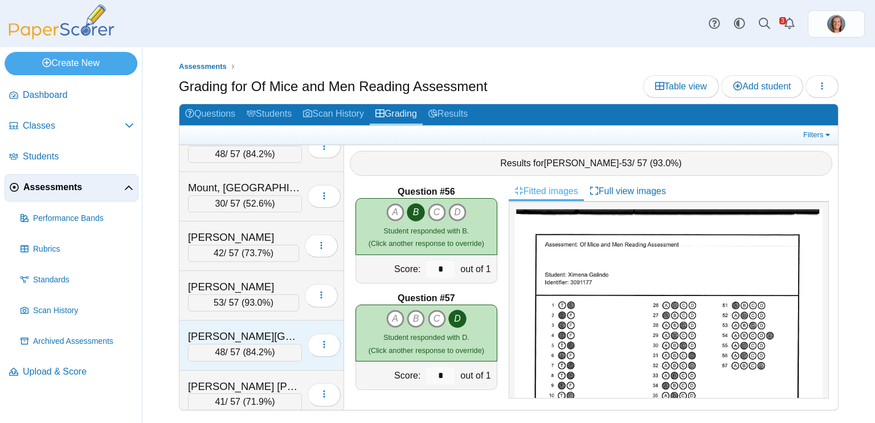
click at [257, 329] on div "[PERSON_NAME][GEOGRAPHIC_DATA]" at bounding box center [245, 336] width 114 height 15
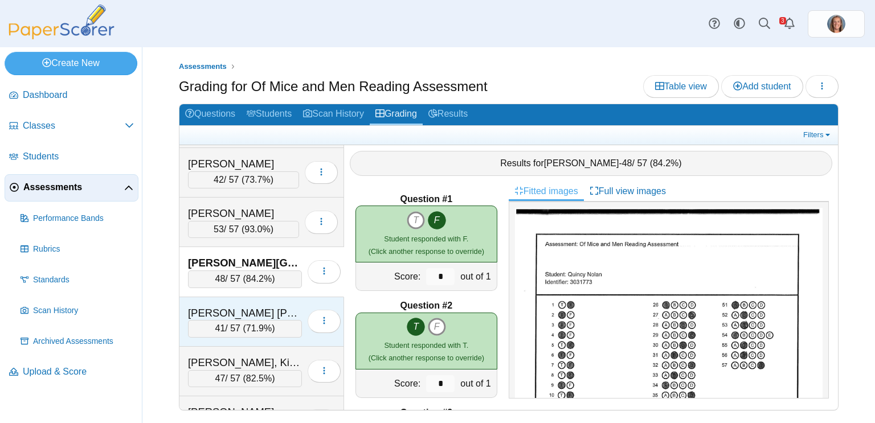
scroll to position [1740, 0]
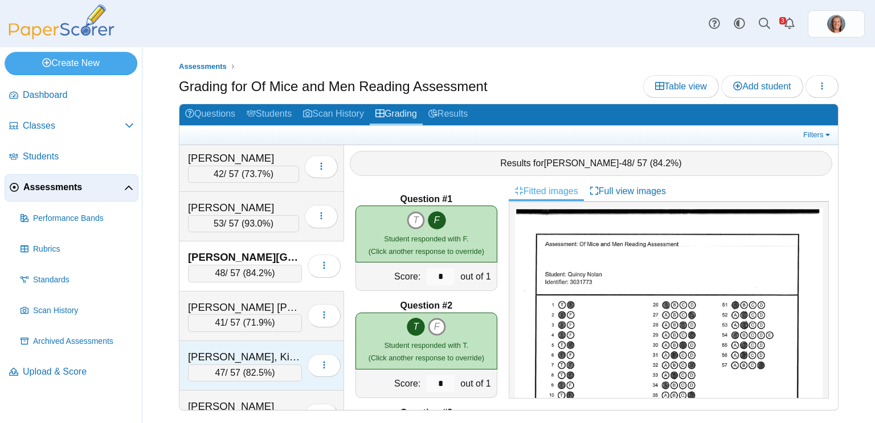
click at [276, 341] on div "[PERSON_NAME], Kinslee 47 / 57 ( 82.5% ) Loading…" at bounding box center [261, 366] width 165 height 50
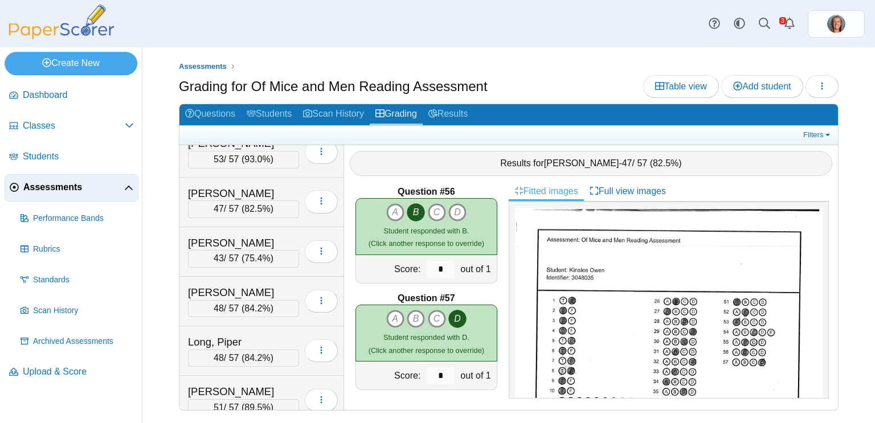
scroll to position [1196, 0]
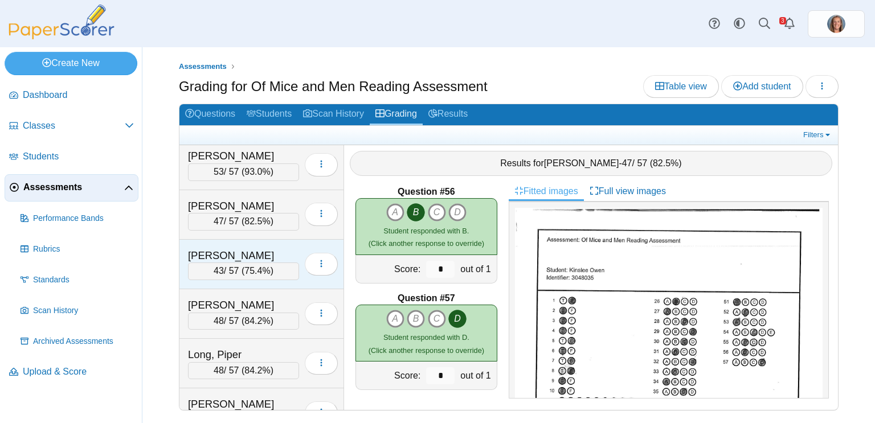
click at [254, 248] on div "[PERSON_NAME]" at bounding box center [243, 255] width 111 height 15
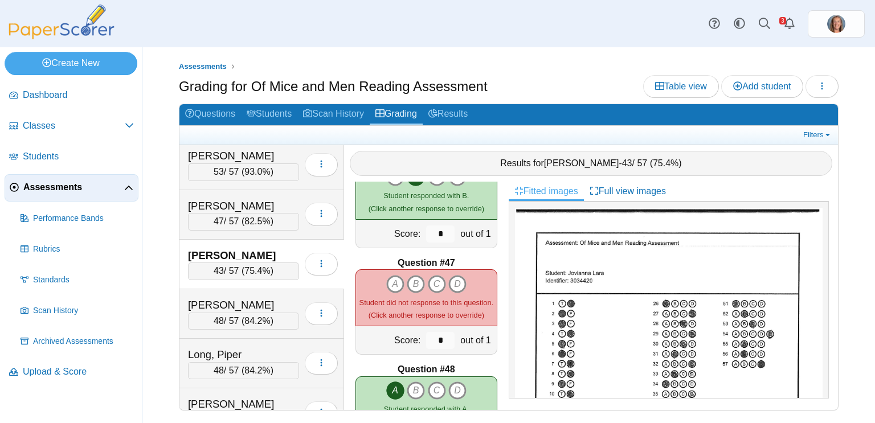
scroll to position [4849, 0]
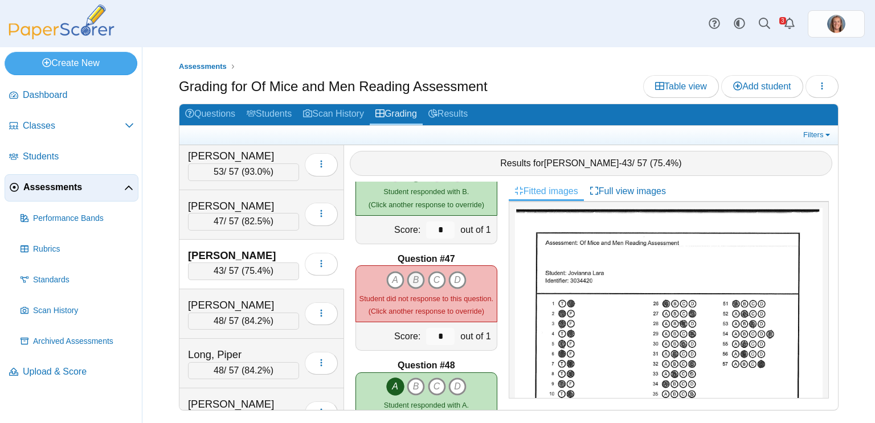
click at [419, 277] on icon "B" at bounding box center [416, 280] width 18 height 18
type input "*"
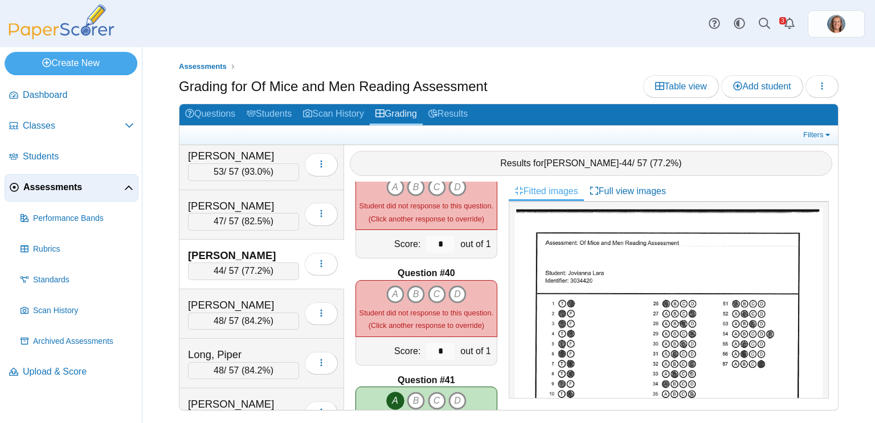
scroll to position [4087, 0]
click at [437, 290] on icon "C" at bounding box center [437, 295] width 18 height 18
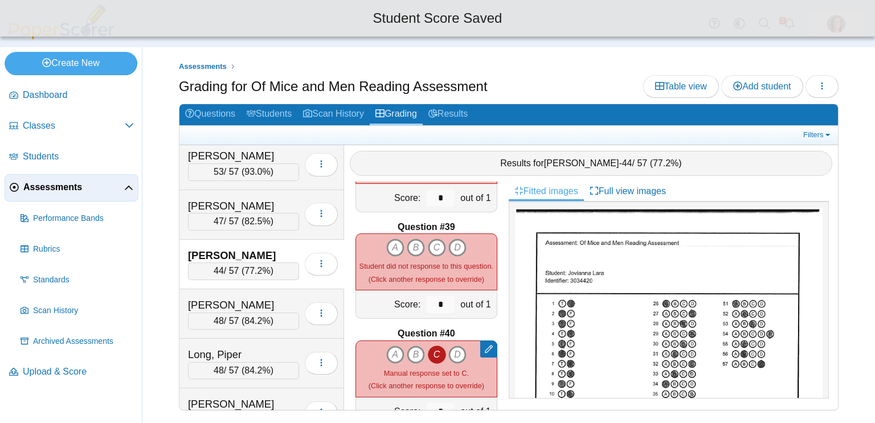
scroll to position [4027, 0]
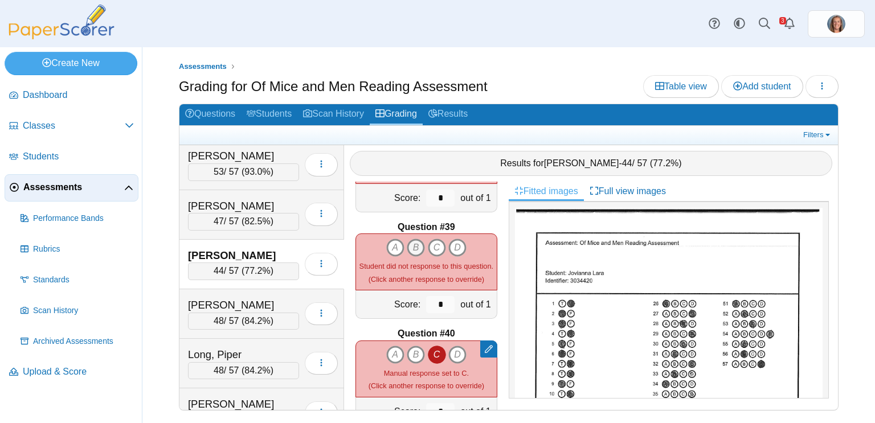
click at [415, 246] on icon "B" at bounding box center [416, 248] width 18 height 18
type input "*"
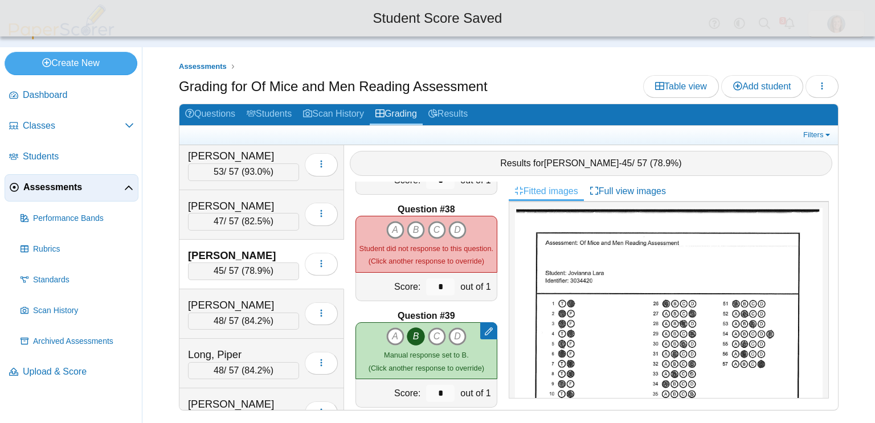
scroll to position [3939, 0]
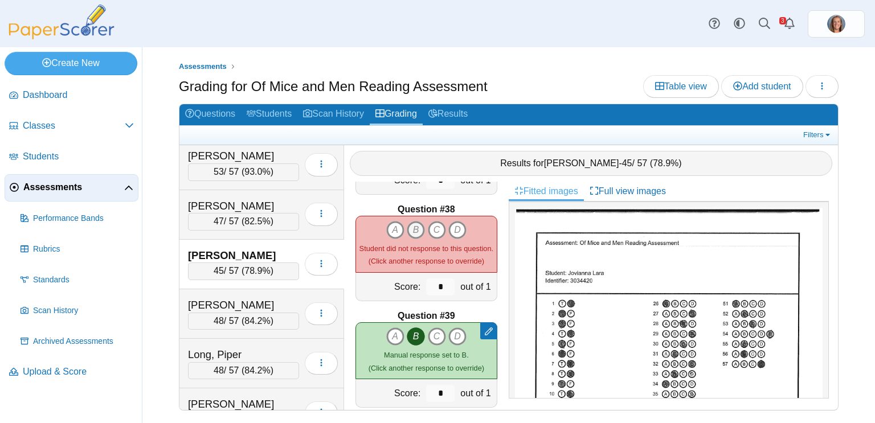
click at [417, 228] on icon "B" at bounding box center [416, 230] width 18 height 18
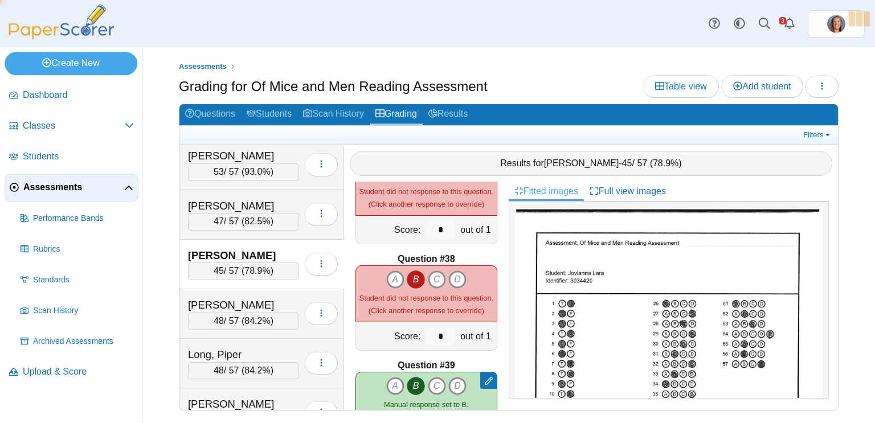
type input "*"
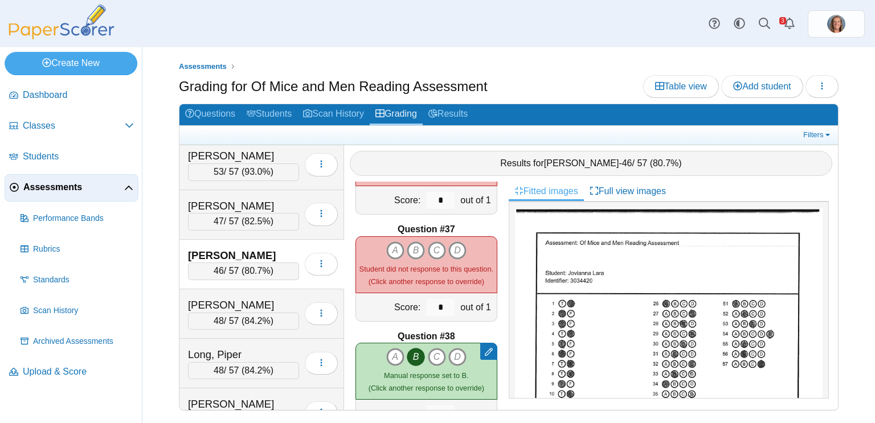
scroll to position [3811, 0]
click at [398, 249] on icon "A" at bounding box center [395, 251] width 18 height 18
type input "*"
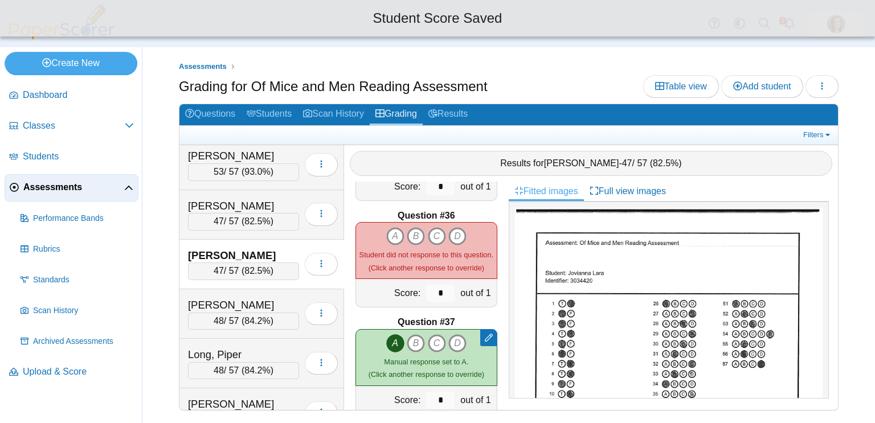
scroll to position [3711, 0]
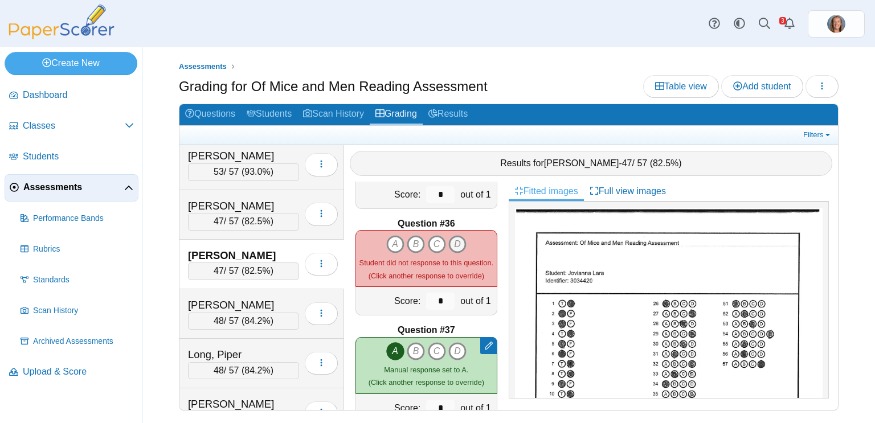
click at [457, 243] on icon "D" at bounding box center [457, 244] width 18 height 18
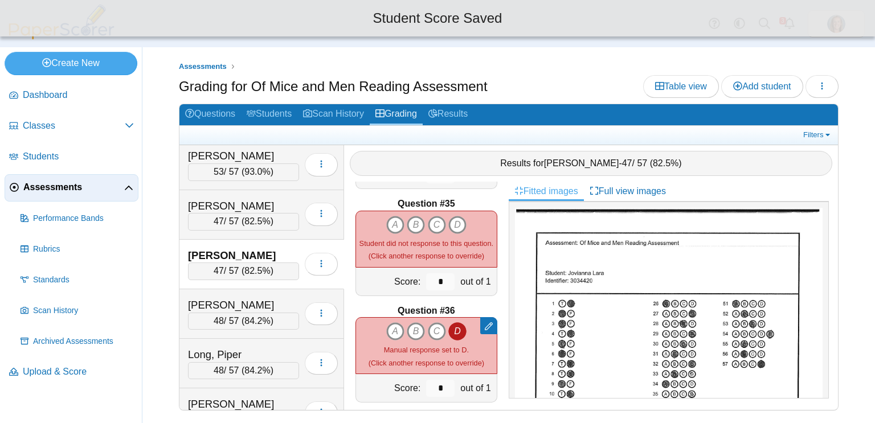
scroll to position [3622, 0]
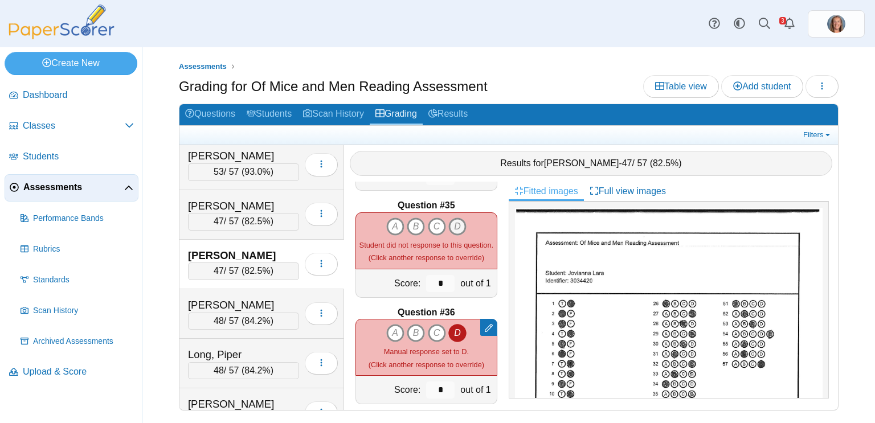
click at [460, 229] on icon "D" at bounding box center [457, 227] width 18 height 18
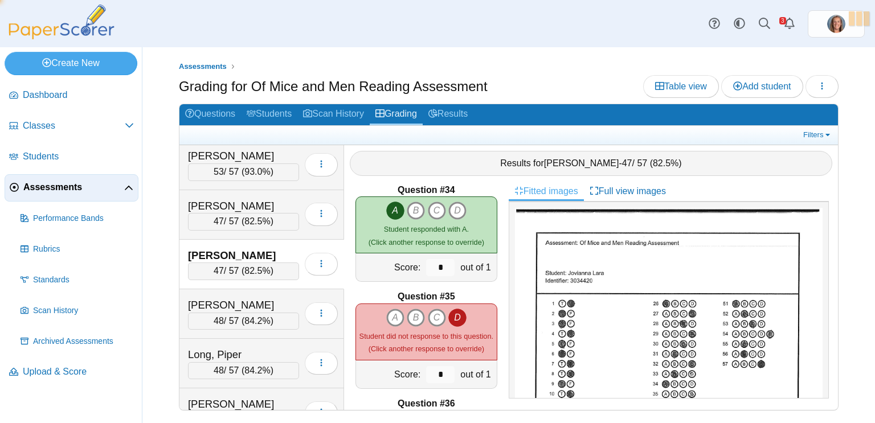
type input "*"
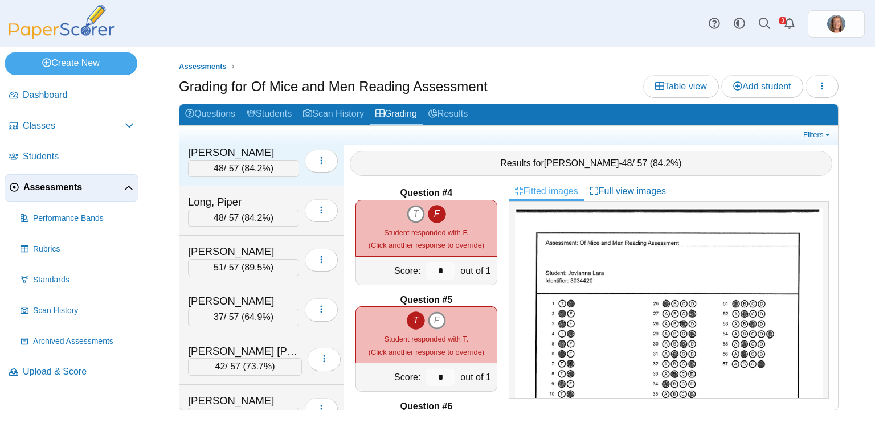
scroll to position [1350, 0]
click at [258, 360] on span "73.7%" at bounding box center [259, 365] width 26 height 10
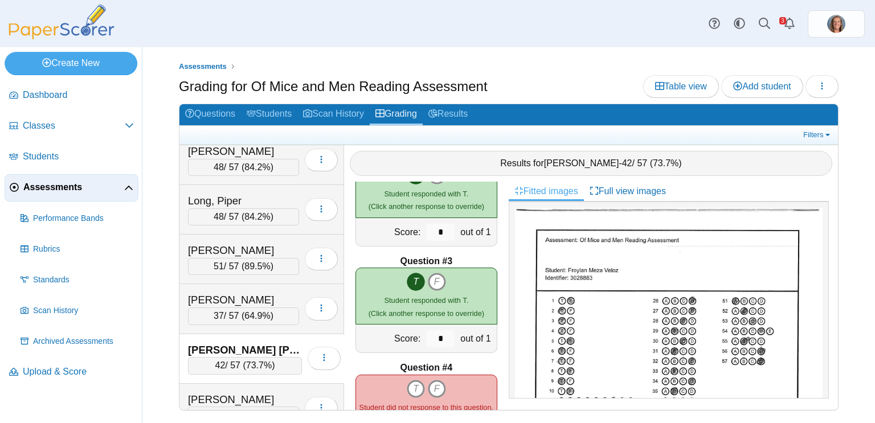
scroll to position [155, 0]
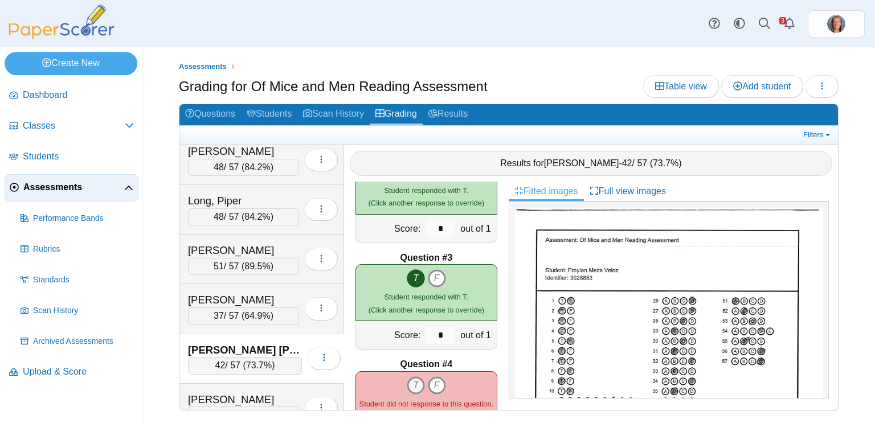
click at [412, 384] on icon "T" at bounding box center [416, 385] width 18 height 18
type input "*"
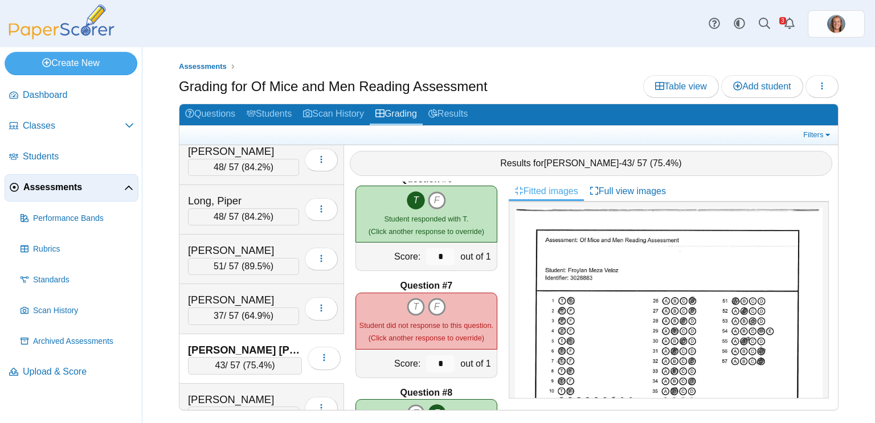
scroll to position [552, 0]
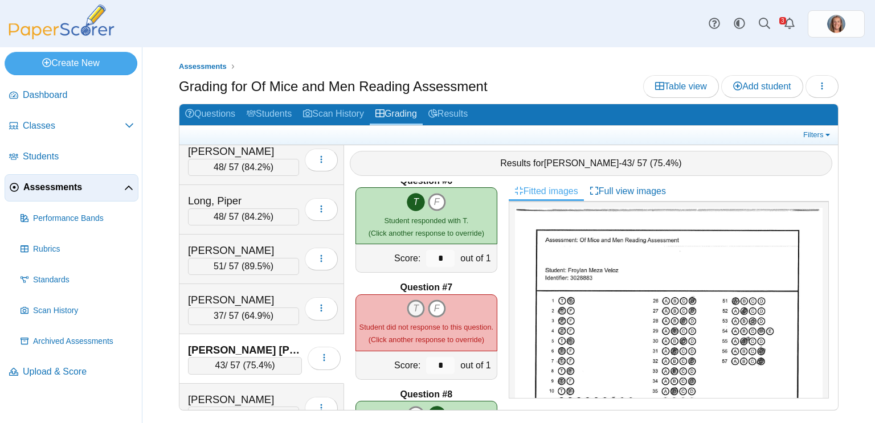
click at [419, 304] on icon "T" at bounding box center [416, 309] width 18 height 18
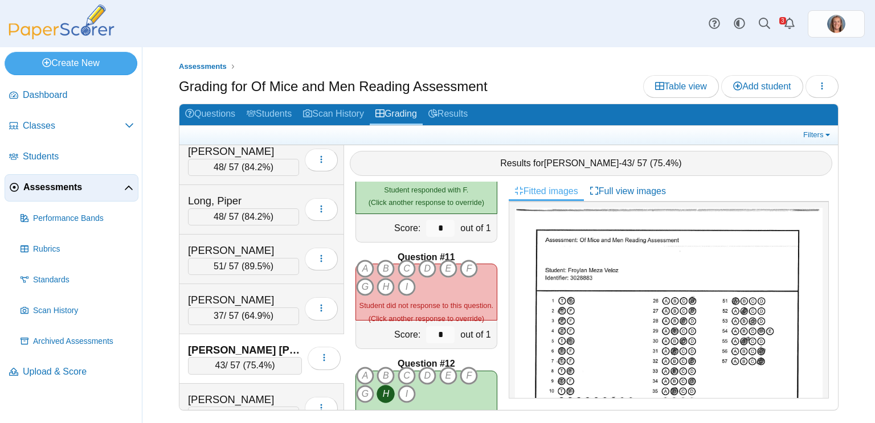
scroll to position [1010, 0]
click at [366, 288] on icon "G" at bounding box center [365, 286] width 18 height 18
type input "*"
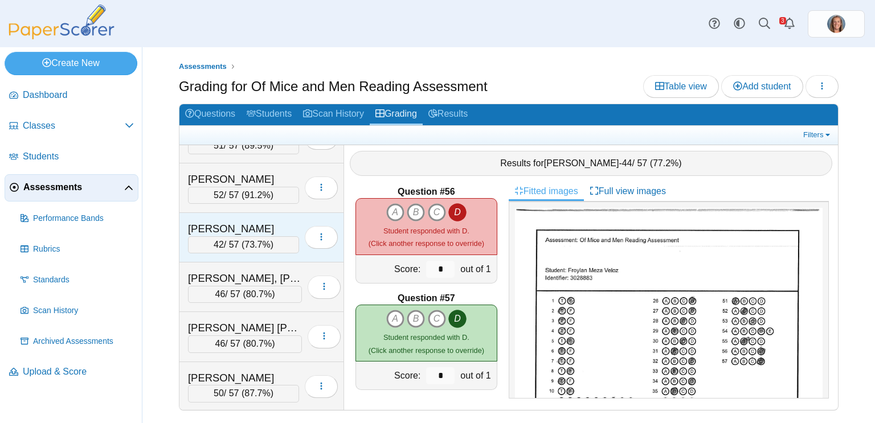
scroll to position [2314, 0]
click at [261, 222] on div "[PERSON_NAME]" at bounding box center [243, 229] width 111 height 15
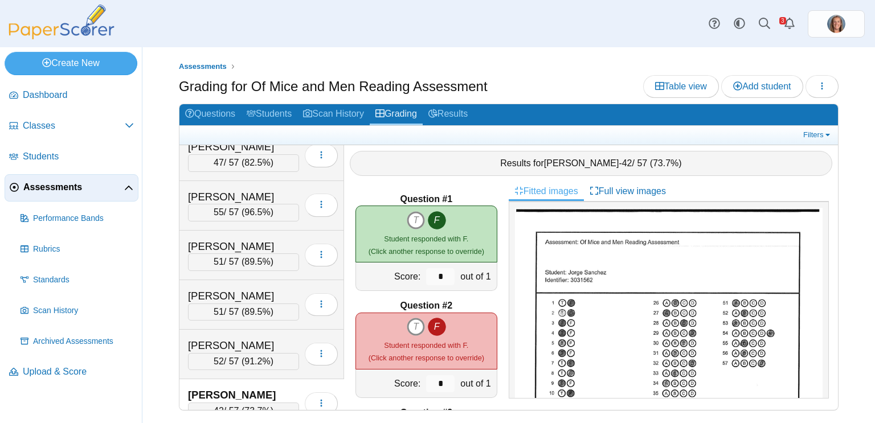
scroll to position [2078, 0]
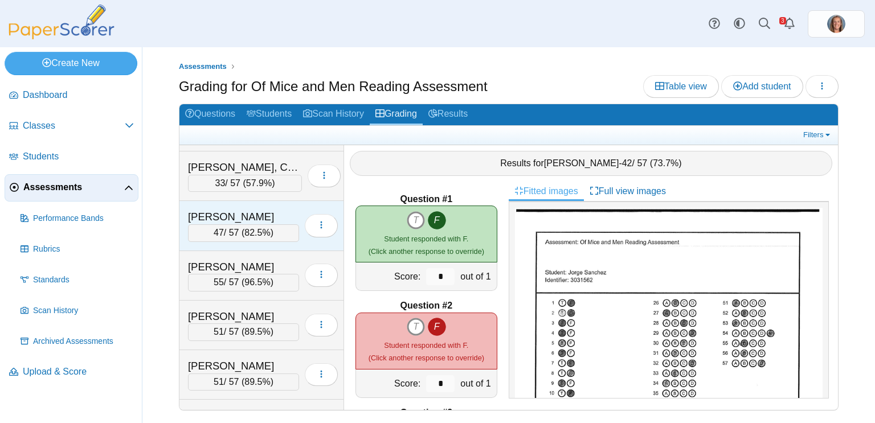
click at [265, 210] on div "[PERSON_NAME]" at bounding box center [243, 217] width 111 height 15
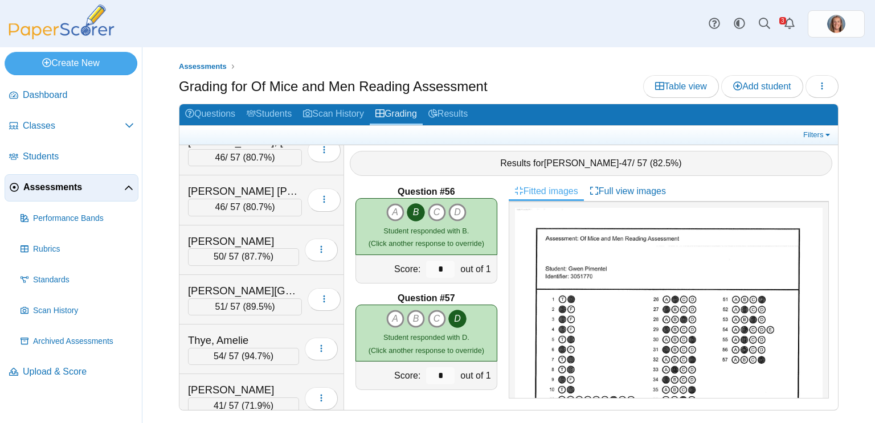
scroll to position [2453, 0]
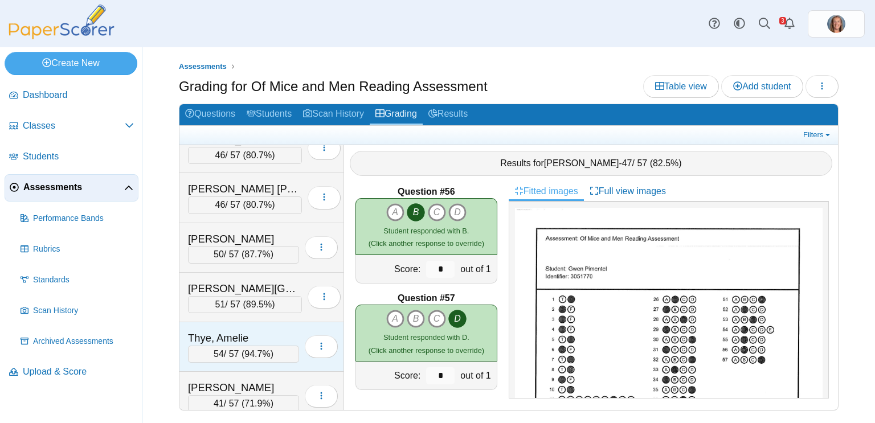
click at [264, 331] on div "Thye, Amelie" at bounding box center [243, 338] width 111 height 15
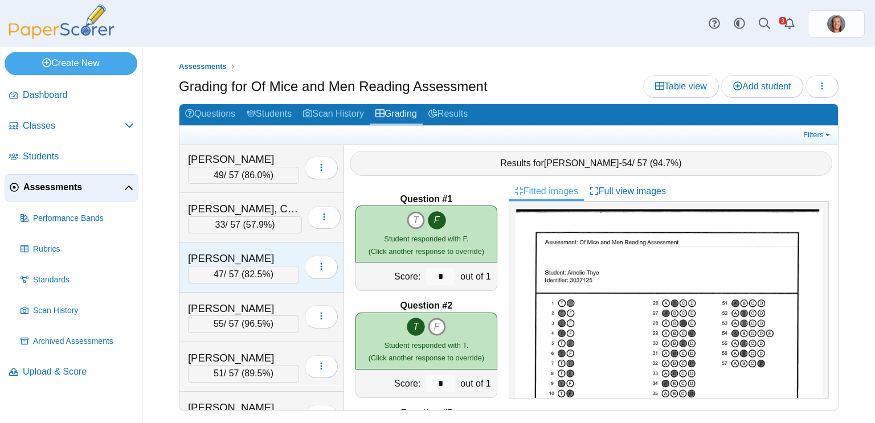
scroll to position [2035, 0]
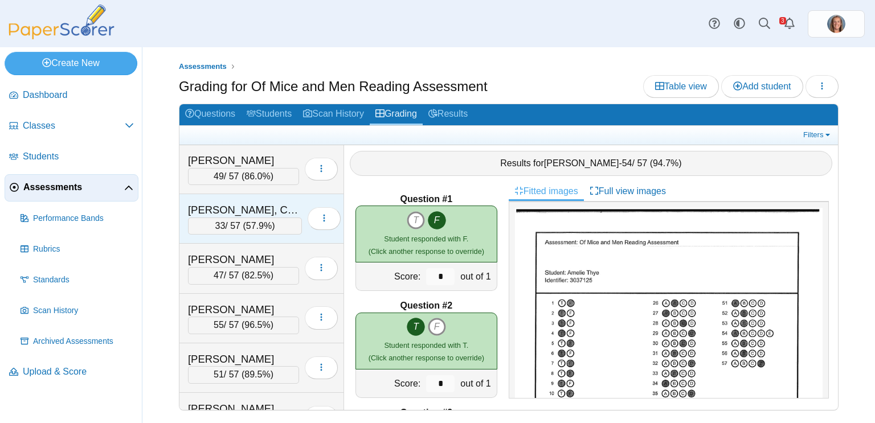
click at [230, 203] on div "[PERSON_NAME], Caelum" at bounding box center [245, 210] width 114 height 15
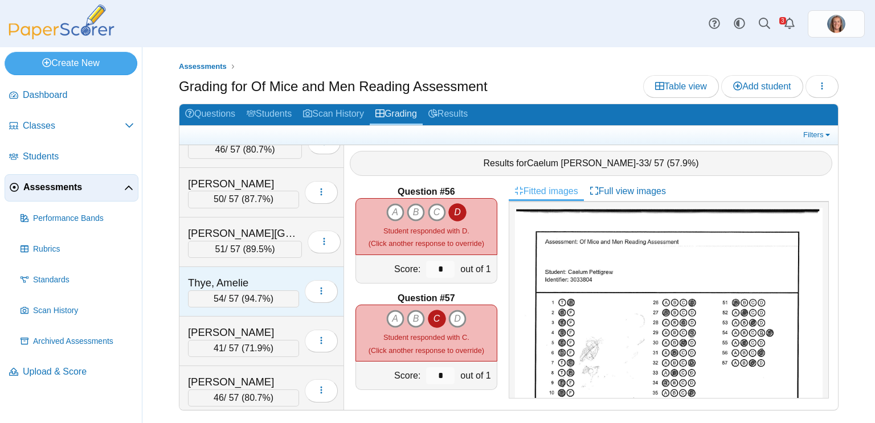
scroll to position [2510, 0]
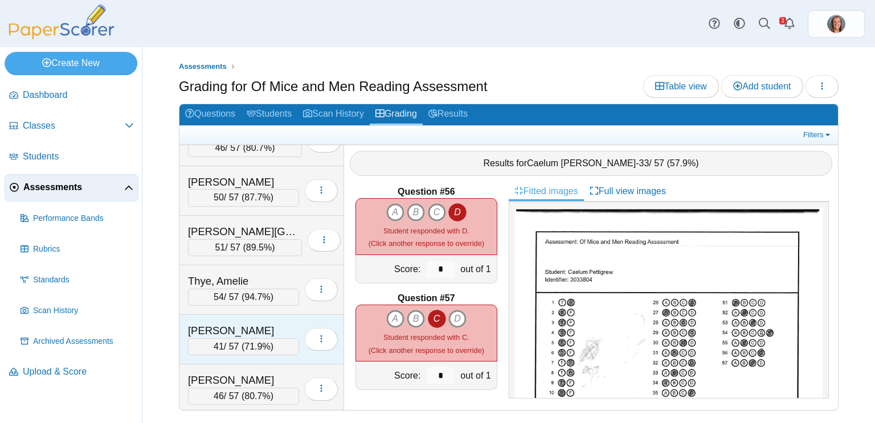
click at [243, 323] on div "[PERSON_NAME]" at bounding box center [243, 330] width 111 height 15
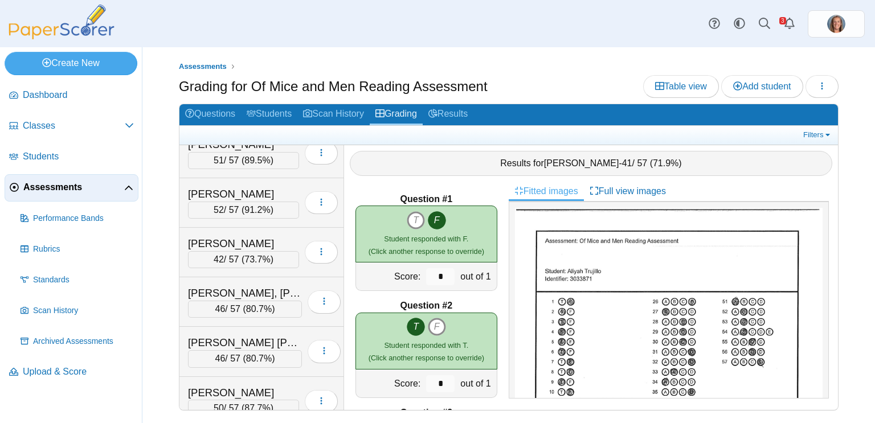
scroll to position [2289, 0]
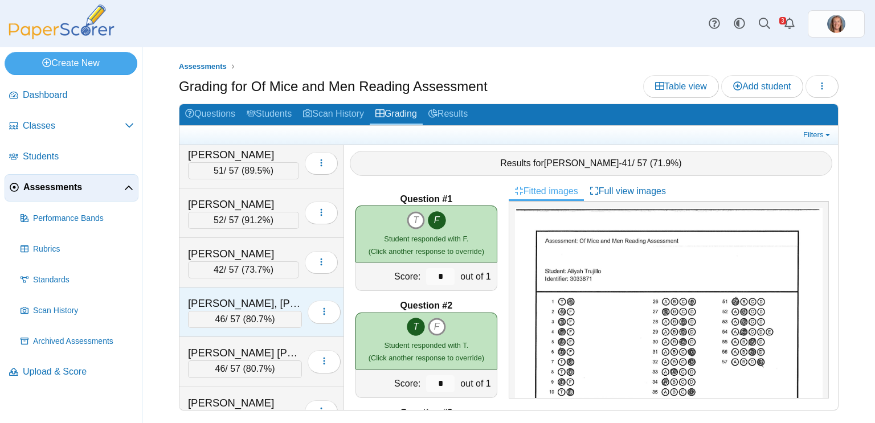
click at [273, 296] on div "[PERSON_NAME], [PERSON_NAME]" at bounding box center [245, 303] width 114 height 15
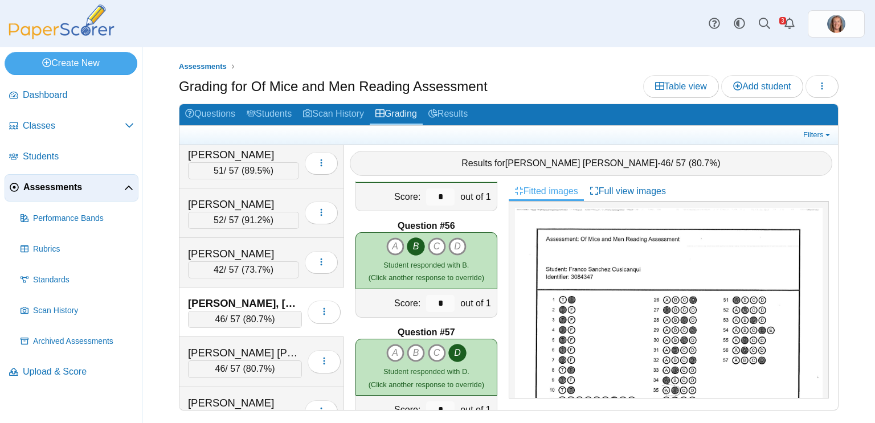
scroll to position [5877, 0]
